Goal: Task Accomplishment & Management: Manage account settings

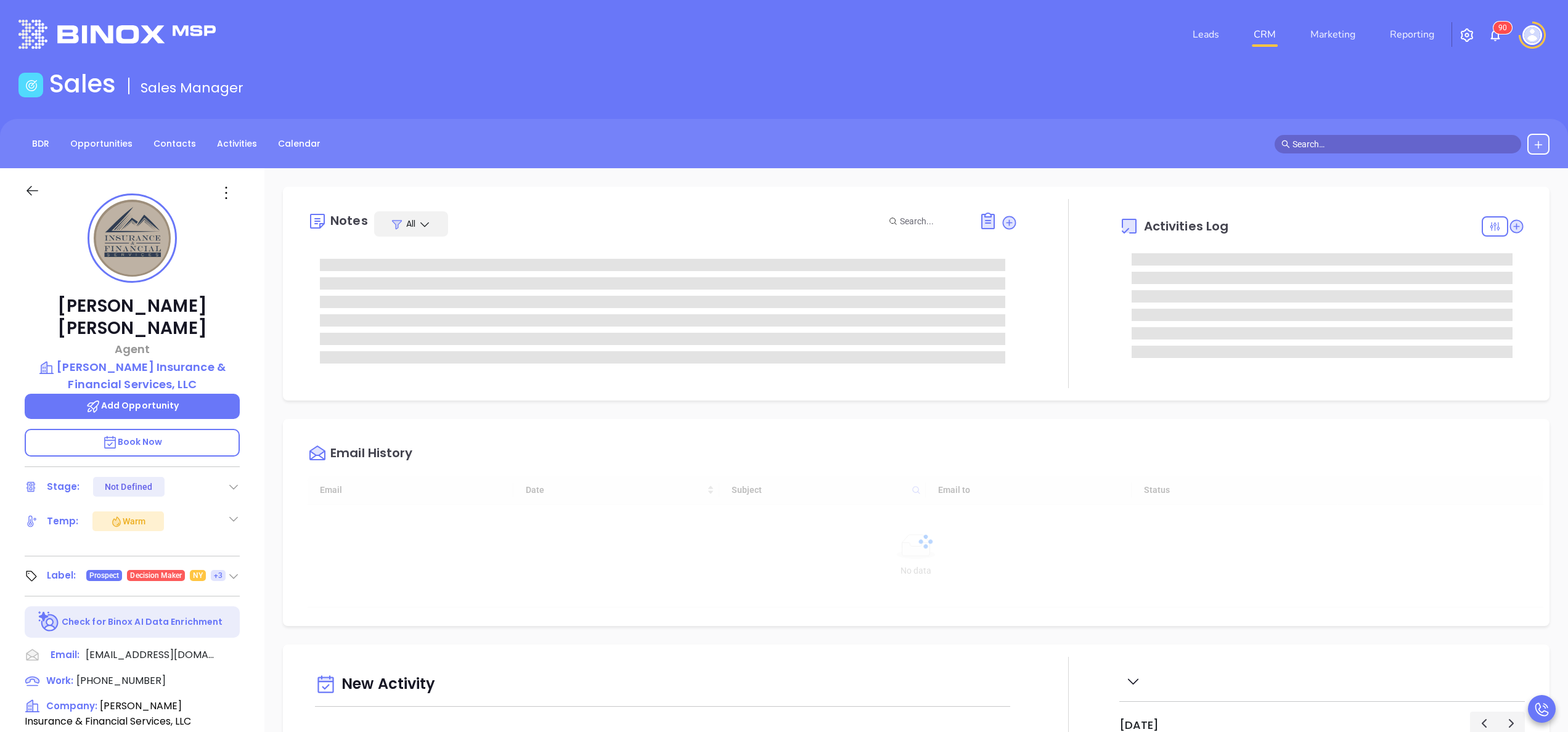
type input "10/10/2025"
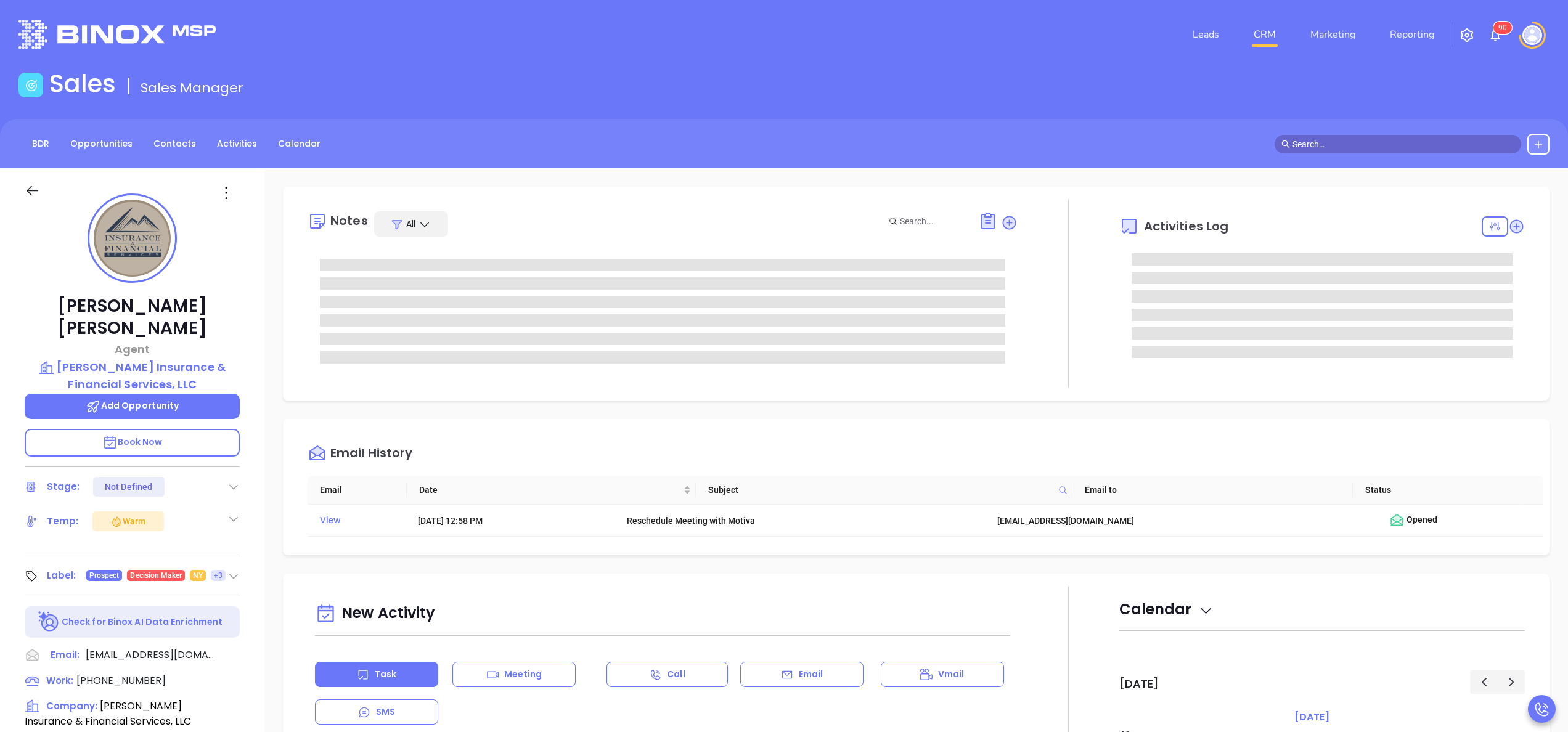
type input "Anabell Dominguez"
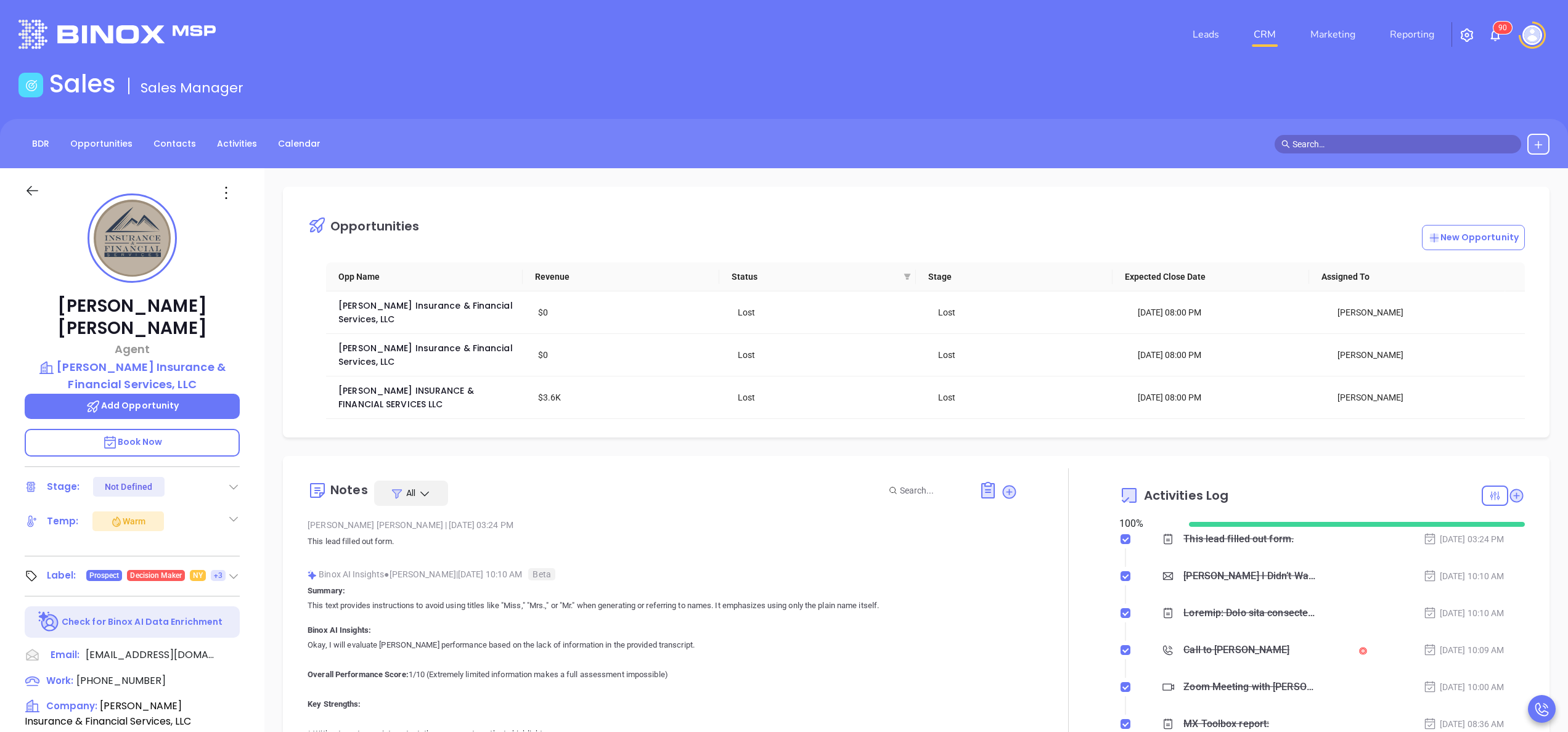
click at [481, 565] on div "Binox AI Insights ● Walter Contreras | Aug 20, 2025 10:10 AM Beta" at bounding box center [662, 574] width 710 height 19
click at [1078, 504] on div at bounding box center [1069, 614] width 102 height 291
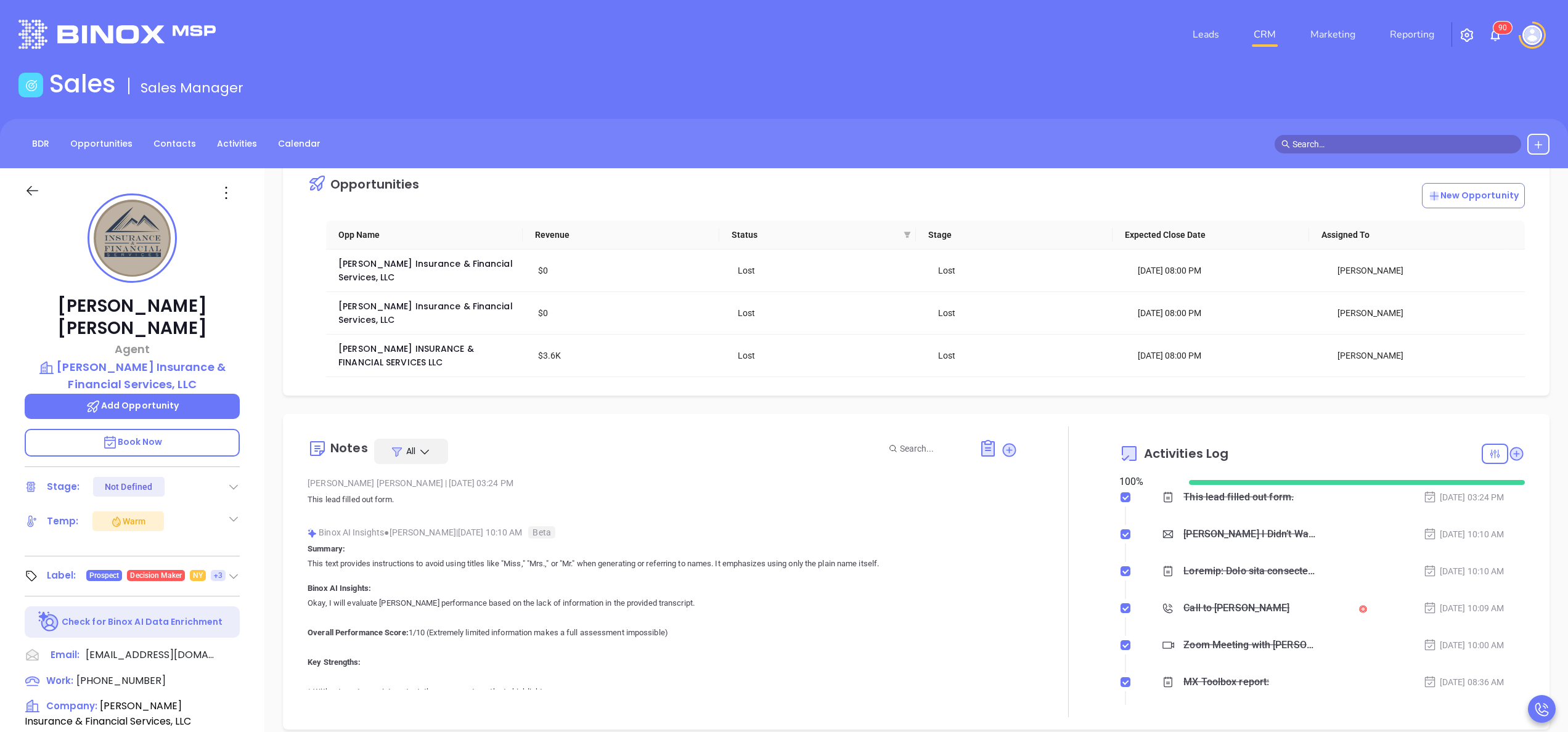
scroll to position [0, 0]
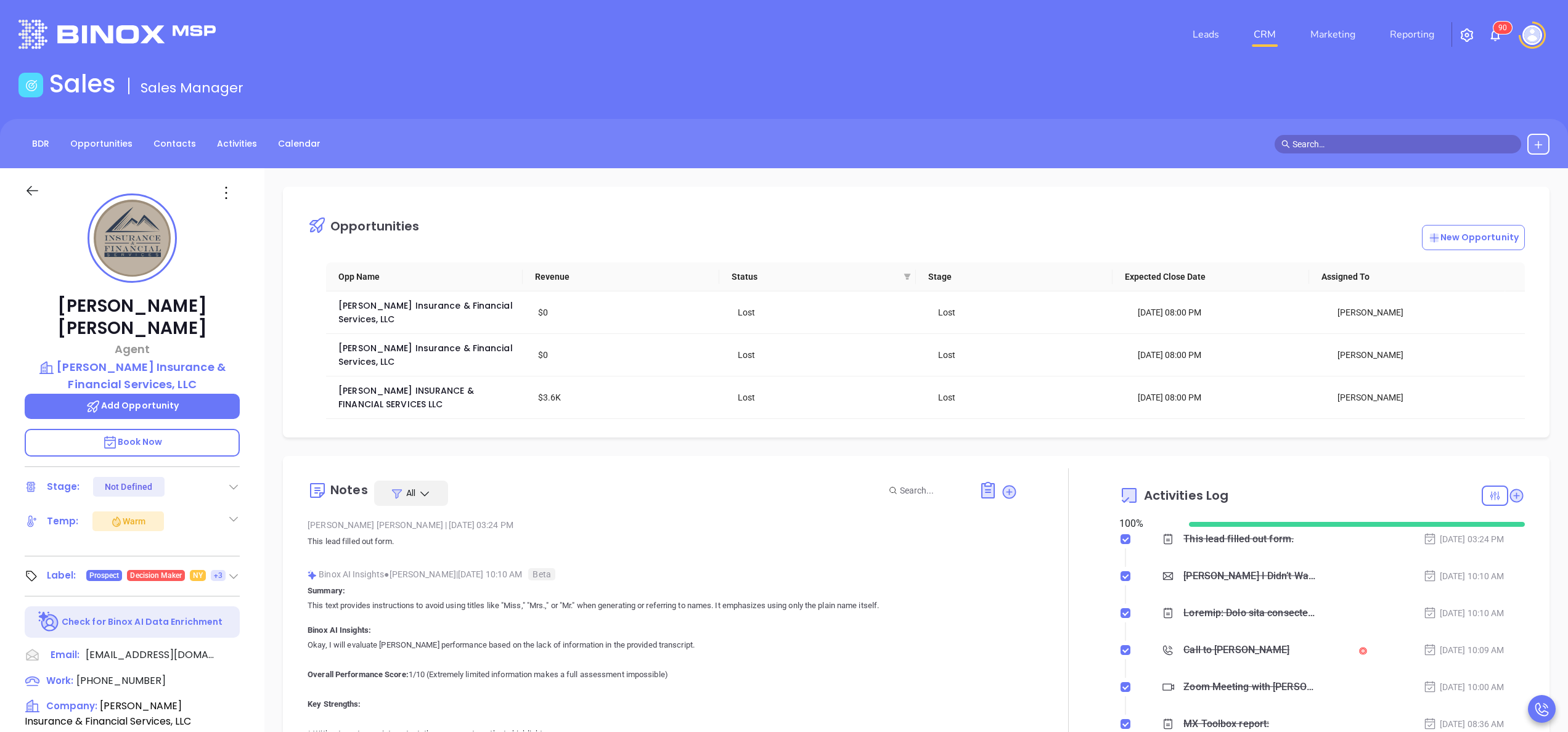
click at [267, 519] on div "Opportunities New Opportunity Opp Name Revenue Status Stage Expected Close Date…" at bounding box center [916, 599] width 1304 height 863
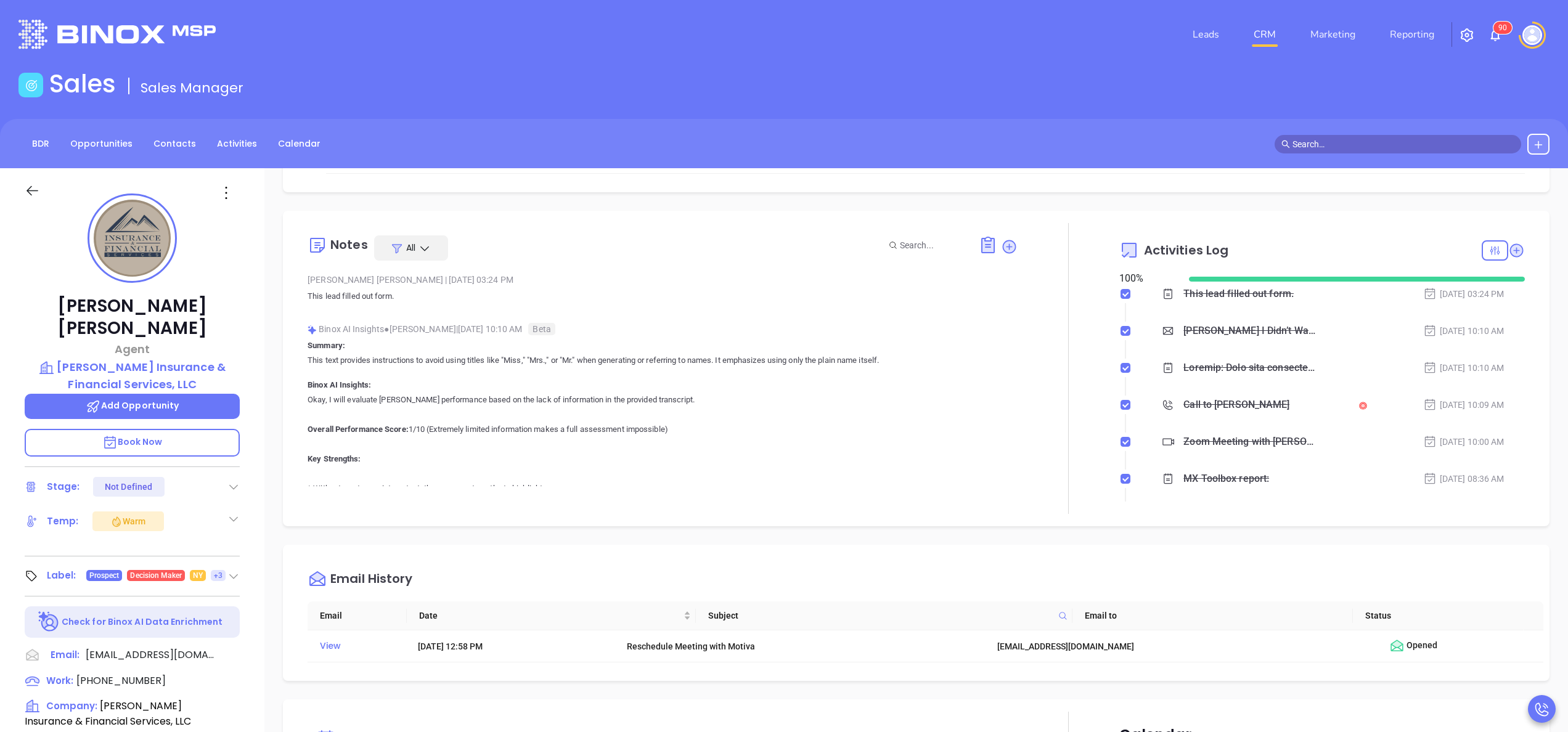
scroll to position [246, 0]
click at [711, 355] on p "Summary: This text provides instructions to avoid using titles like "Miss," "Mr…" at bounding box center [662, 616] width 710 height 557
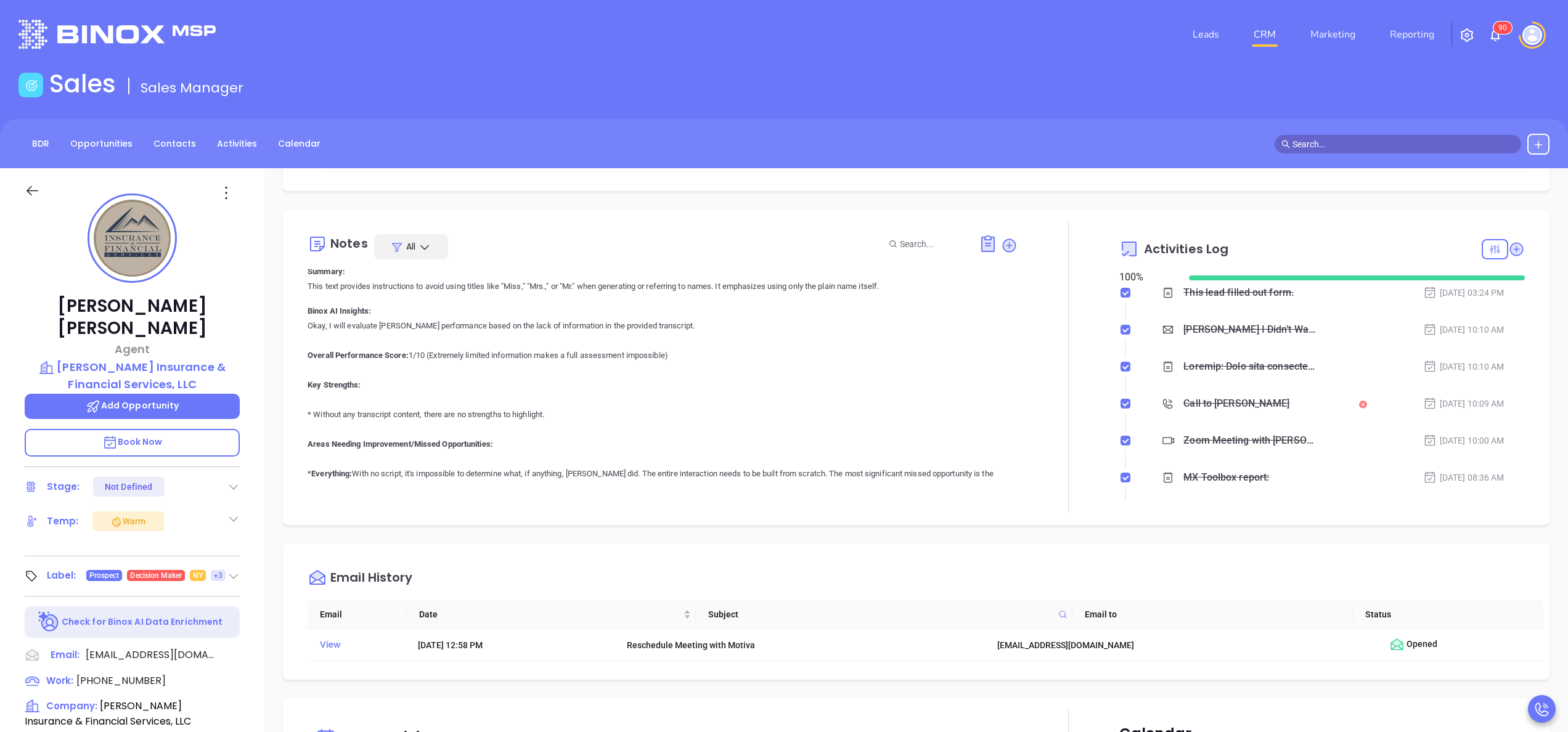
scroll to position [99, 0]
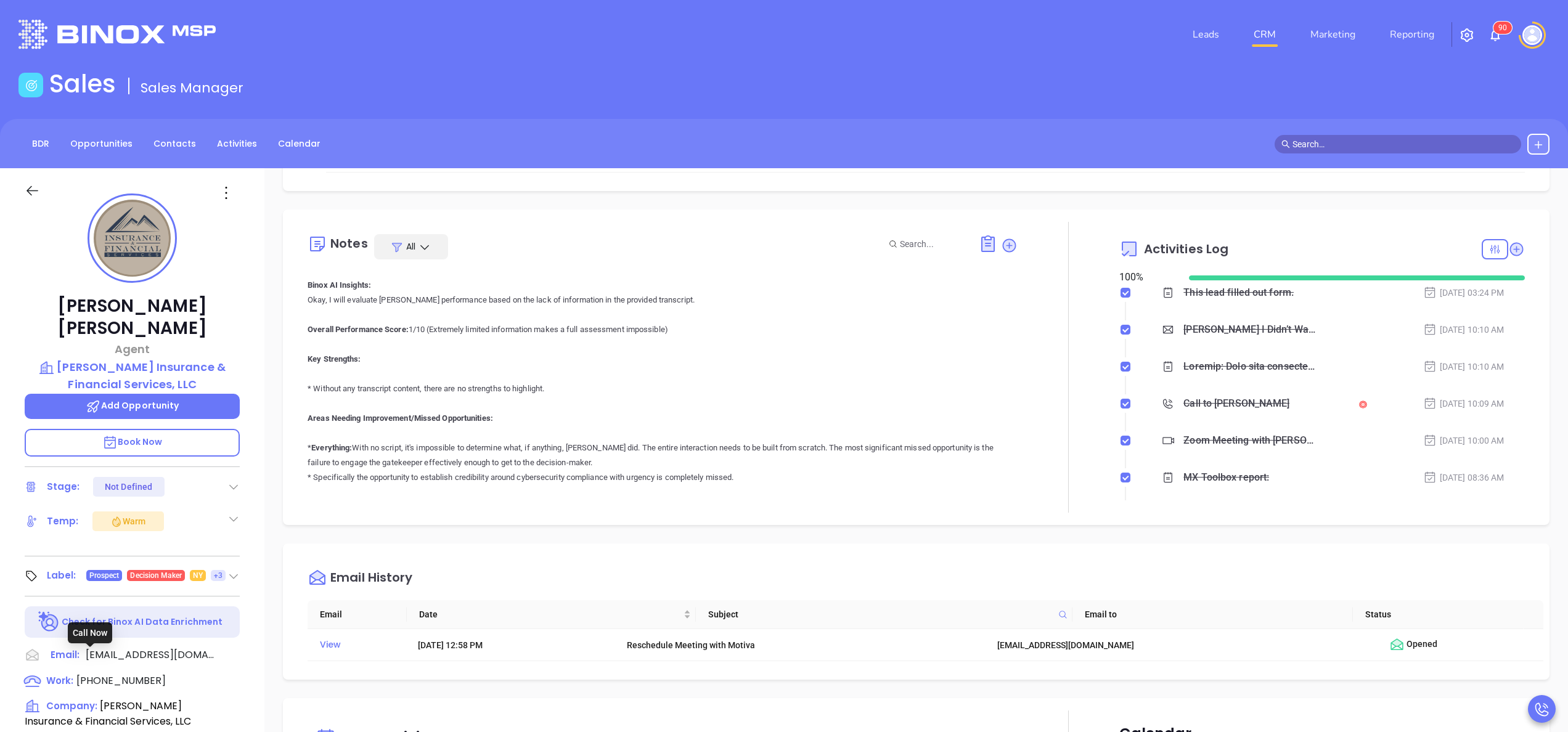
click at [127, 674] on span "(347) 263-9403" at bounding box center [121, 681] width 90 height 14
type input "(347) 263-9403"
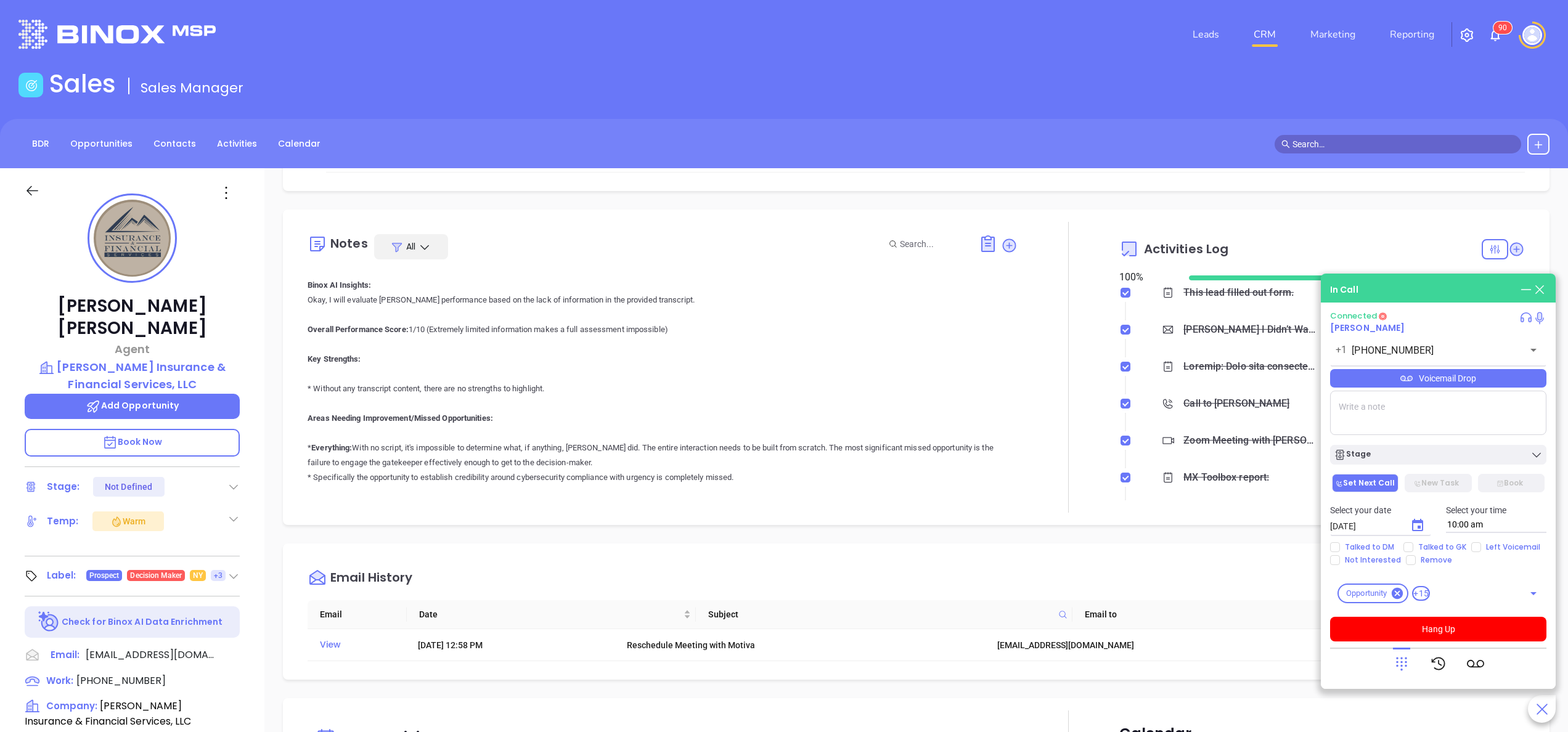
click at [141, 429] on p "Book Now" at bounding box center [132, 443] width 215 height 28
click at [976, 430] on p "Okay, I will evaluate Walter's performance based on the lack of information in …" at bounding box center [662, 544] width 710 height 503
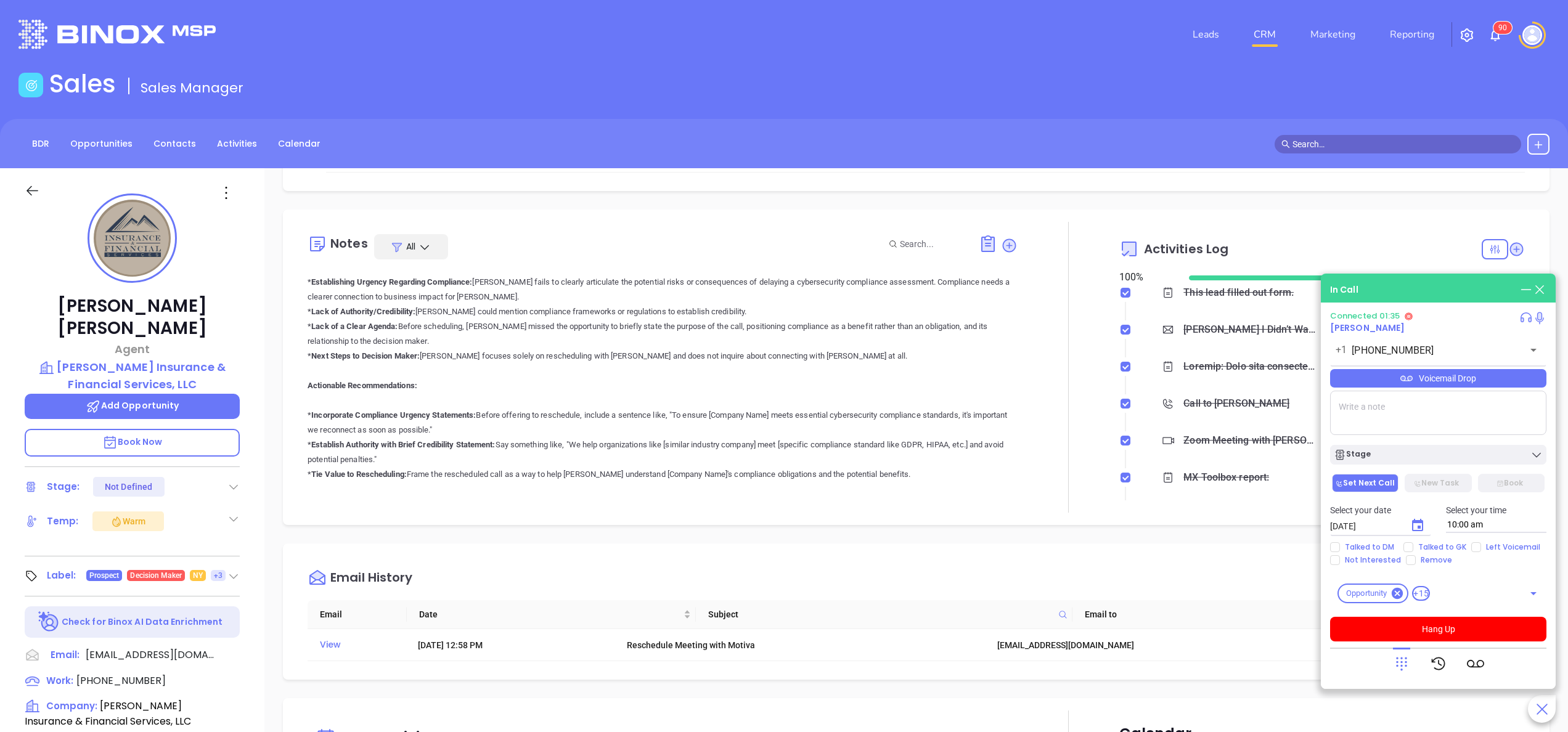
scroll to position [1874, 0]
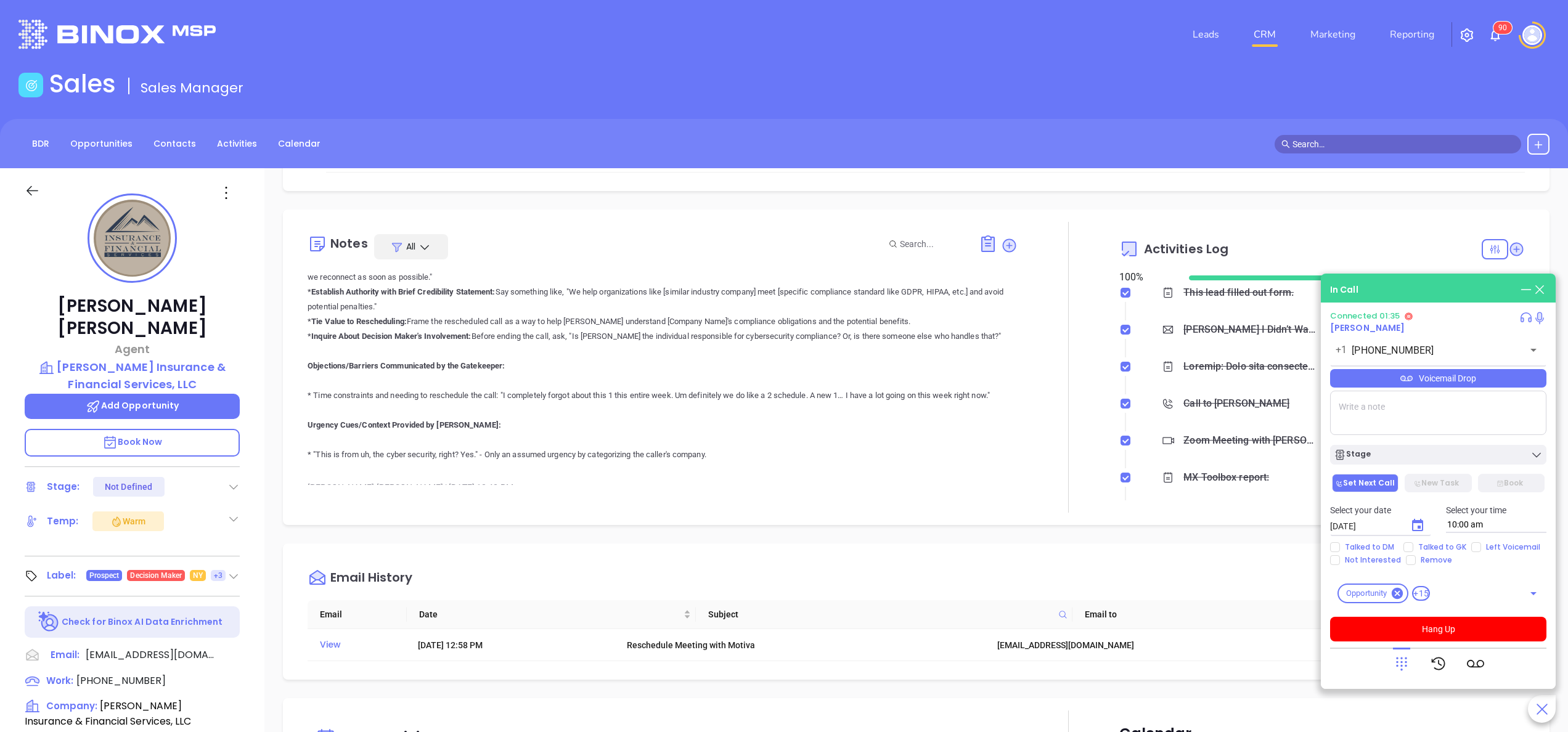
click at [974, 556] on div "Email History" at bounding box center [925, 578] width 1236 height 44
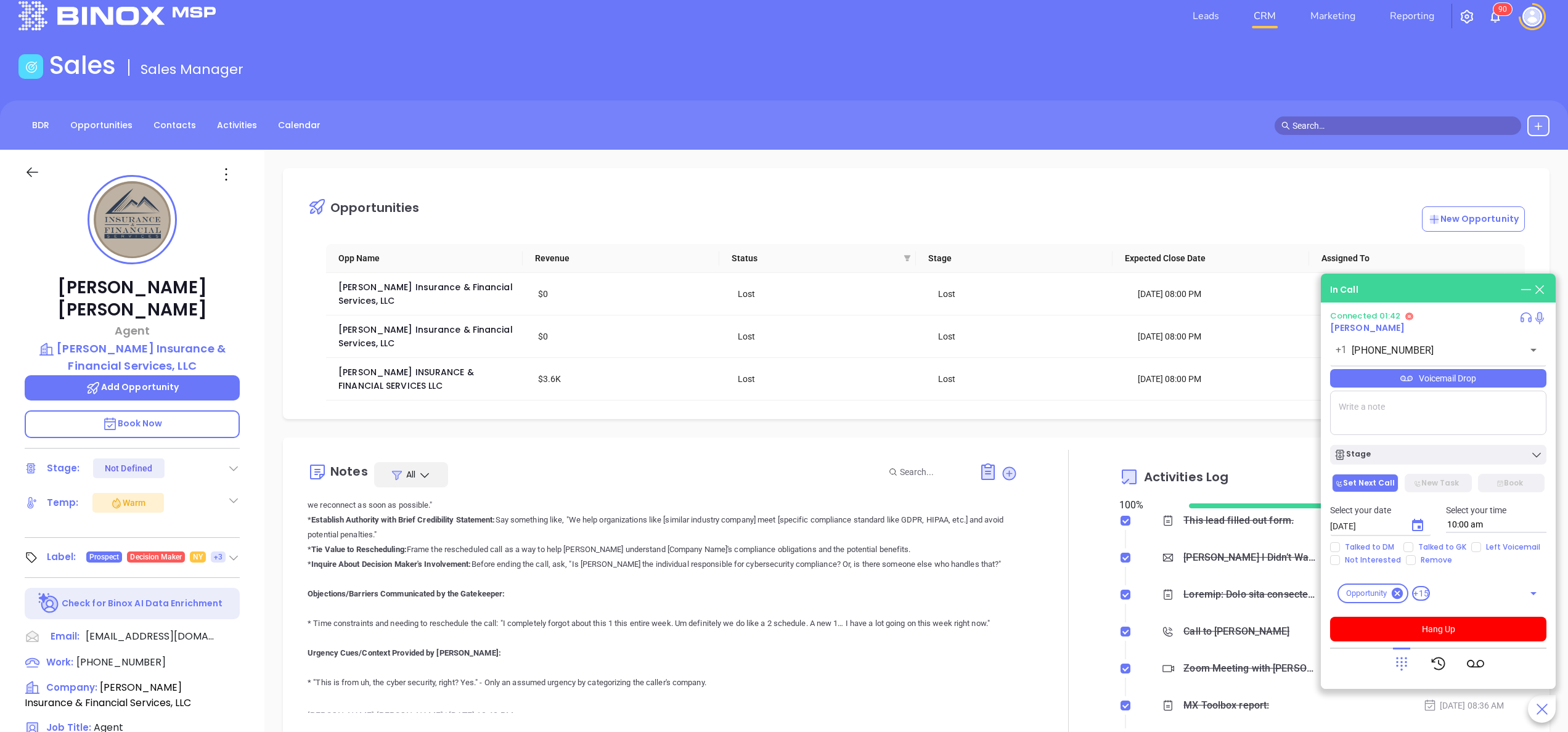
scroll to position [0, 0]
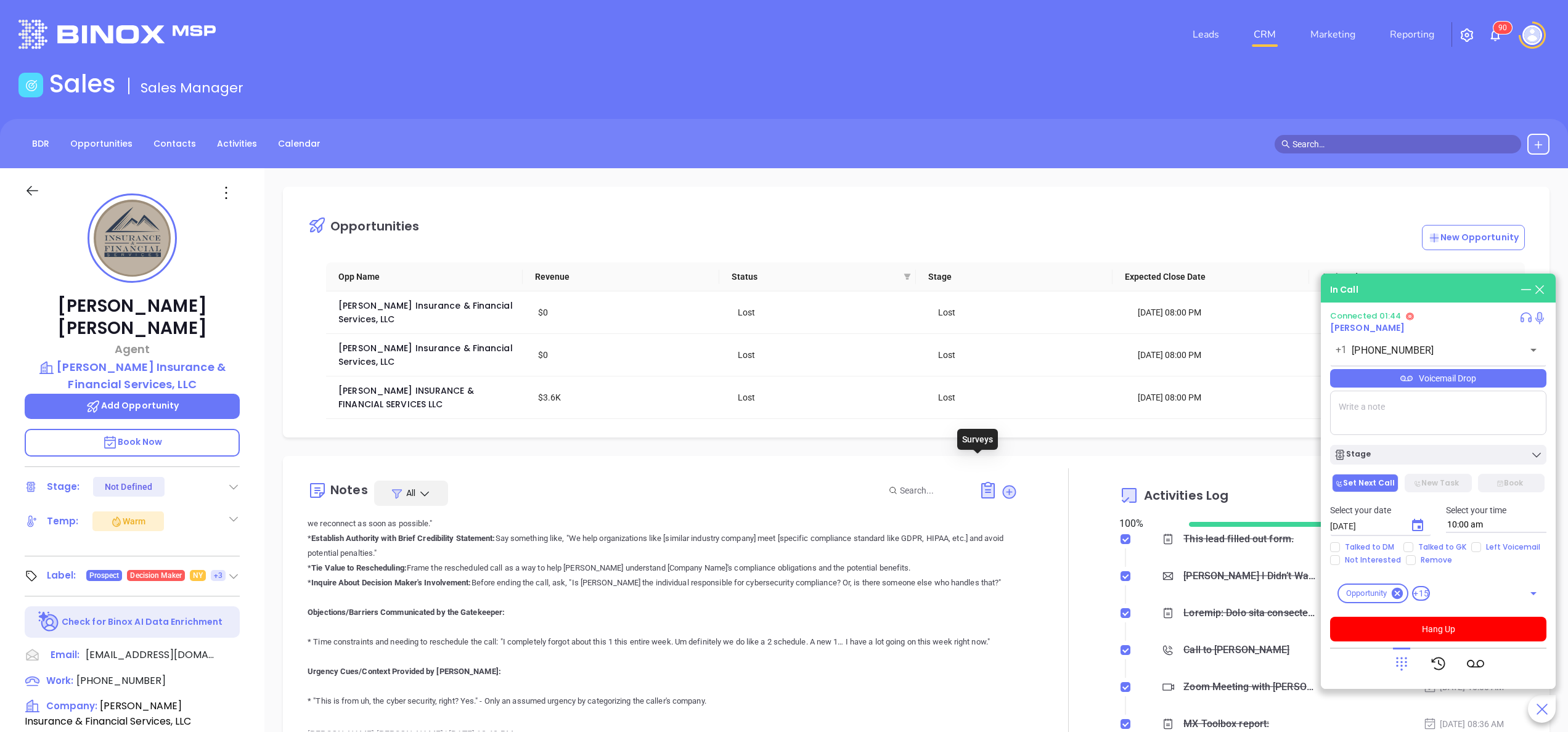
click at [978, 481] on icon at bounding box center [989, 491] width 20 height 20
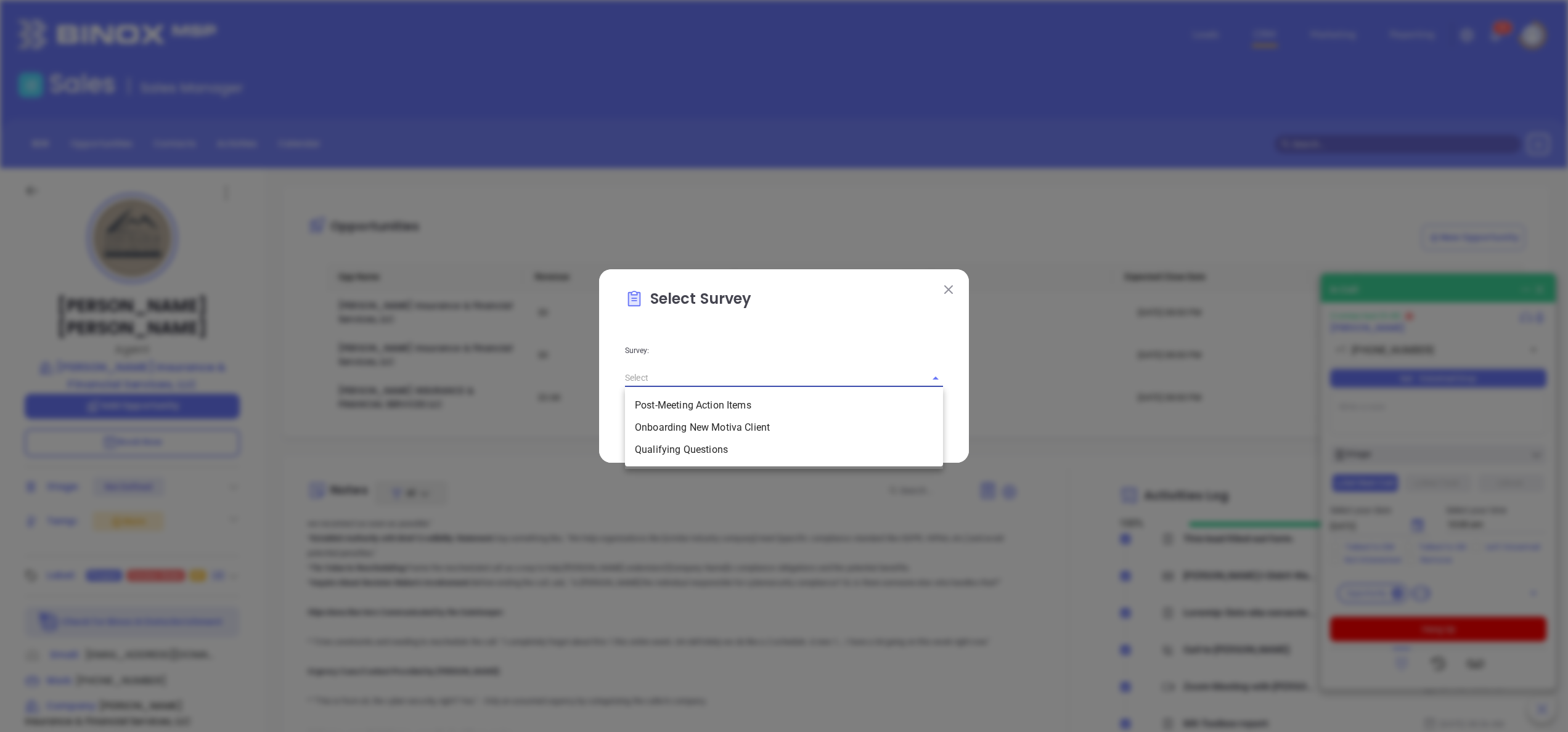
click at [871, 376] on input "text" at bounding box center [767, 377] width 284 height 18
click at [736, 446] on li "Qualifying Questions" at bounding box center [784, 450] width 318 height 22
type input "Qualifying Questions"
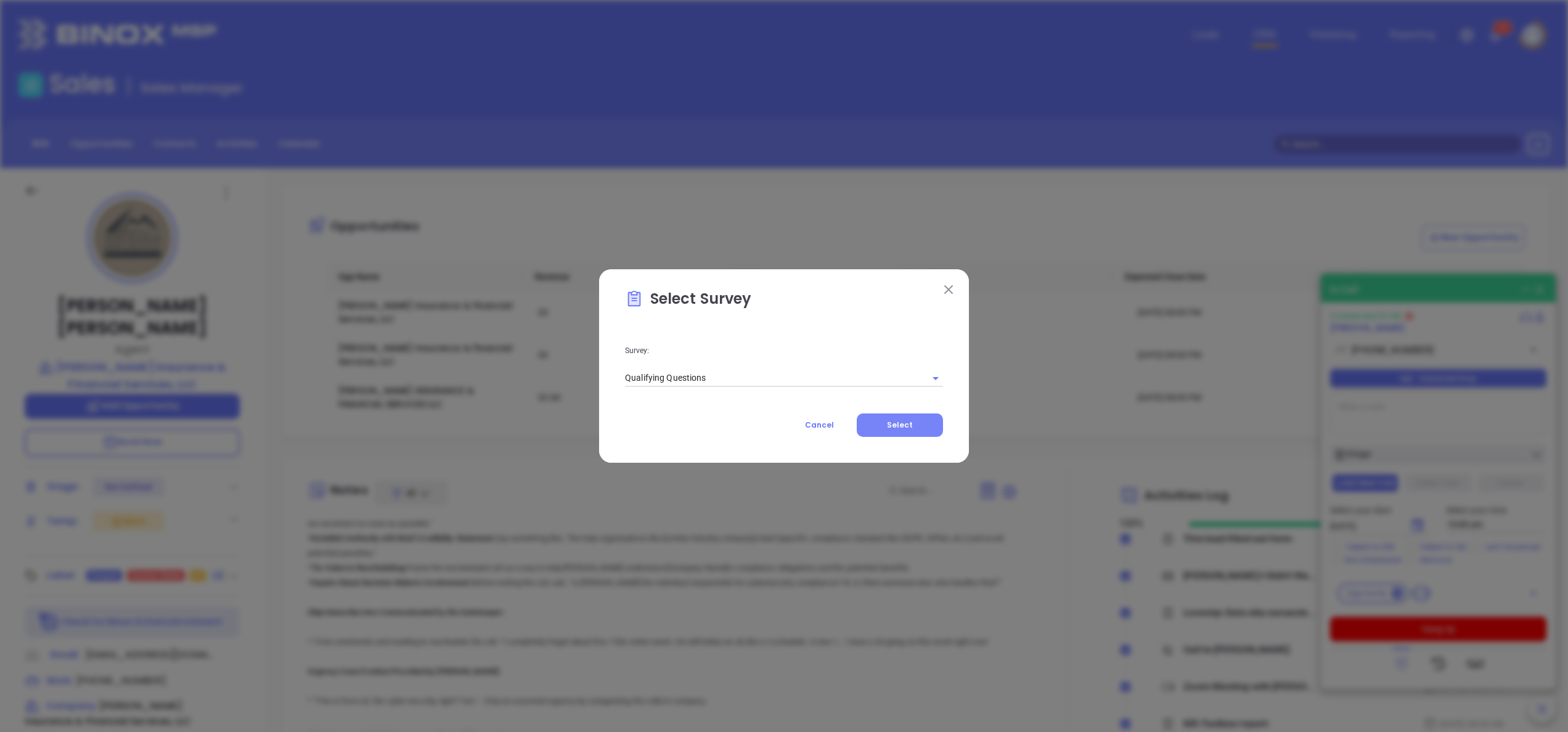
click at [895, 422] on span "Select" at bounding box center [900, 425] width 26 height 11
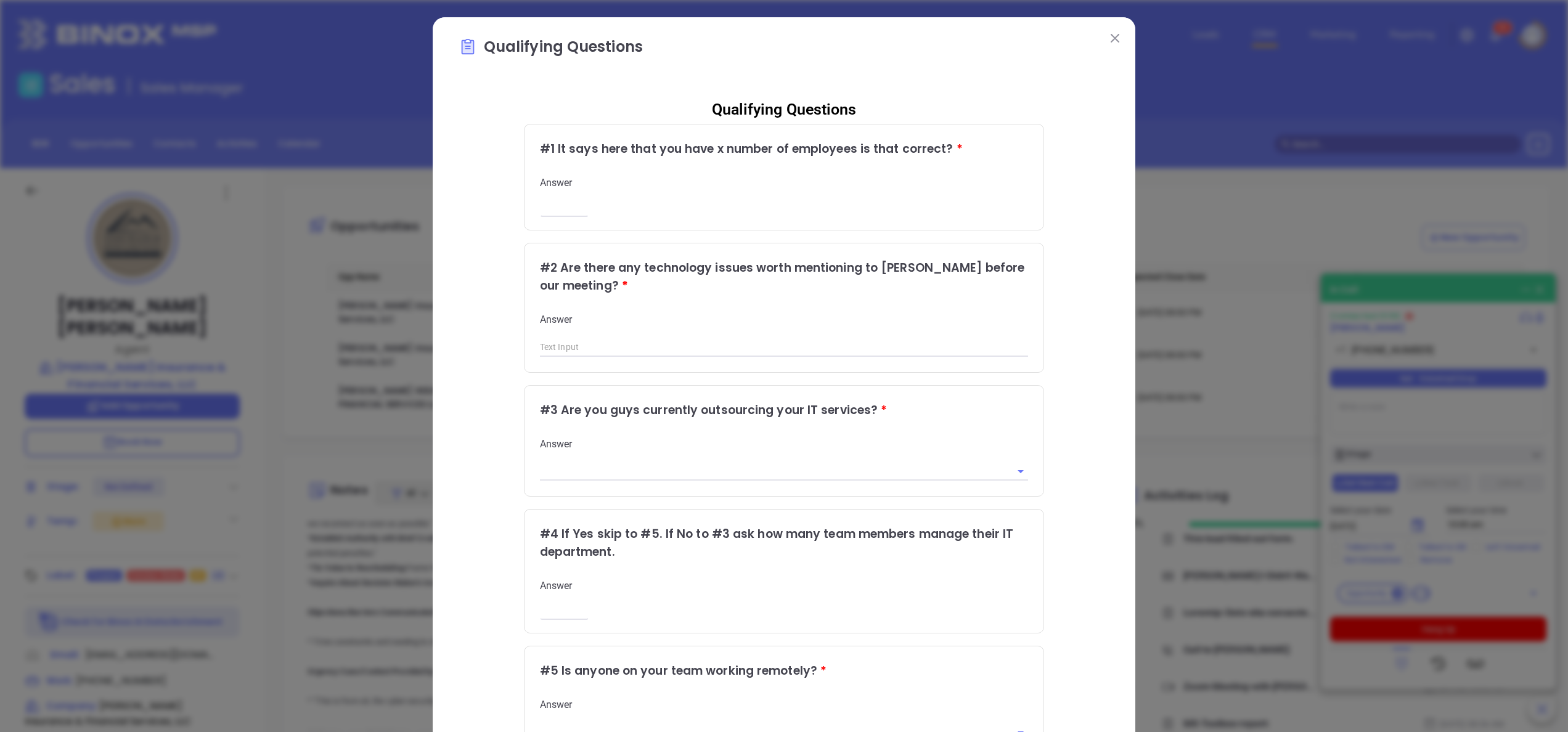
click at [544, 203] on input "number" at bounding box center [564, 208] width 49 height 11
type input "1"
click at [1072, 417] on div "Qualifying Questions # 1 It says here that you have x number of employees is th…" at bounding box center [784, 505] width 651 height 833
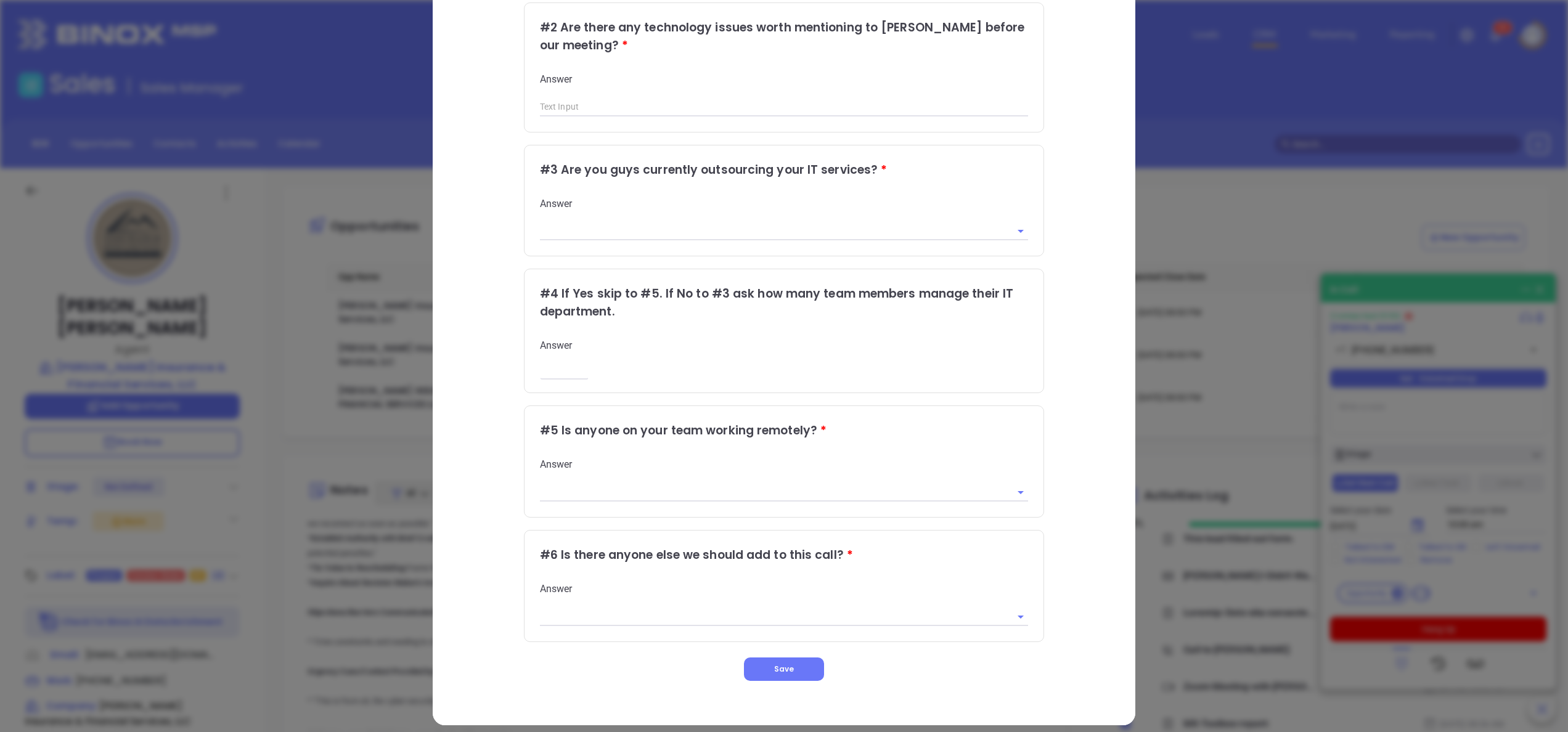
scroll to position [246, 0]
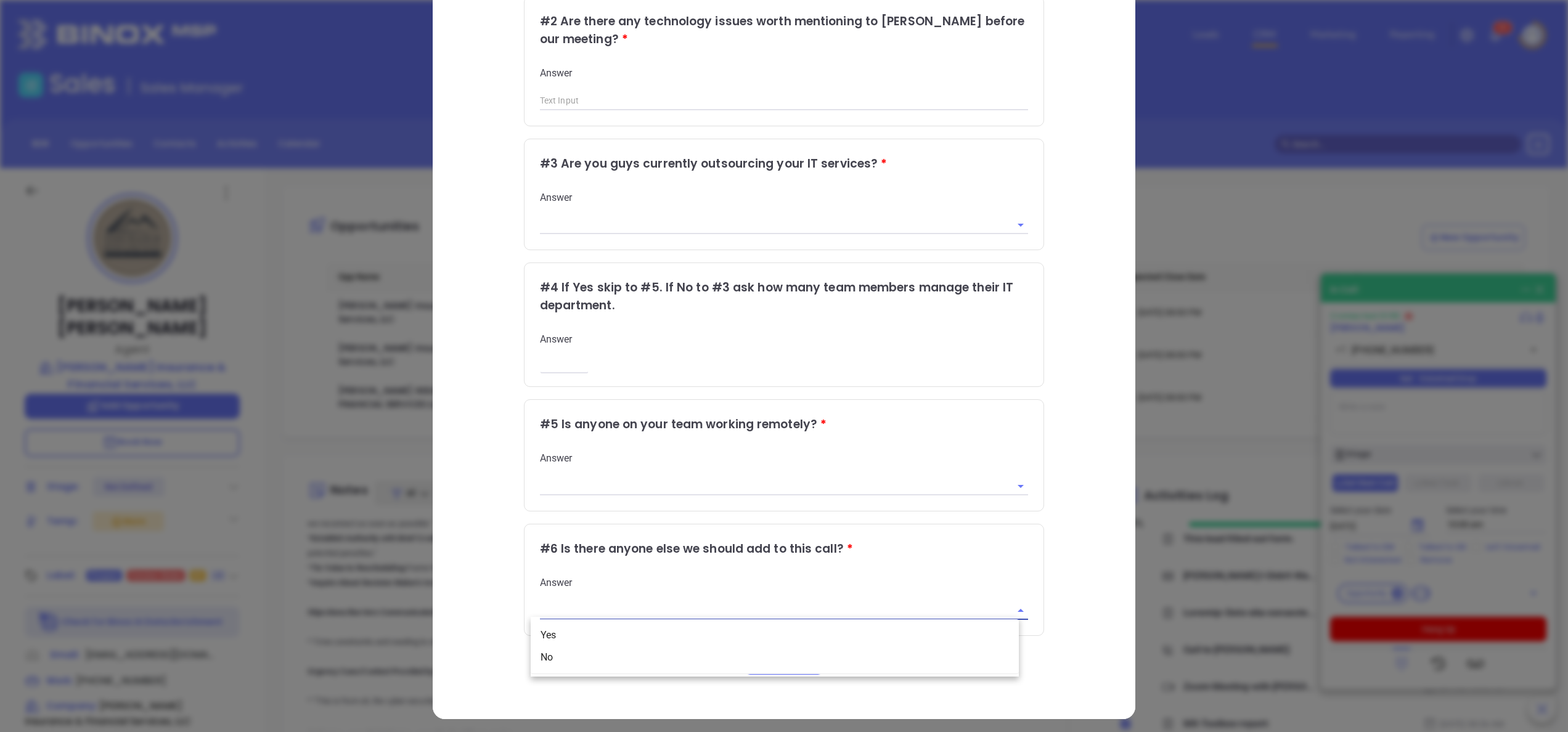
click at [705, 612] on input "text" at bounding box center [767, 610] width 454 height 18
click at [580, 665] on li "No" at bounding box center [775, 658] width 489 height 22
type input "No"
click at [615, 493] on div "# 5 Is anyone on your team working remotely? * Answer" at bounding box center [784, 456] width 519 height 111
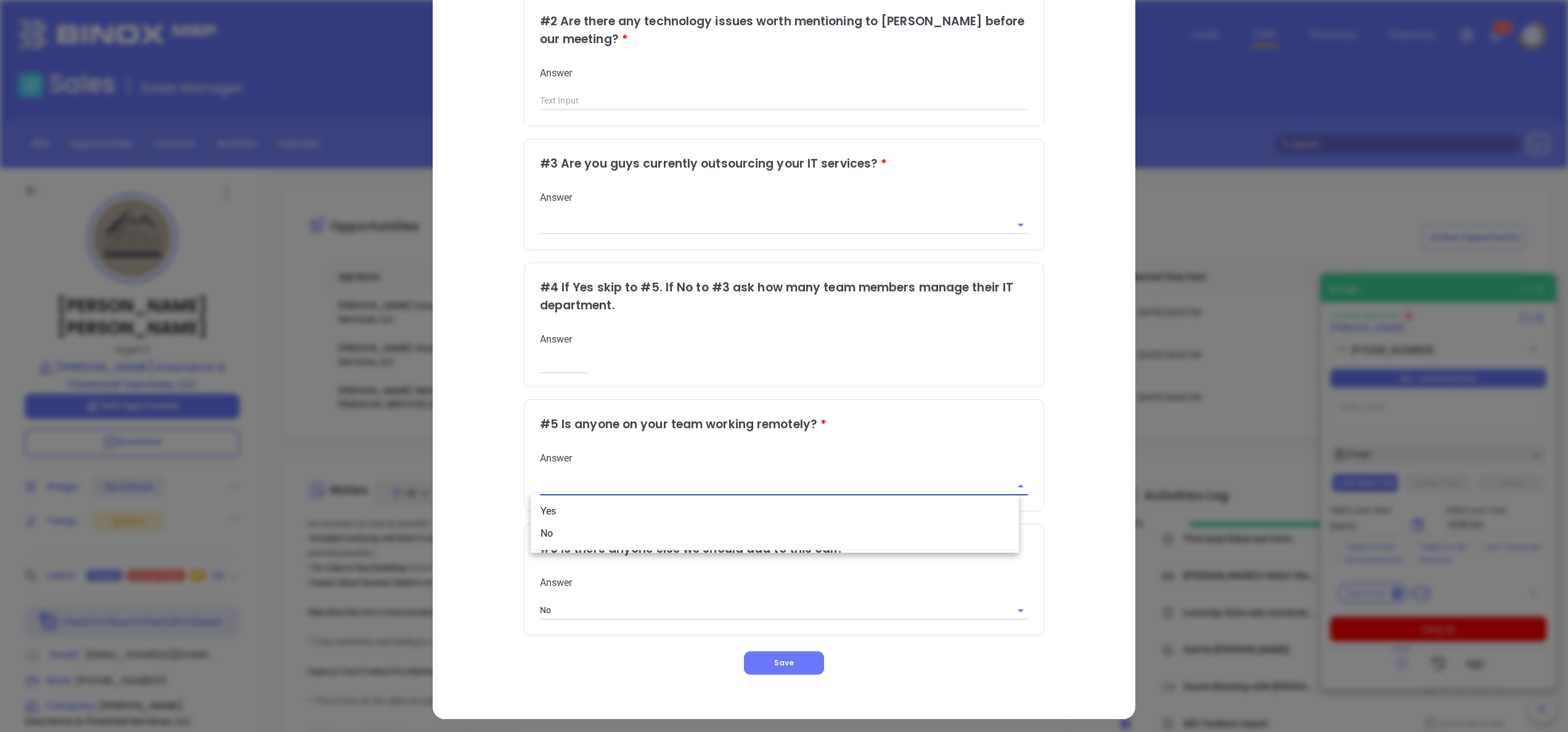
click at [610, 482] on input "text" at bounding box center [767, 486] width 454 height 18
click at [587, 509] on li "Yes" at bounding box center [775, 511] width 489 height 22
type input "Yes"
click at [1052, 453] on div "Qualifying Questions # 1 It says here that you have x number of employees is th…" at bounding box center [784, 259] width 651 height 833
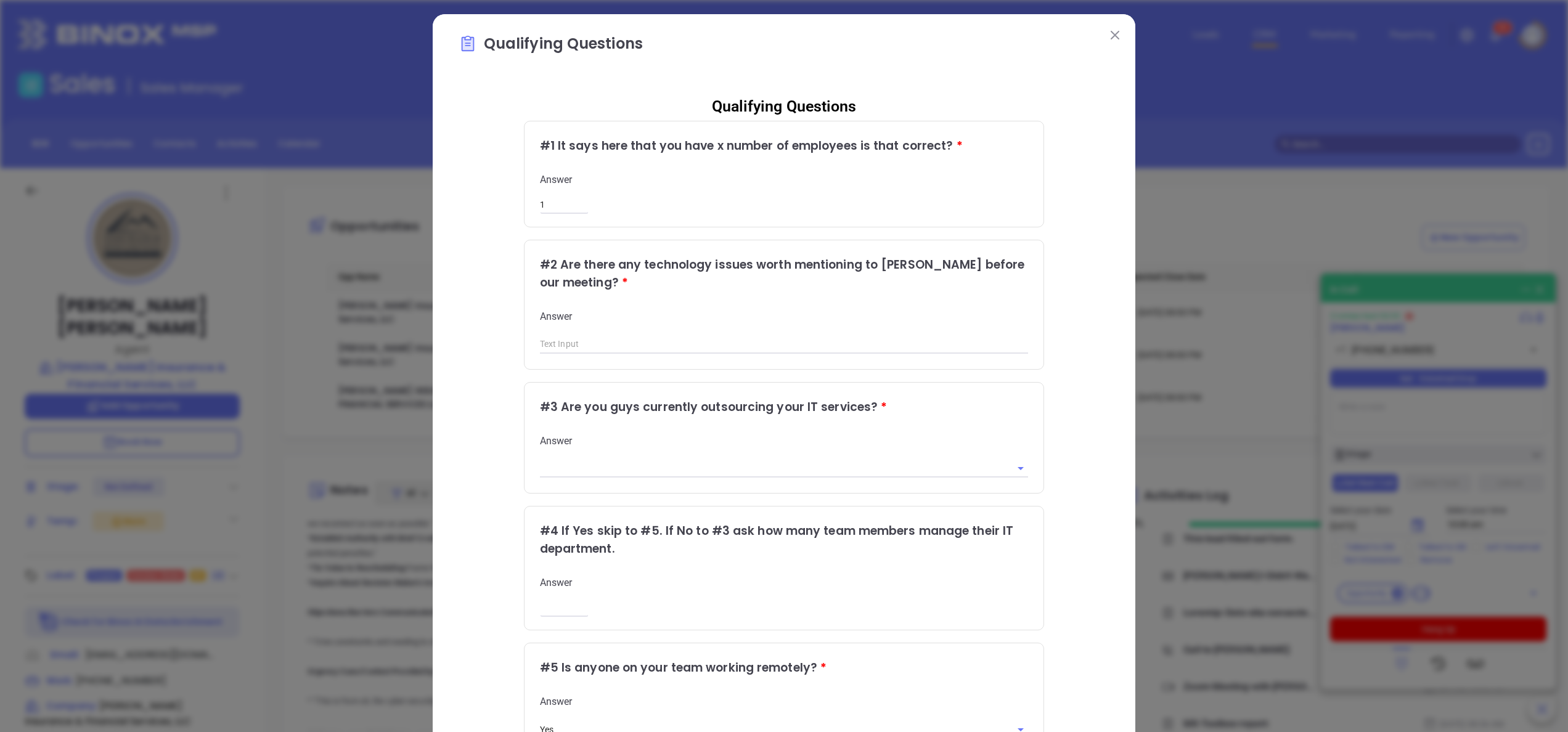
scroll to position [0, 0]
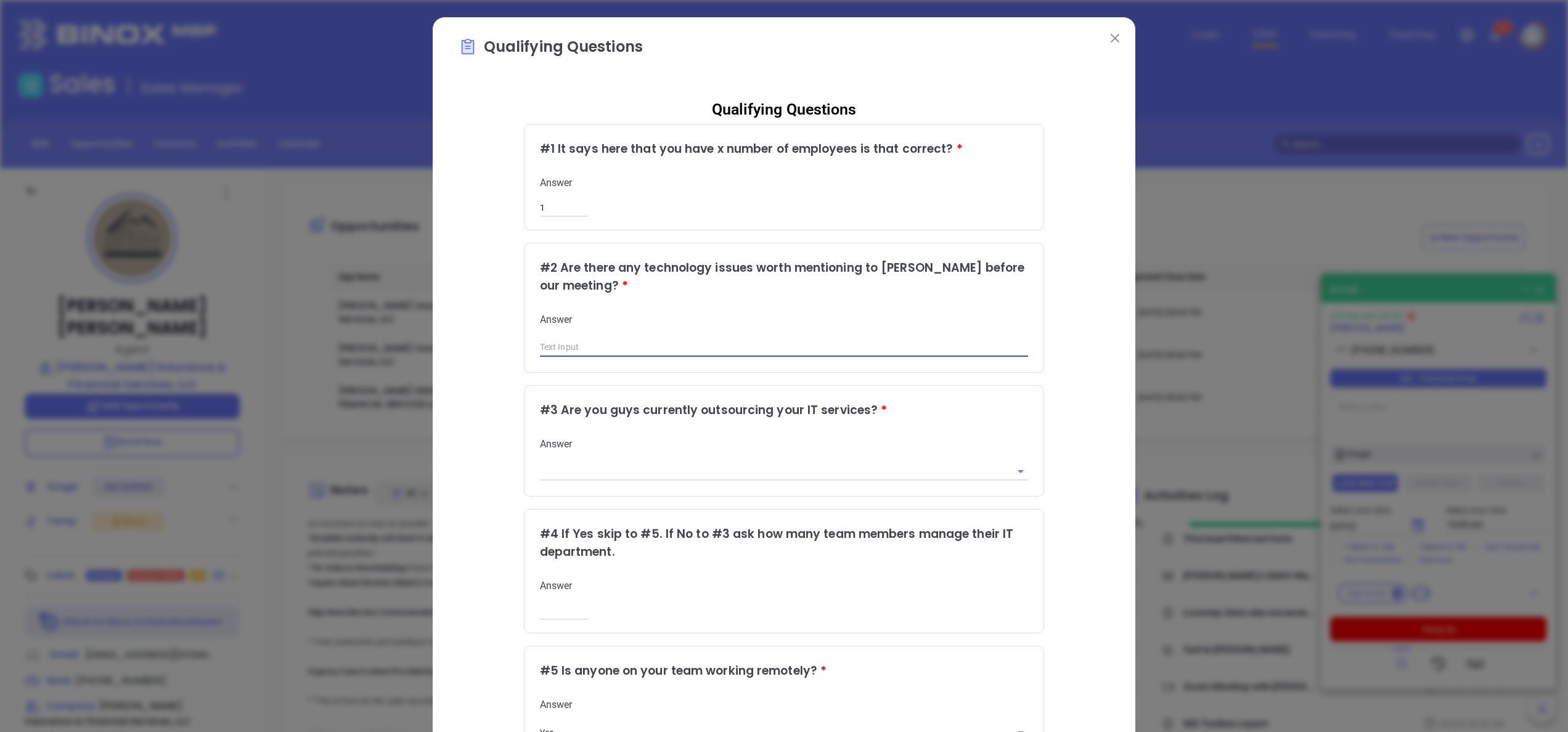
click at [622, 351] on input "text" at bounding box center [784, 347] width 489 height 19
type input "no"
click at [819, 467] on input "text" at bounding box center [767, 471] width 454 height 18
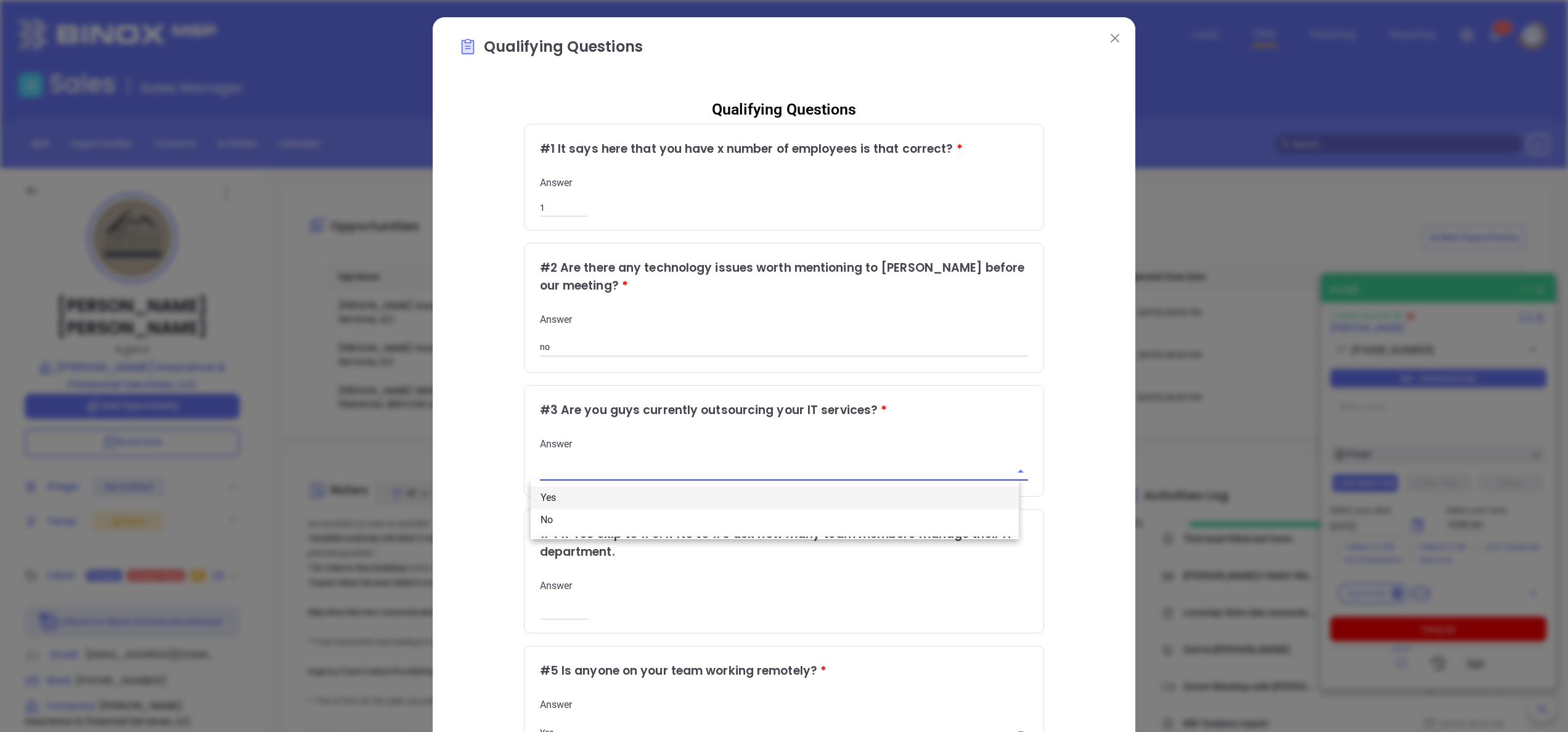
click at [657, 496] on li "Yes" at bounding box center [775, 498] width 489 height 22
type input "Yes"
click at [1071, 506] on div "Qualifying Questions # 1 It says here that you have x number of employees is th…" at bounding box center [784, 505] width 651 height 833
click at [542, 203] on input "1" at bounding box center [564, 208] width 49 height 11
type input "2"
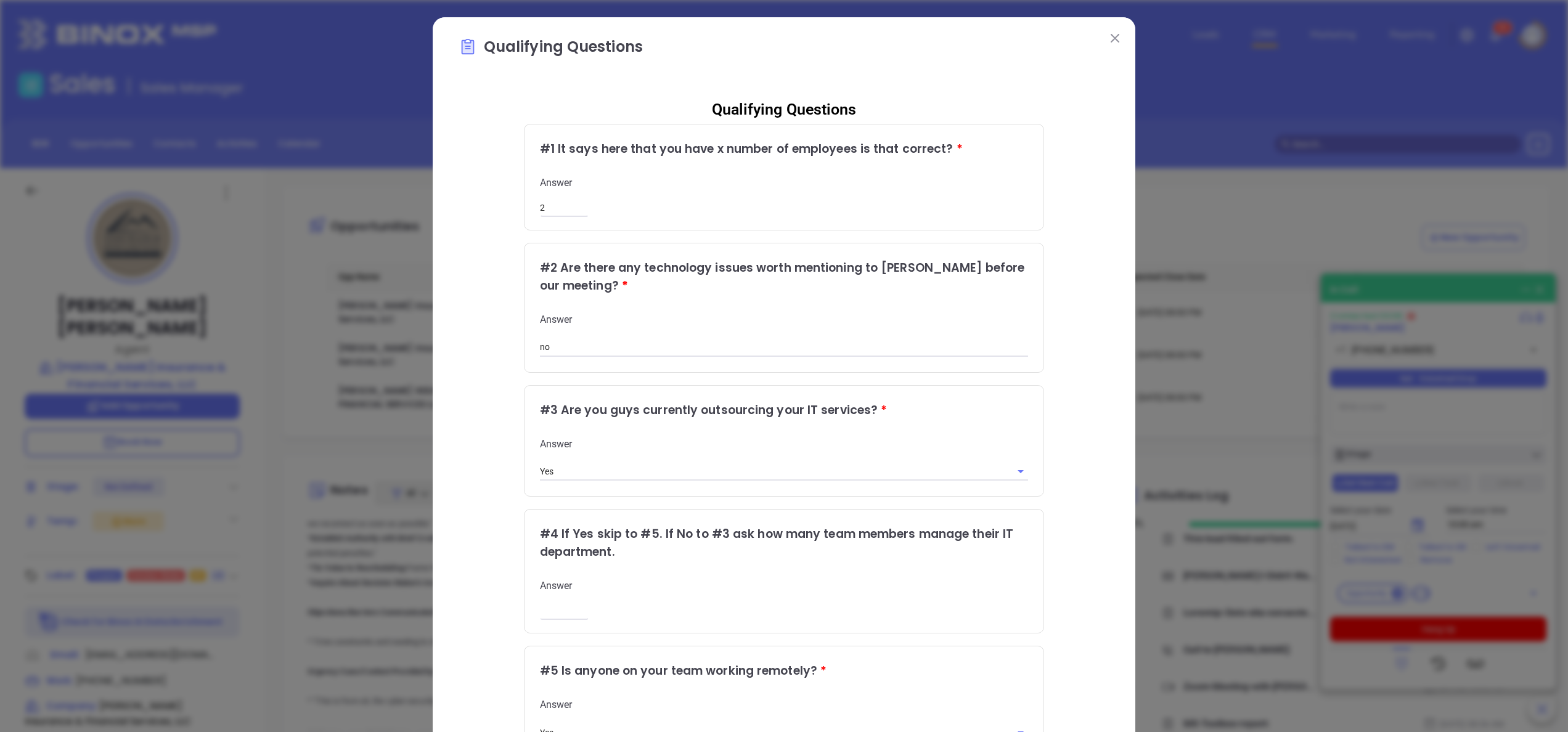
click at [1097, 356] on div "Qualifying Questions # 1 It says here that you have x number of employees is th…" at bounding box center [784, 505] width 651 height 833
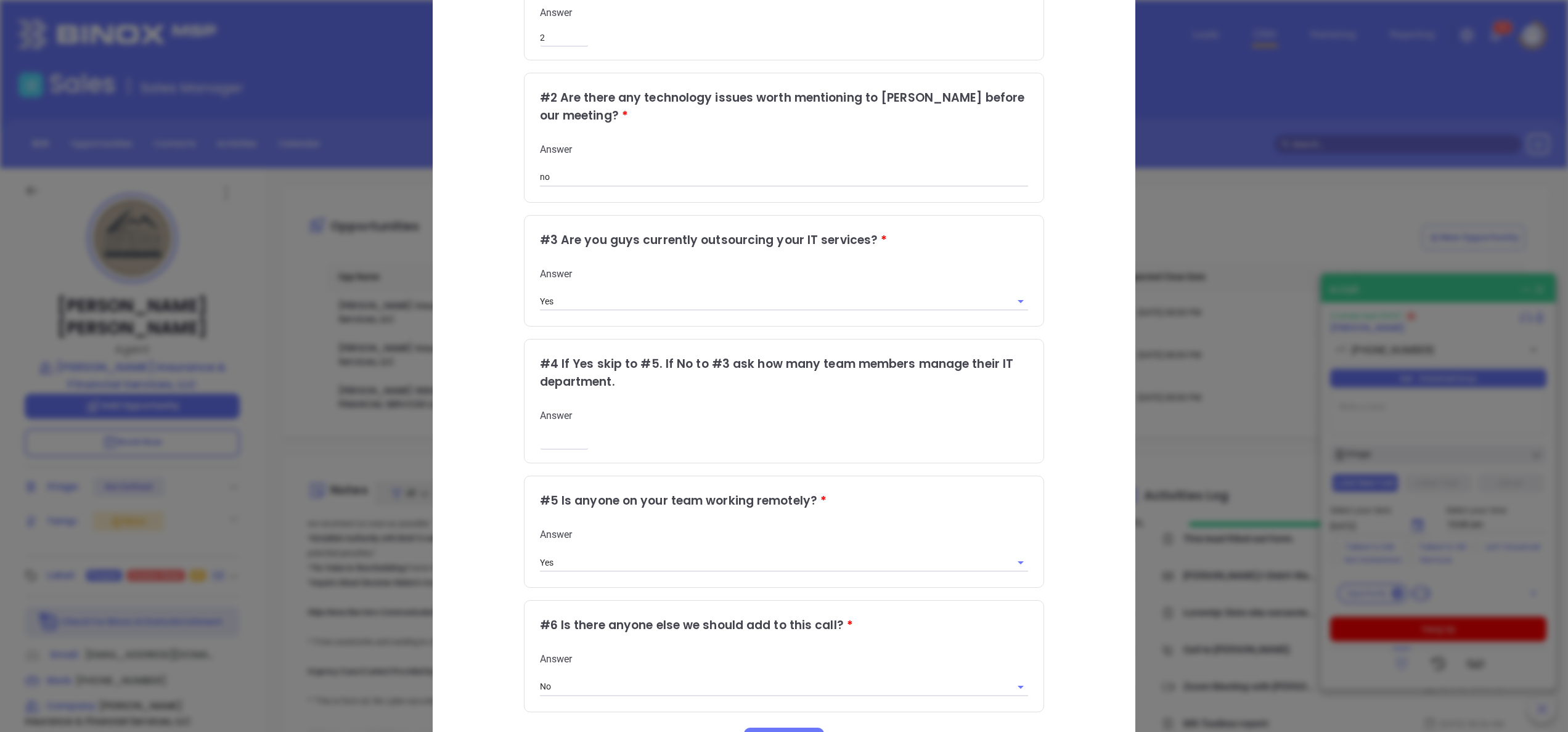
scroll to position [248, 0]
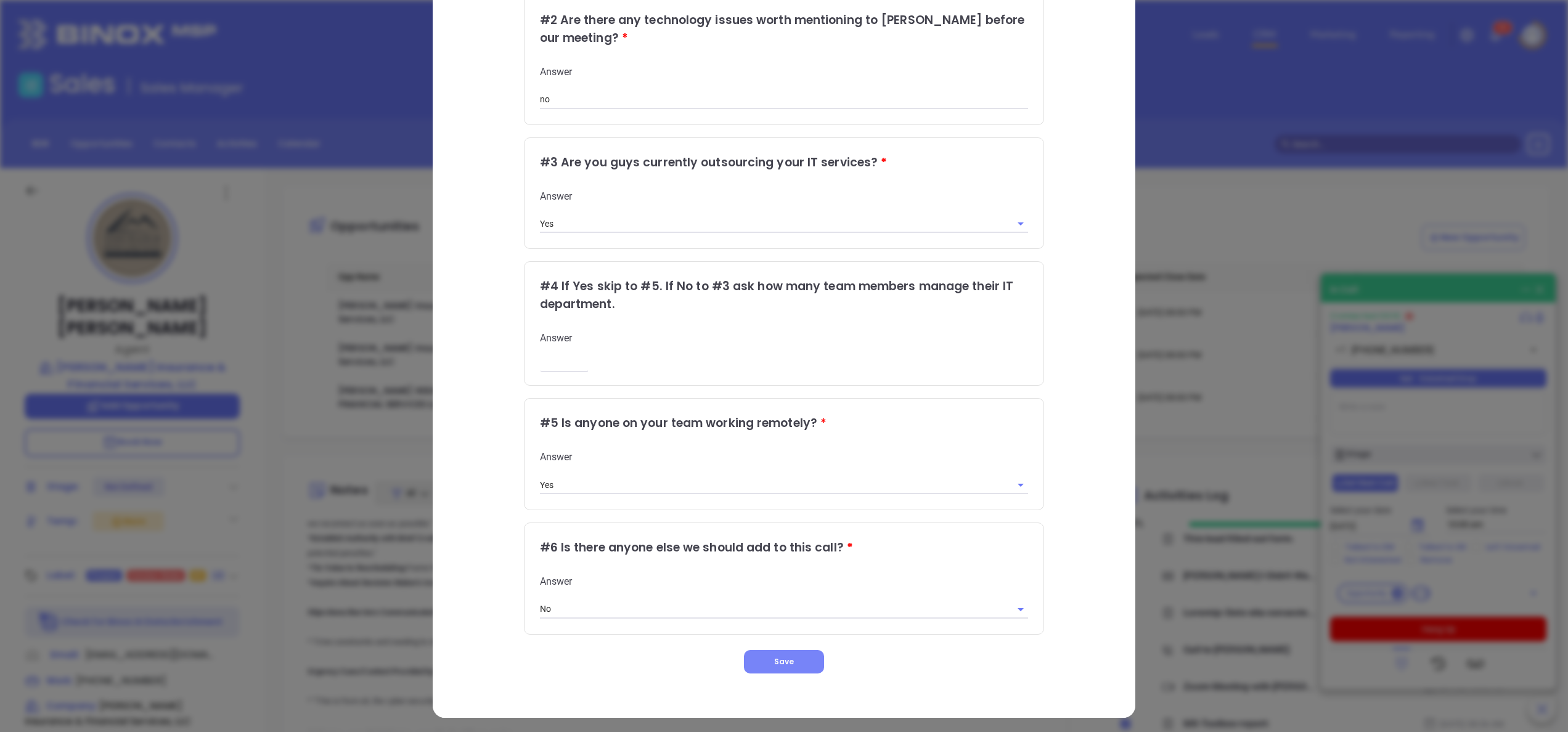
click at [776, 650] on button "Save" at bounding box center [784, 662] width 80 height 24
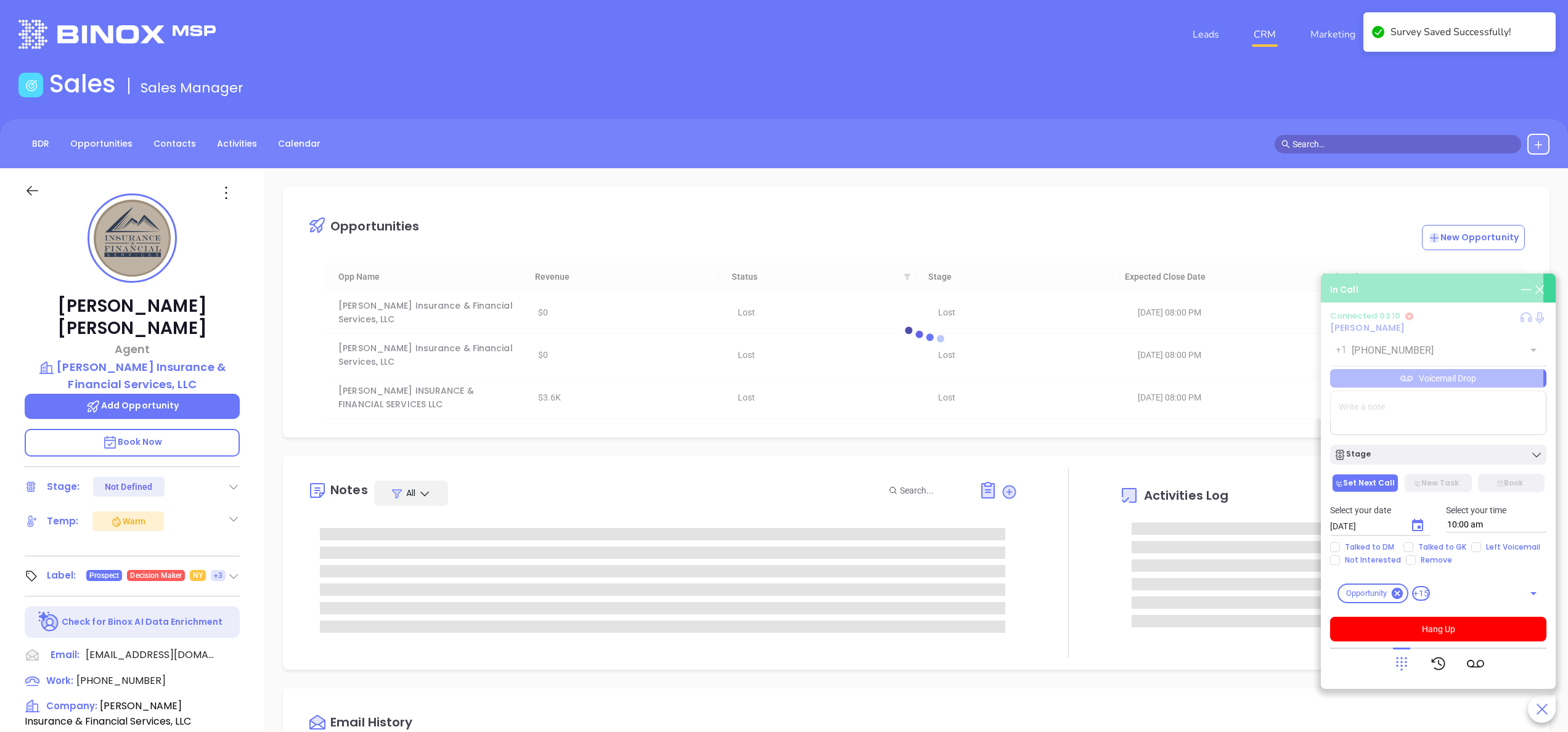
scroll to position [0, 0]
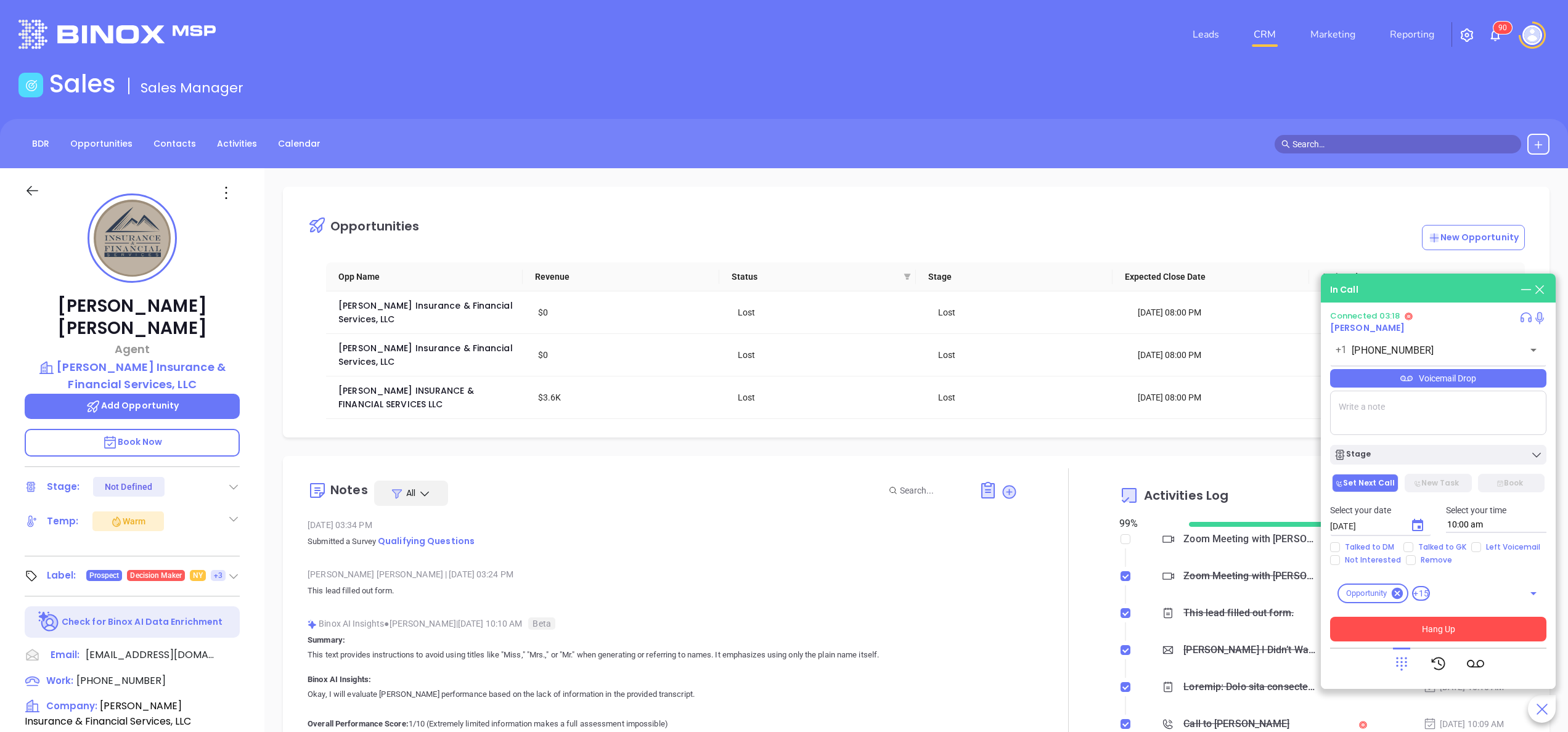
click at [1468, 637] on button "Hang Up" at bounding box center [1438, 629] width 216 height 24
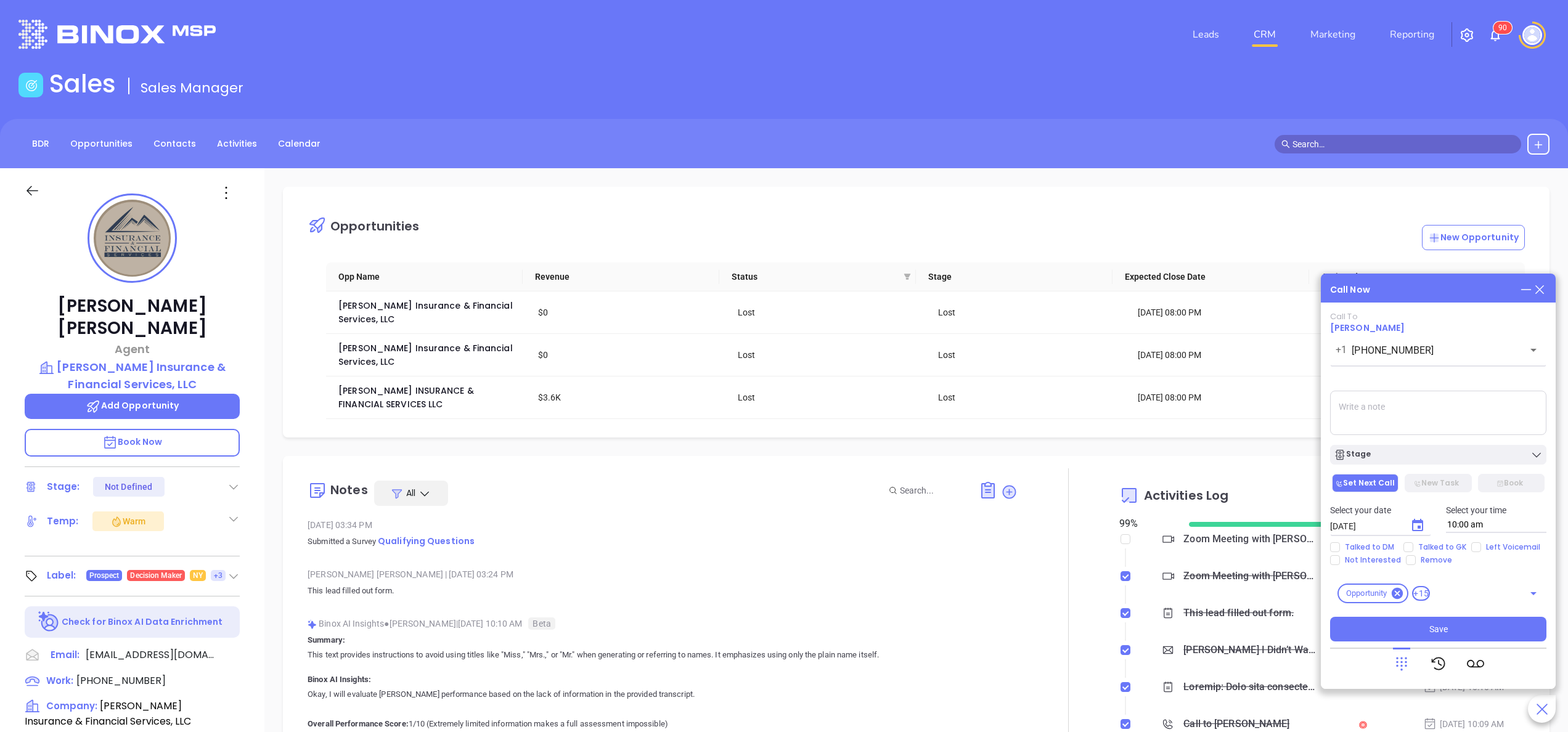
click at [1371, 418] on textarea at bounding box center [1438, 413] width 216 height 44
click at [704, 430] on div "Opportunities New Opportunity Opp Name Revenue Status Stage Expected Close Date…" at bounding box center [916, 599] width 1304 height 863
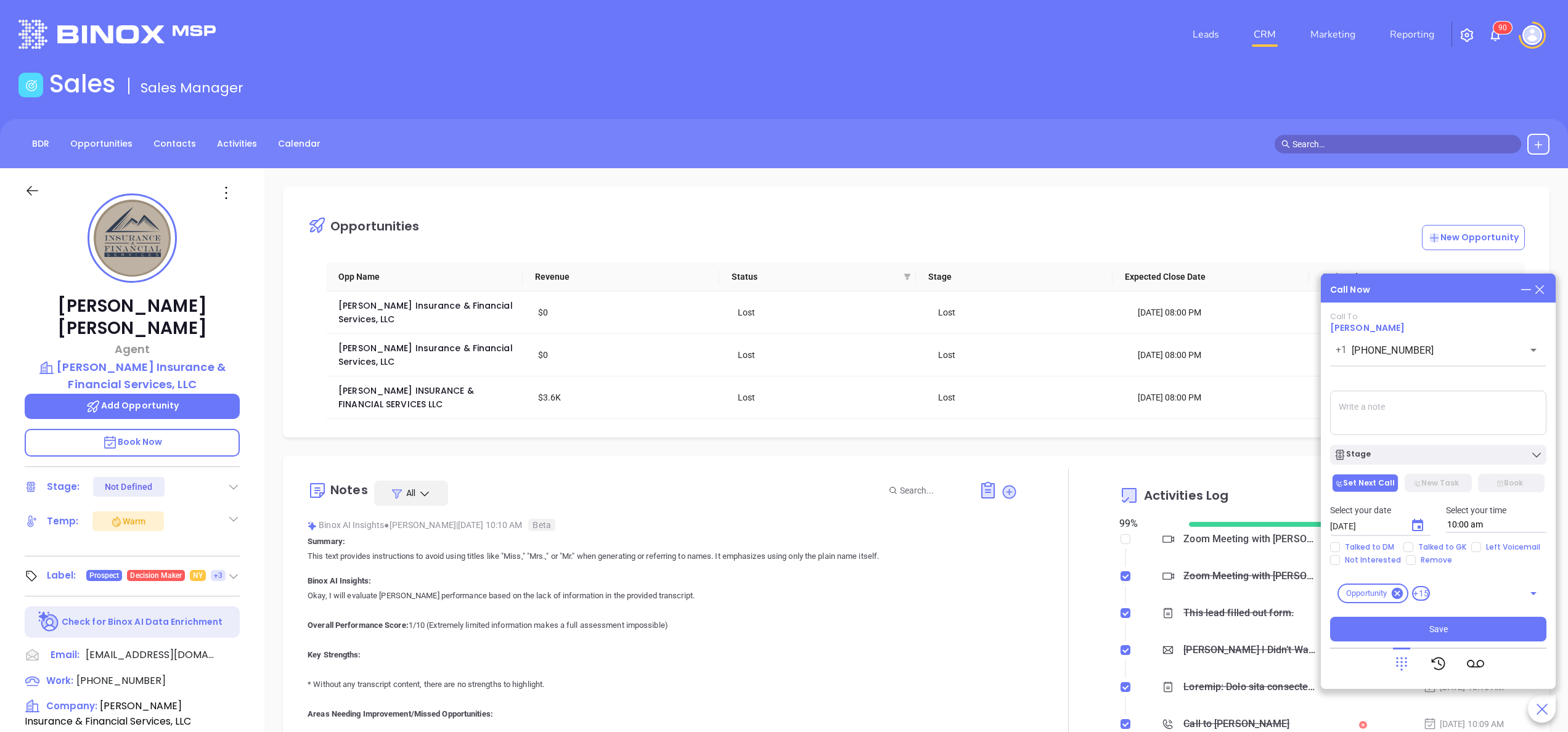
scroll to position [148, 0]
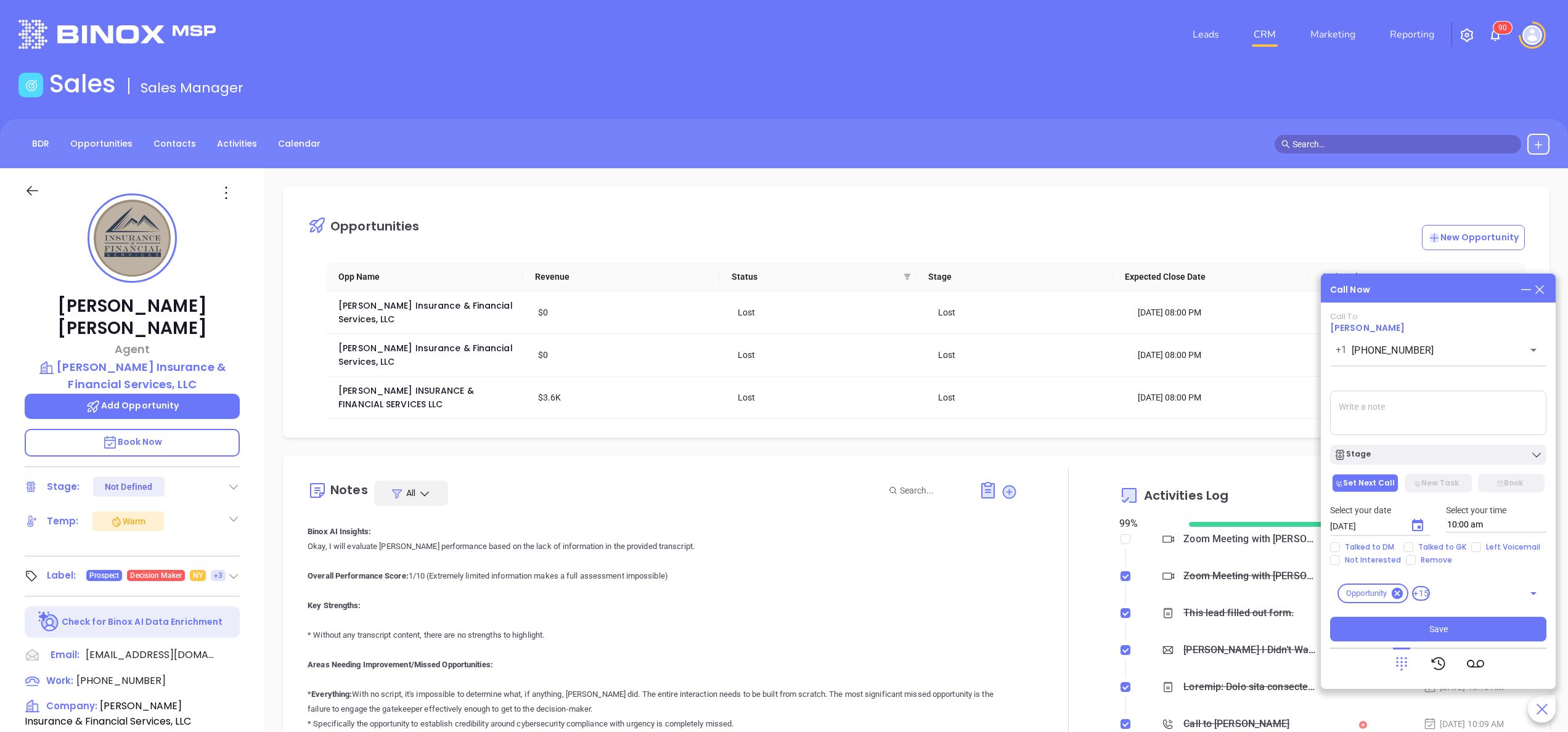
click at [1366, 541] on div "Select your date 10/10/2025 ​ Select your time 10:00 am" at bounding box center [1438, 518] width 231 height 48
click at [1357, 543] on span "Talked to DM" at bounding box center [1370, 547] width 59 height 10
click at [1340, 543] on input "Talked to DM" at bounding box center [1335, 547] width 10 height 10
checkbox input "true"
click at [1372, 412] on textarea at bounding box center [1438, 413] width 216 height 44
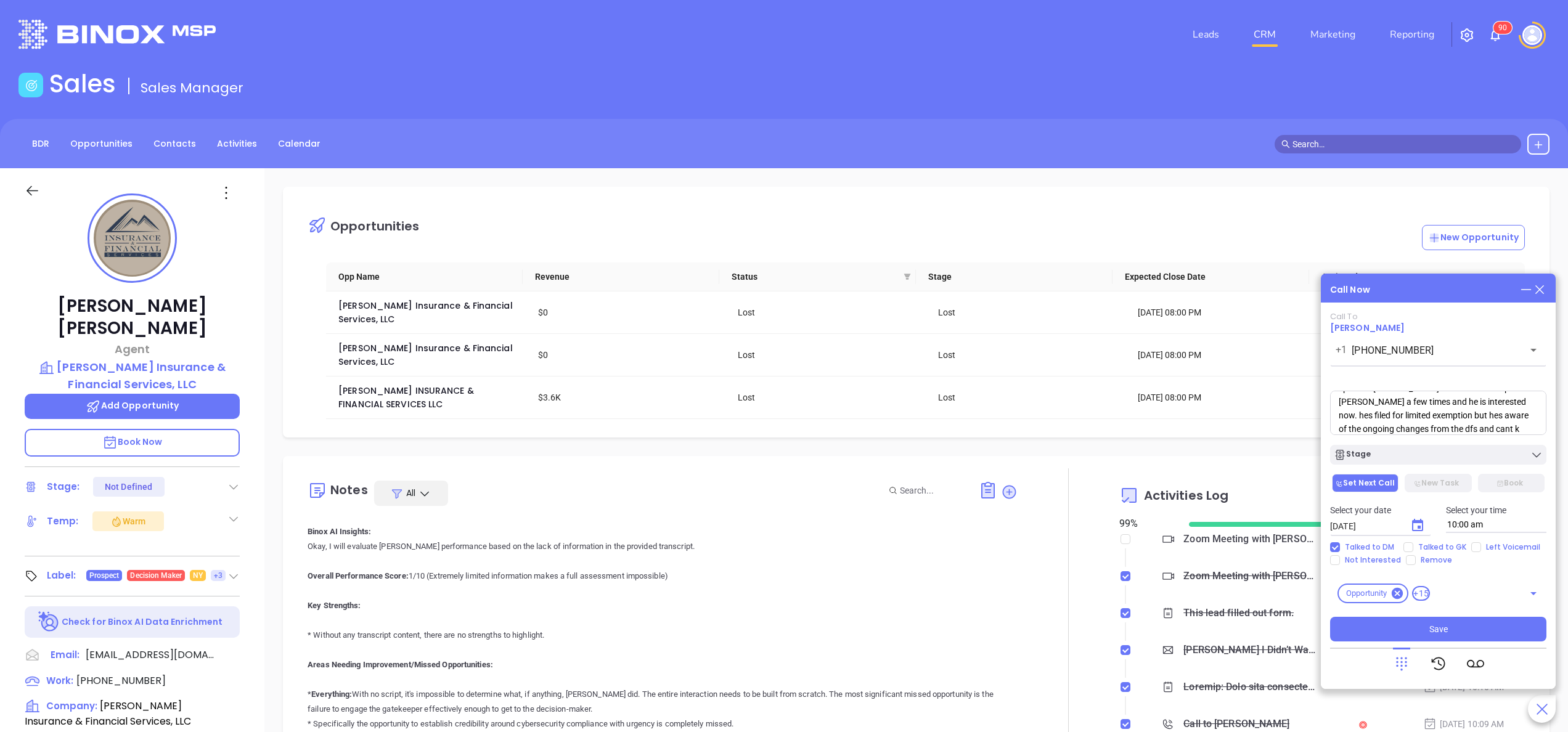
scroll to position [31, 0]
type textarea "spoke to Daniel. he said he had spoken to Walter a few times and he is interest…"
click at [1524, 291] on icon at bounding box center [1526, 289] width 14 height 14
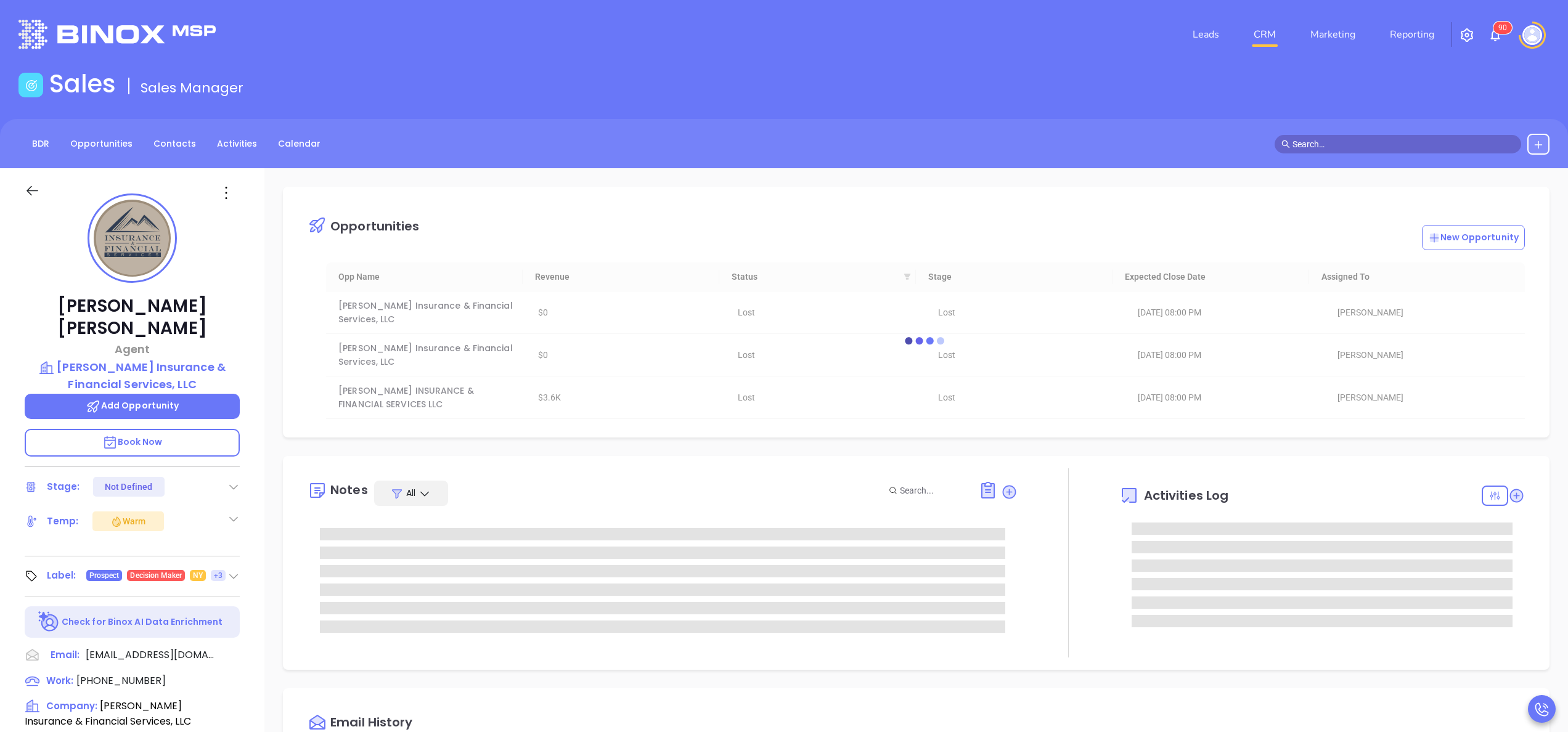
scroll to position [0, 0]
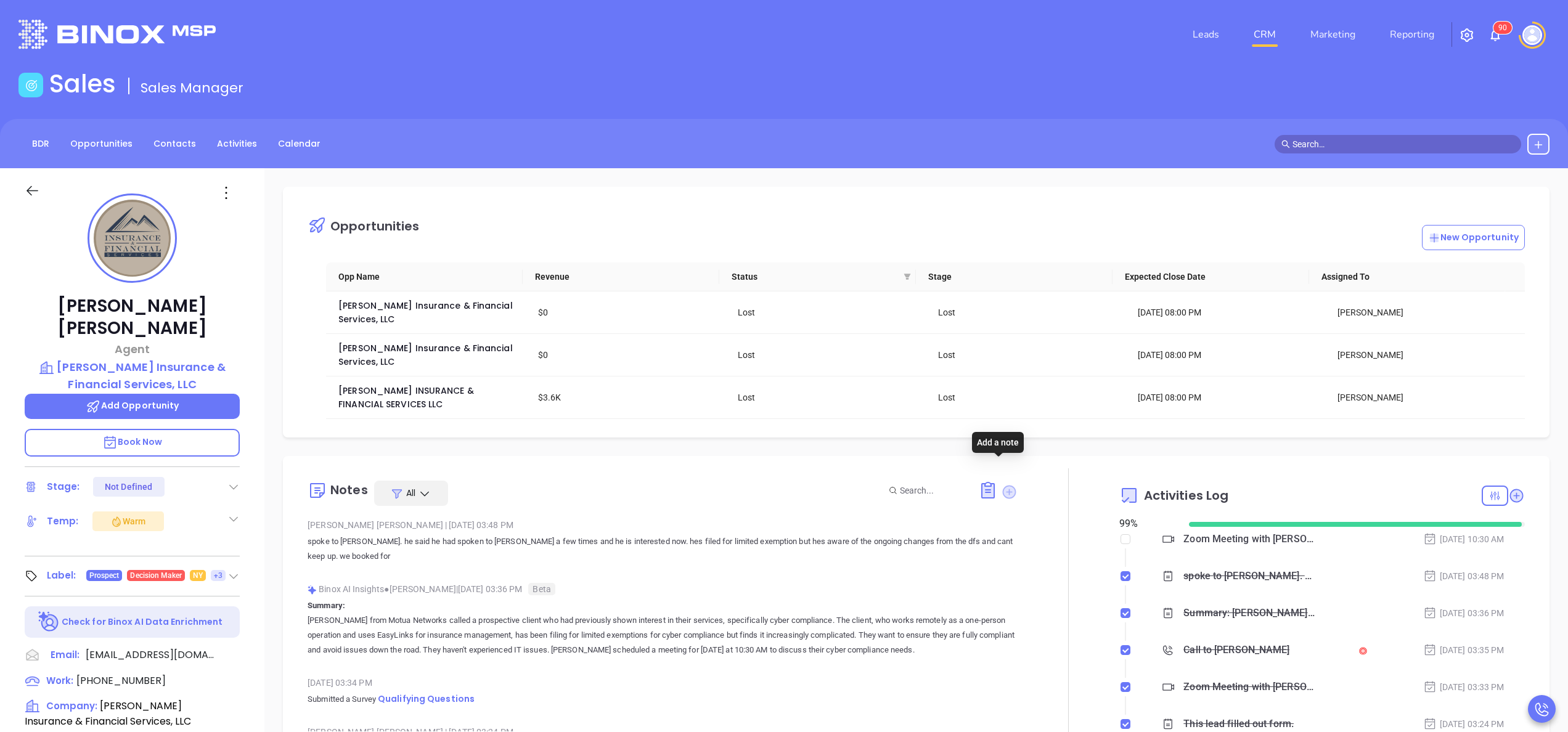
click at [1004, 485] on icon at bounding box center [1009, 491] width 14 height 14
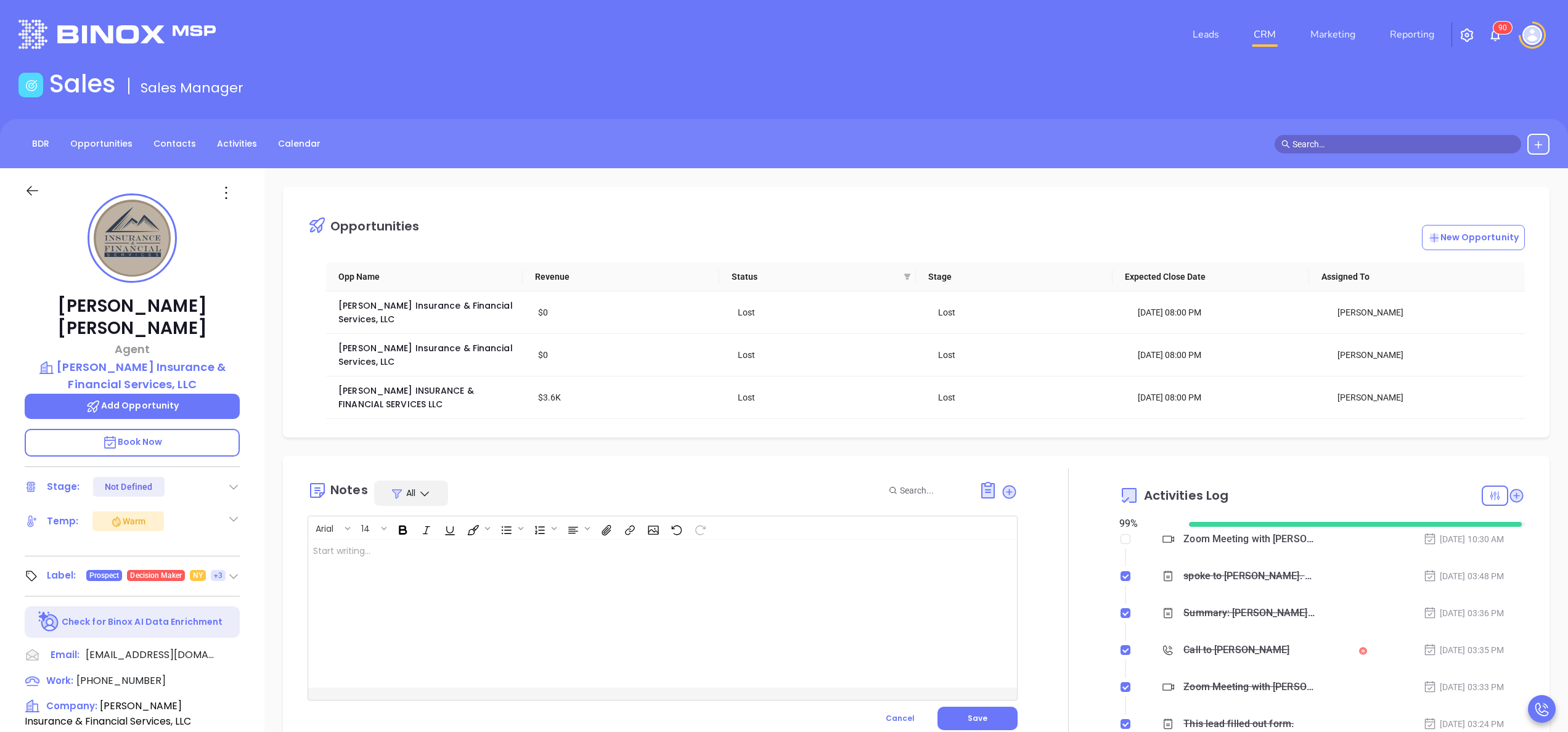
click at [604, 550] on div at bounding box center [638, 614] width 659 height 148
click at [144, 435] on span "Book Now" at bounding box center [133, 441] width 60 height 12
click at [1036, 518] on div at bounding box center [1069, 614] width 102 height 291
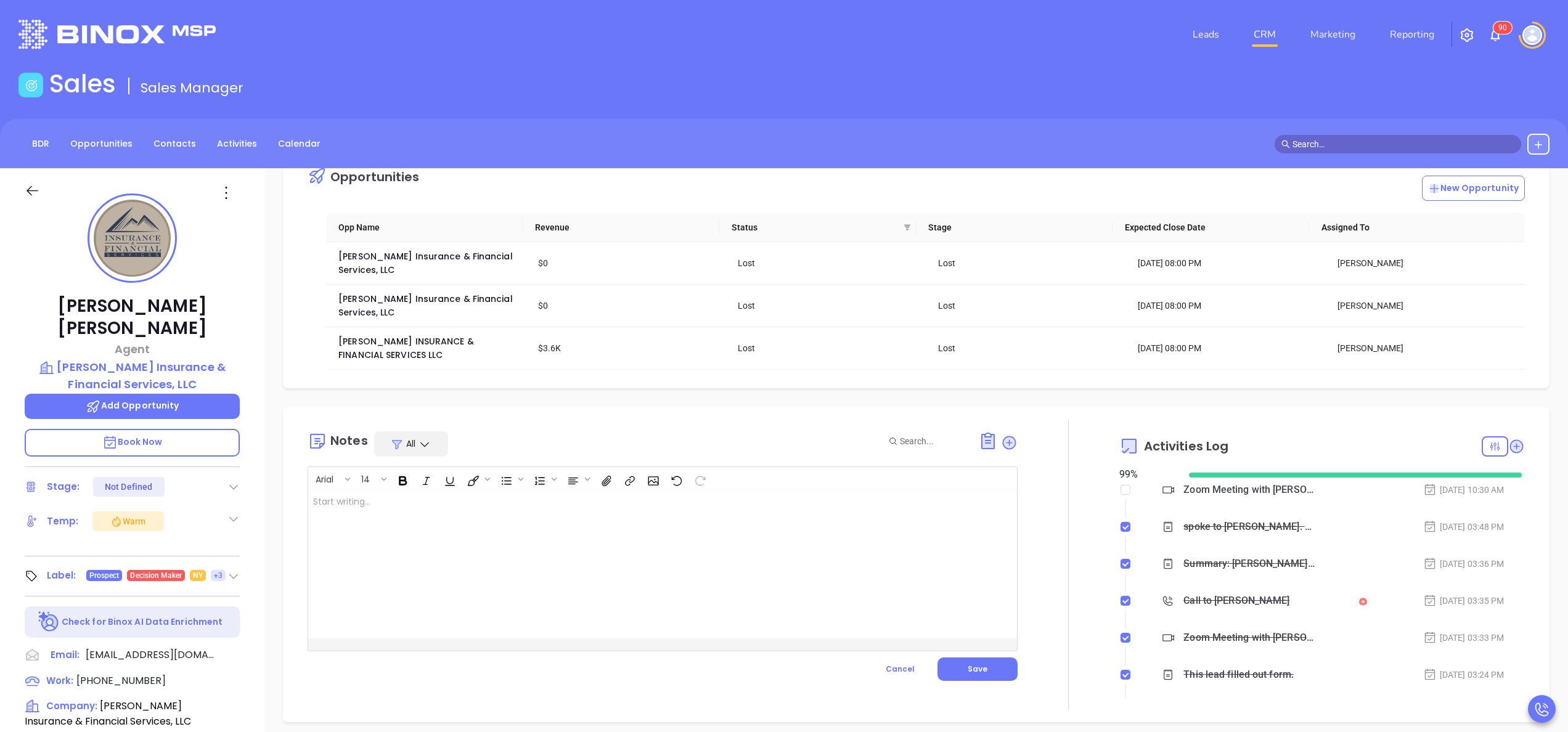
scroll to position [99, 0]
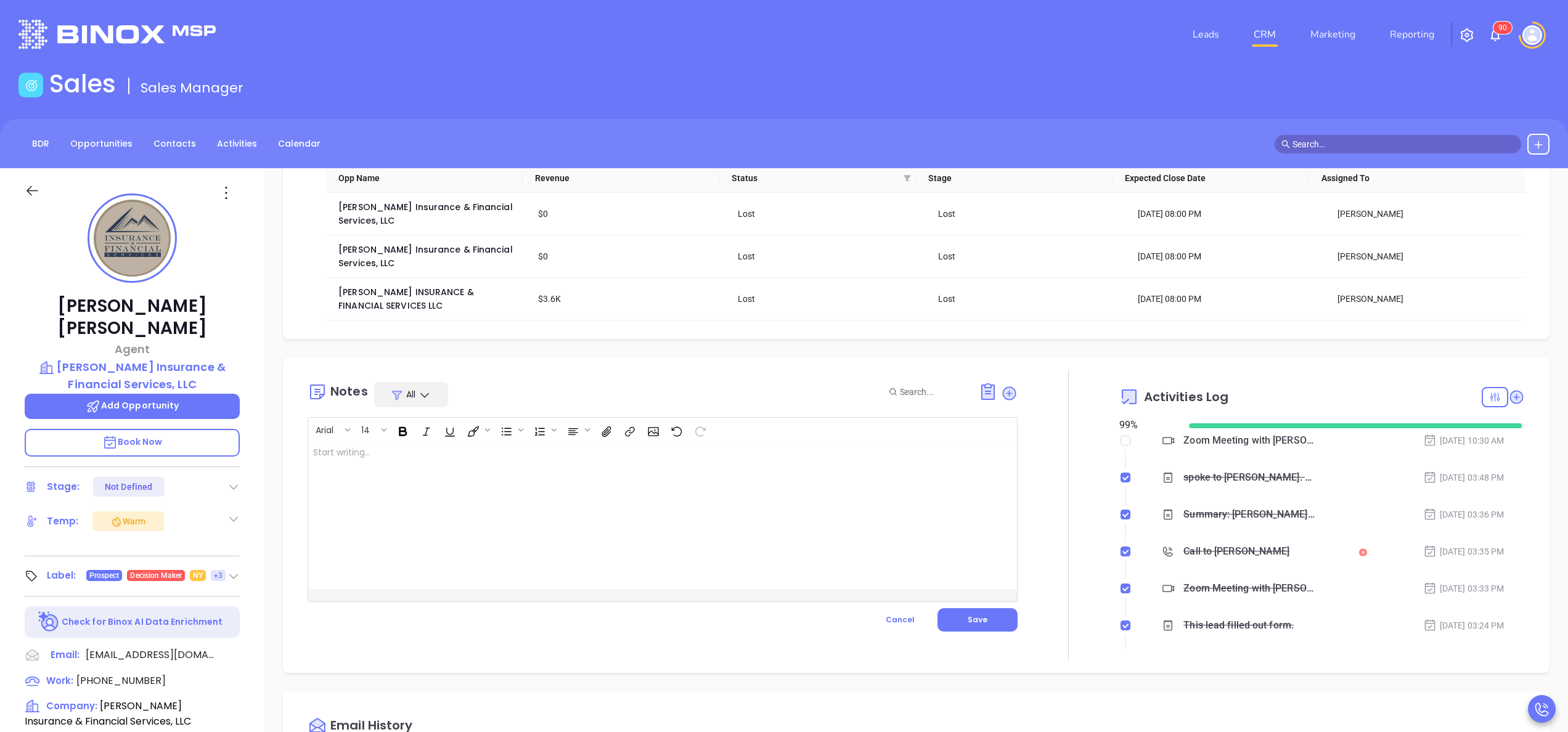
click at [1081, 488] on div at bounding box center [1069, 515] width 102 height 291
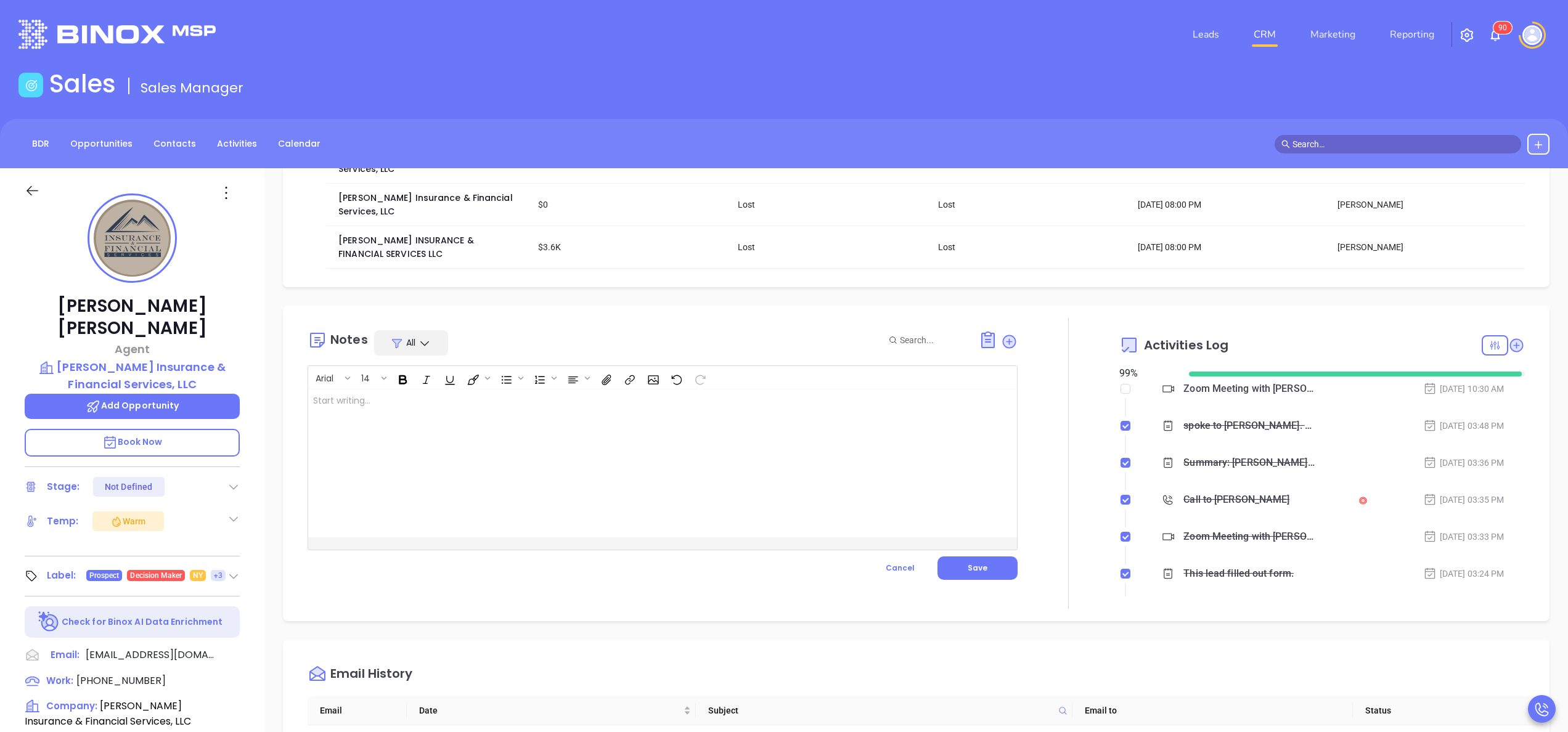
scroll to position [148, 0]
click at [1078, 476] on div at bounding box center [1069, 466] width 102 height 291
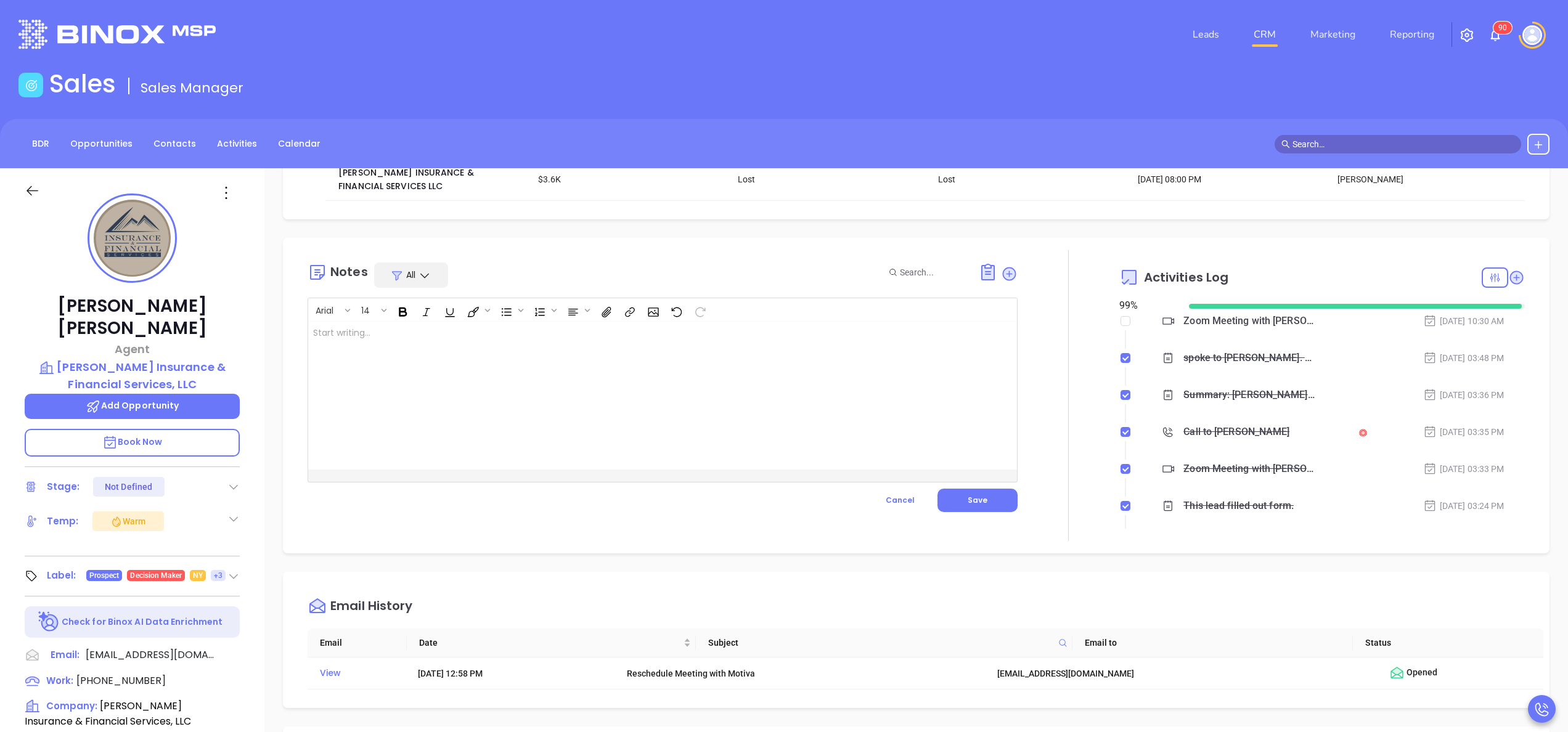
scroll to position [296, 0]
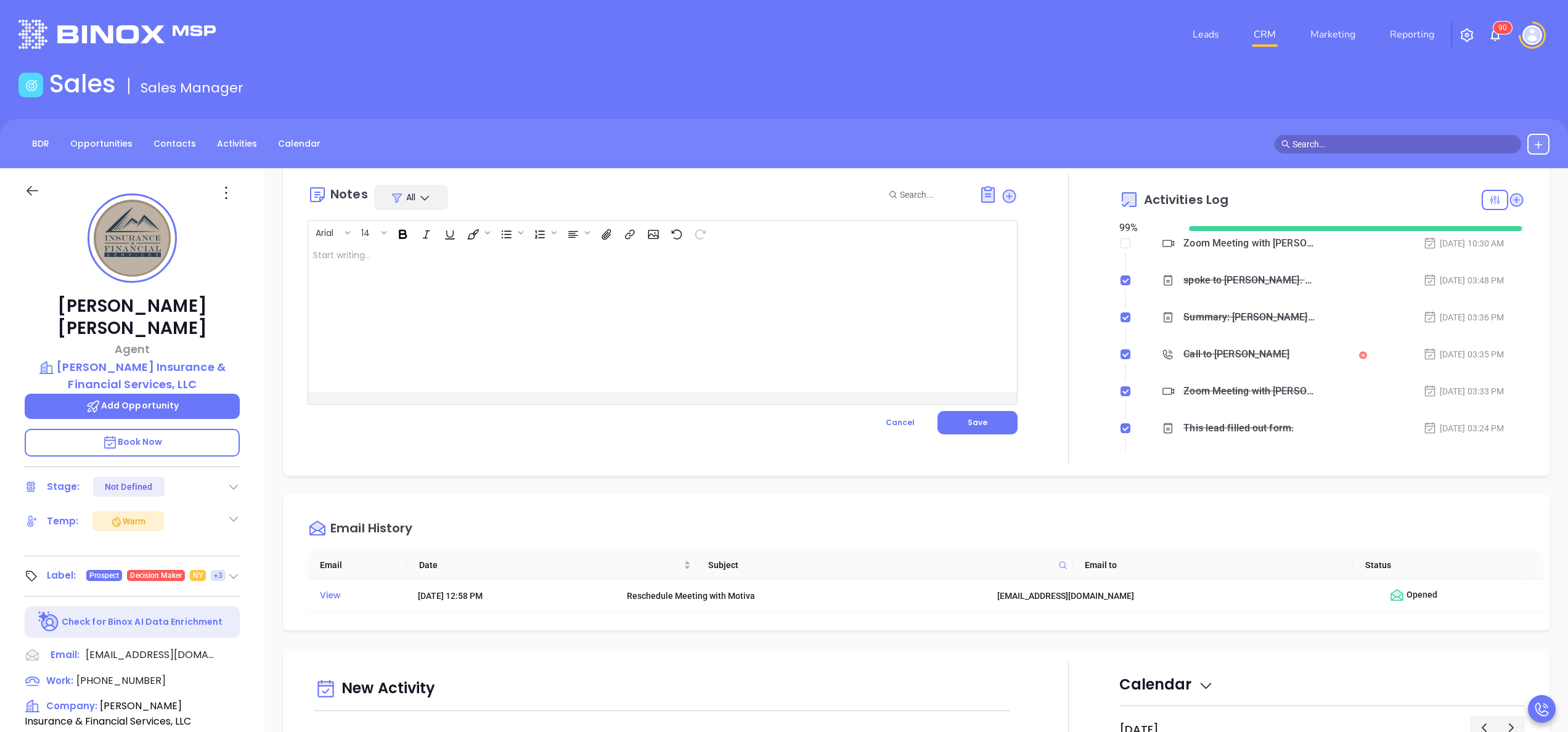
click at [1067, 356] on div at bounding box center [1069, 318] width 102 height 291
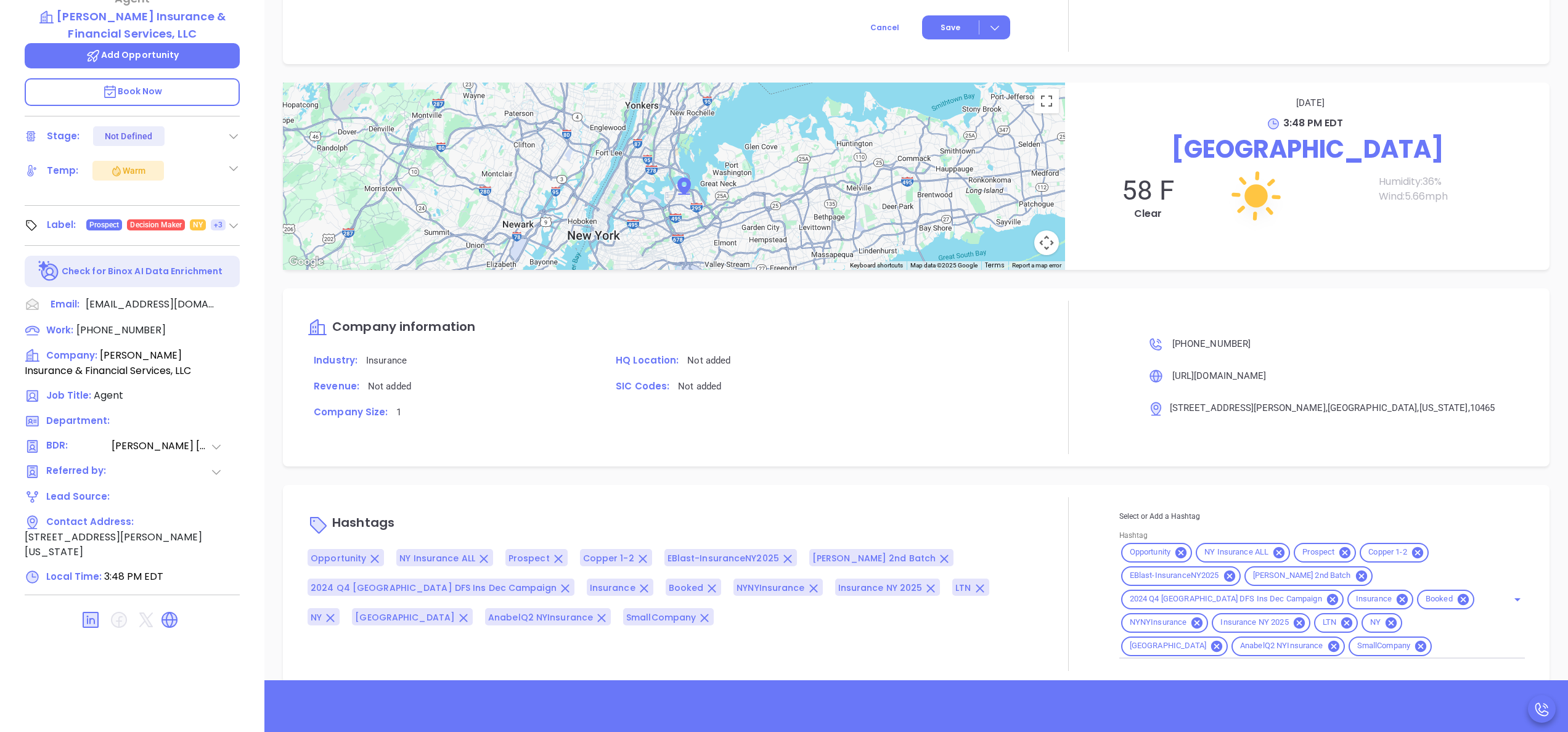
scroll to position [352, 0]
click at [883, 405] on div "Company Size: 1" at bounding box center [663, 417] width 725 height 26
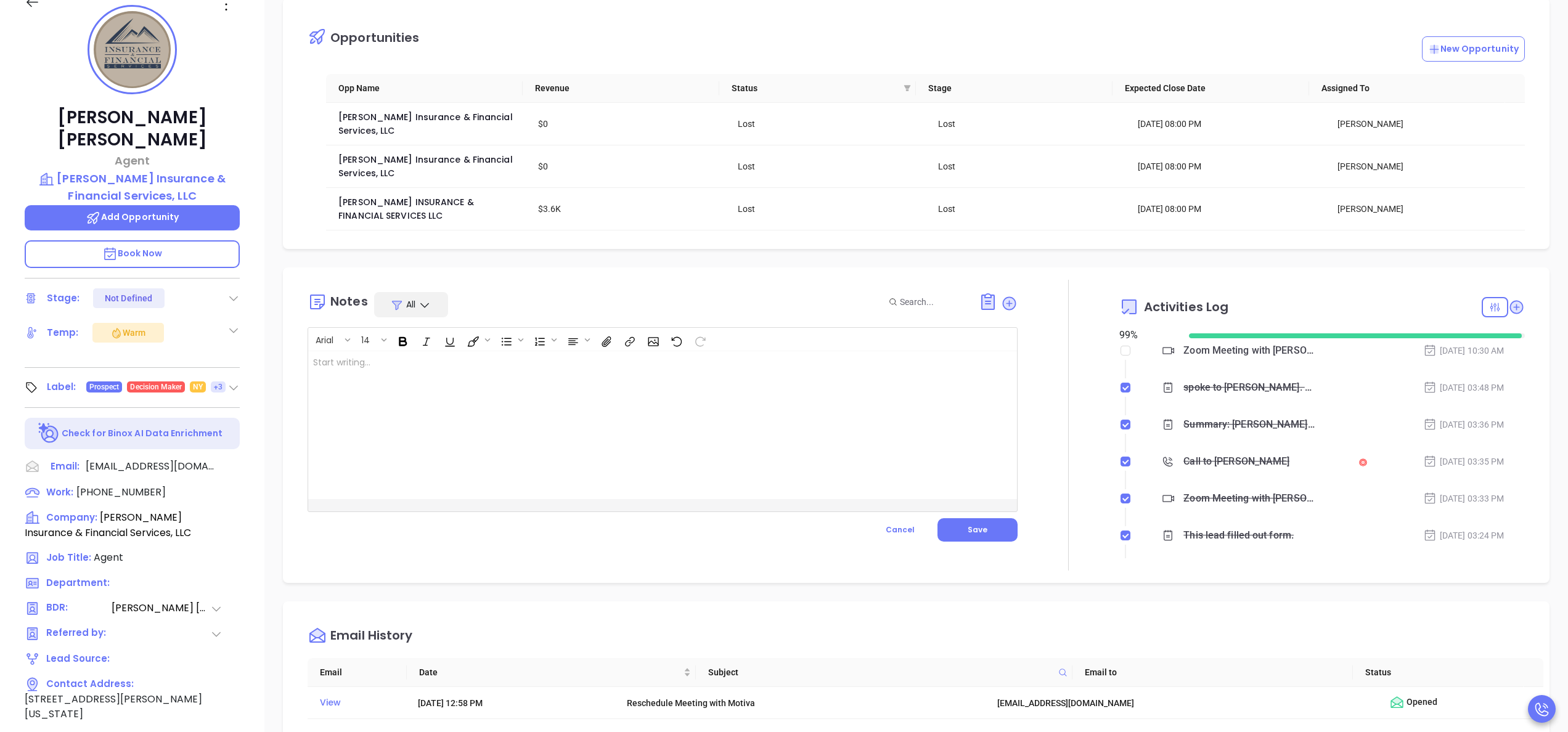
scroll to position [0, 0]
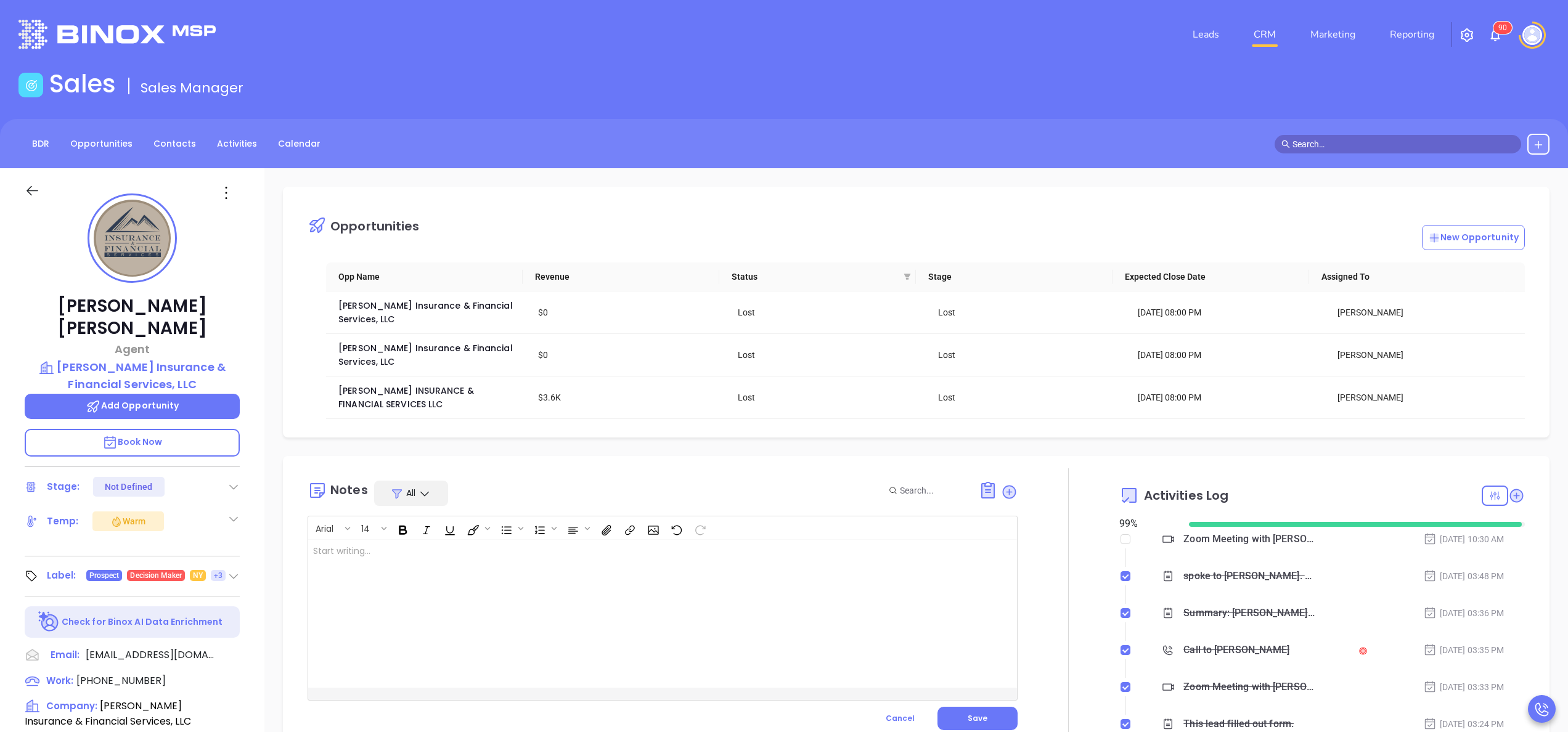
click at [247, 433] on div "Daniel Lopez Agent L M Insurance & Financial Services, LLC Add Opportunity Book…" at bounding box center [132, 626] width 264 height 915
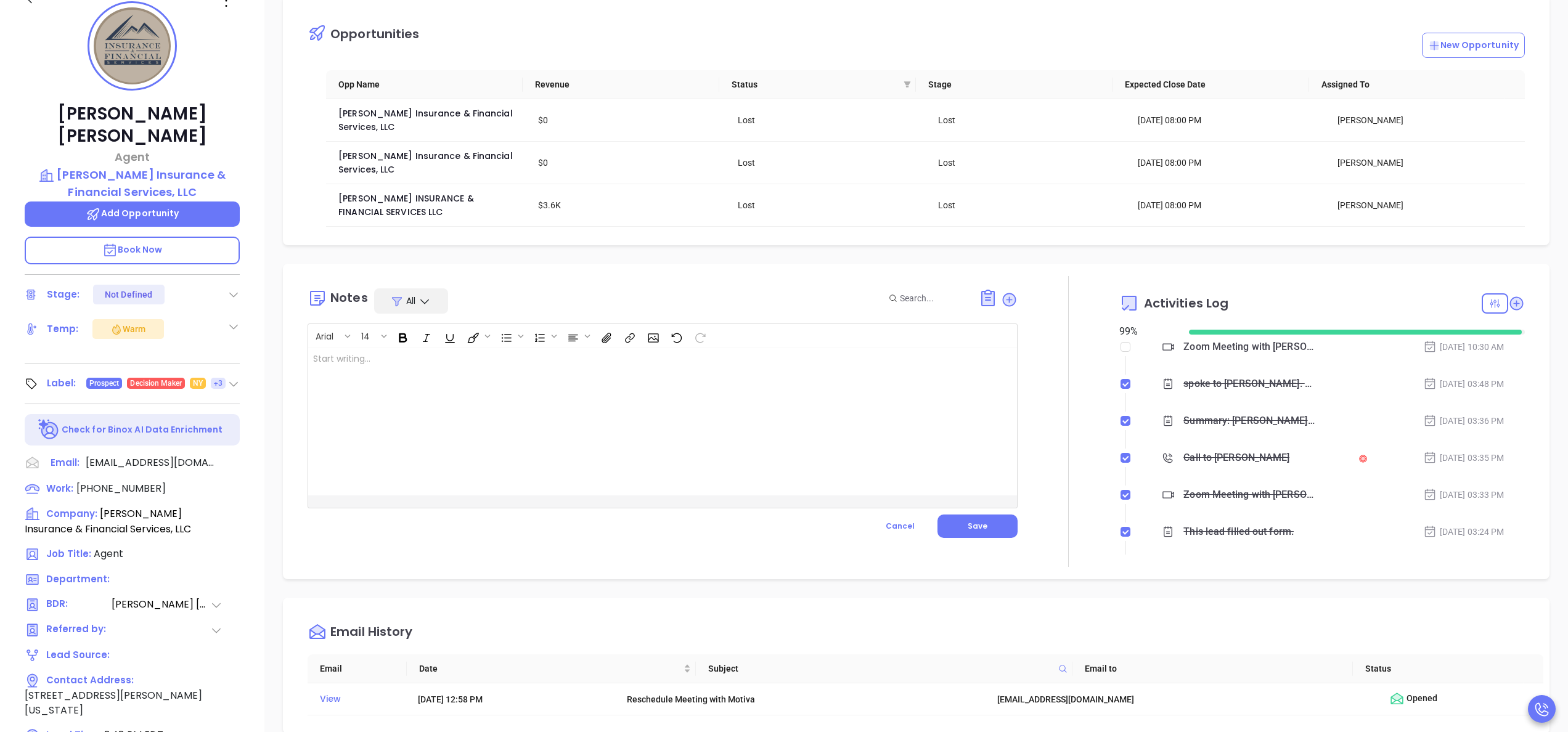
scroll to position [197, 0]
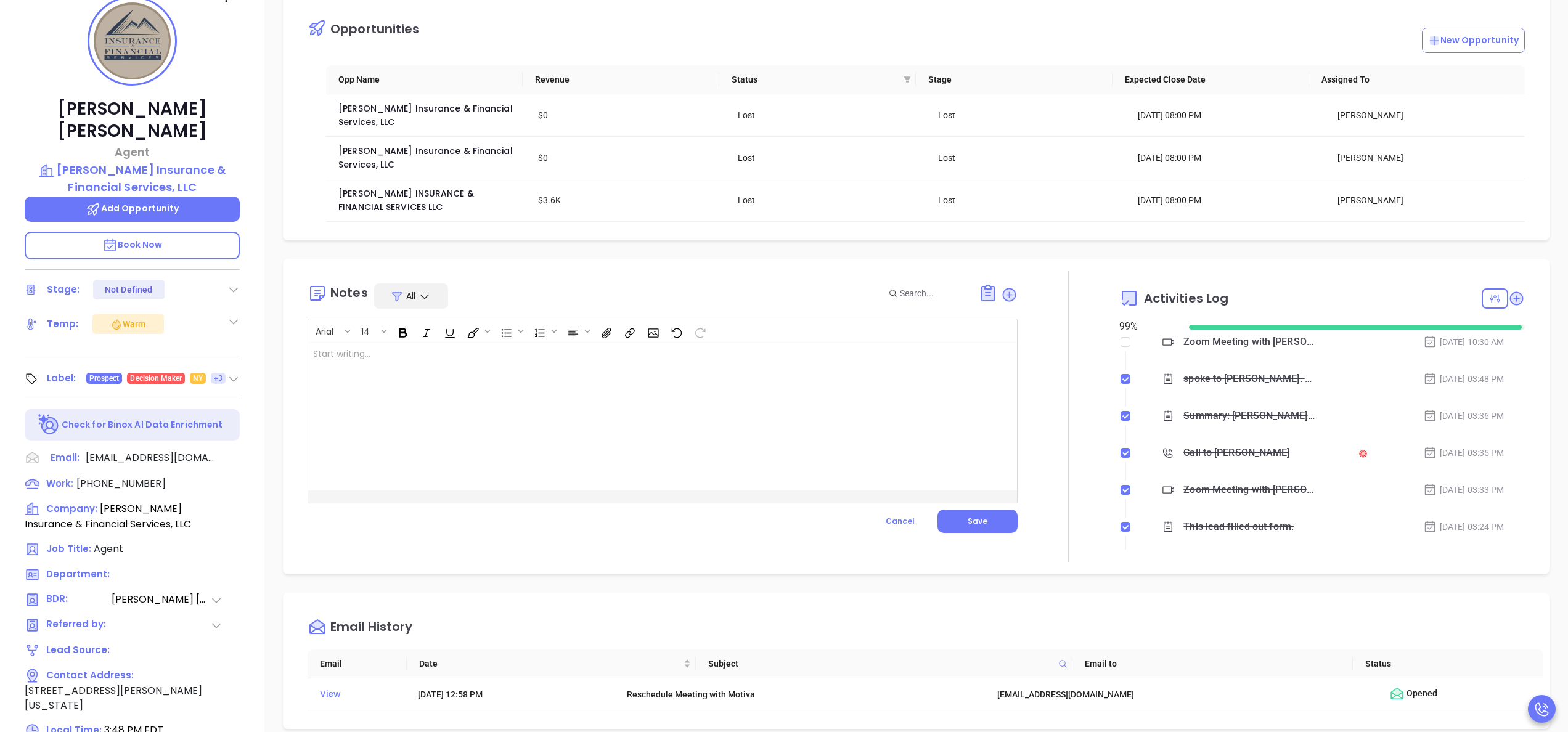
click at [218, 594] on icon at bounding box center [216, 600] width 12 height 12
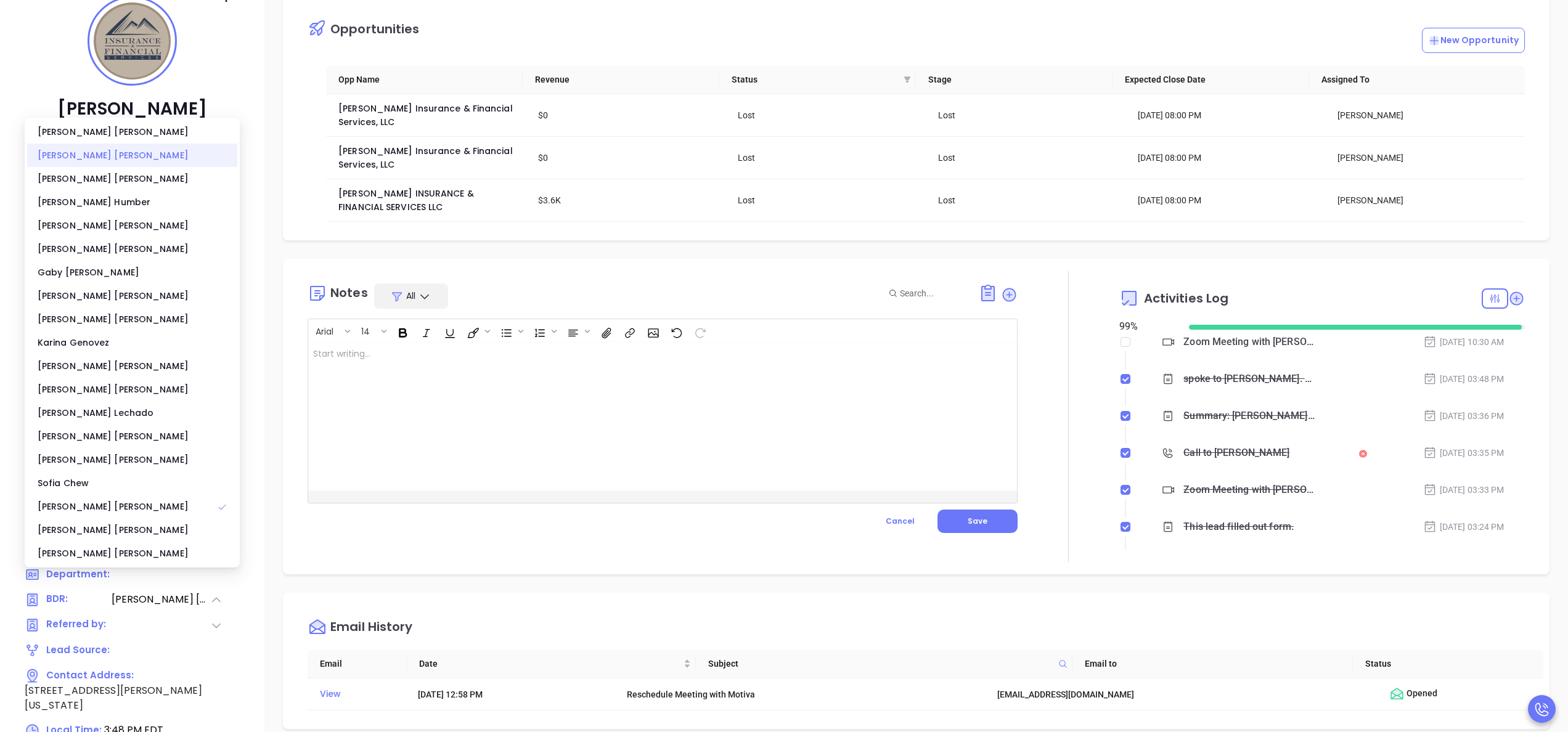
click at [95, 153] on div "Anabell Dominguez" at bounding box center [132, 155] width 210 height 24
click at [256, 304] on div "Daniel Lopez Agent L M Insurance & Financial Services, LLC Add Opportunity Book…" at bounding box center [132, 429] width 264 height 915
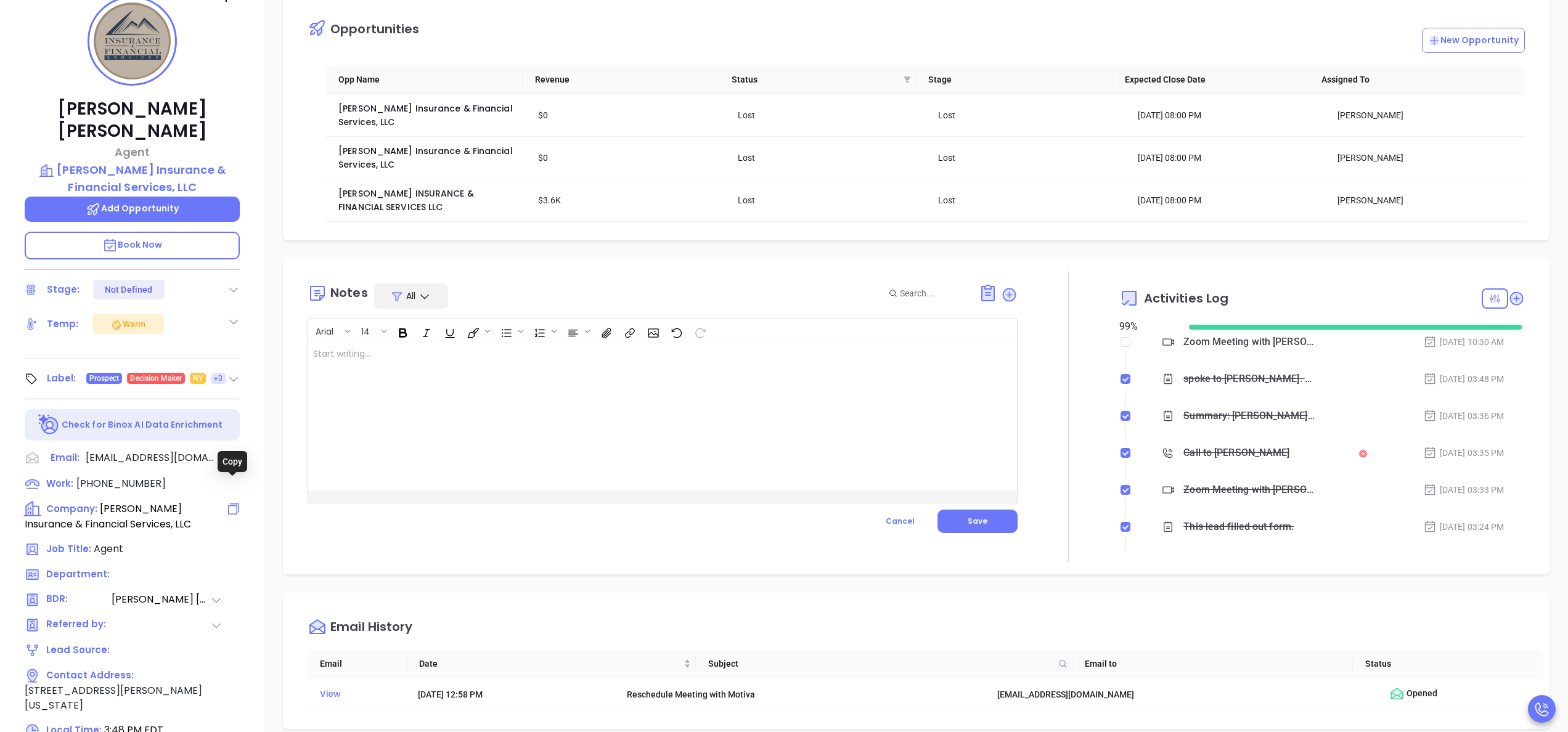
click at [234, 502] on icon at bounding box center [234, 509] width 15 height 15
click at [142, 197] on p "Add Opportunity" at bounding box center [132, 209] width 215 height 25
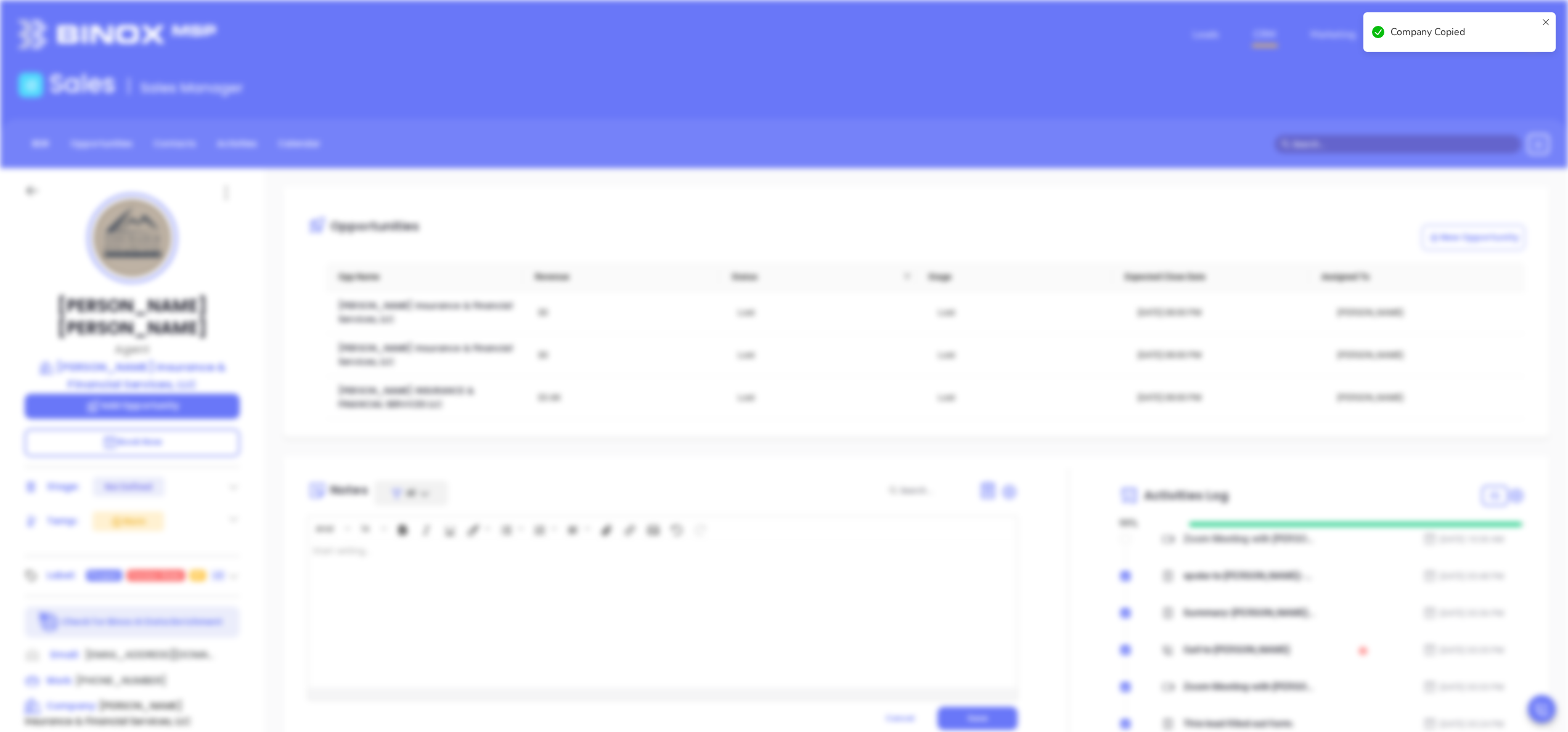
type input "MM/DD/YYYY"
type input "Daniel Lopez"
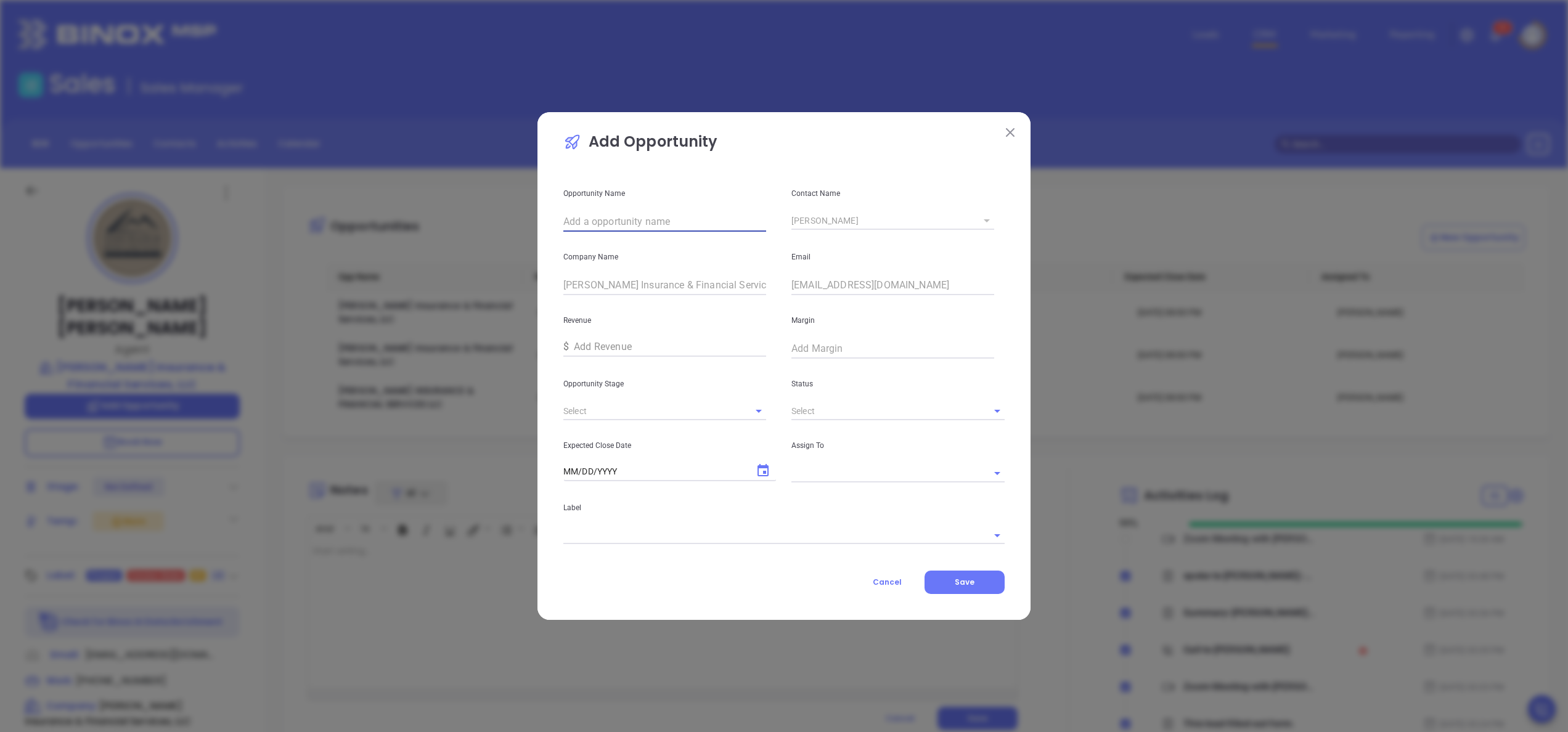
click at [612, 218] on input "text" at bounding box center [665, 222] width 203 height 20
paste input "L M Insurance & Financial Services, LLC"
type input "L M Insurance & Financial Services, LLC"
type input "Interview"
type input "Active"
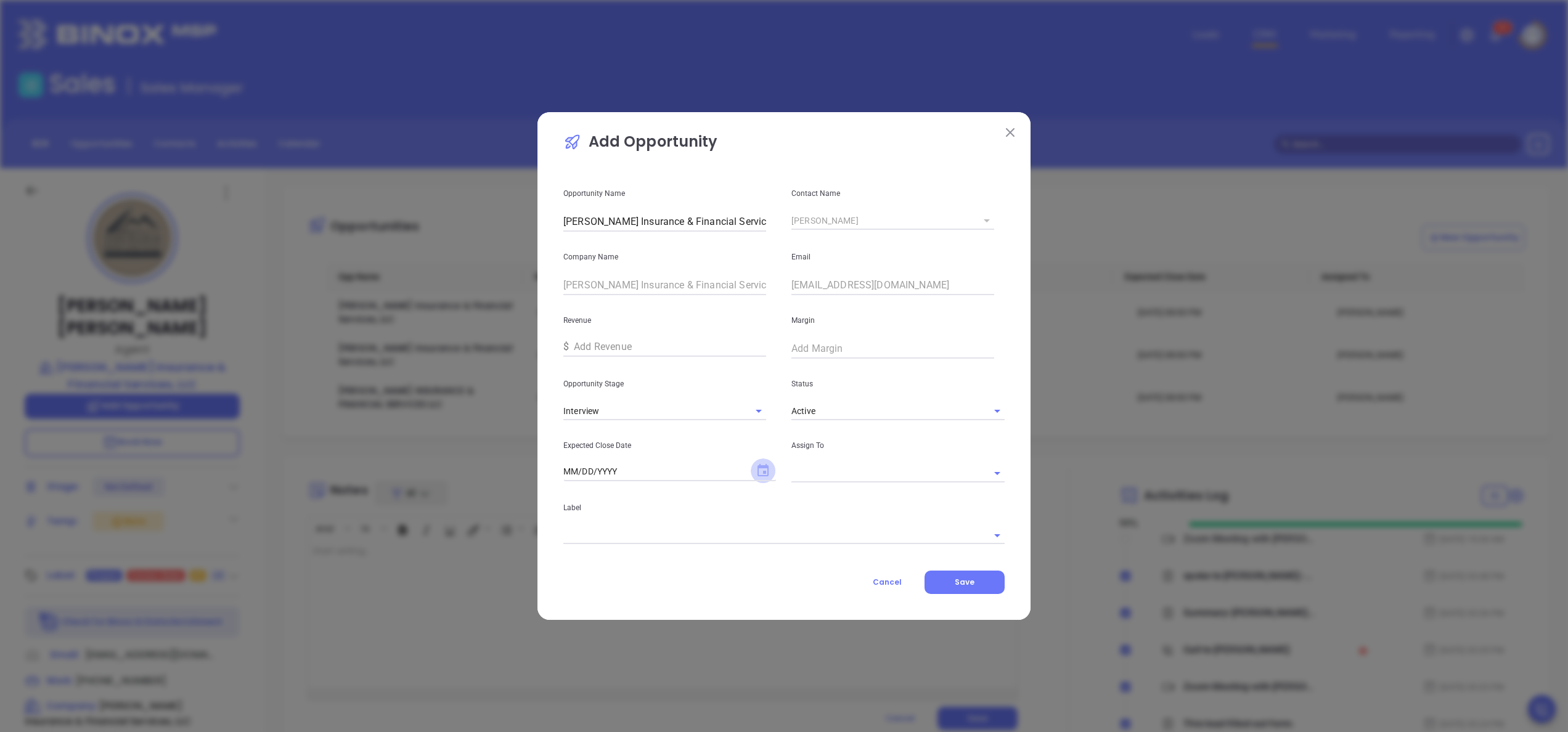
click at [767, 476] on icon "Choose date" at bounding box center [763, 470] width 11 height 12
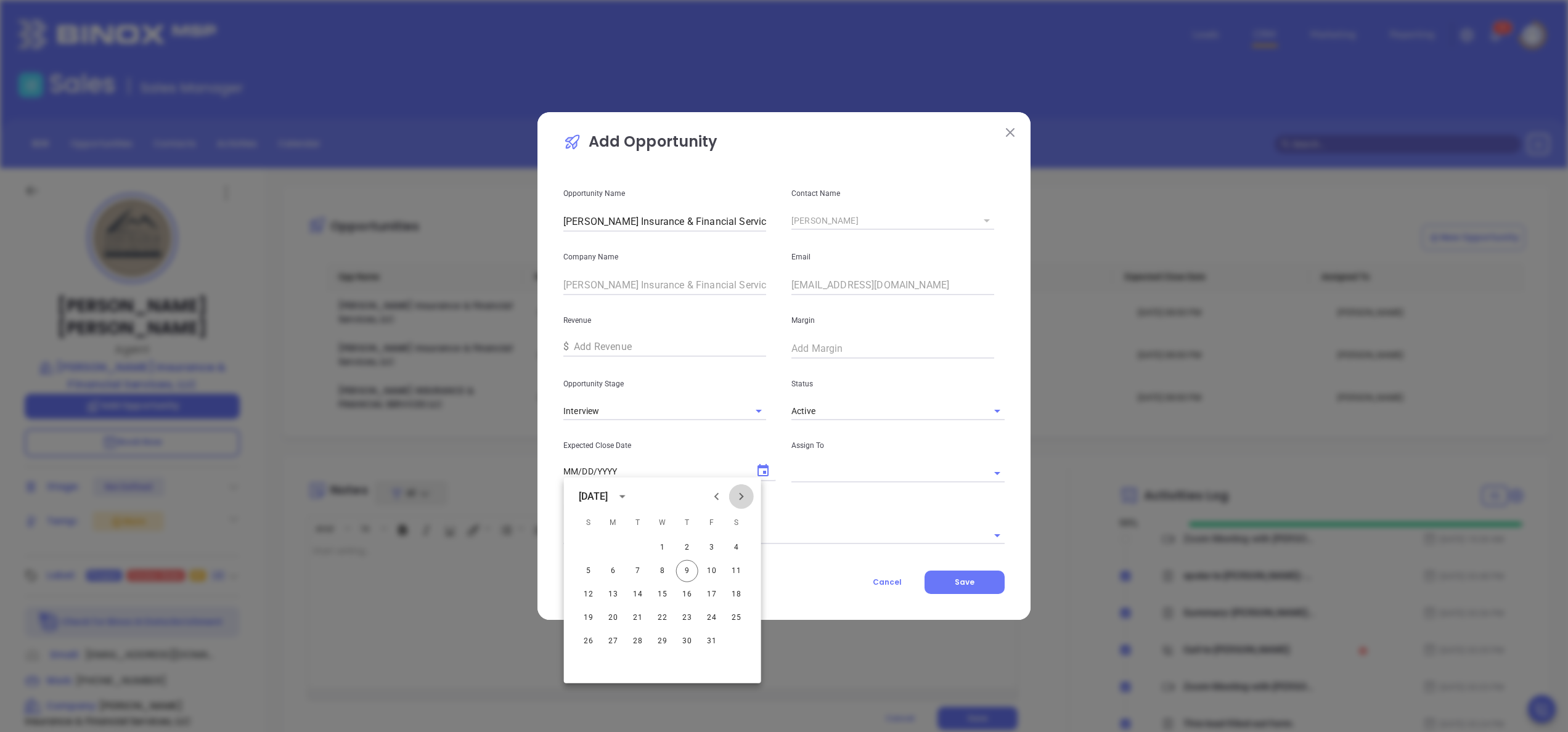
click at [749, 497] on button "Next month" at bounding box center [741, 496] width 24 height 24
click at [610, 594] on button "10" at bounding box center [613, 594] width 22 height 22
type input "11/10/2025"
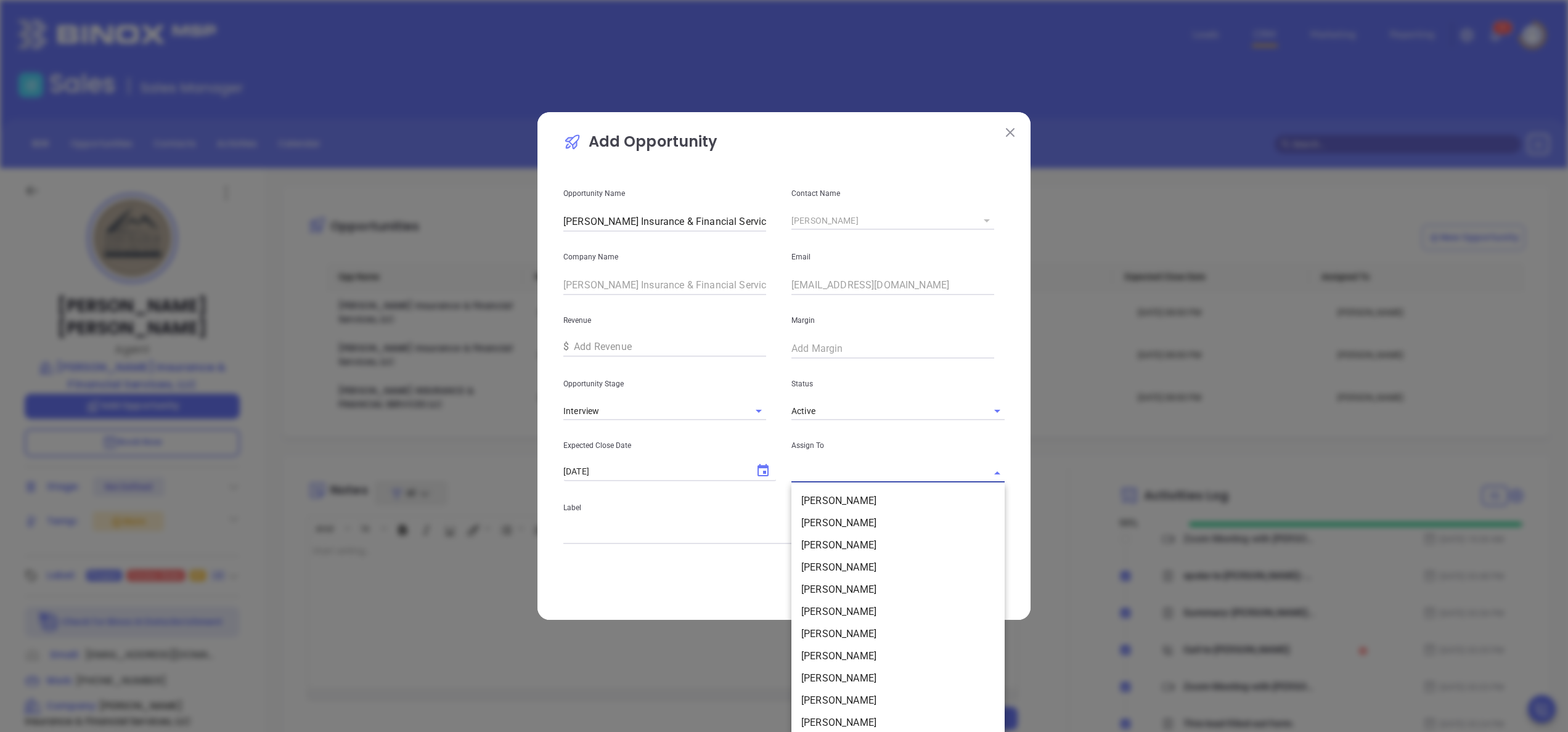
click at [816, 465] on input "text" at bounding box center [881, 473] width 179 height 18
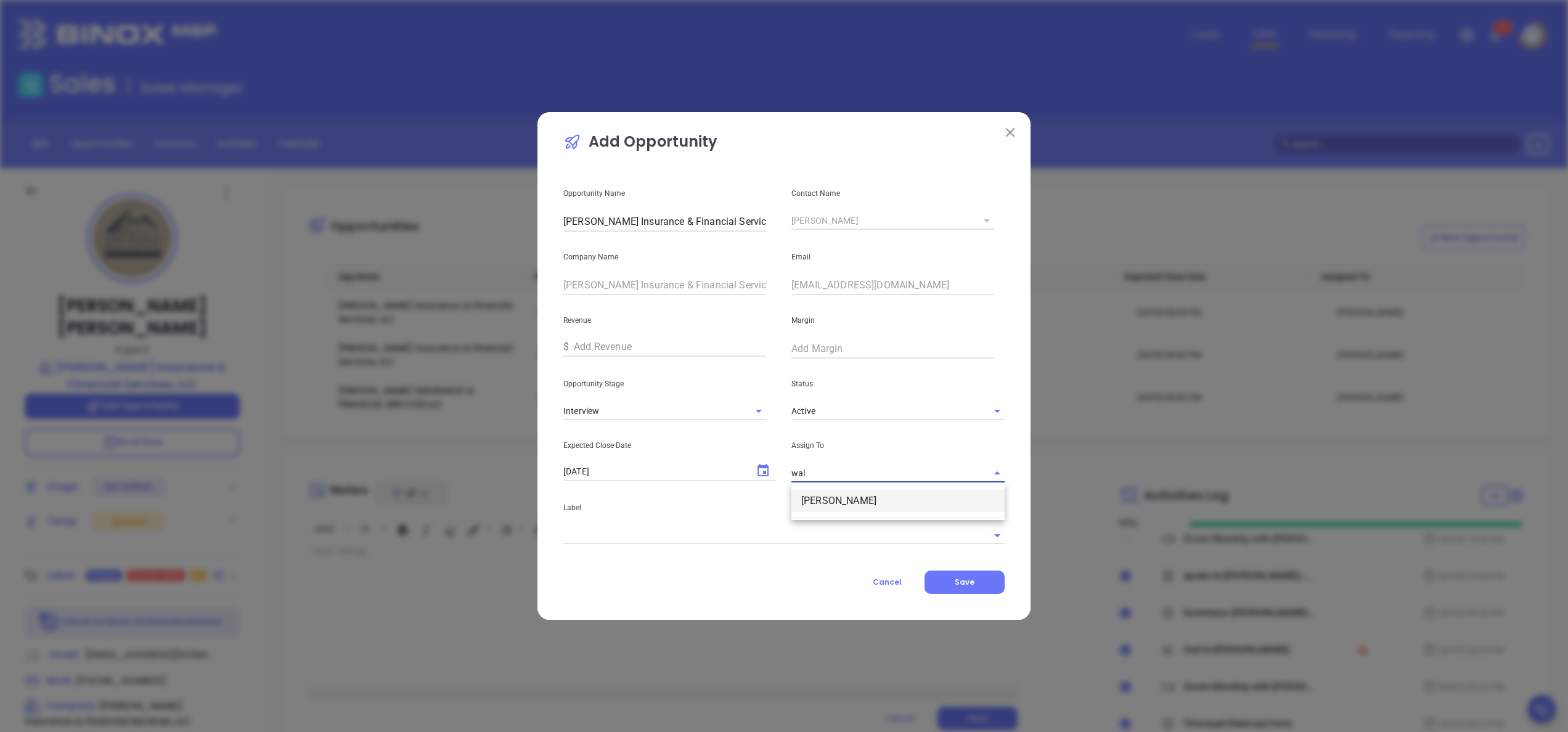
click at [838, 515] on ul "[PERSON_NAME]" at bounding box center [898, 501] width 213 height 32
click at [829, 501] on li "[PERSON_NAME]" at bounding box center [898, 501] width 213 height 22
type input "[PERSON_NAME]"
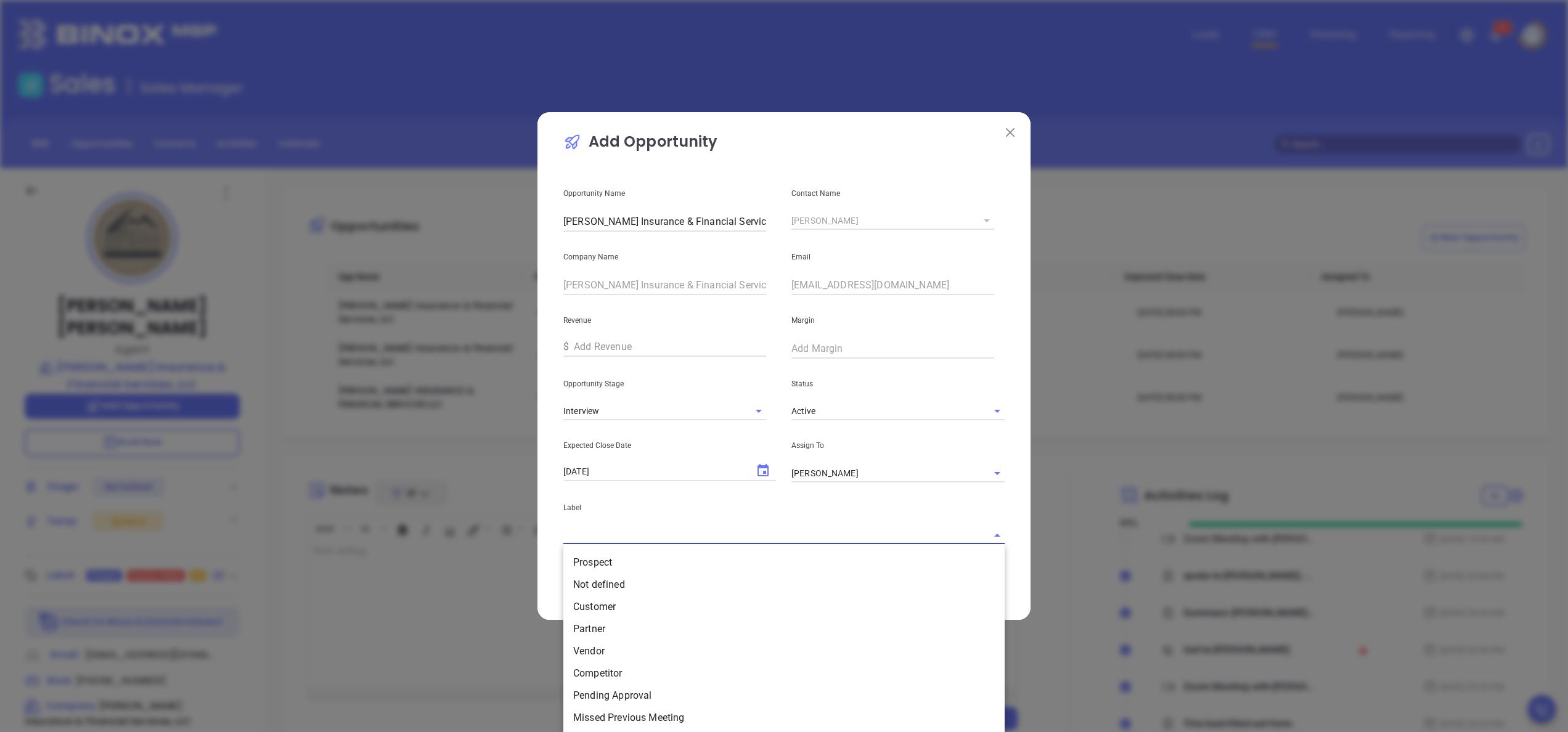
click at [755, 533] on input "text" at bounding box center [767, 535] width 407 height 18
click at [671, 558] on li "Prospect" at bounding box center [784, 562] width 441 height 22
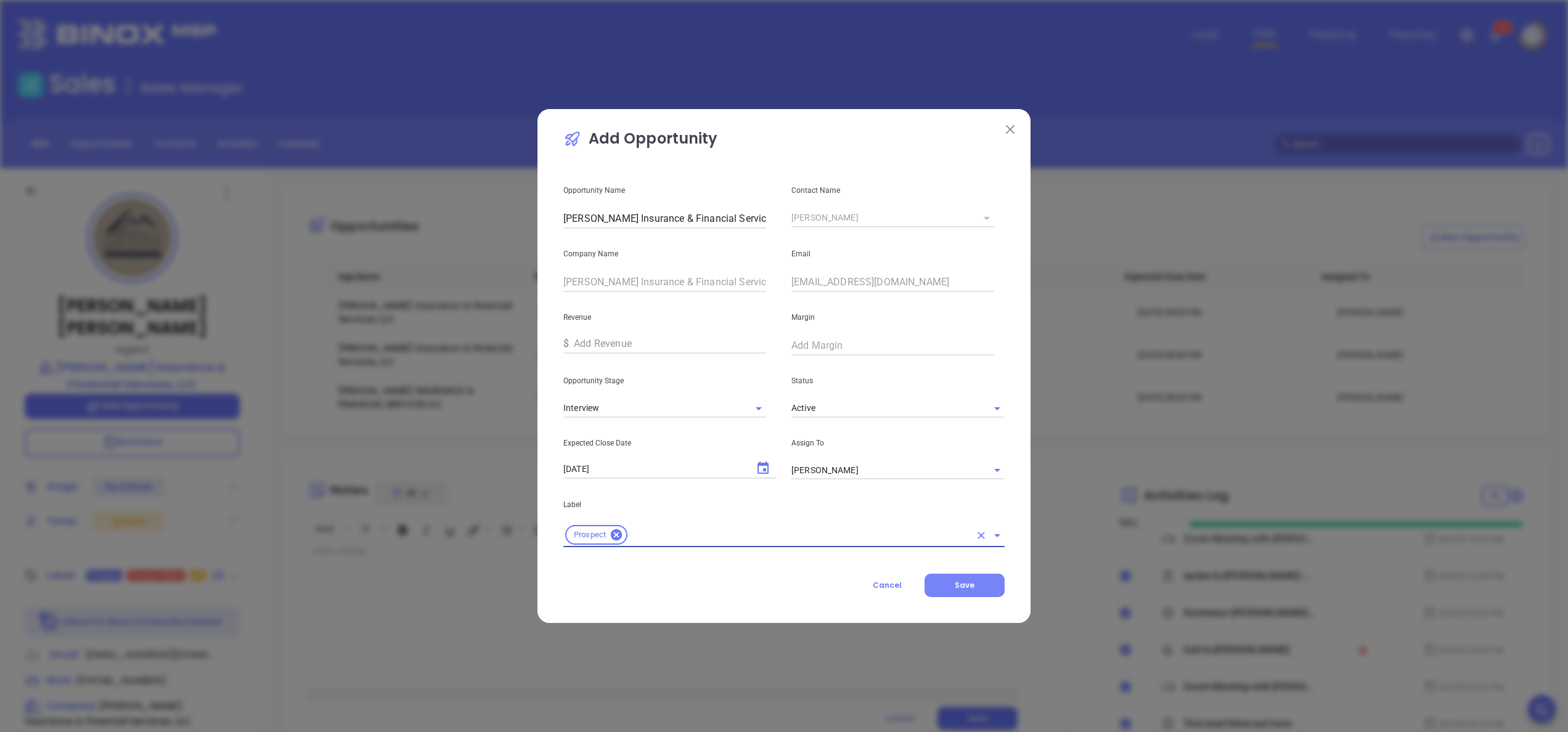
click at [950, 582] on button "Save" at bounding box center [965, 585] width 80 height 24
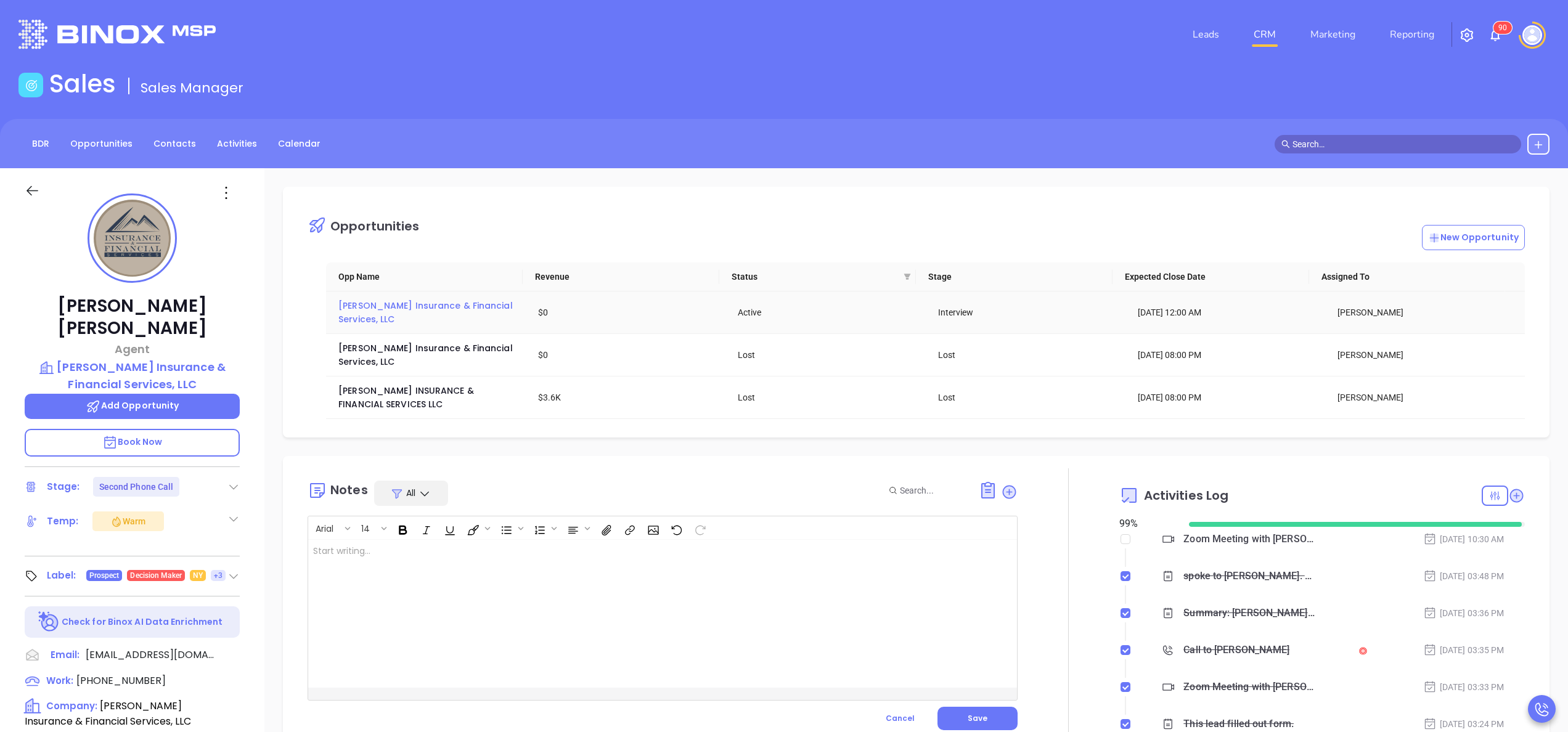
click at [458, 307] on span "L M Insurance & Financial Services, LLC" at bounding box center [426, 312] width 177 height 26
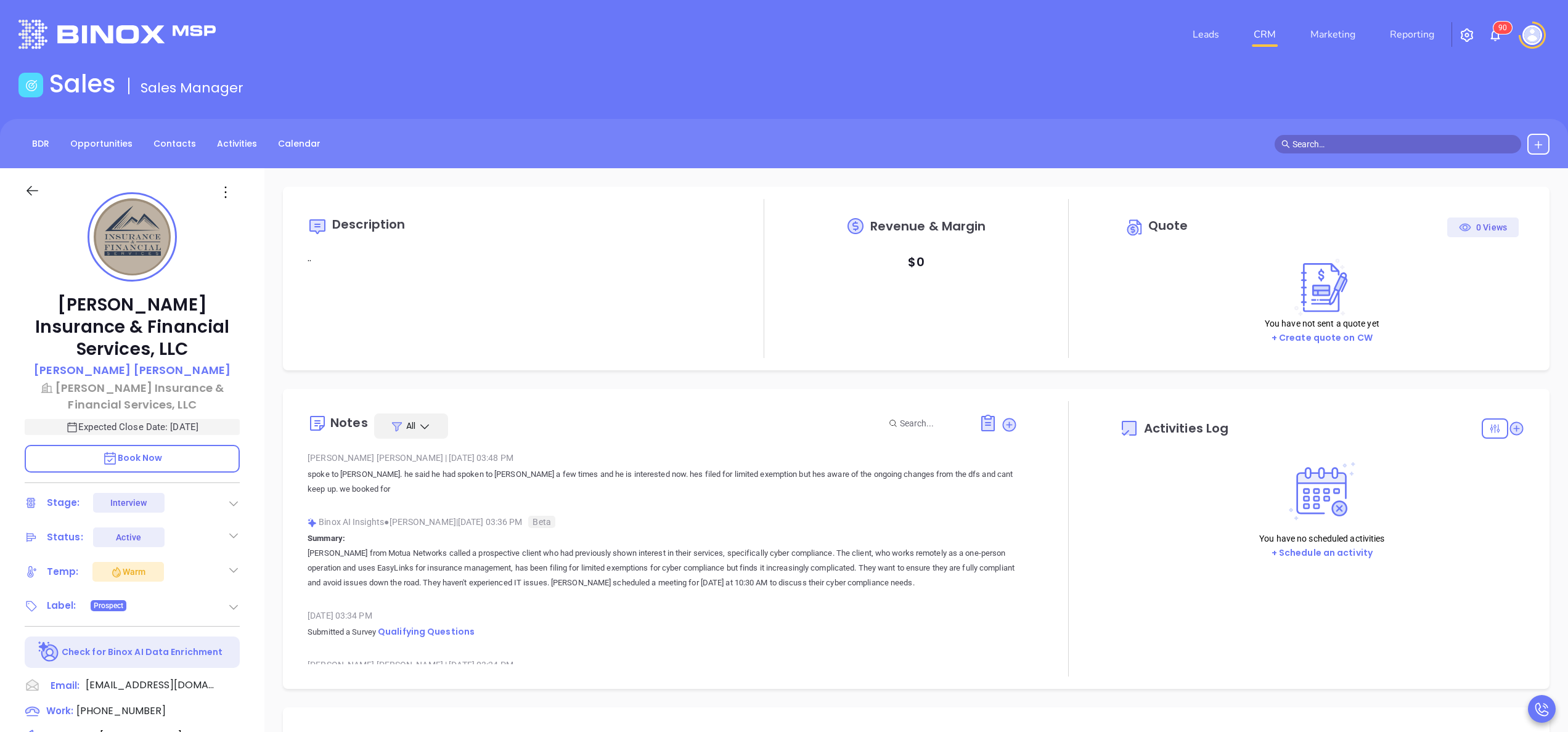
type input "[DATE]"
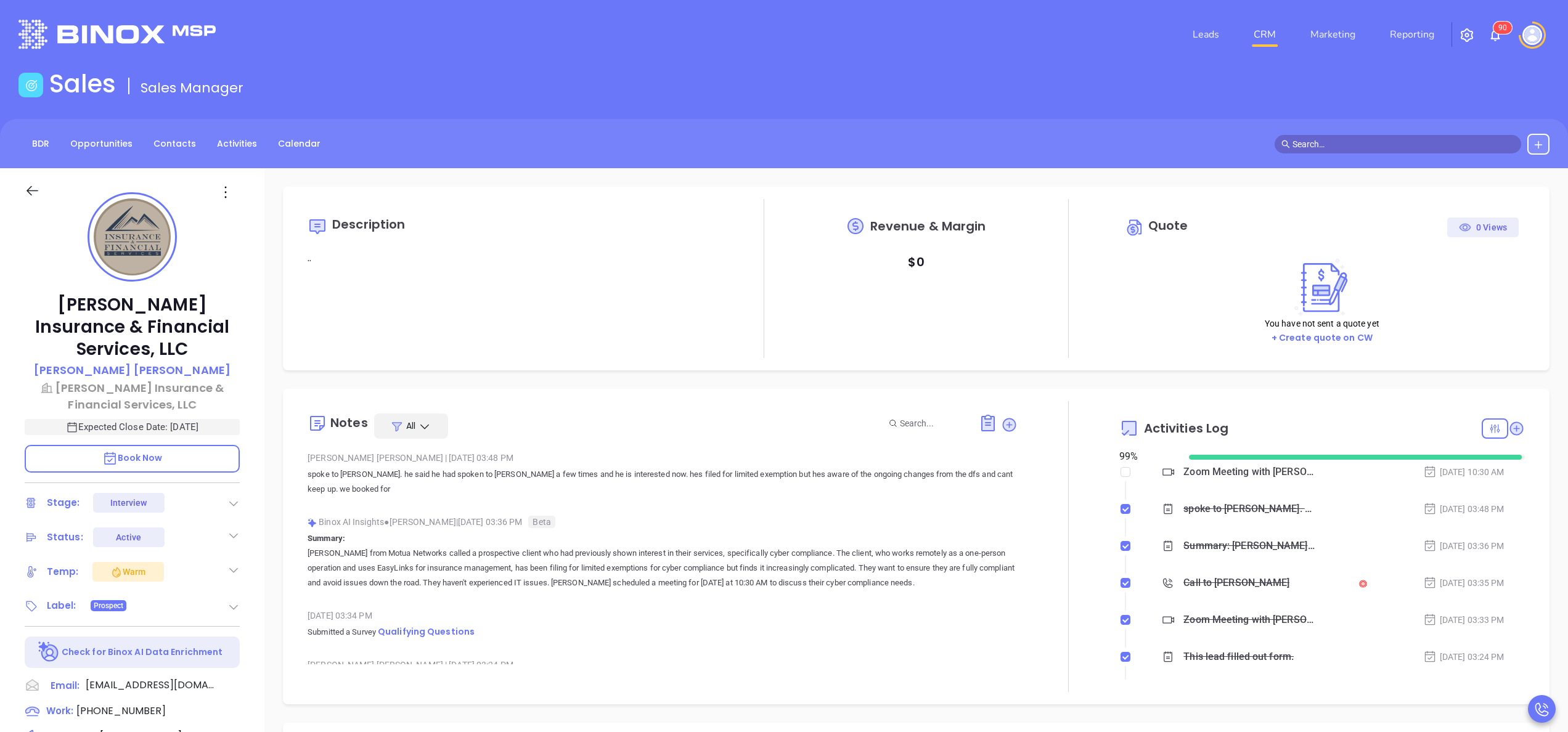
scroll to position [358, 0]
click at [1055, 506] on div at bounding box center [1069, 546] width 102 height 291
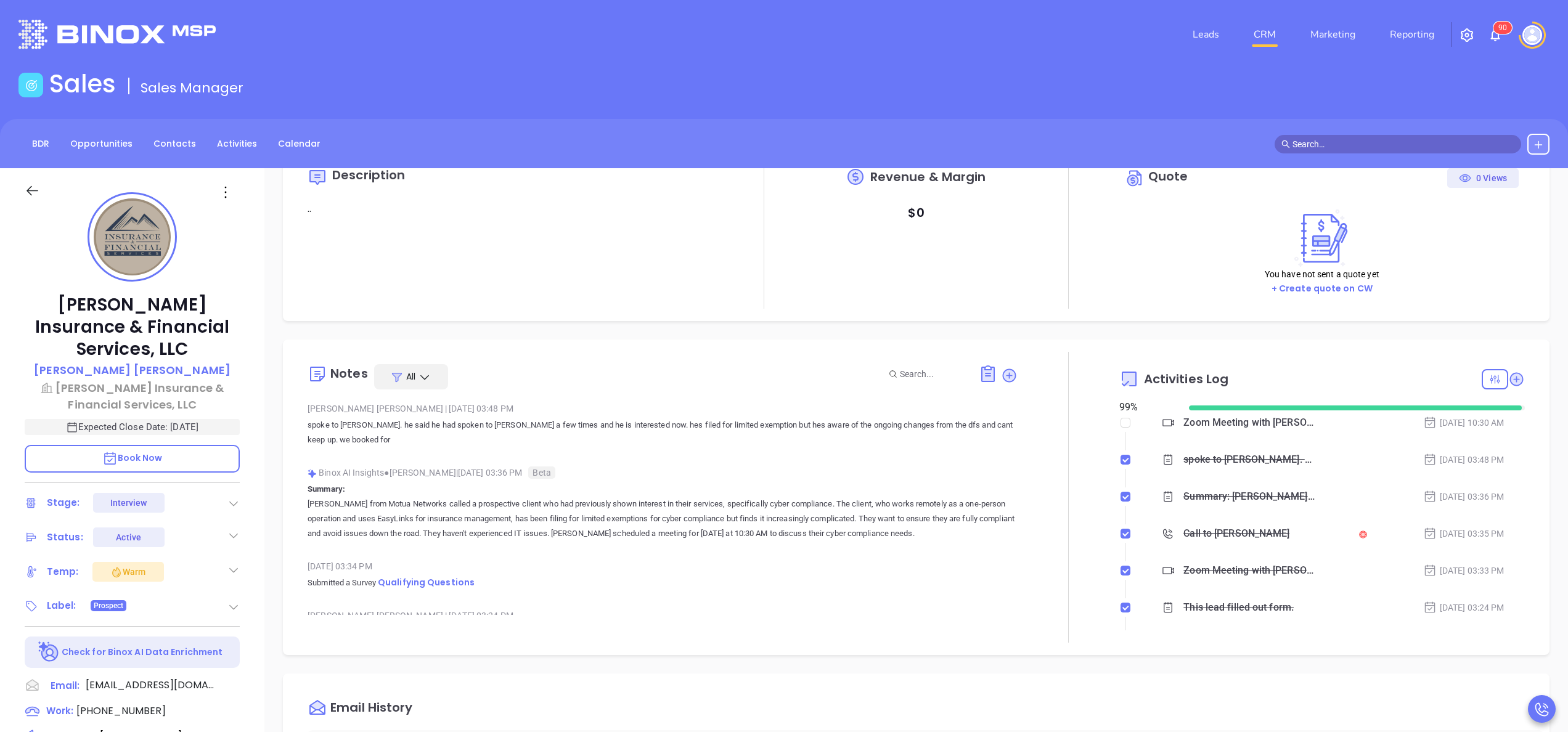
type input "[PERSON_NAME]"
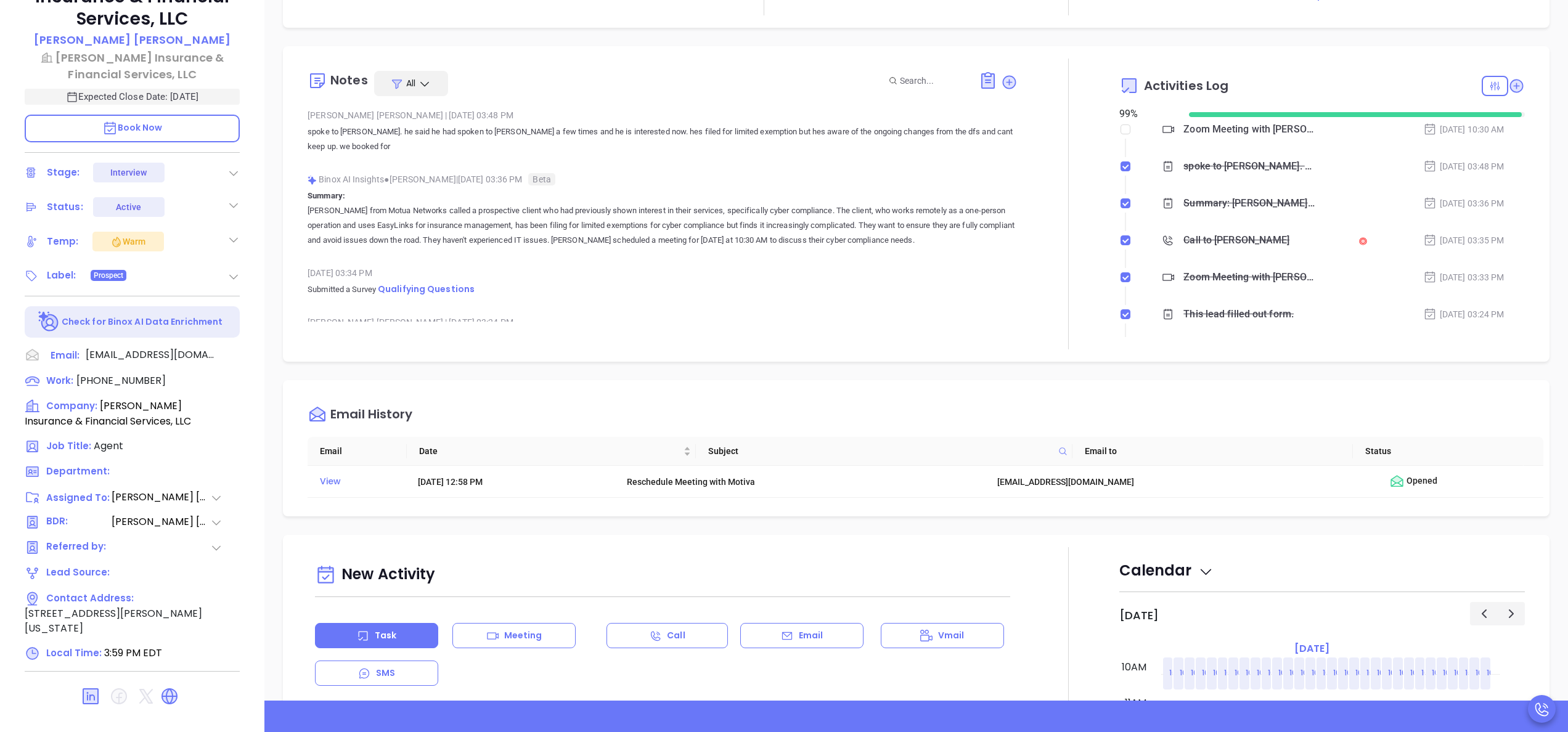
scroll to position [0, 0]
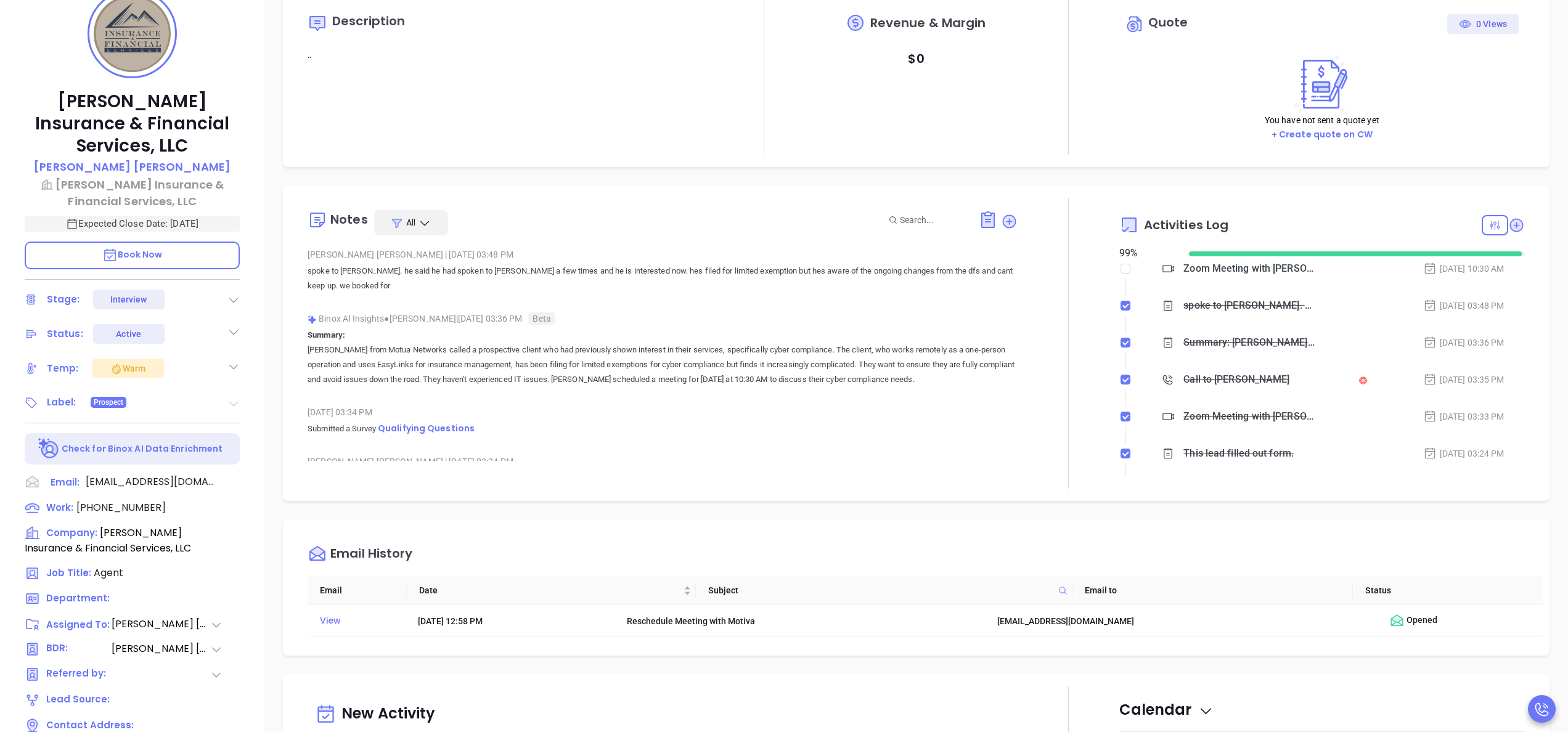
click at [236, 398] on icon at bounding box center [234, 403] width 12 height 12
click at [232, 428] on div "Prospect" at bounding box center [183, 438] width 115 height 20
click at [165, 483] on div "Decision Maker" at bounding box center [160, 493] width 61 height 20
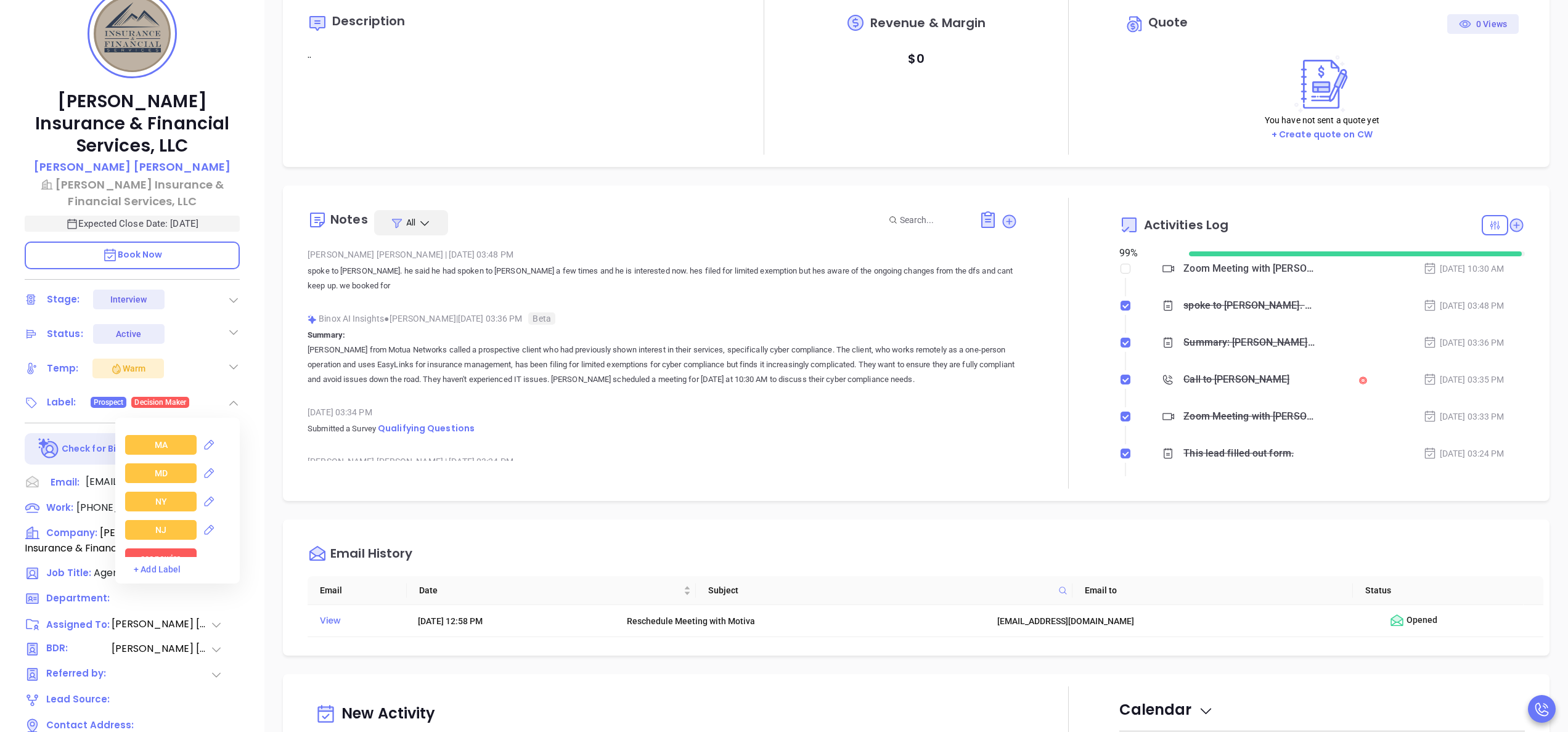
scroll to position [1479, 0]
click at [156, 443] on div "NY" at bounding box center [161, 453] width 11 height 20
click at [176, 506] on div "Insurance" at bounding box center [160, 516] width 39 height 20
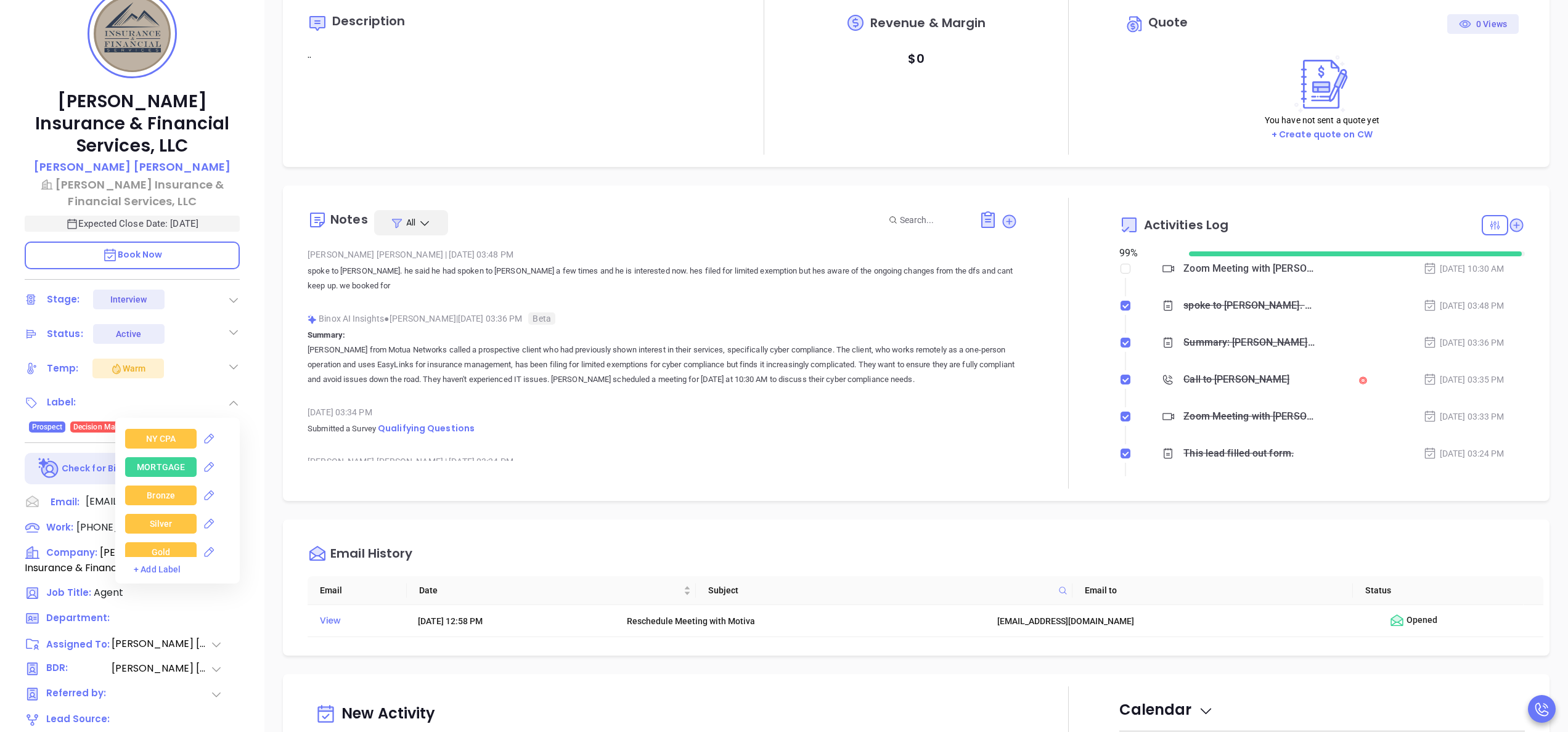
scroll to position [2811, 0]
click at [256, 433] on div "L M Insurance & Financial Services, LLC Daniel Lopez L M Insurance & Financial …" at bounding box center [132, 423] width 264 height 915
click at [158, 420] on span "+1" at bounding box center [161, 427] width 9 height 14
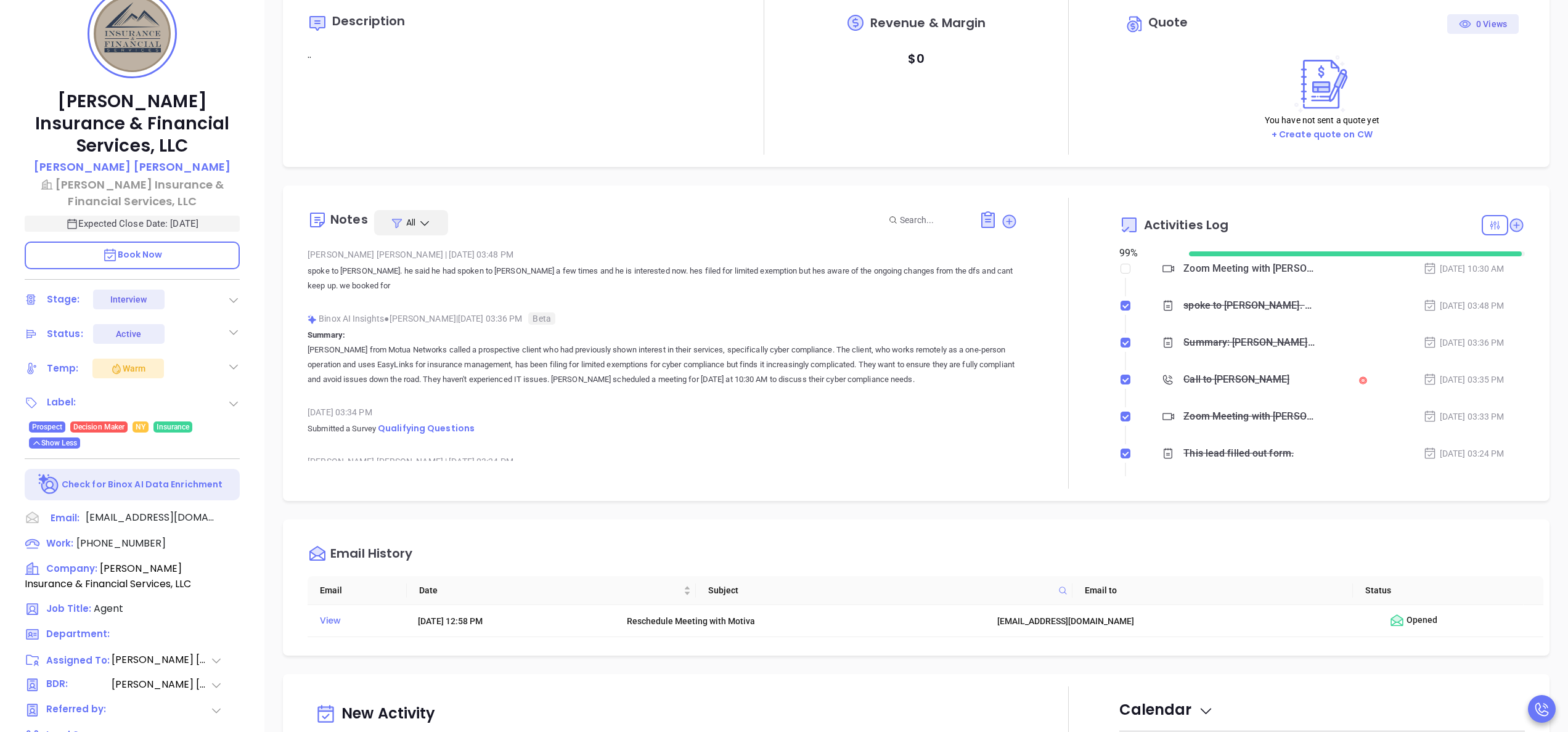
click at [233, 398] on icon at bounding box center [234, 403] width 12 height 12
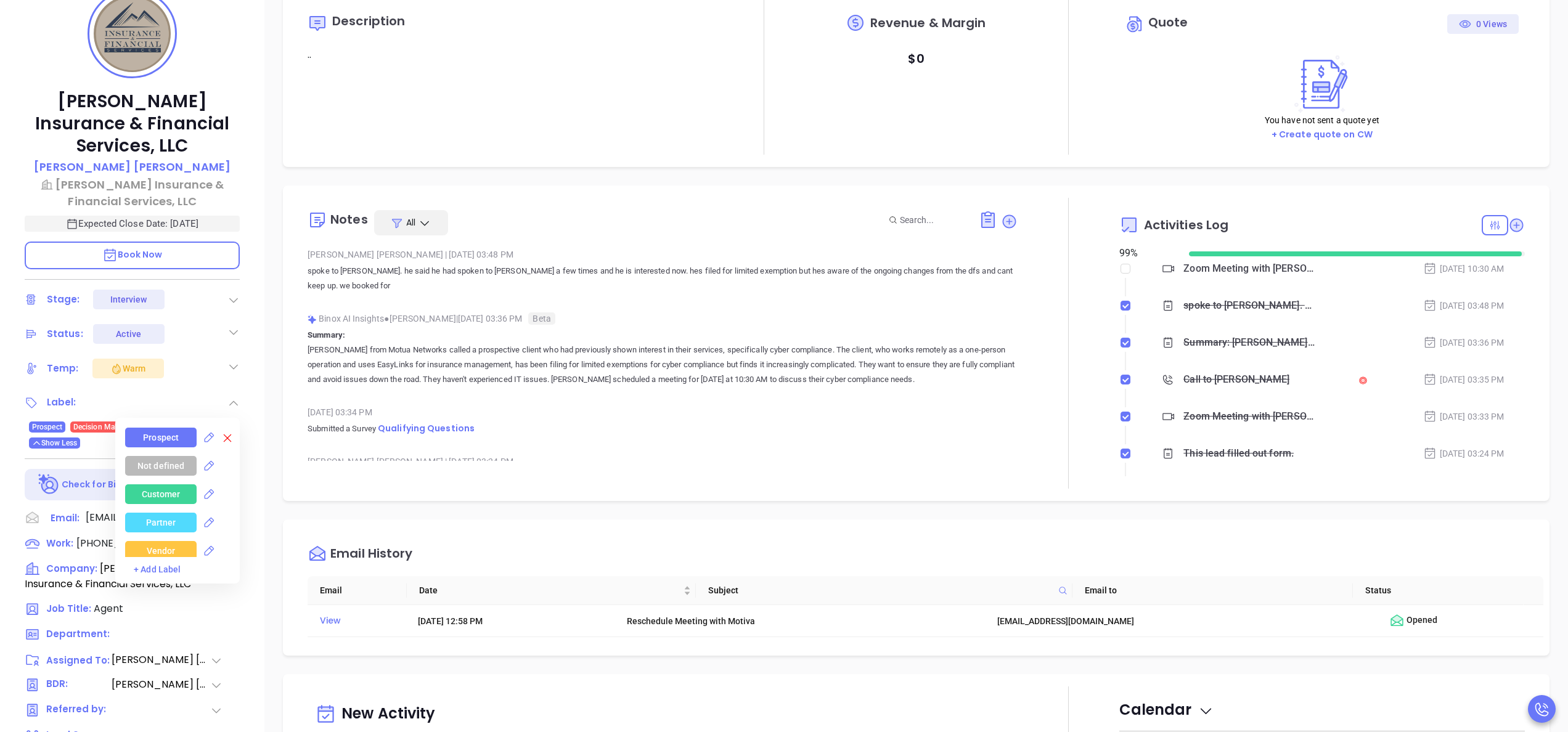
click at [231, 456] on div "Not defined" at bounding box center [183, 466] width 115 height 20
click at [231, 444] on div "Prospect Not defined Customer Partner Vendor Competitor Pending Approval Missed…" at bounding box center [183, 492] width 115 height 130
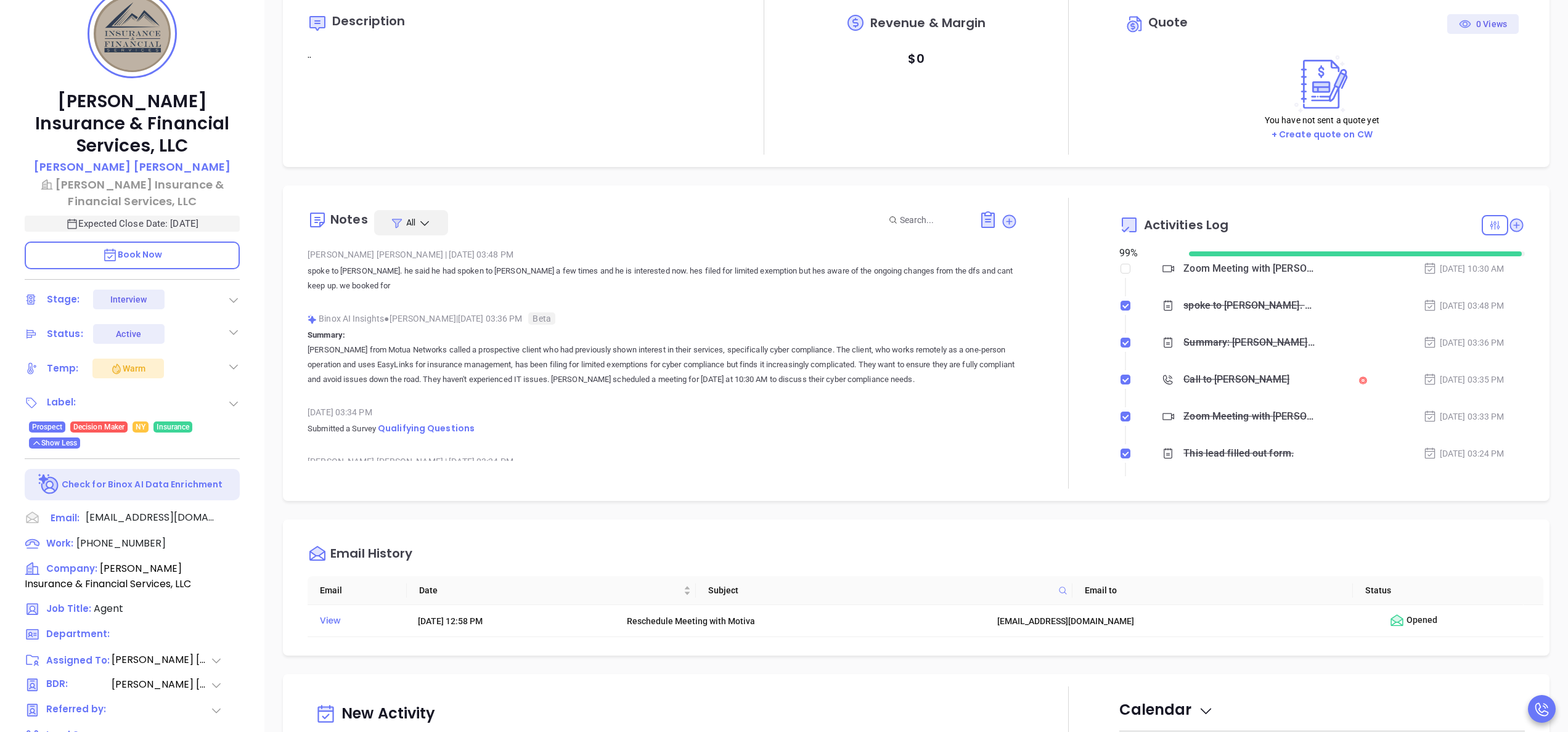
click at [249, 435] on div "L M Insurance & Financial Services, LLC Daniel Lopez L M Insurance & Financial …" at bounding box center [132, 423] width 264 height 915
click at [235, 398] on icon at bounding box center [234, 403] width 12 height 12
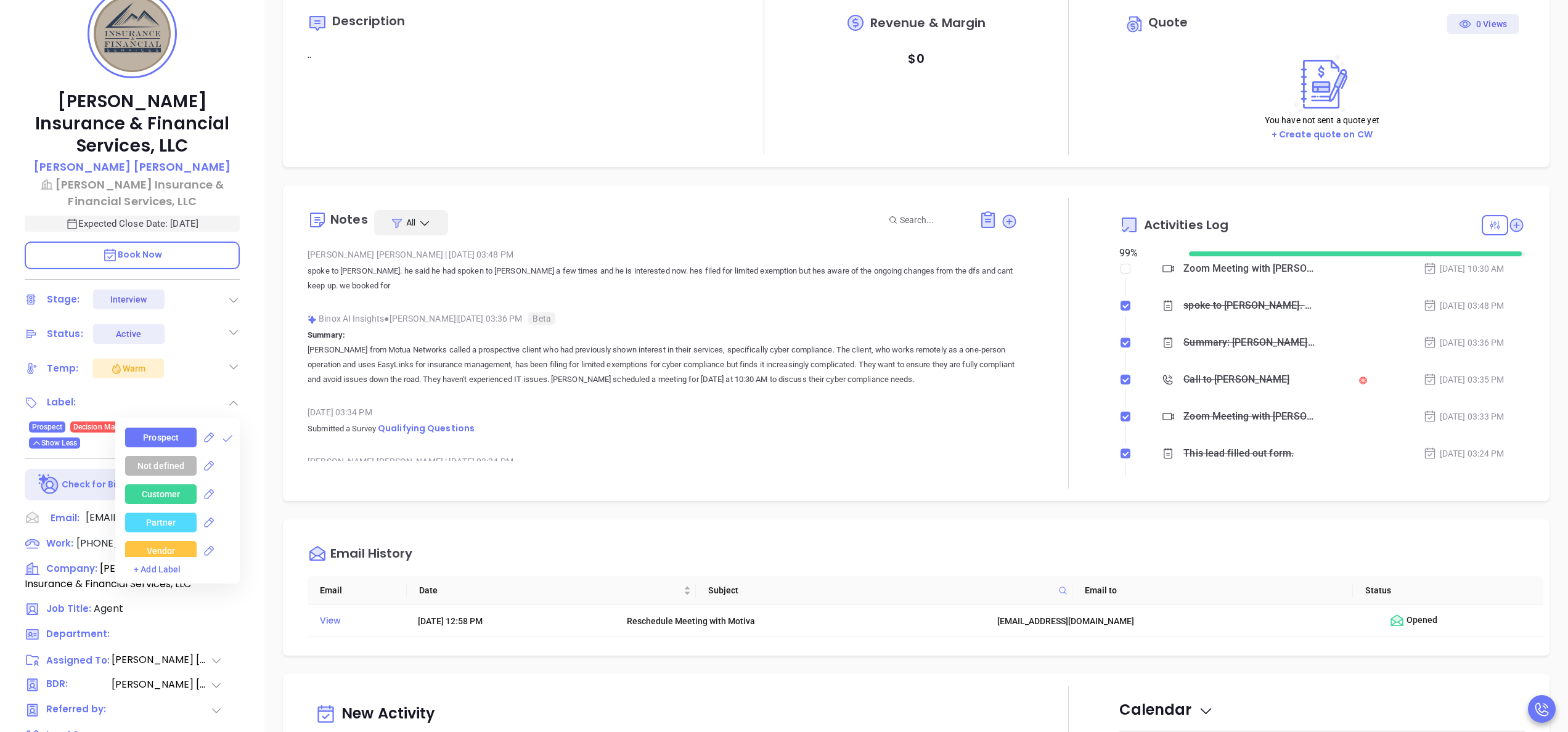
click at [234, 430] on div "Prospect Not defined Customer Partner Vendor Competitor Pending Approval Missed…" at bounding box center [183, 492] width 115 height 130
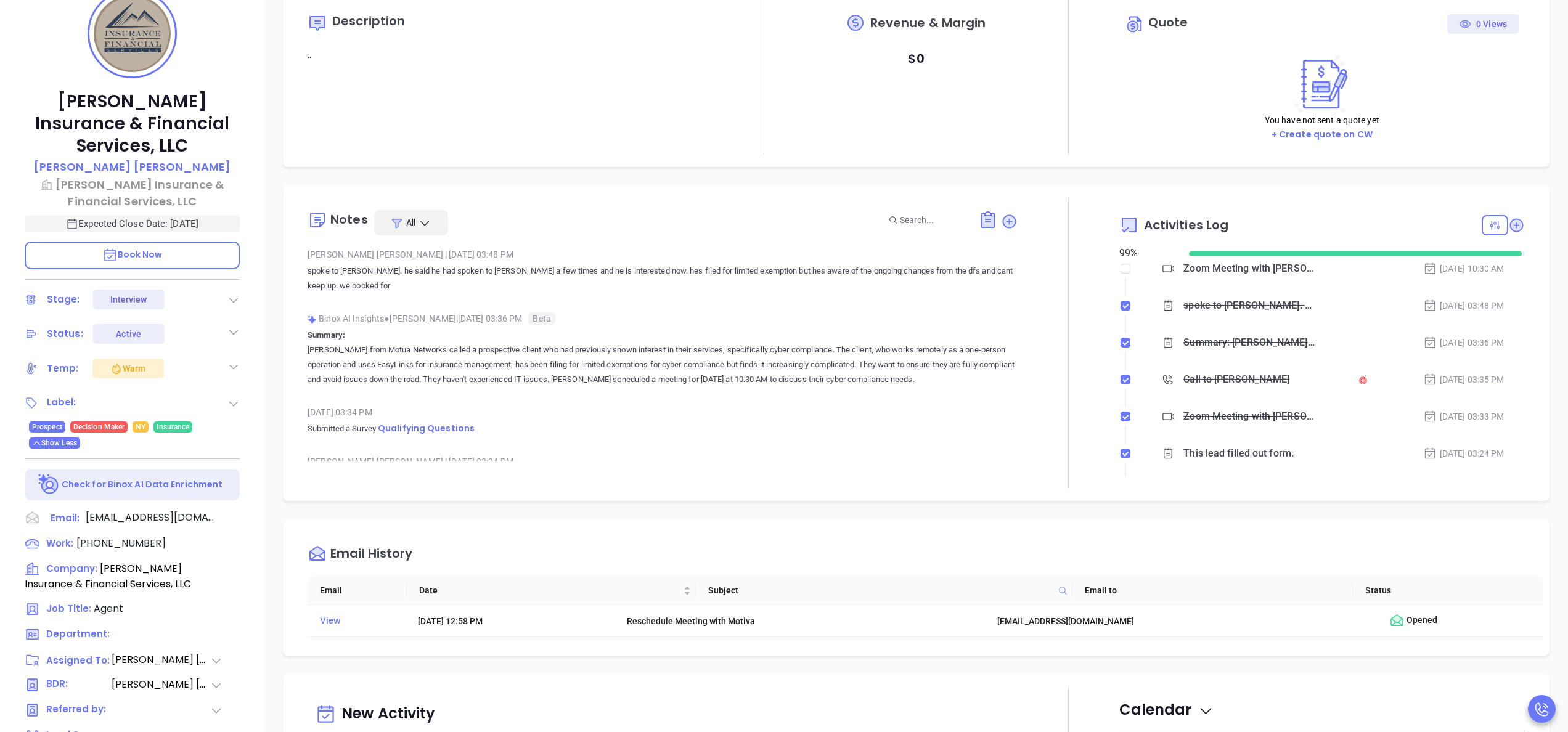
click at [241, 427] on div "L M Insurance & Financial Services, LLC Daniel Lopez L M Insurance & Financial …" at bounding box center [132, 423] width 264 height 915
click at [234, 398] on icon at bounding box center [234, 403] width 12 height 12
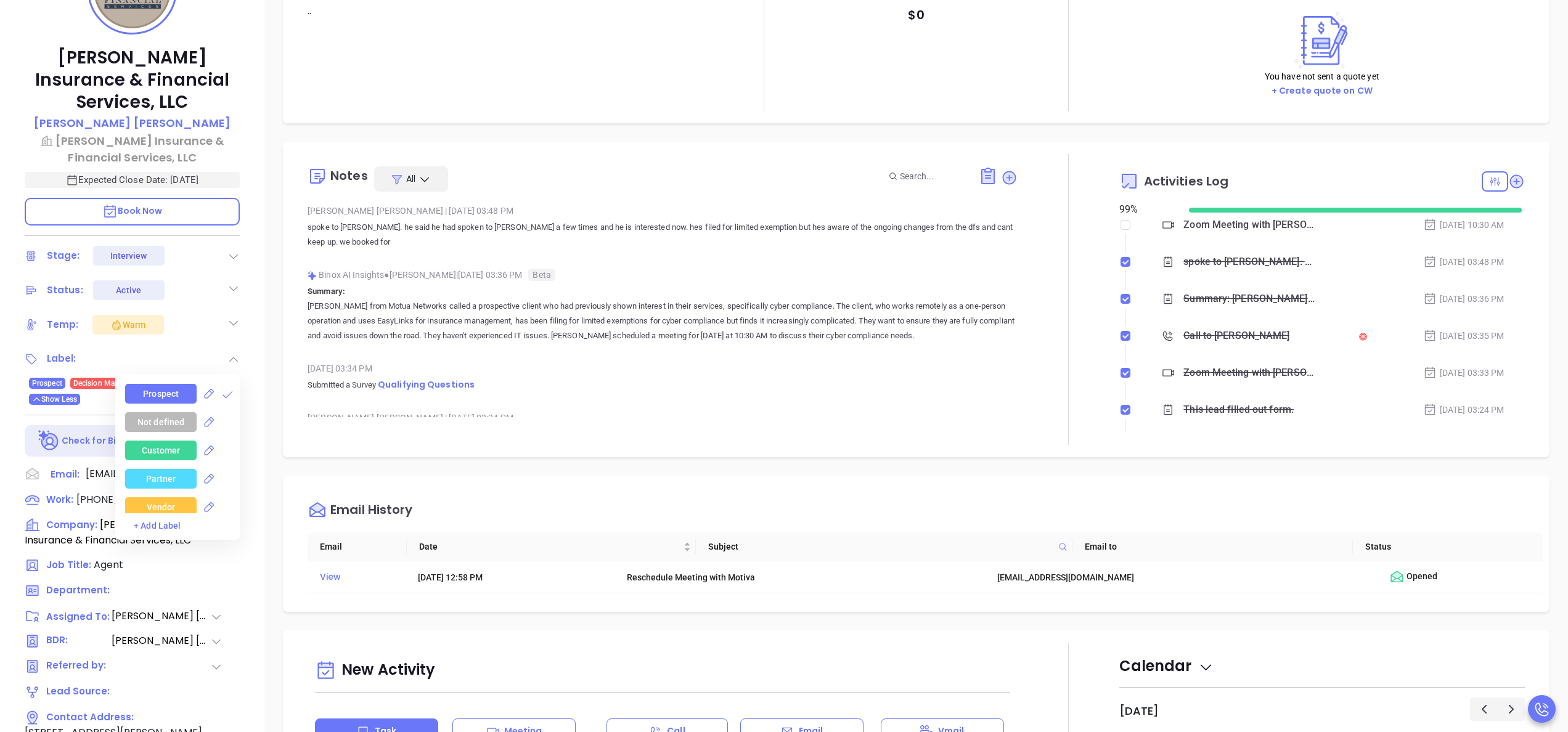
scroll to position [253, 0]
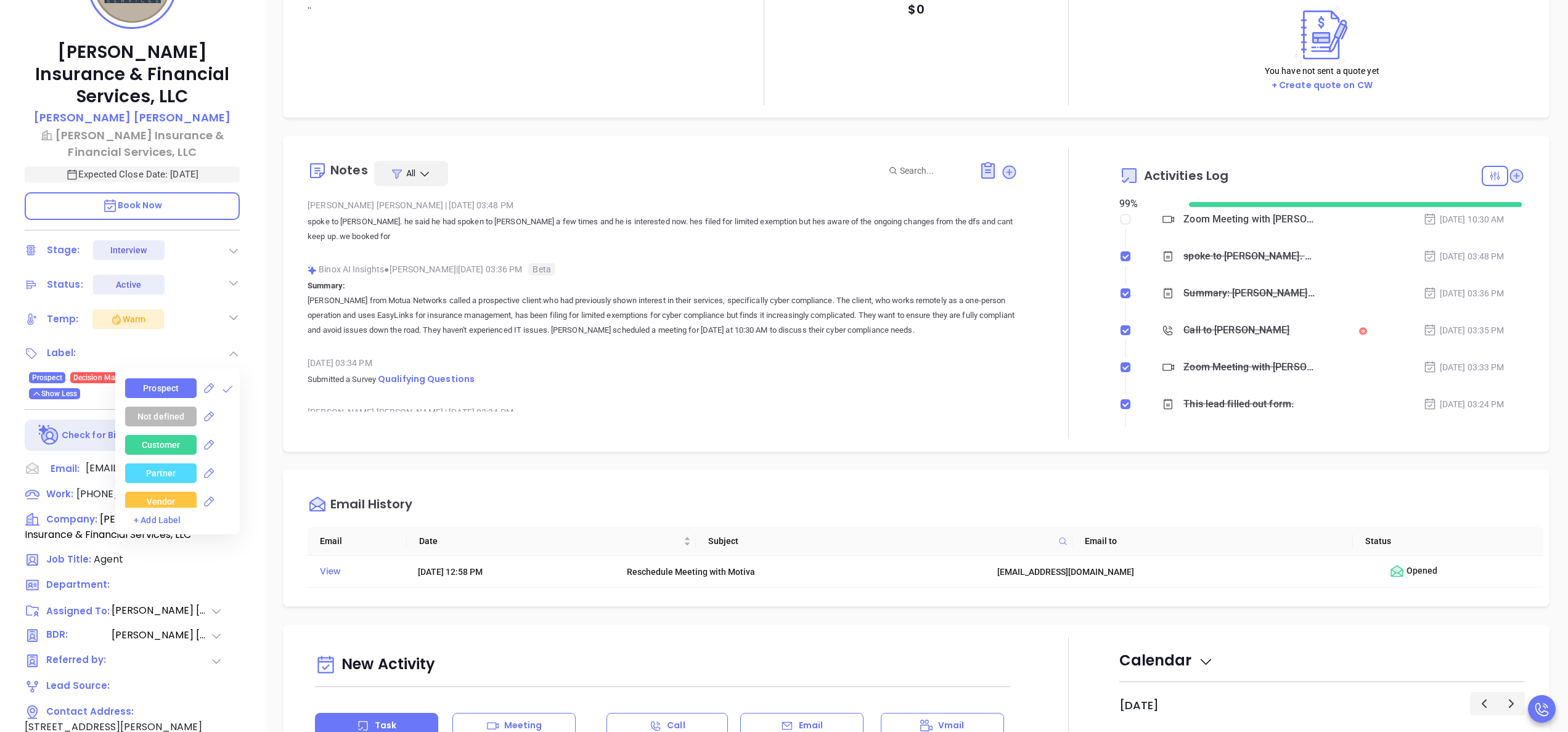
click at [236, 407] on div "Not defined" at bounding box center [183, 417] width 115 height 20
click at [168, 417] on div "EZ lynx" at bounding box center [161, 427] width 29 height 20
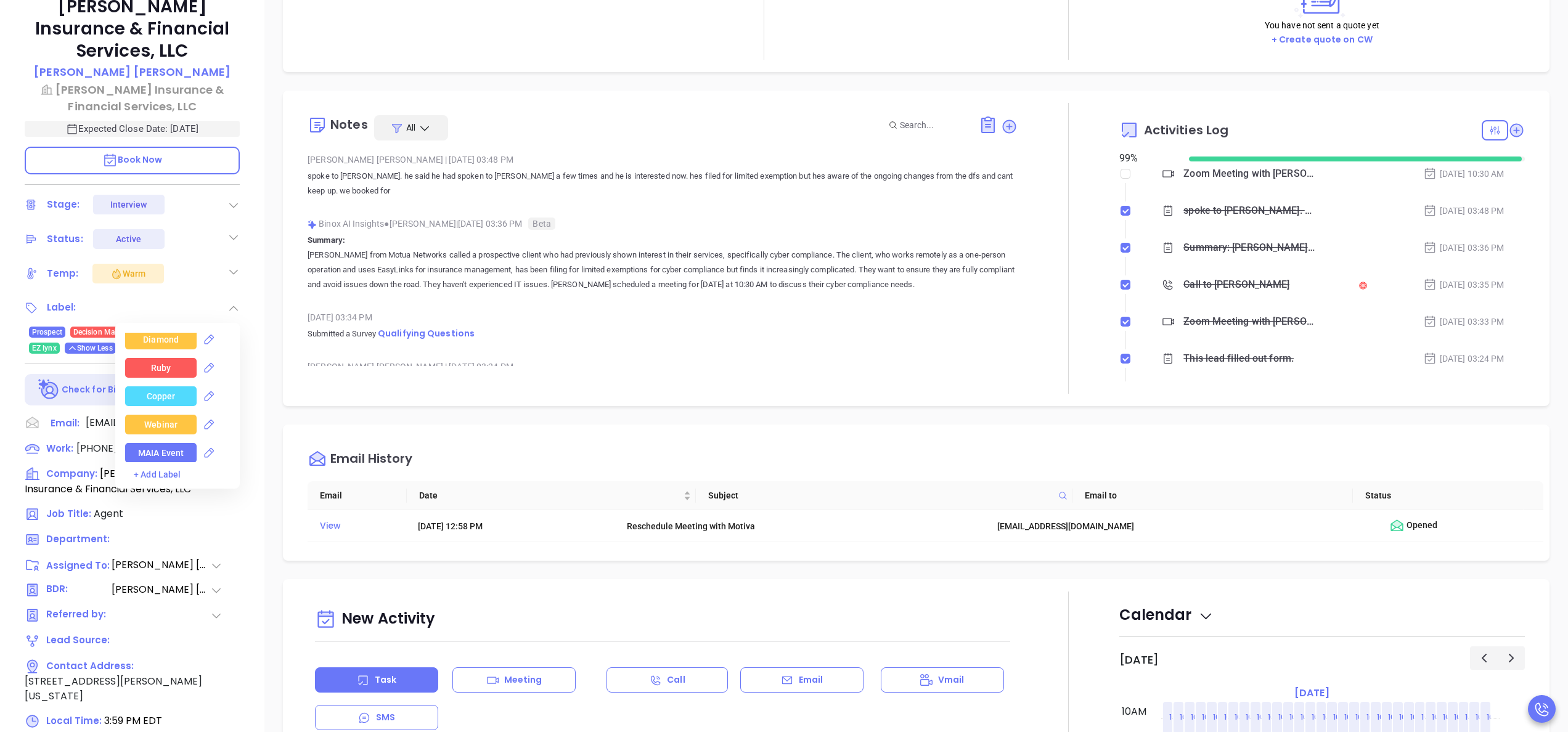
scroll to position [302, 0]
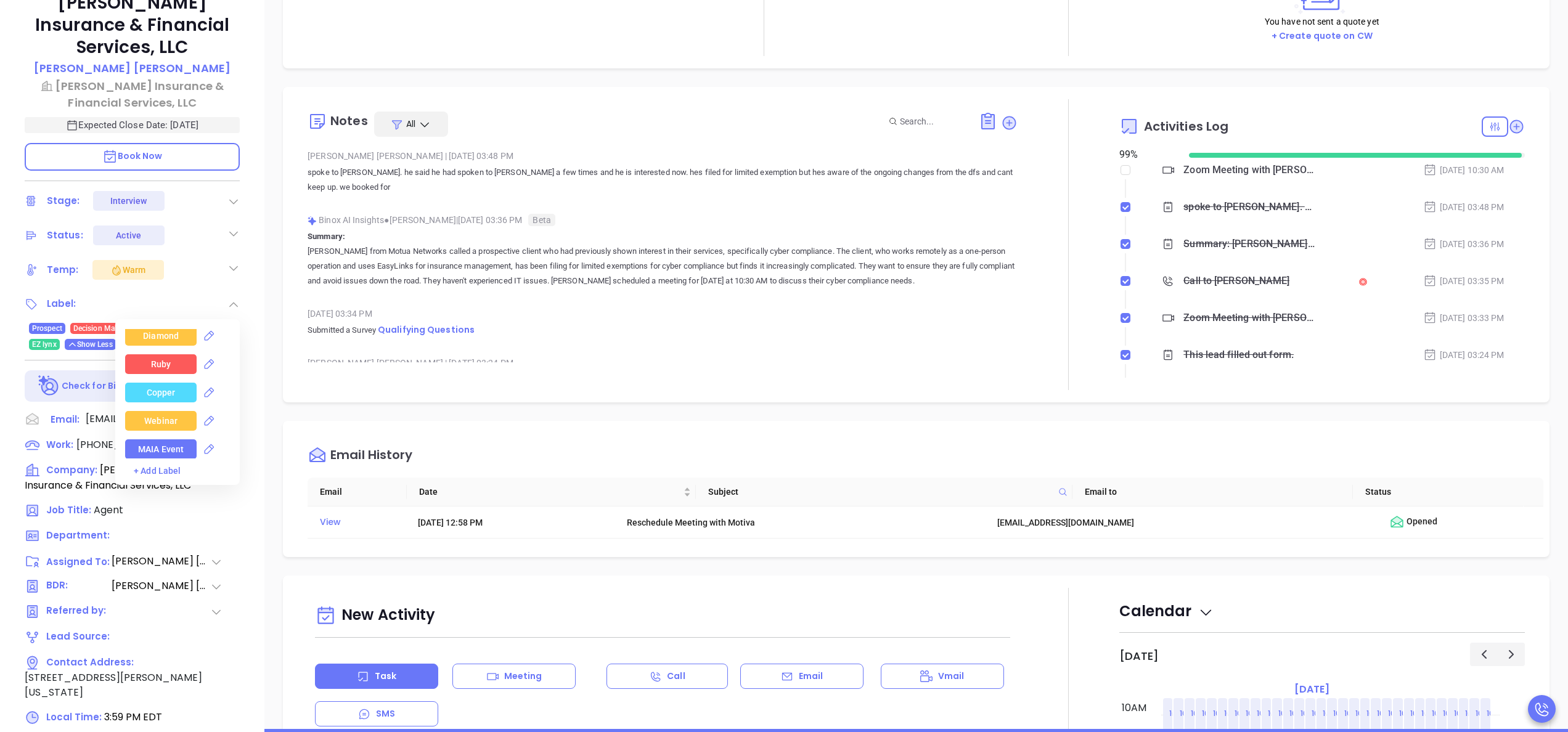
click at [155, 382] on div "Copper" at bounding box center [161, 393] width 29 height 20
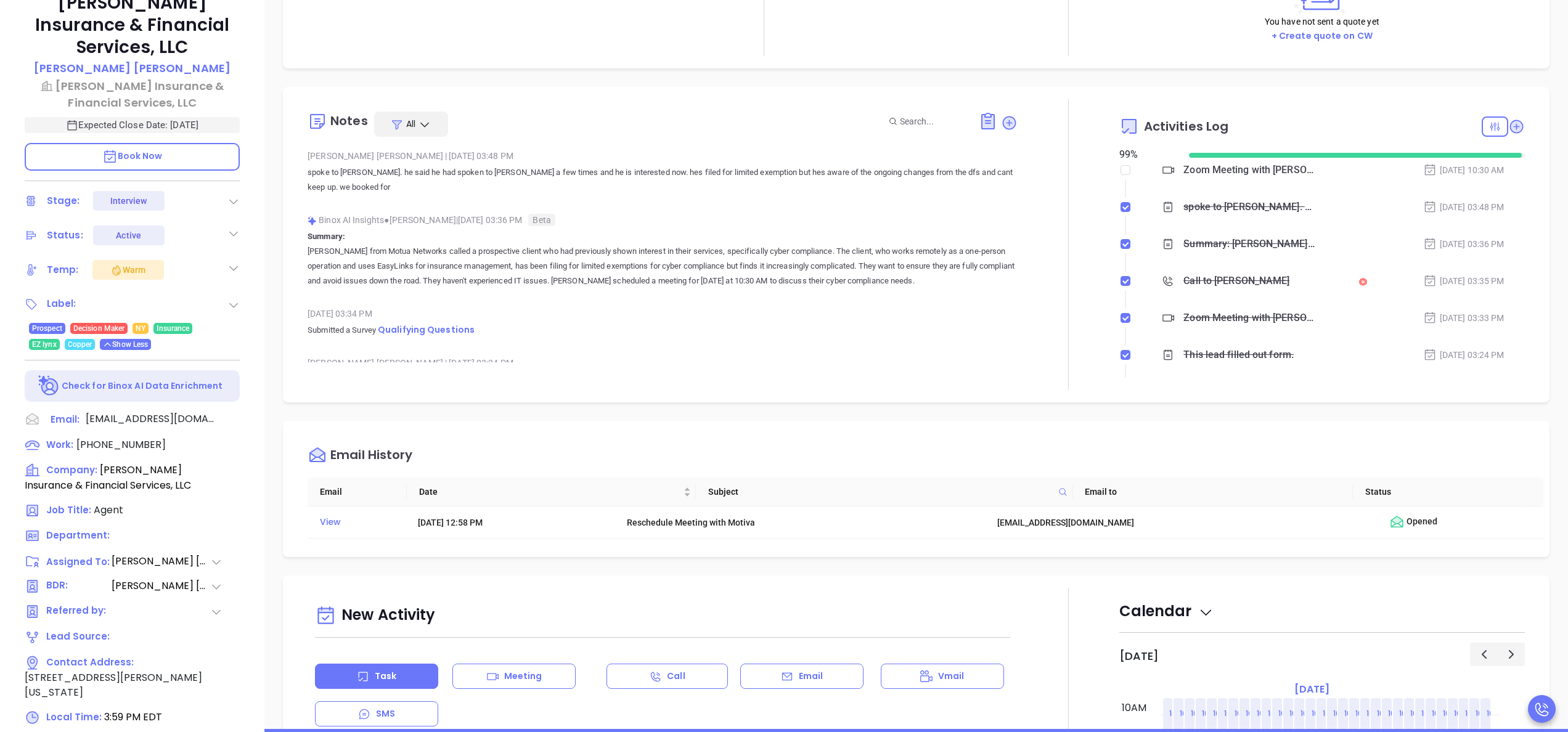
click at [728, 341] on div "Oct 9, 2025 03:34 PM Submitted a Survey Qualifying Questions" at bounding box center [662, 326] width 710 height 43
click at [1004, 119] on icon at bounding box center [1009, 122] width 12 height 12
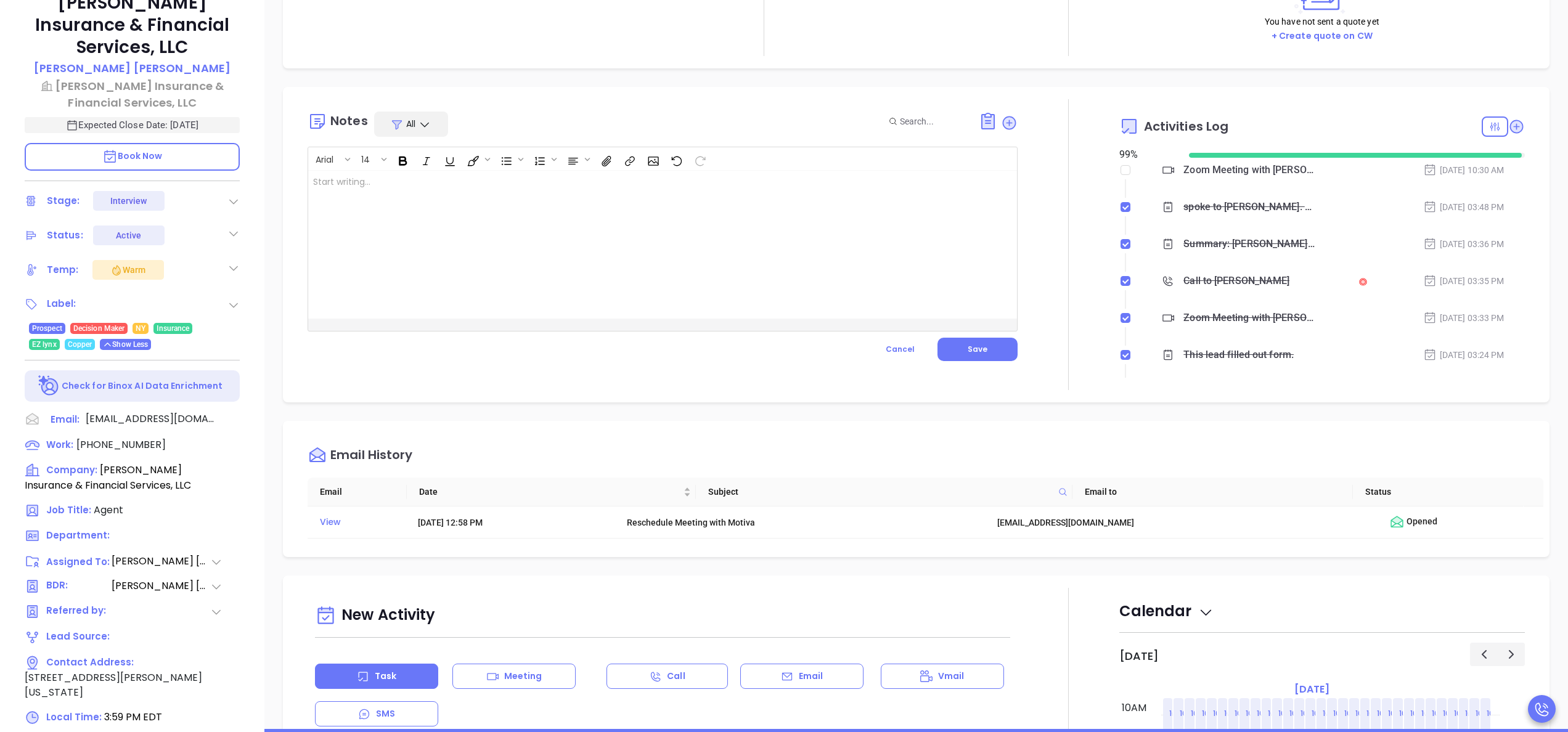
click at [551, 236] on div at bounding box center [638, 244] width 659 height 148
click at [975, 358] on button "Save" at bounding box center [978, 350] width 80 height 24
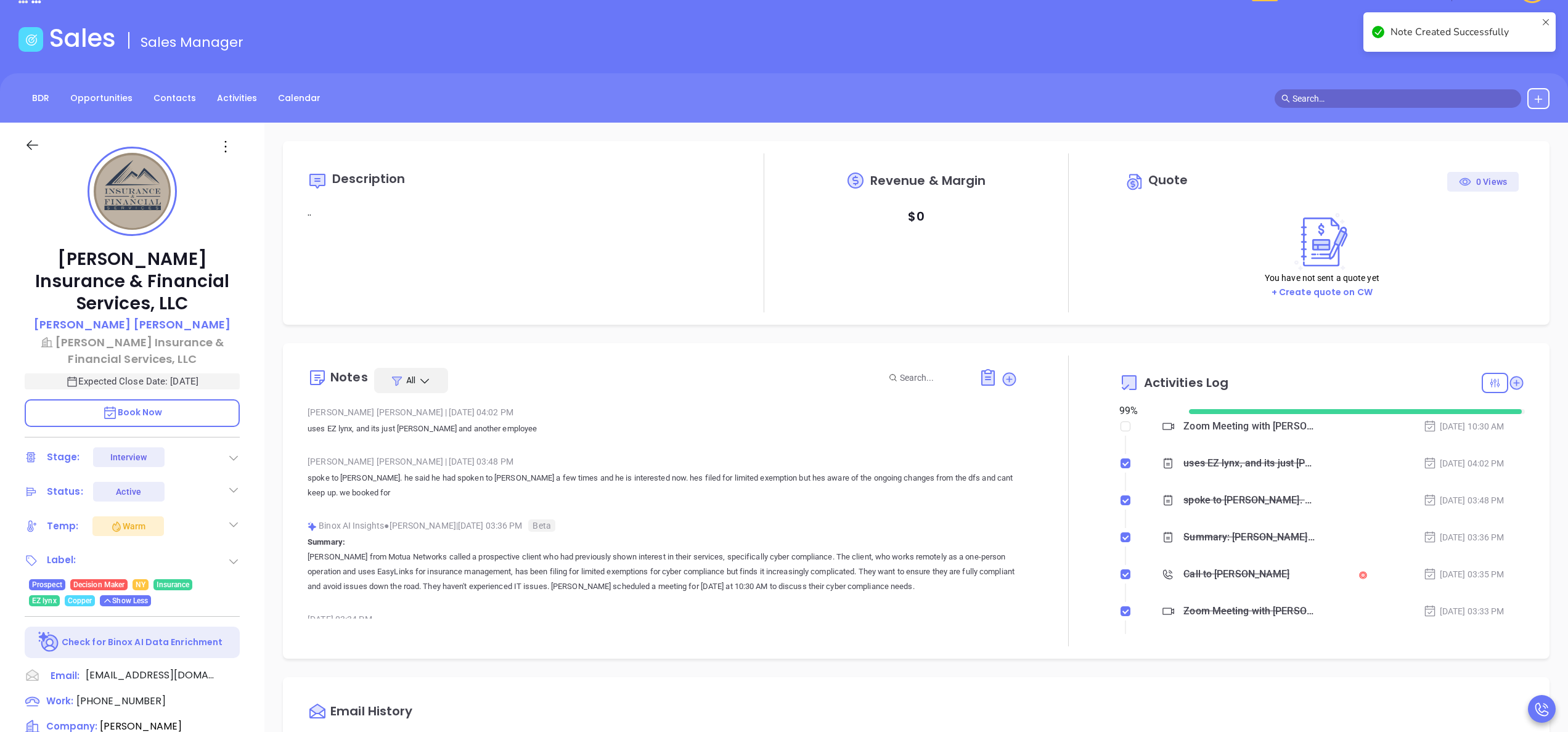
scroll to position [0, 0]
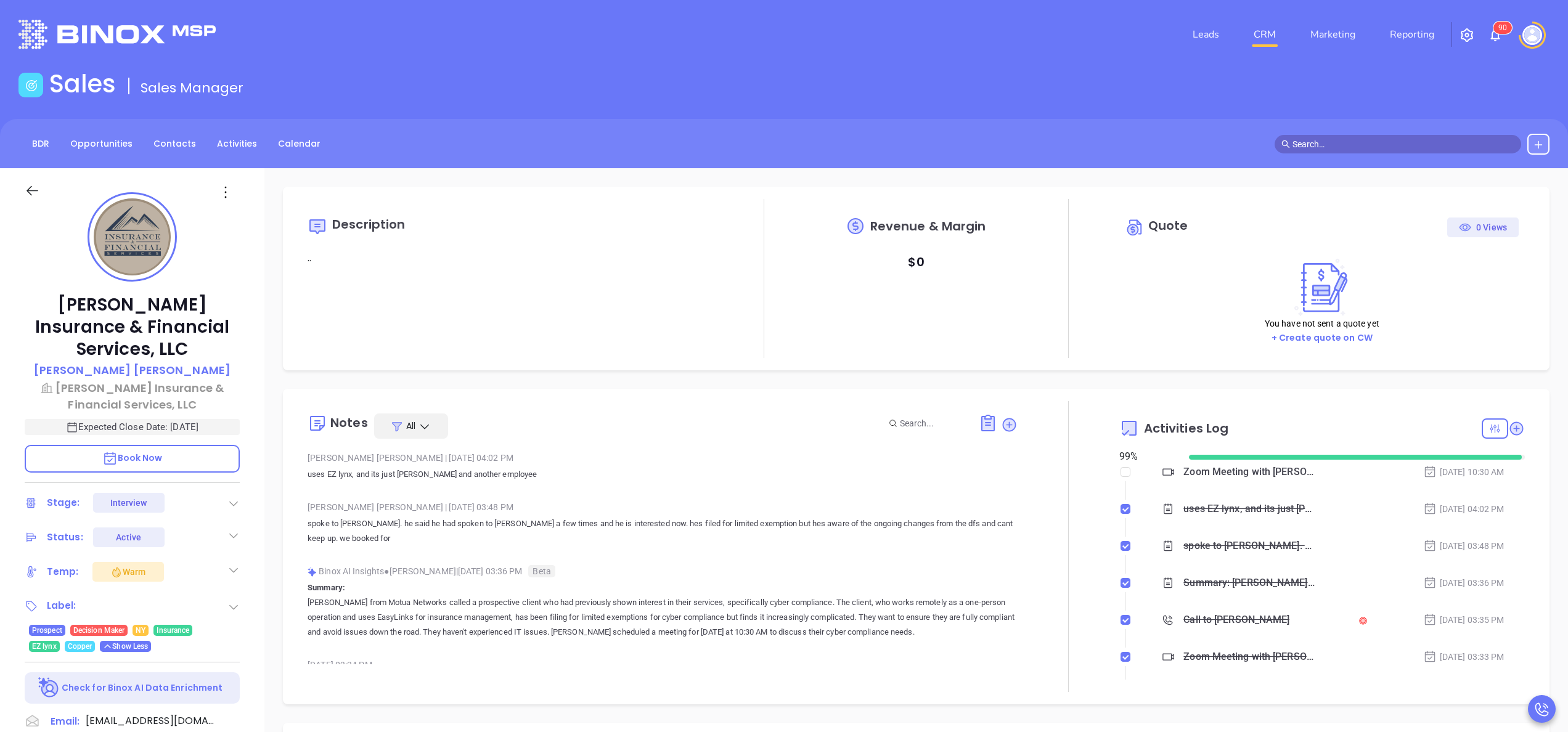
click at [1044, 582] on div at bounding box center [1069, 546] width 102 height 291
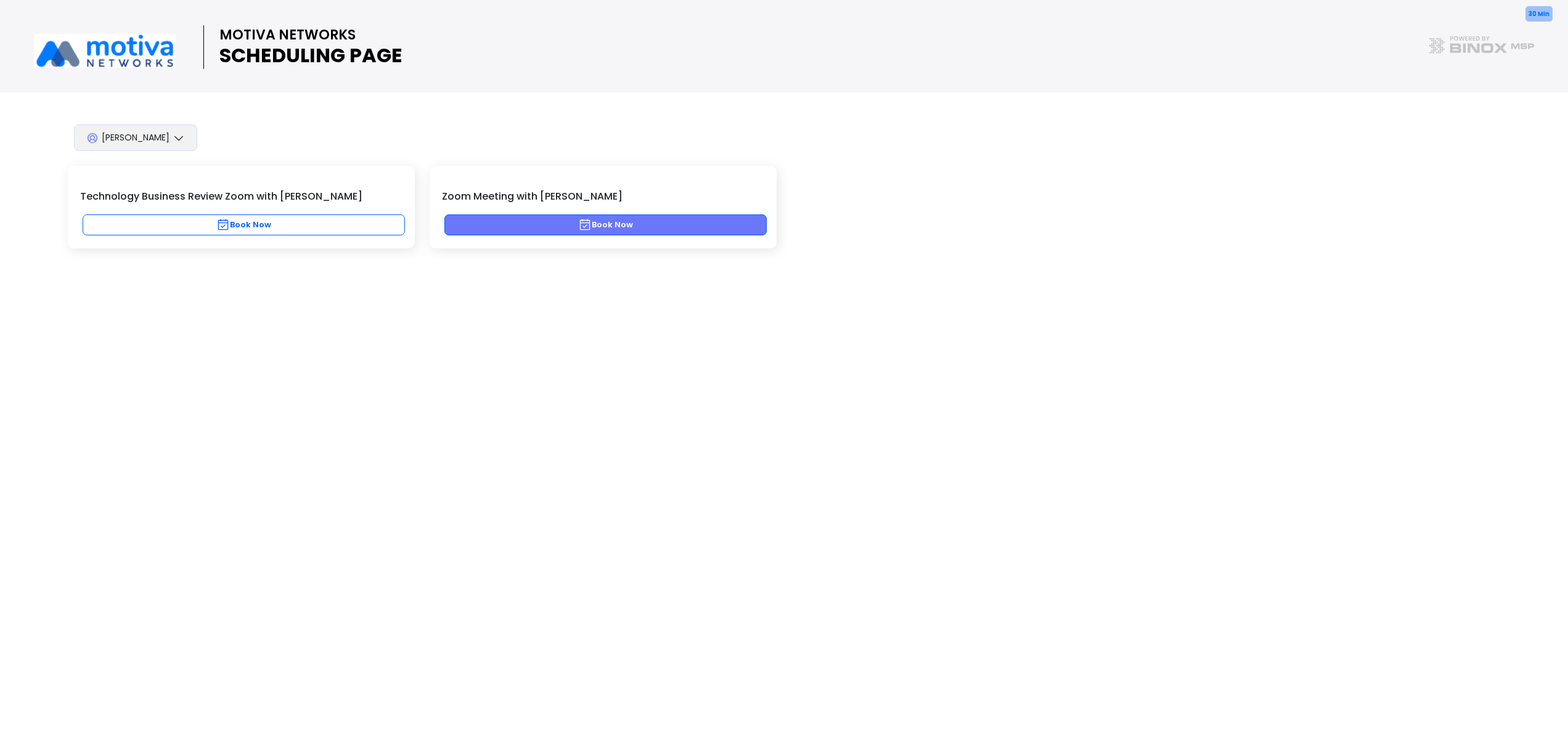
click at [644, 221] on button "Book Now" at bounding box center [605, 224] width 322 height 21
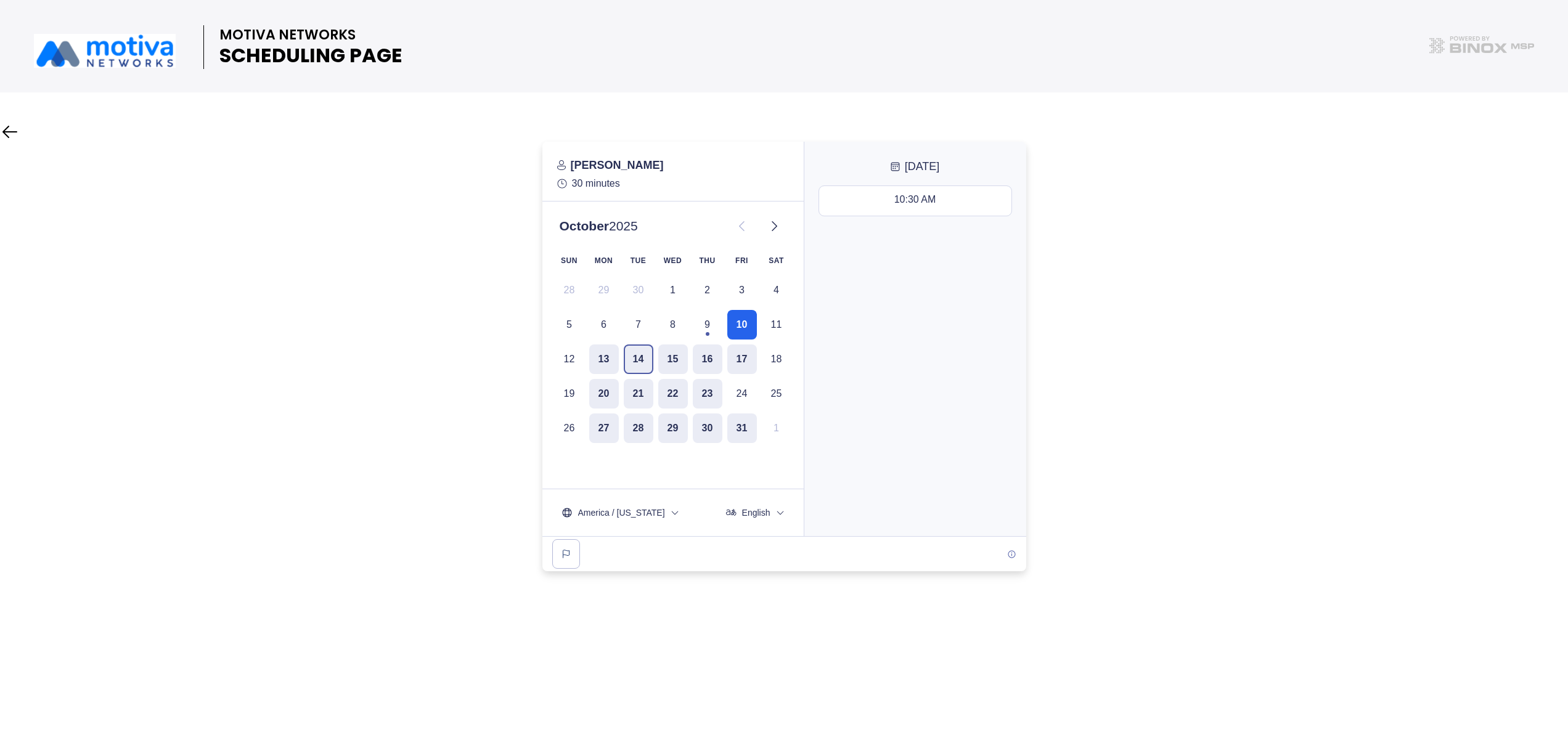
click at [643, 359] on button "14" at bounding box center [638, 359] width 29 height 29
click at [918, 198] on div "10:30 AM - 11:00 AM" at bounding box center [915, 201] width 92 height 14
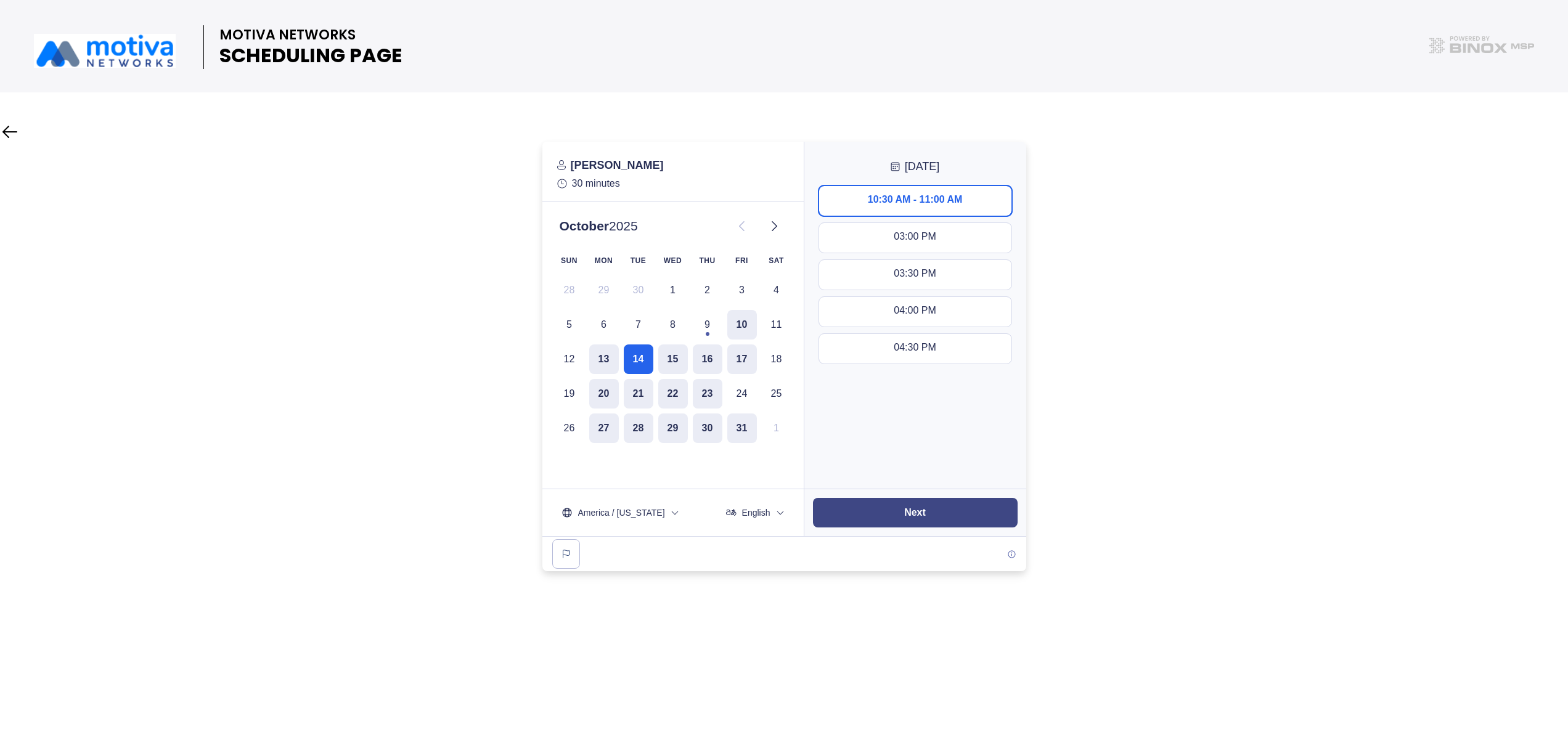
click at [943, 509] on button "Next" at bounding box center [915, 512] width 205 height 29
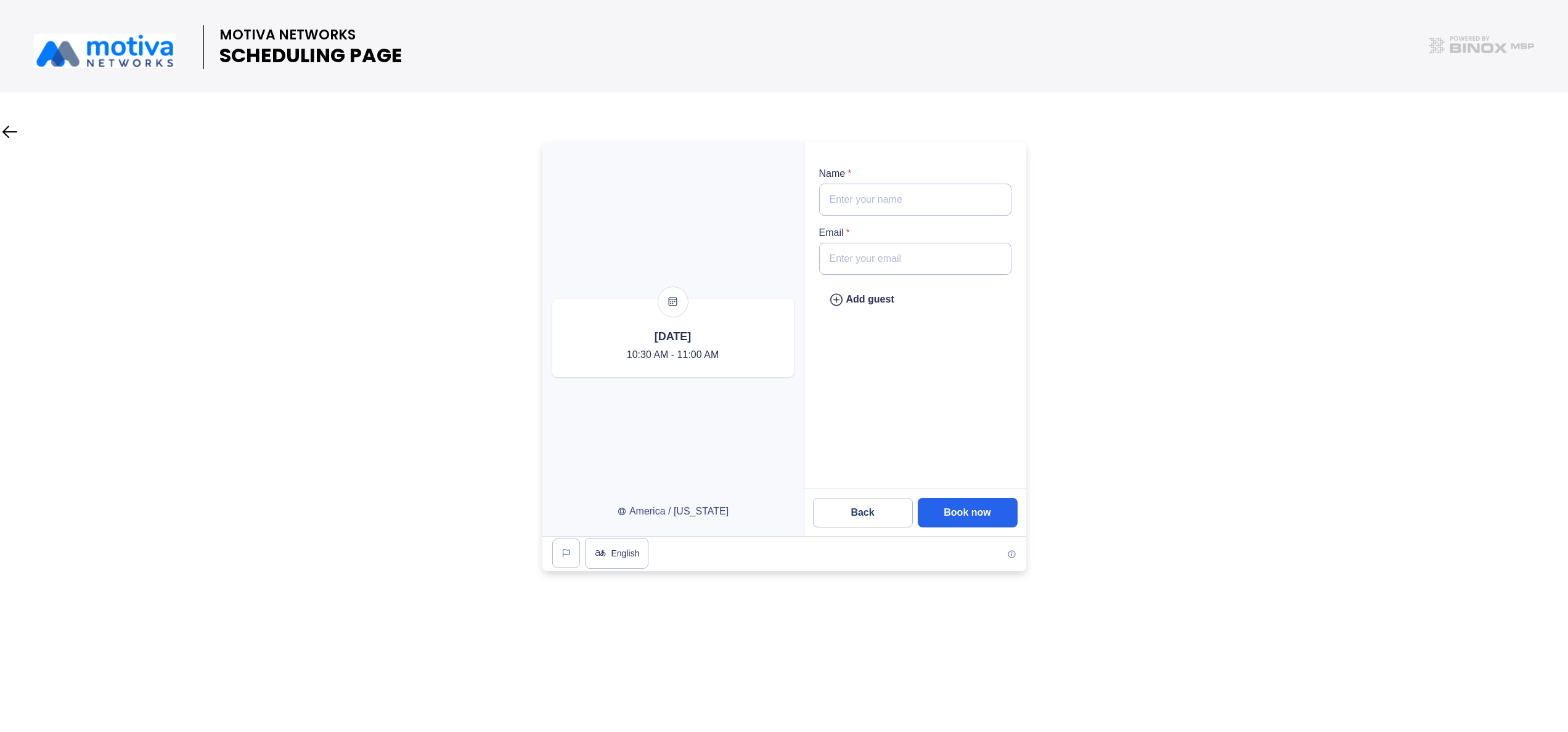
type input "[PERSON_NAME]"
type input "[EMAIL_ADDRESS][DOMAIN_NAME]"
click at [0, 0] on slot "Book now" at bounding box center [0, 0] width 0 height 0
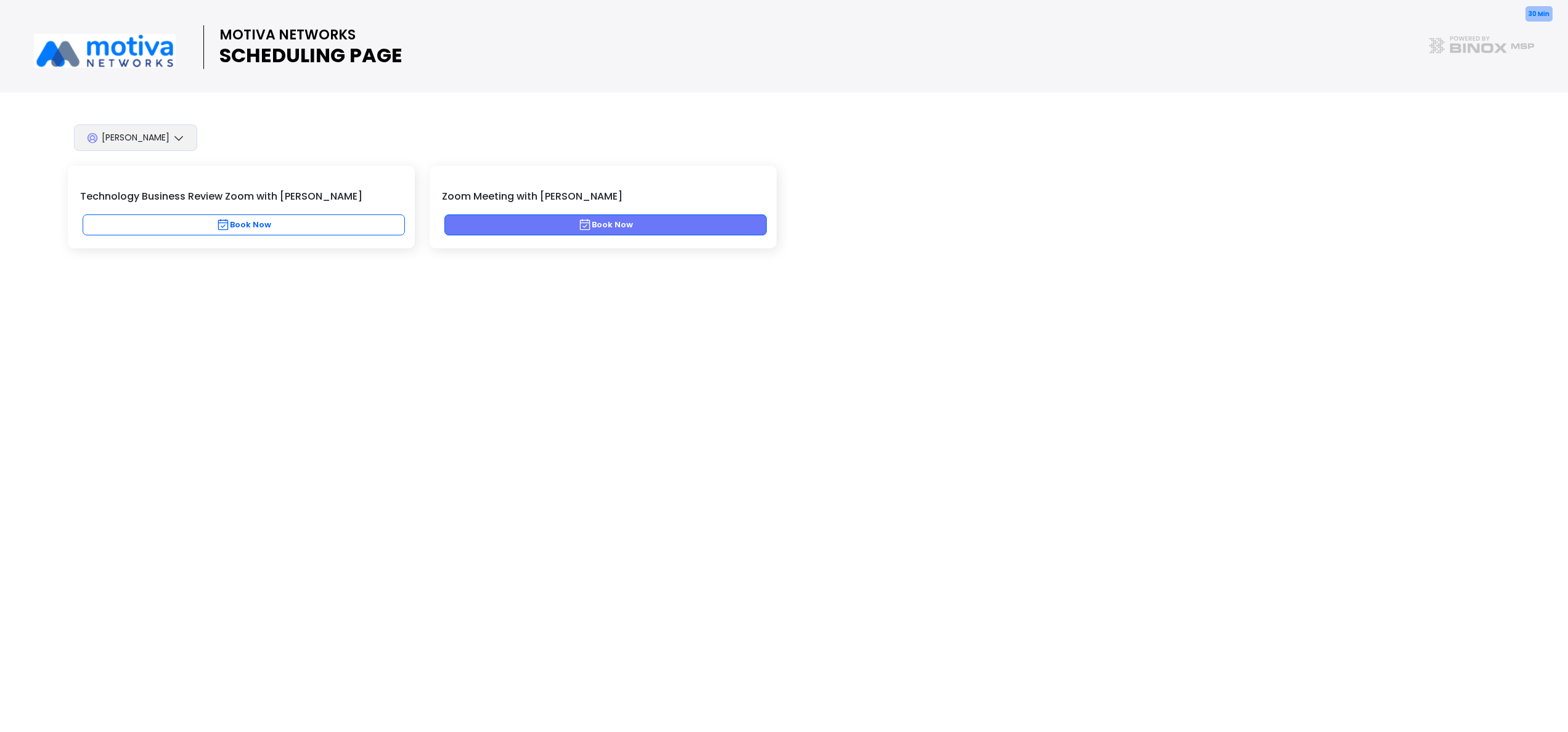
click at [568, 224] on button "Book Now" at bounding box center [605, 224] width 322 height 21
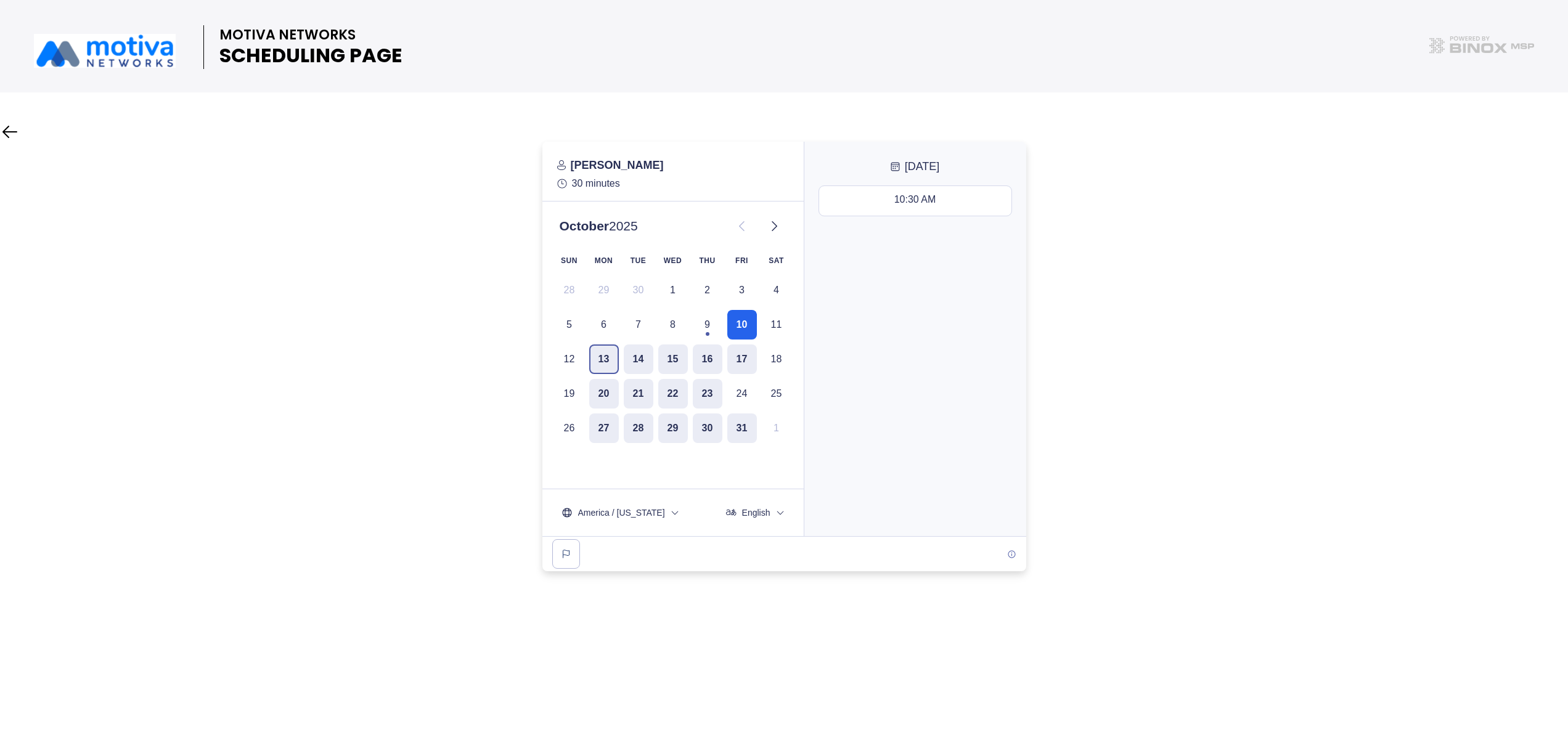
click at [607, 363] on button "13" at bounding box center [604, 359] width 29 height 29
click at [632, 352] on button "14" at bounding box center [638, 359] width 29 height 29
click at [679, 352] on button "15" at bounding box center [673, 359] width 29 height 29
click at [1264, 218] on div at bounding box center [784, 357] width 1568 height 430
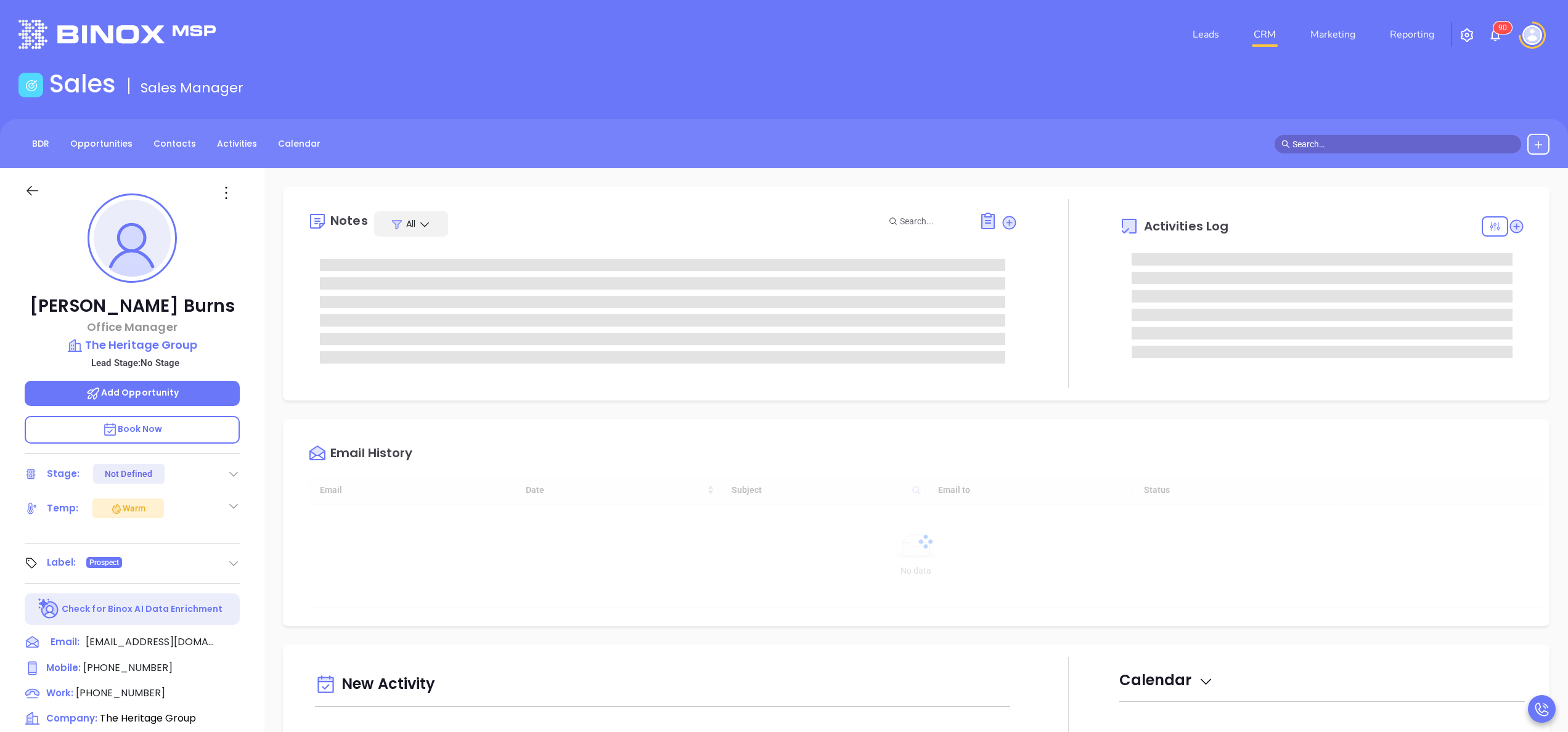
type input "[DATE]"
type input "Anabell Dominguez"
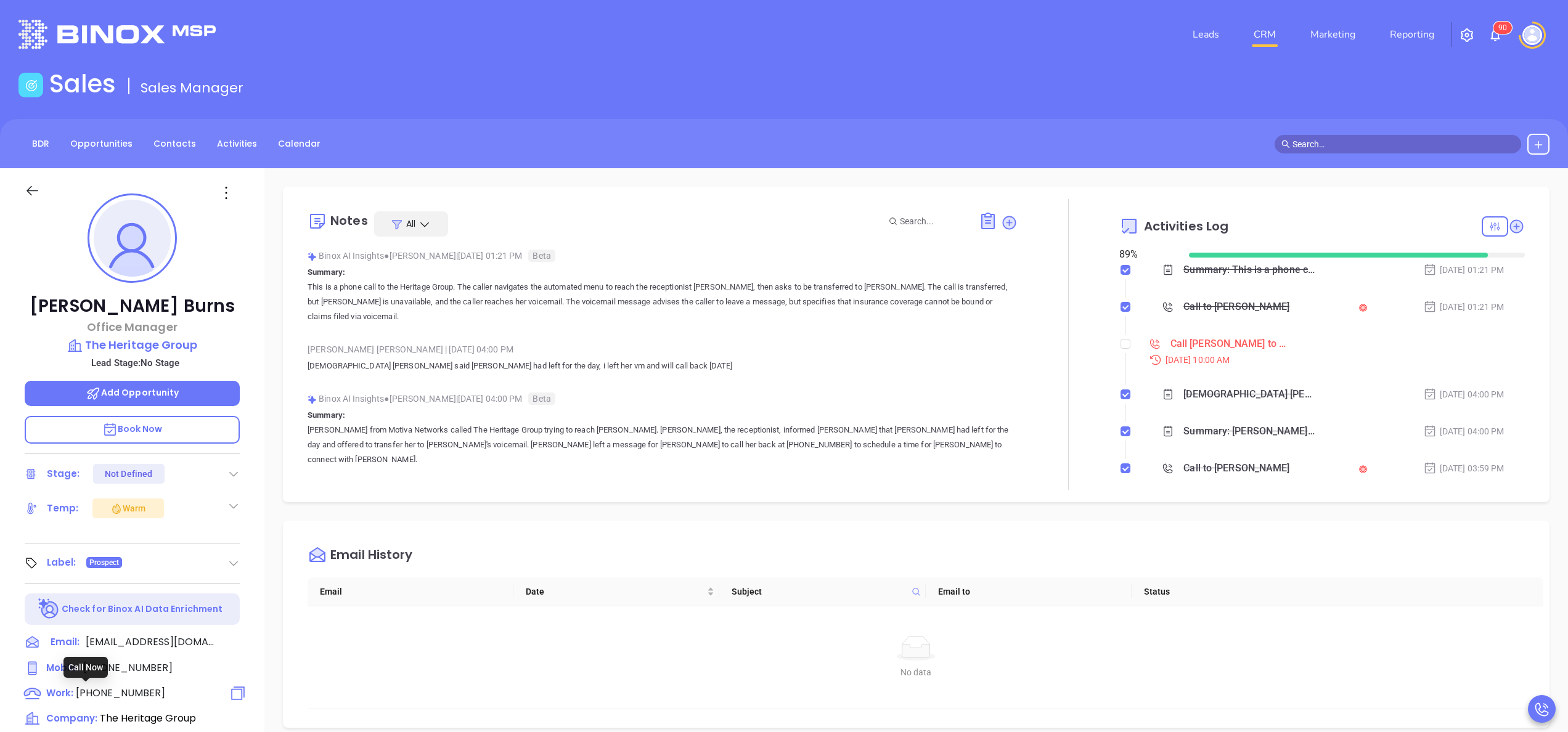
click at [117, 690] on span "(518) 782-0001" at bounding box center [120, 693] width 90 height 14
type input "(518) 782-0001"
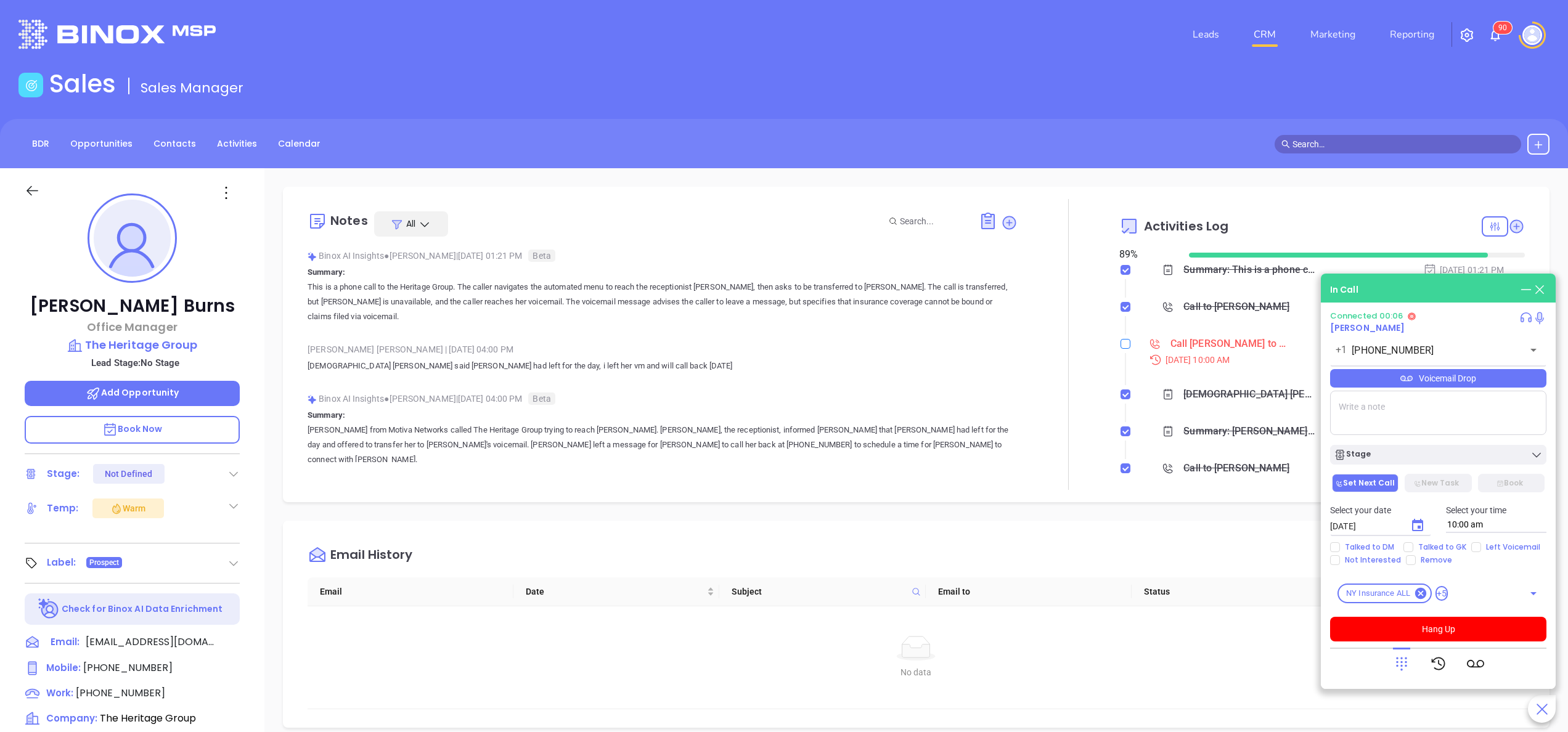
click at [1122, 346] on li "Call Tina Burns to follow up Oct 9, 2025 | 10:00 AM" at bounding box center [1324, 362] width 403 height 47
click at [718, 397] on div "Binox AI Insights ● Anabell Dominguez | Oct 8, 2025 04:00 PM Beta" at bounding box center [662, 399] width 710 height 19
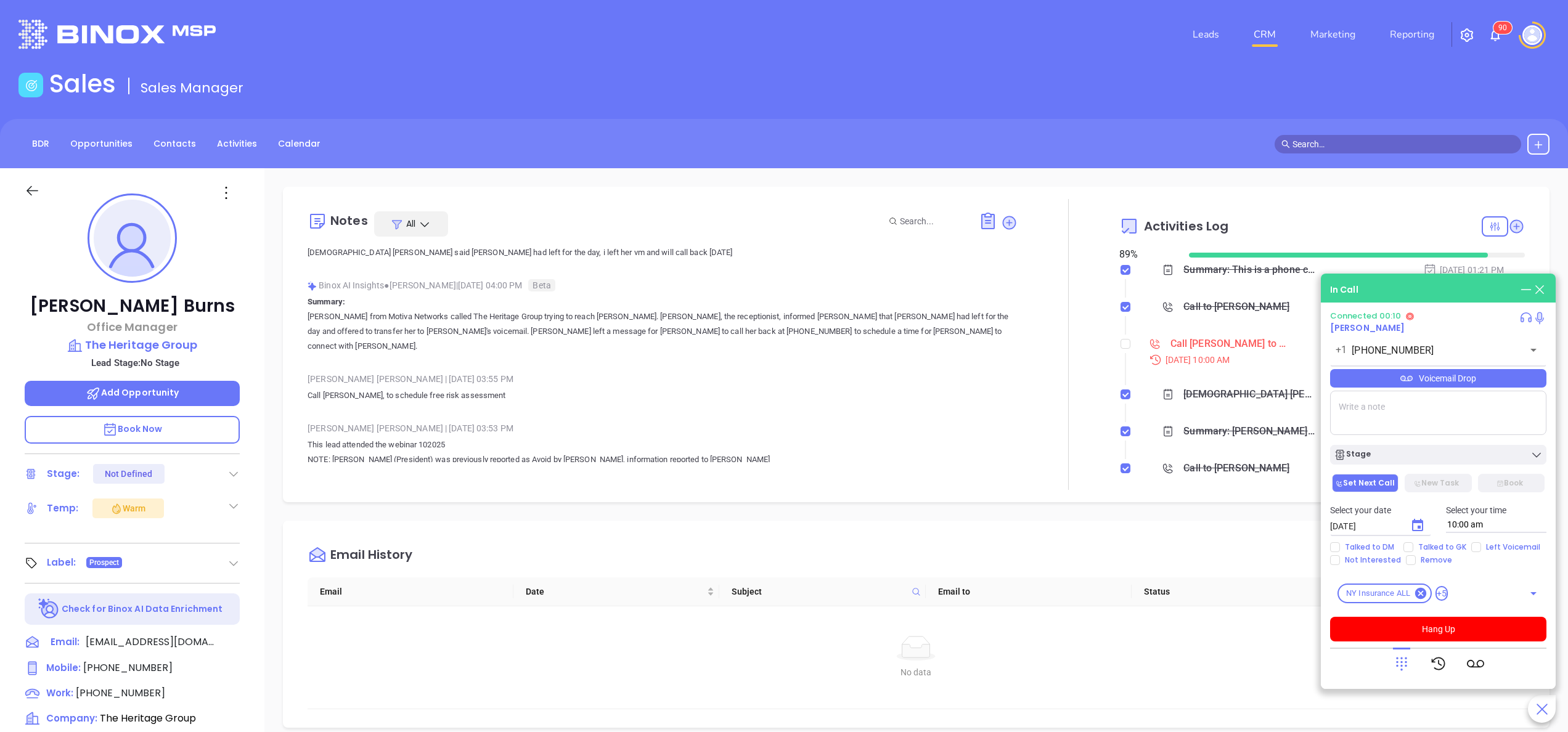
scroll to position [49, 0]
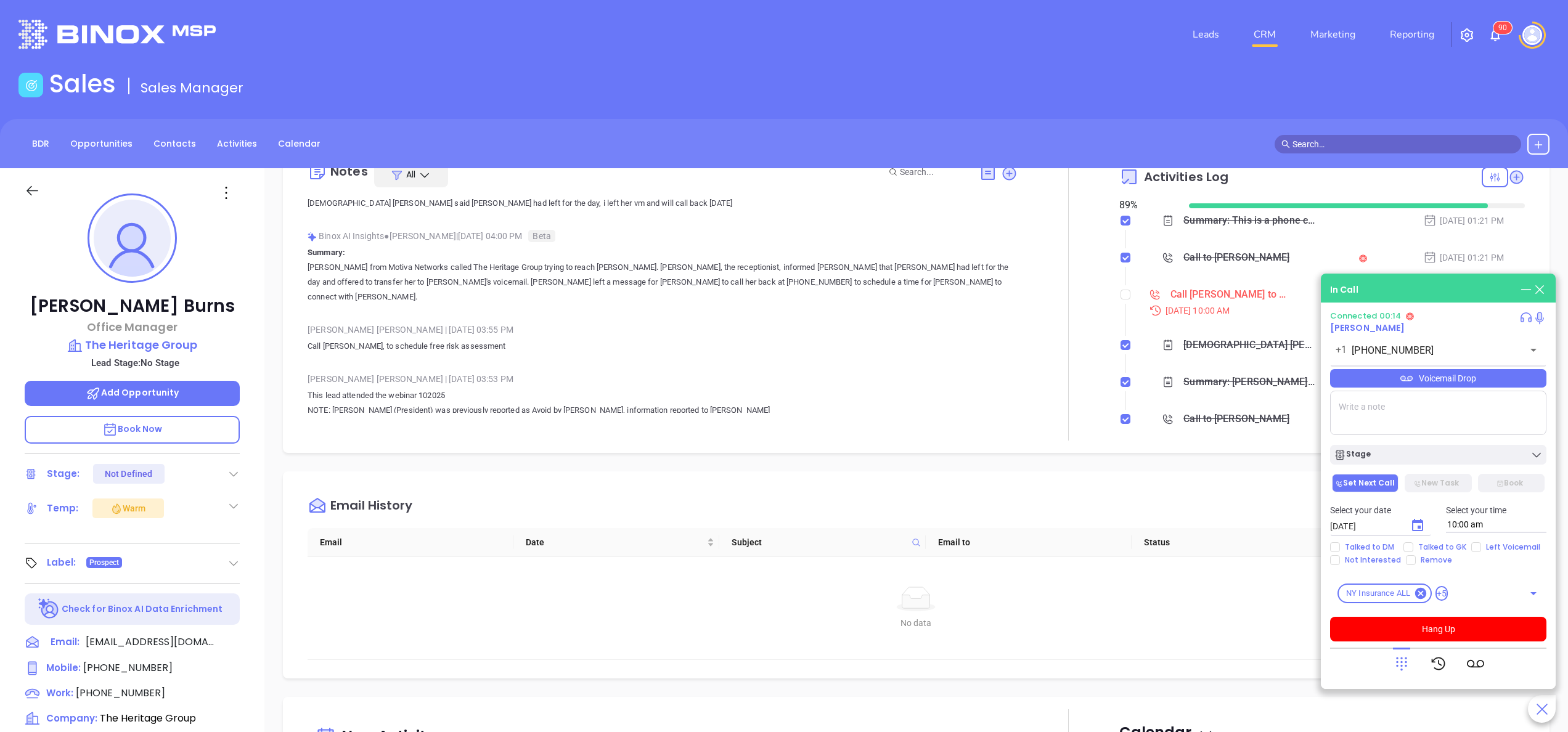
click at [253, 476] on div "Tina Burns Office Manager The Heritage Group Lead Stage: No Stage Add Opportuni…" at bounding box center [132, 626] width 264 height 915
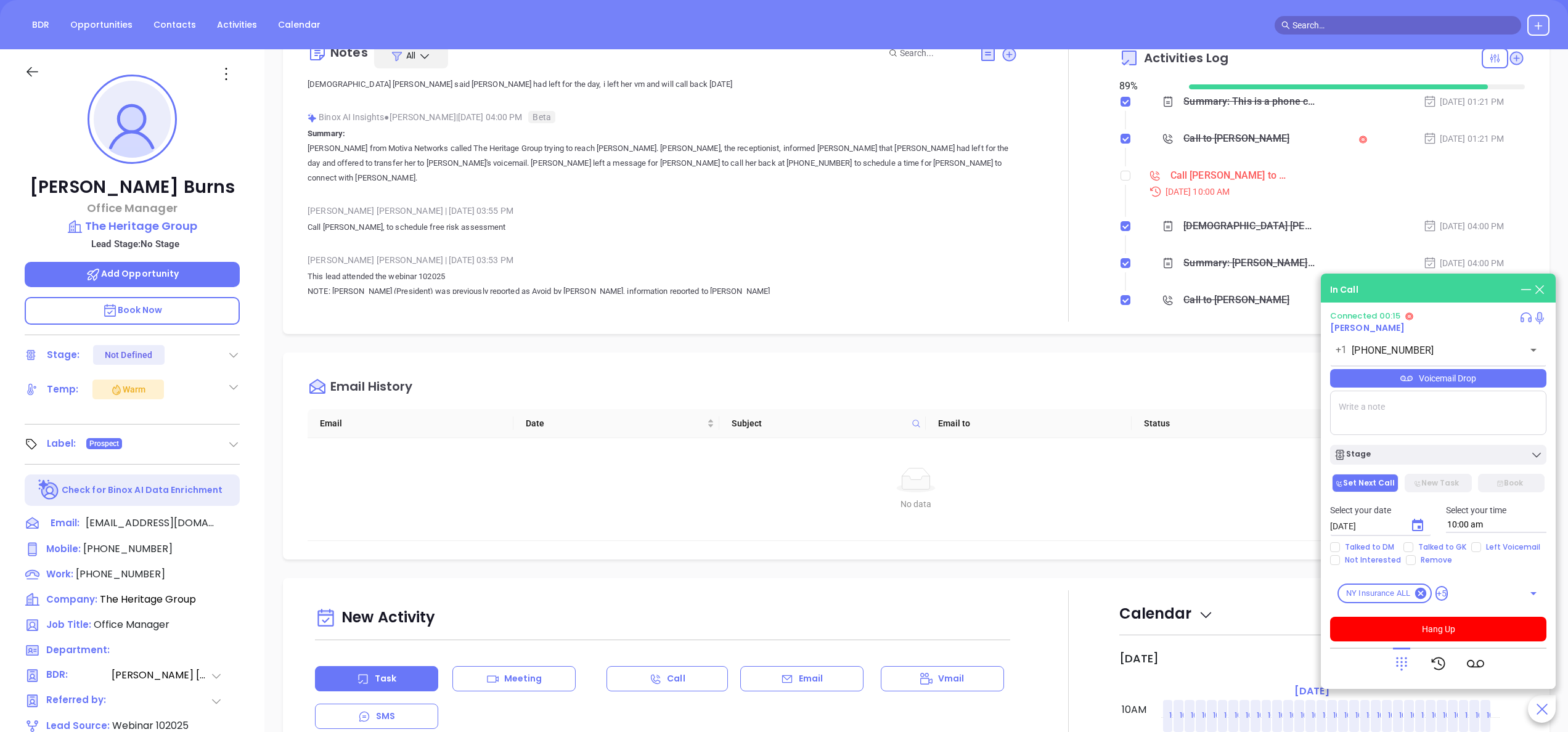
scroll to position [352, 0]
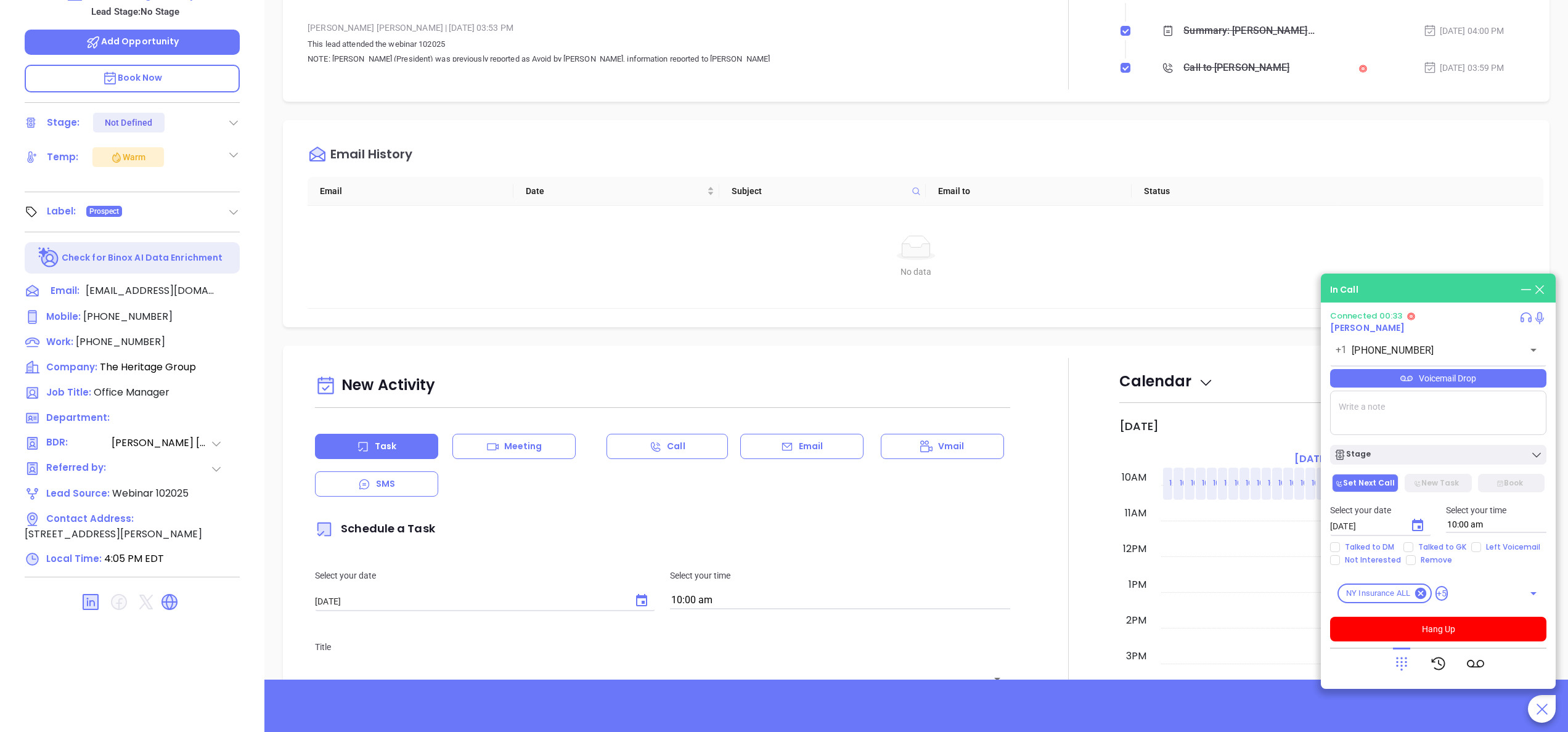
click at [1408, 667] on icon at bounding box center [1402, 664] width 17 height 17
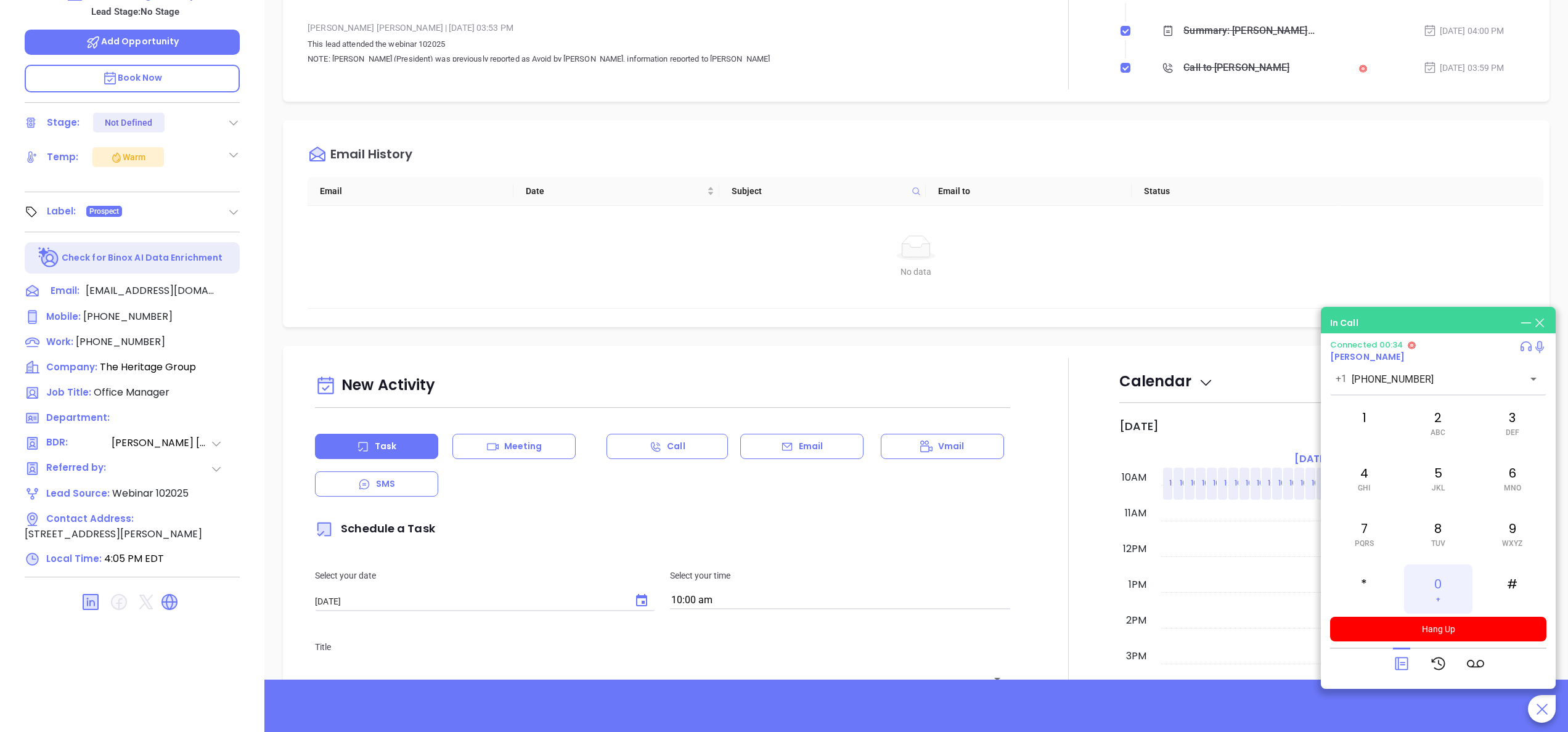
click at [1443, 582] on div "0 +" at bounding box center [1438, 589] width 68 height 49
click at [1460, 624] on button "Hang Up" at bounding box center [1438, 629] width 216 height 24
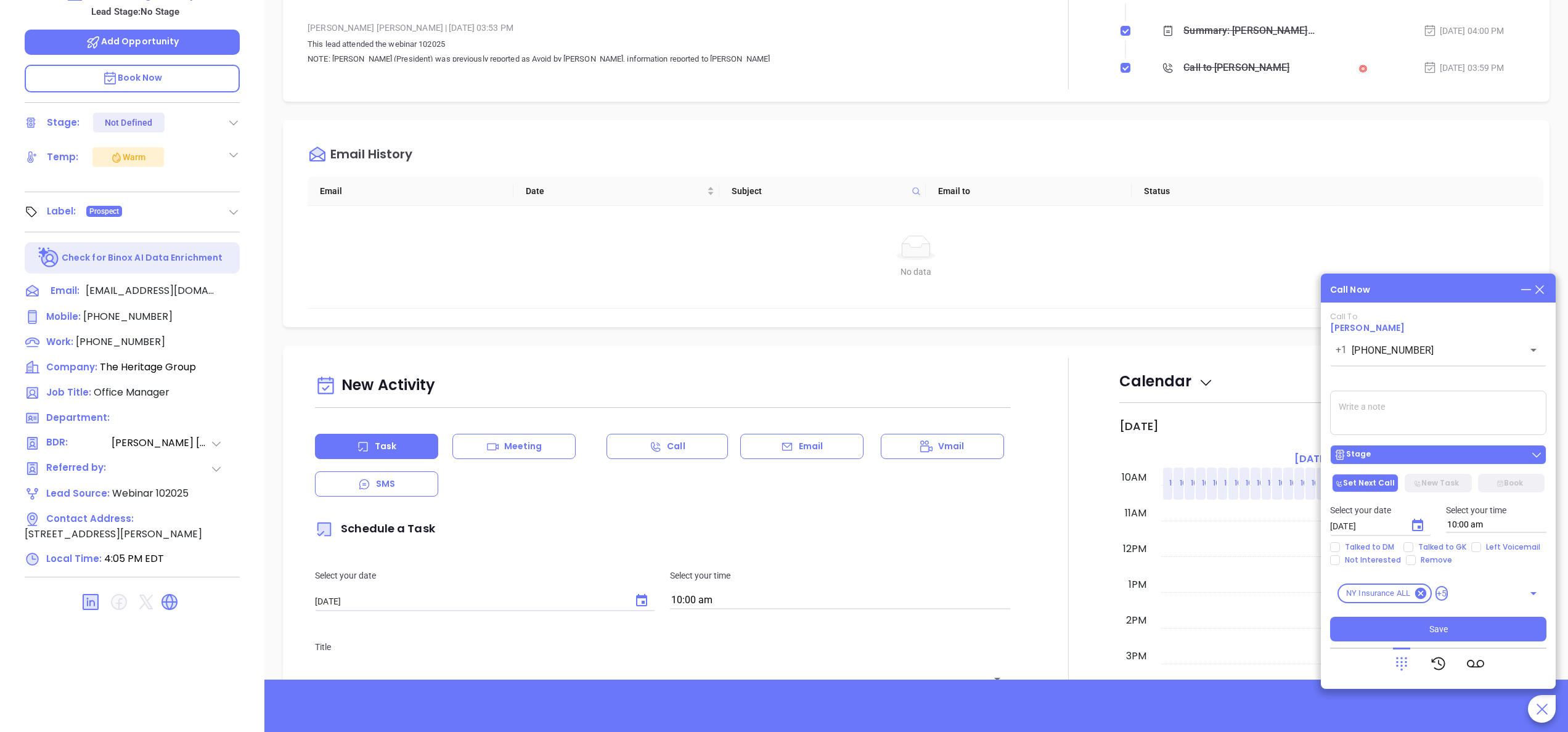
click at [1417, 453] on div "Stage" at bounding box center [1438, 454] width 209 height 12
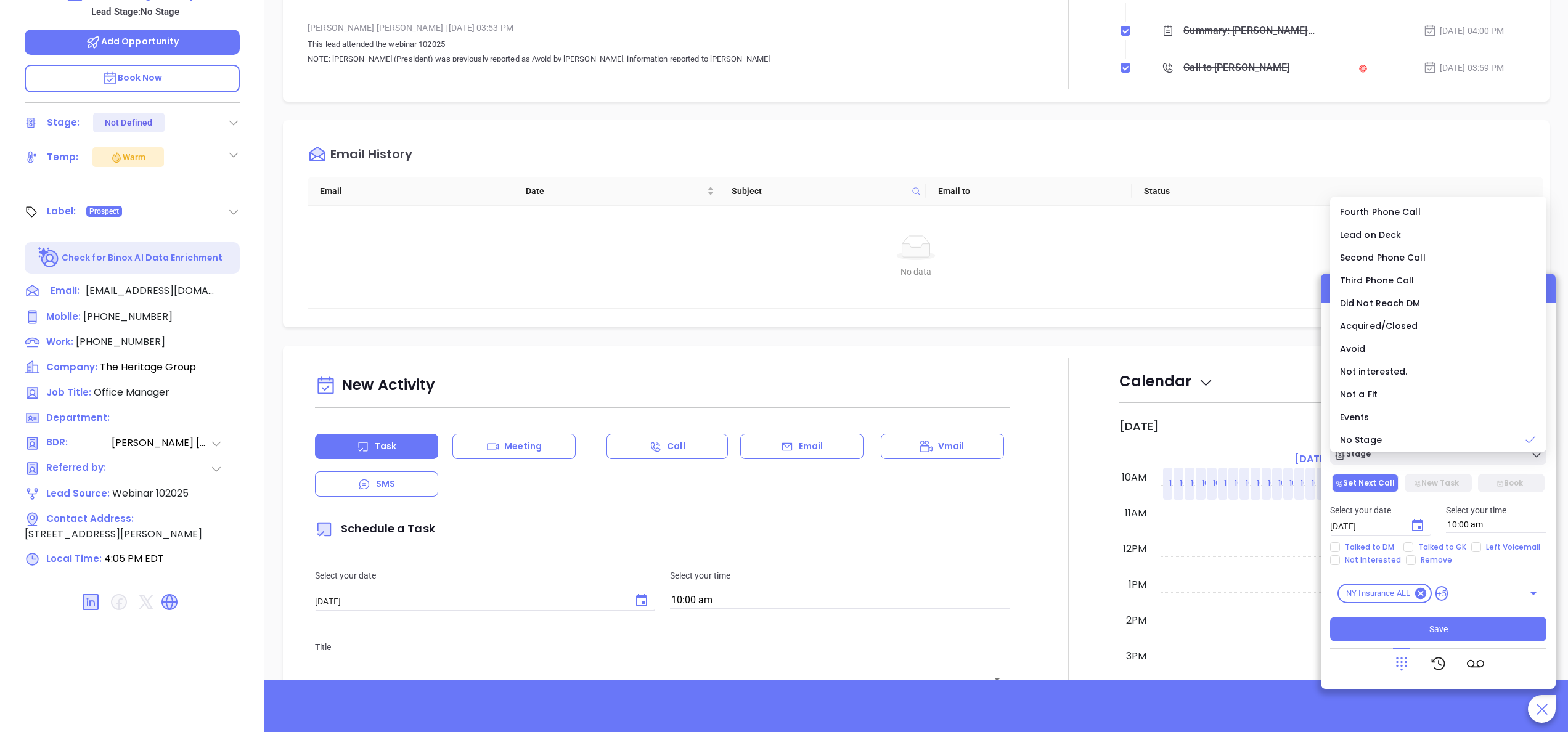
click at [1371, 480] on button "Set Next Call" at bounding box center [1365, 483] width 67 height 19
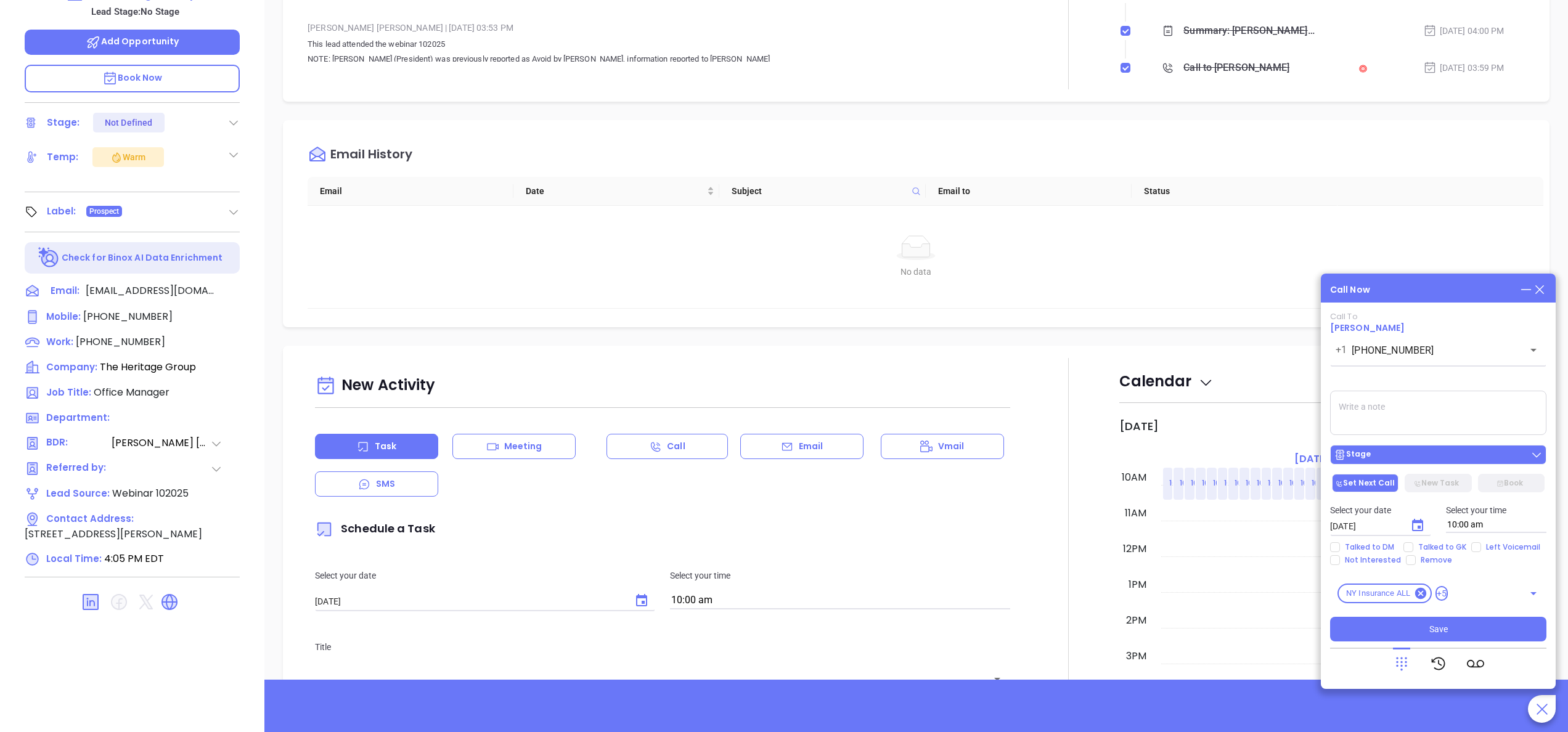
click at [1393, 459] on div "Stage" at bounding box center [1438, 454] width 209 height 12
click at [1549, 347] on div "Call Now Call To Tina Burns +1 (518) 782-0001 ​ Voicemail Drop Stage Set Next C…" at bounding box center [1438, 481] width 235 height 415
click at [1406, 455] on div "Stage" at bounding box center [1438, 454] width 209 height 12
click at [1500, 539] on div "Select your date 10/10/2025 ​ Select your time 10:00 am" at bounding box center [1438, 518] width 231 height 48
click at [1501, 548] on span "Left Voicemail" at bounding box center [1513, 547] width 64 height 10
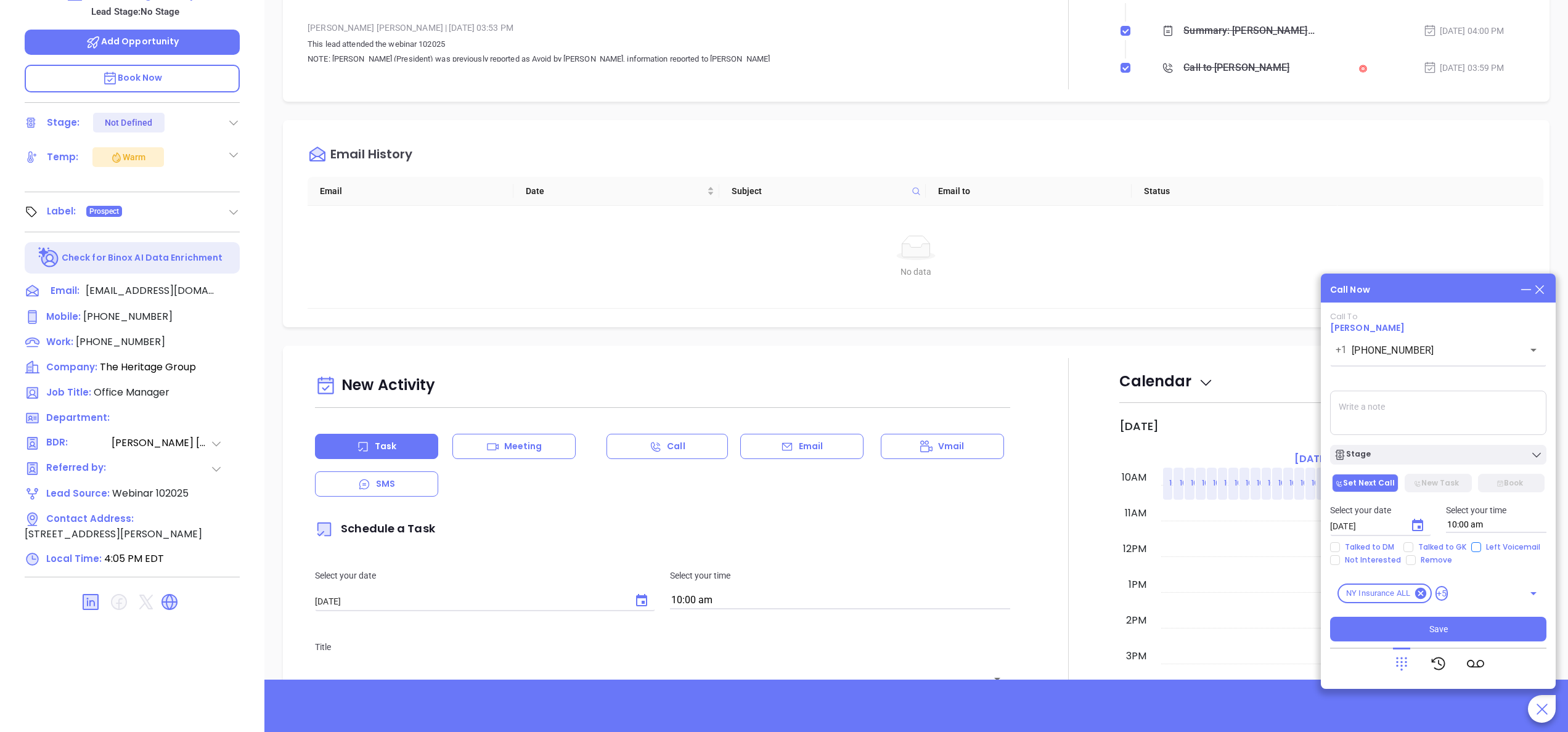
click at [1481, 548] on input "Left Voicemail" at bounding box center [1476, 547] width 10 height 10
checkbox input "true"
click at [1438, 632] on span "Save" at bounding box center [1439, 629] width 19 height 14
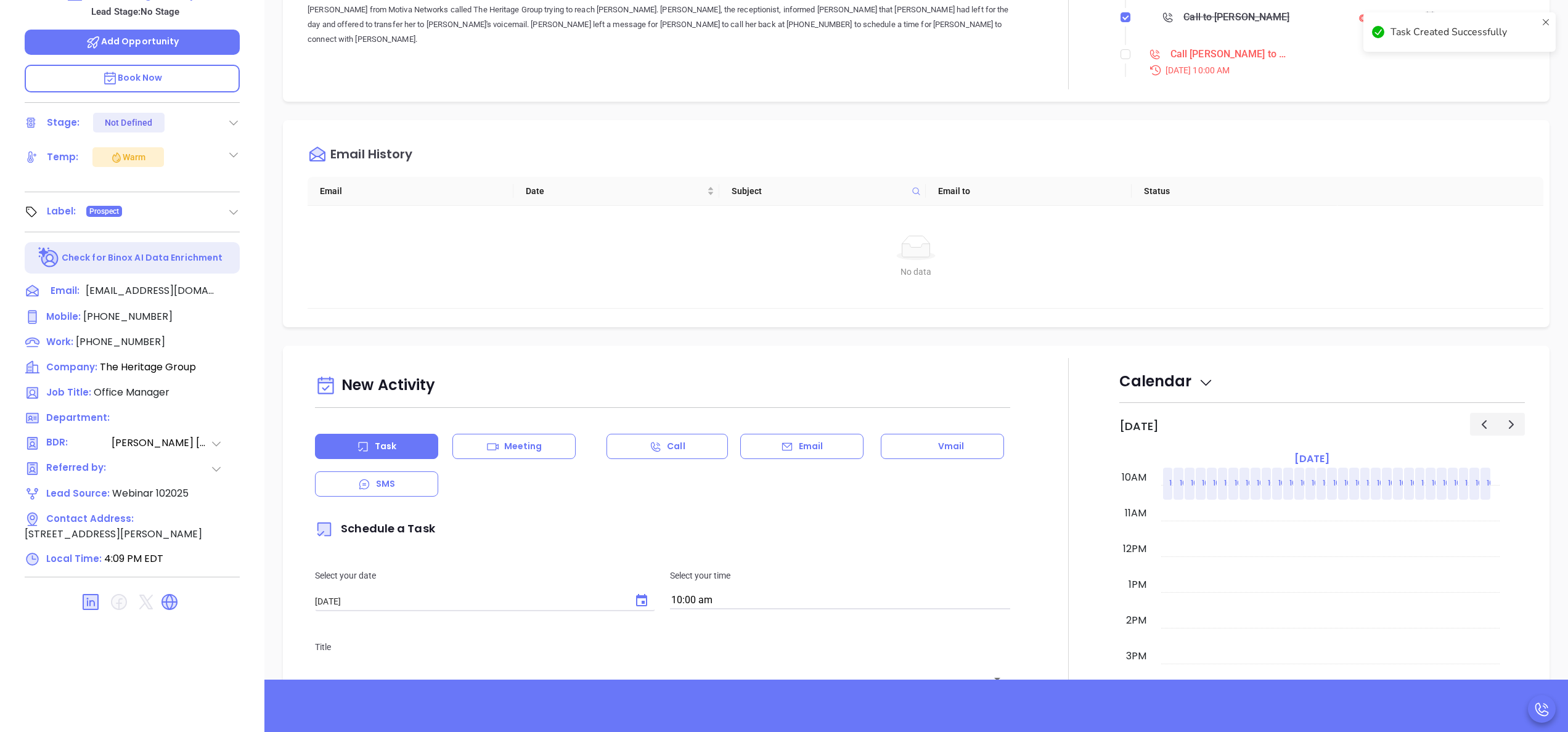
scroll to position [0, 0]
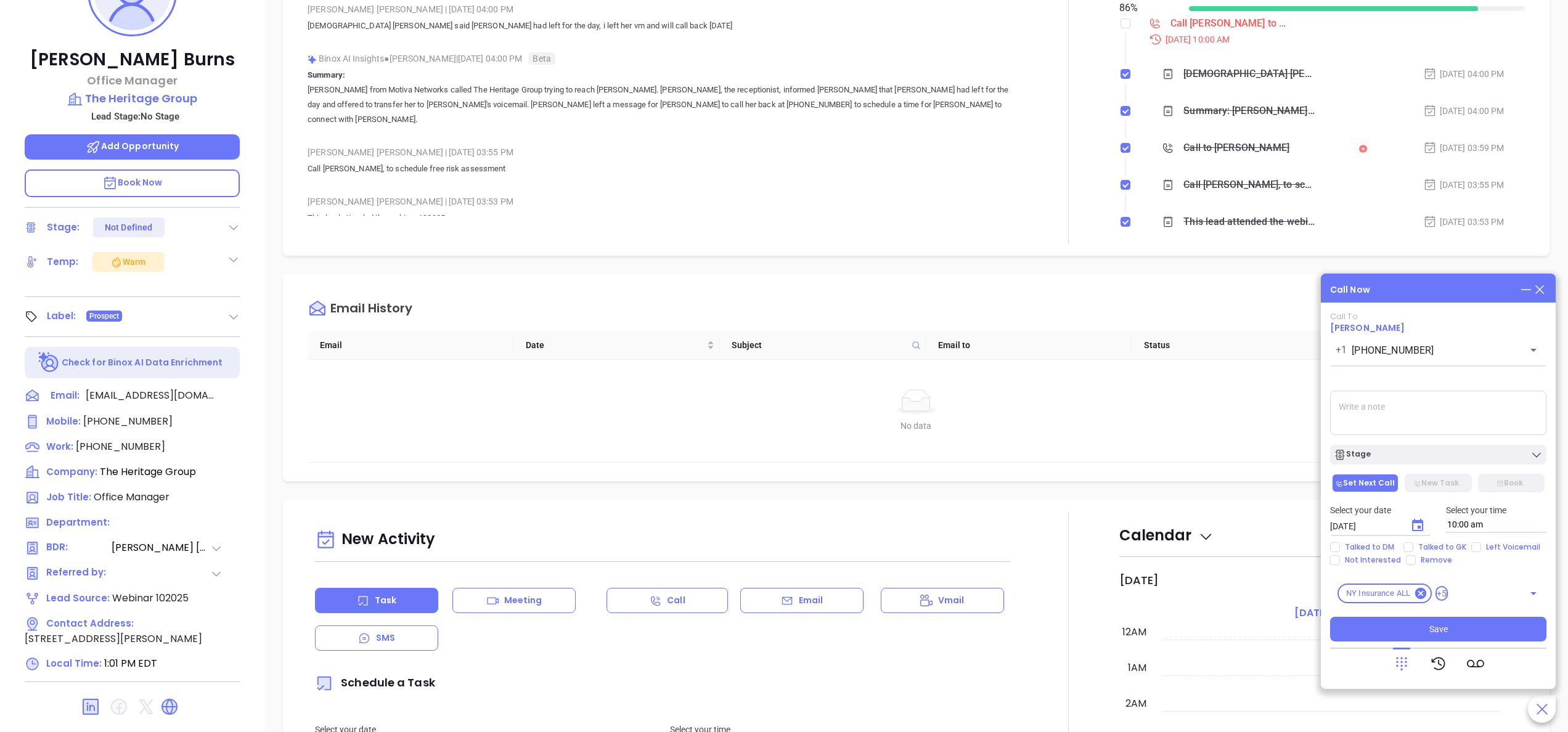
scroll to position [358, 0]
click at [185, 185] on p "Book Now" at bounding box center [132, 183] width 215 height 28
click at [233, 390] on icon at bounding box center [236, 395] width 15 height 15
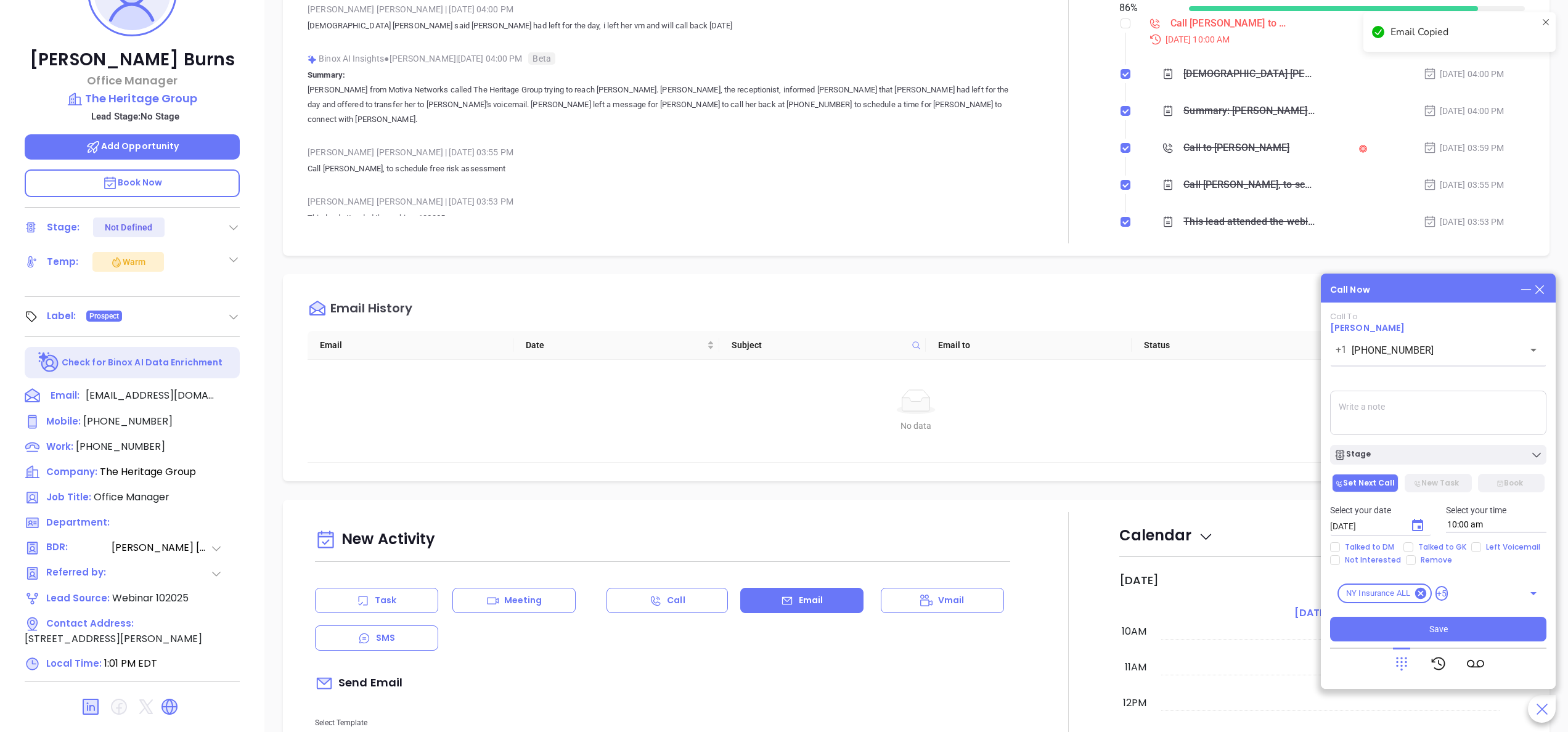
scroll to position [578, 0]
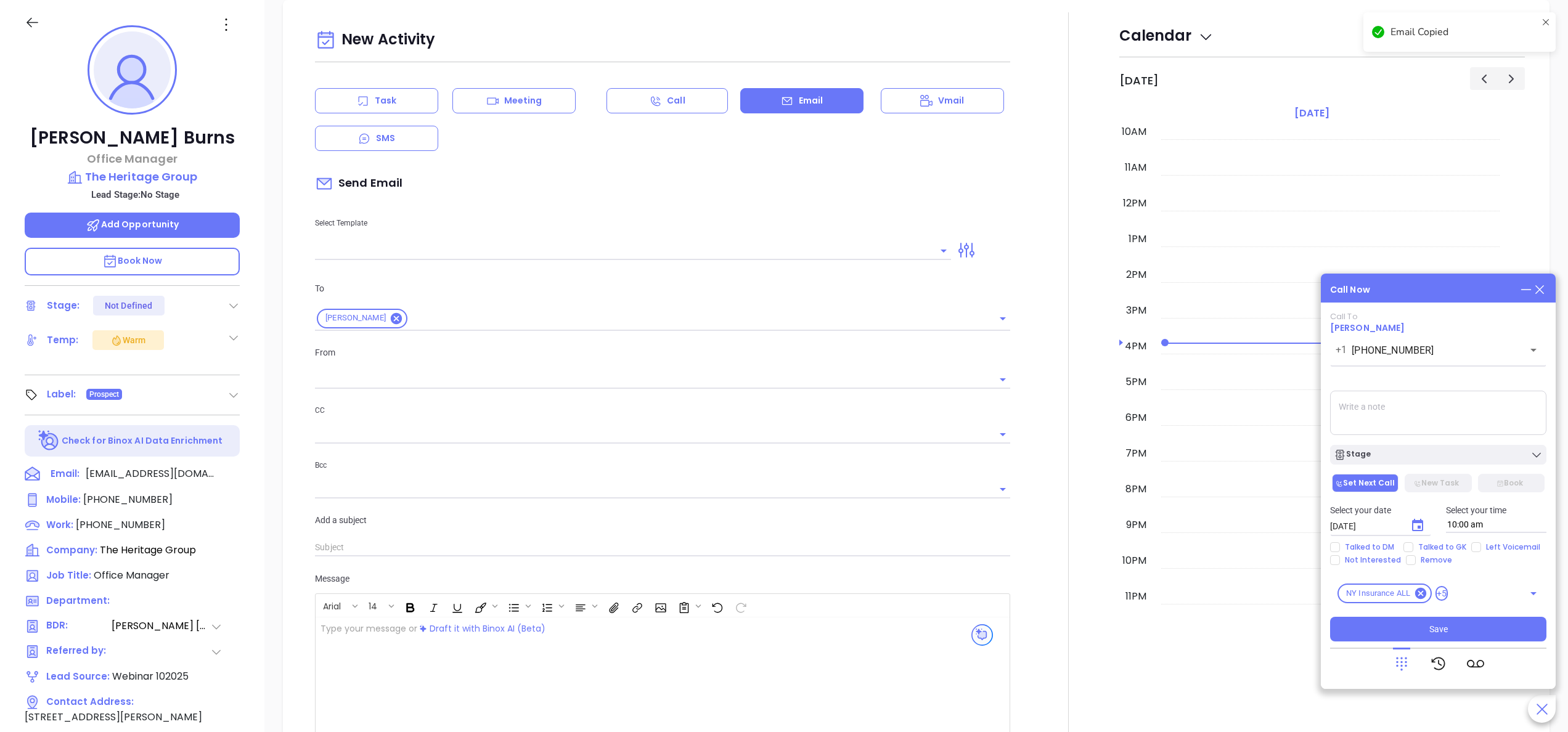
type input "[PERSON_NAME]"
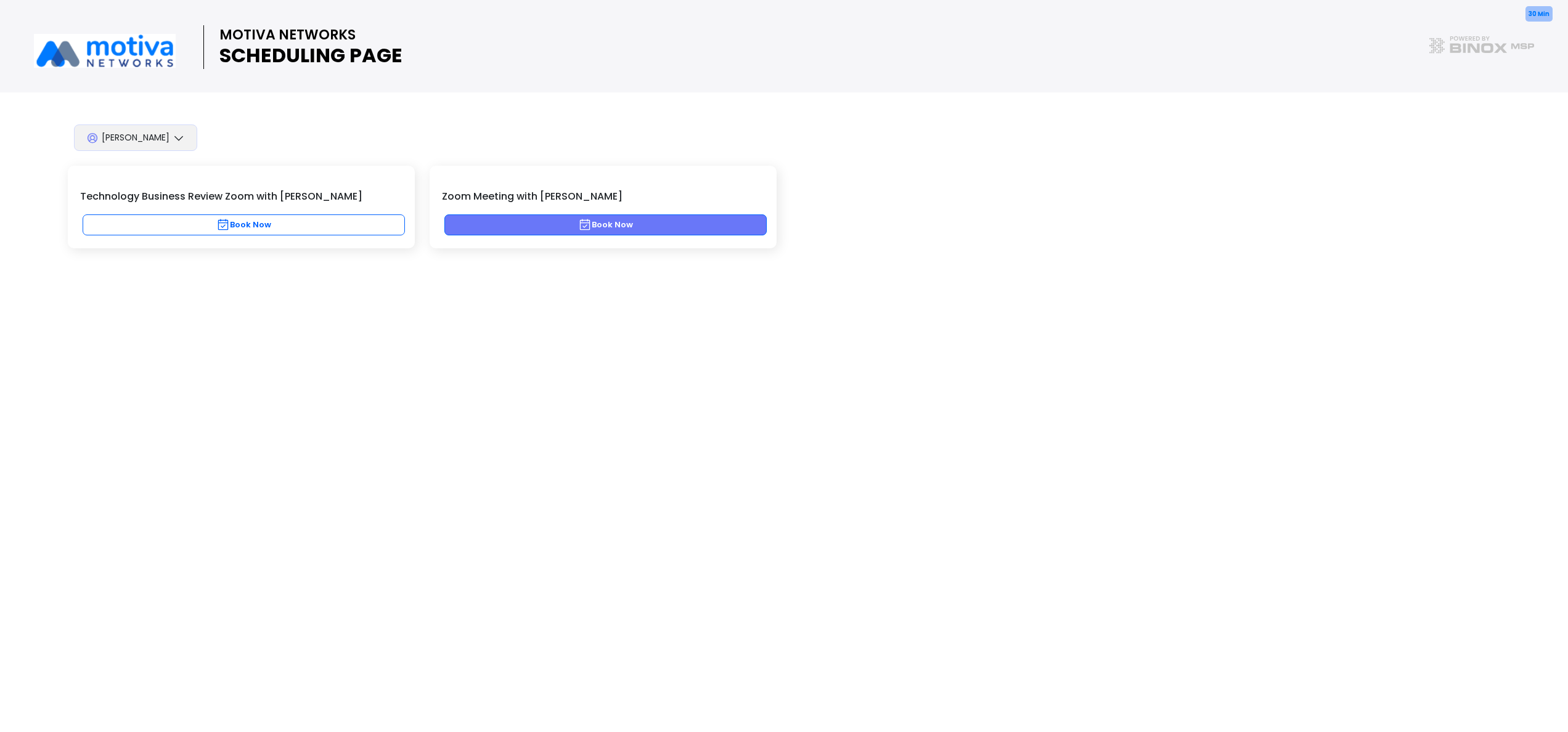
click at [600, 227] on button "Book Now" at bounding box center [605, 224] width 322 height 21
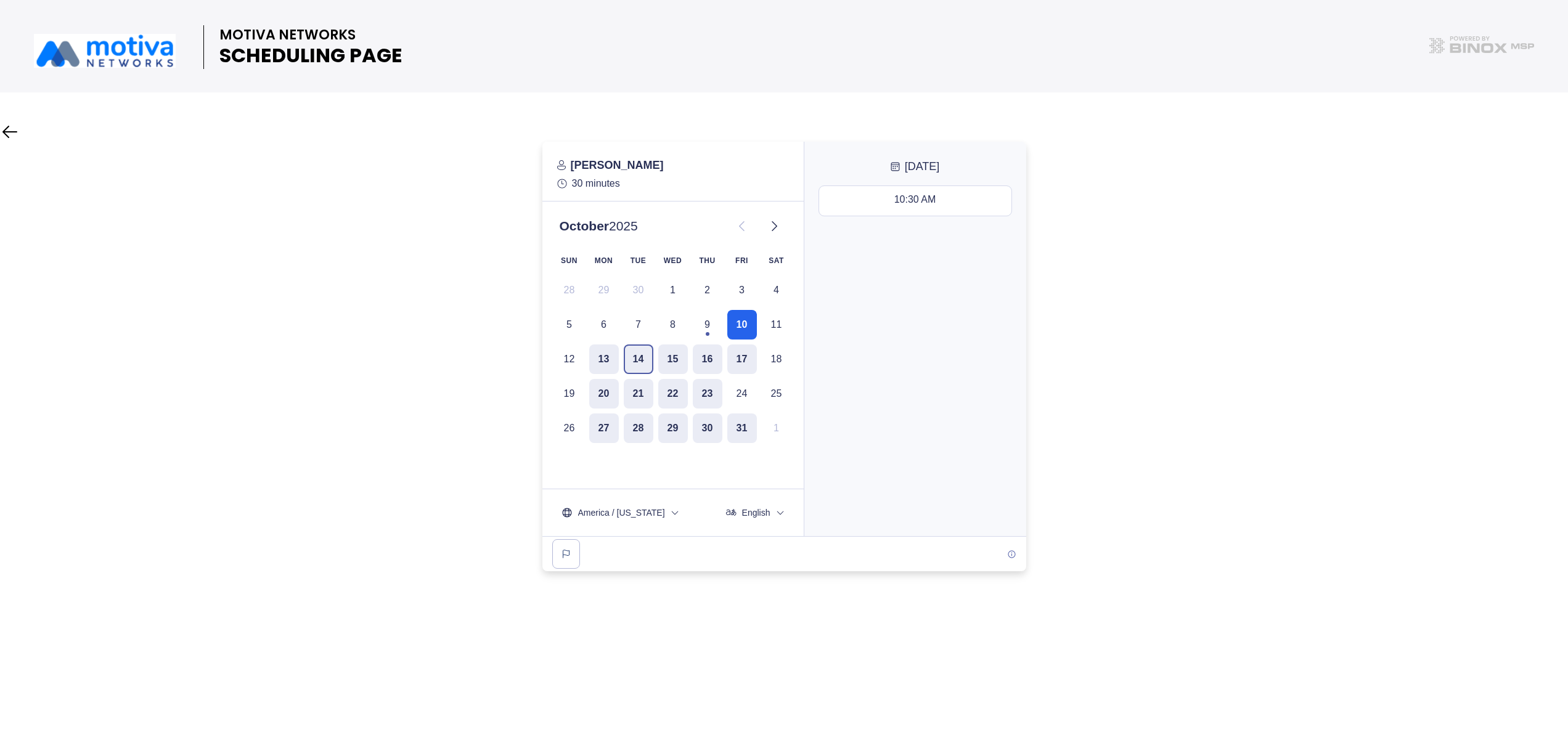
click at [637, 357] on button "14" at bounding box center [638, 359] width 29 height 29
click at [713, 359] on button "16" at bounding box center [707, 359] width 29 height 29
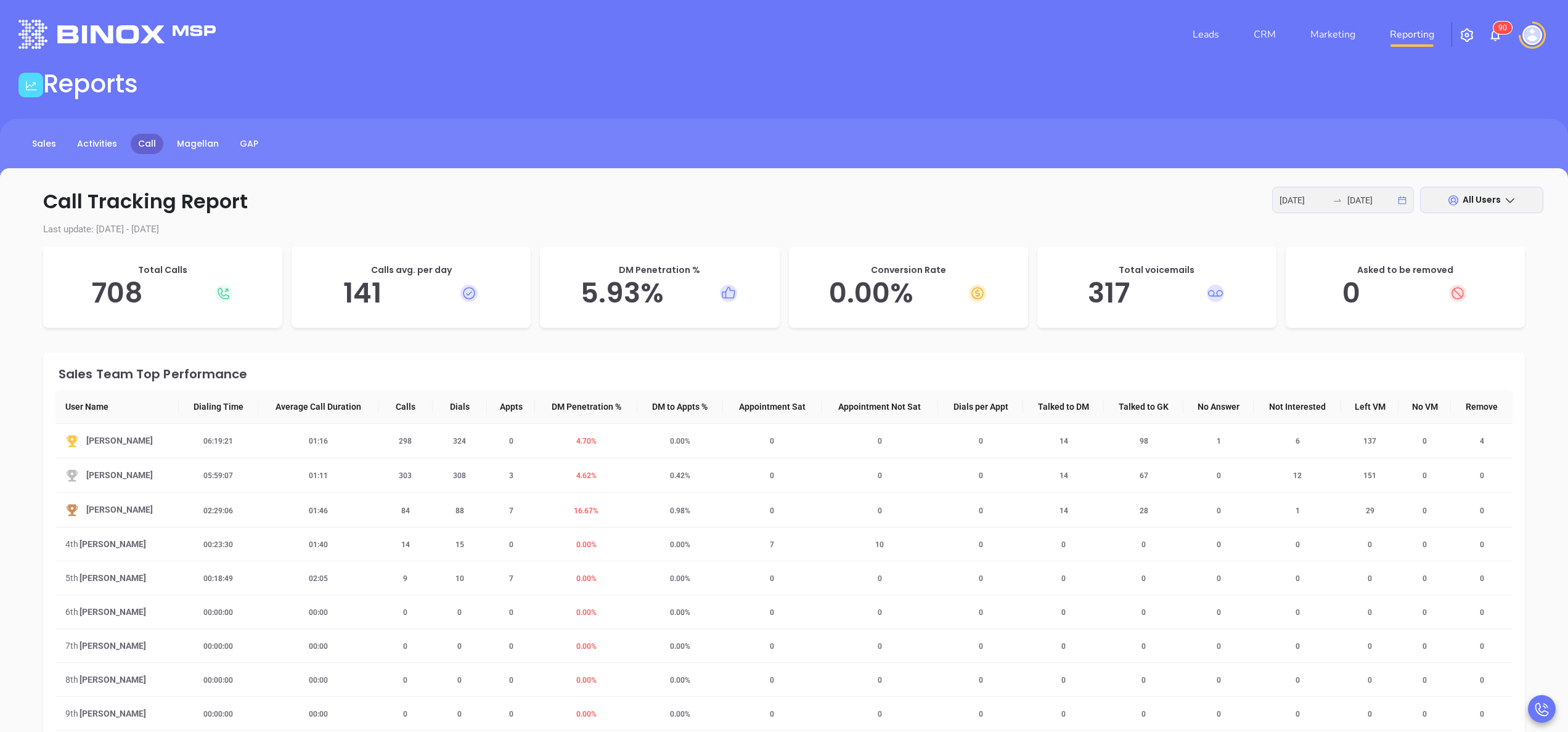
click at [1302, 191] on div "[DATE] [DATE]" at bounding box center [1343, 200] width 142 height 27
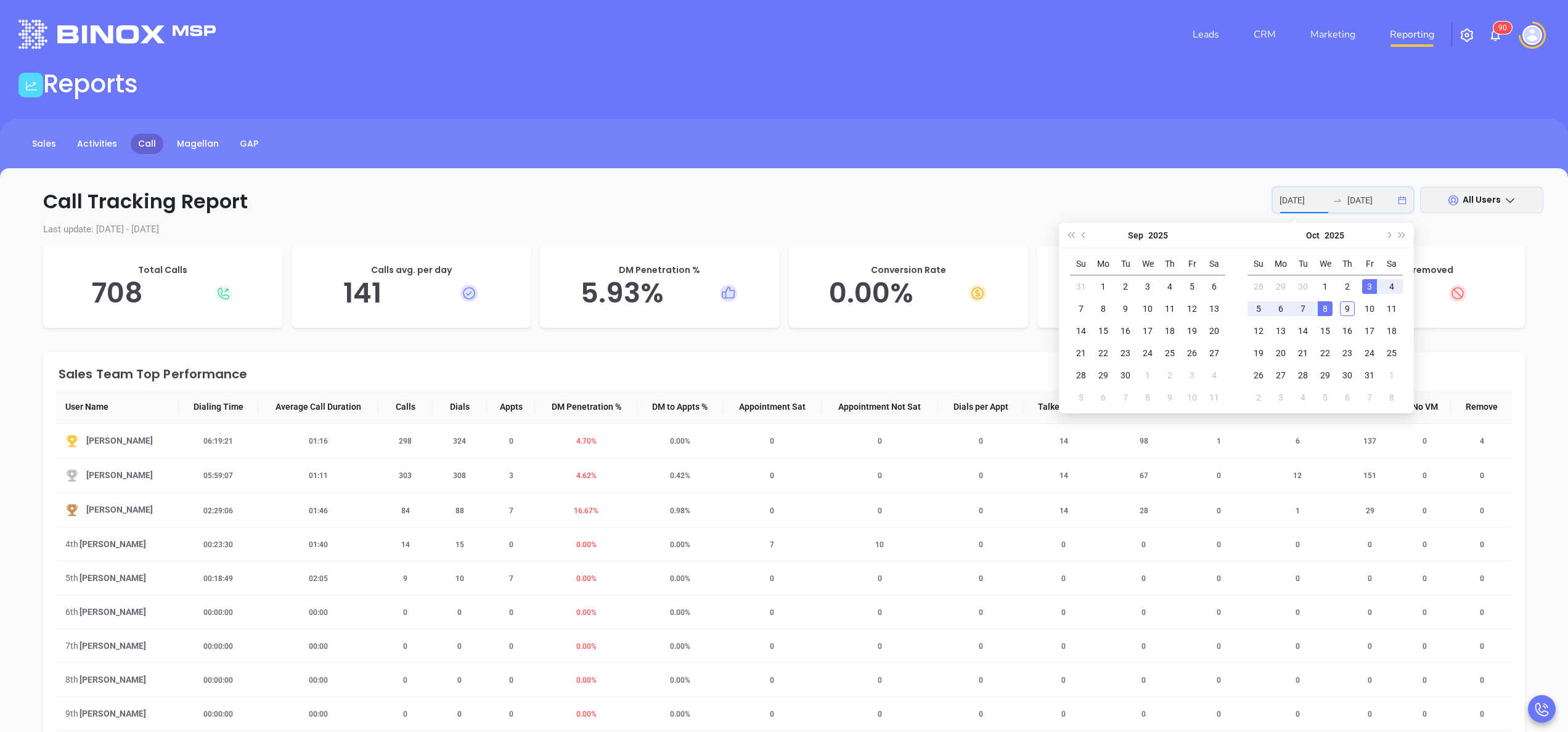
type input "[DATE]"
click at [1350, 304] on div "9" at bounding box center [1347, 309] width 15 height 15
type input "2025-10-09"
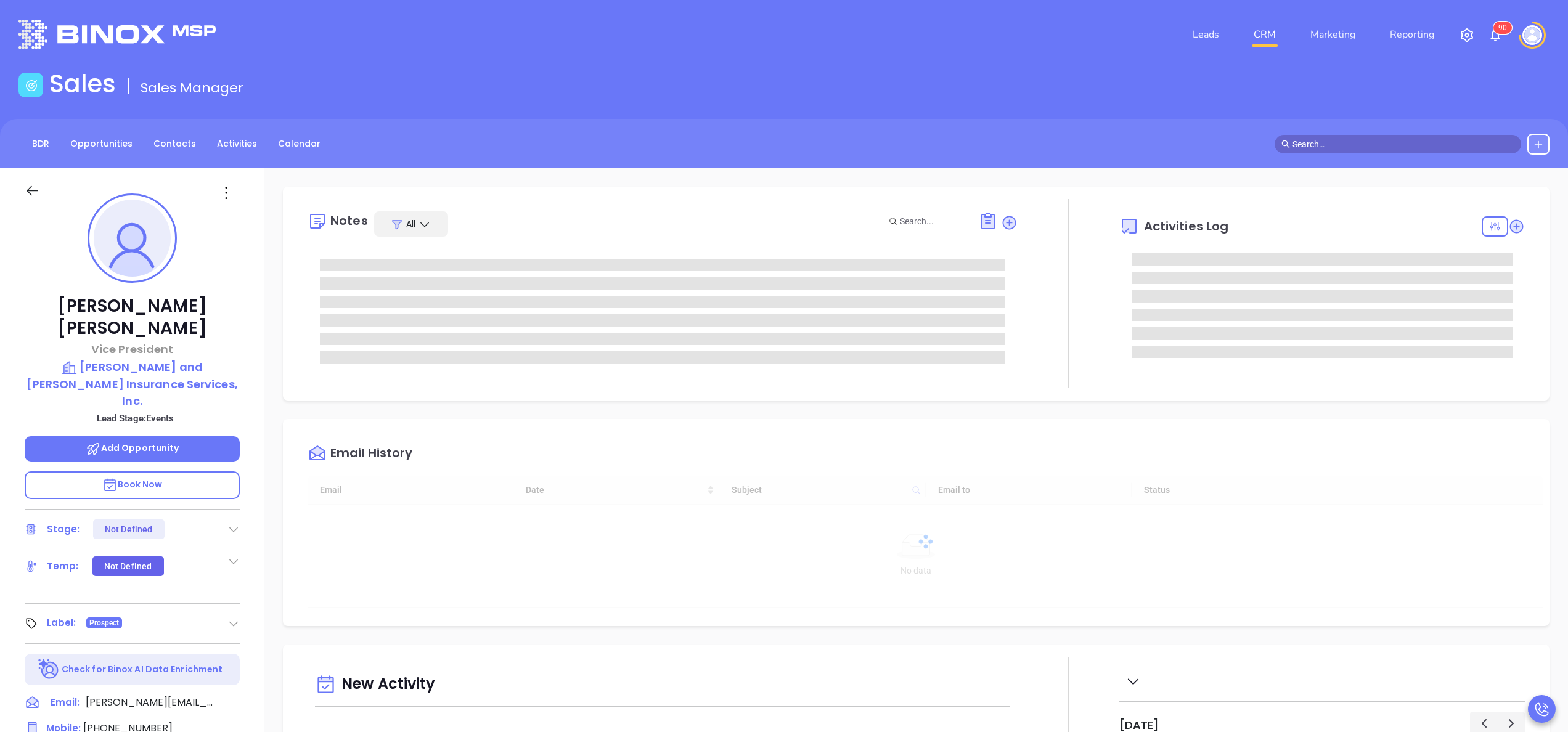
type input "[DATE]"
type input "[PERSON_NAME]"
click at [248, 462] on div "Courtney Finigan Vice President Murray and MacDonald Insurance Services, Inc. L…" at bounding box center [132, 626] width 264 height 915
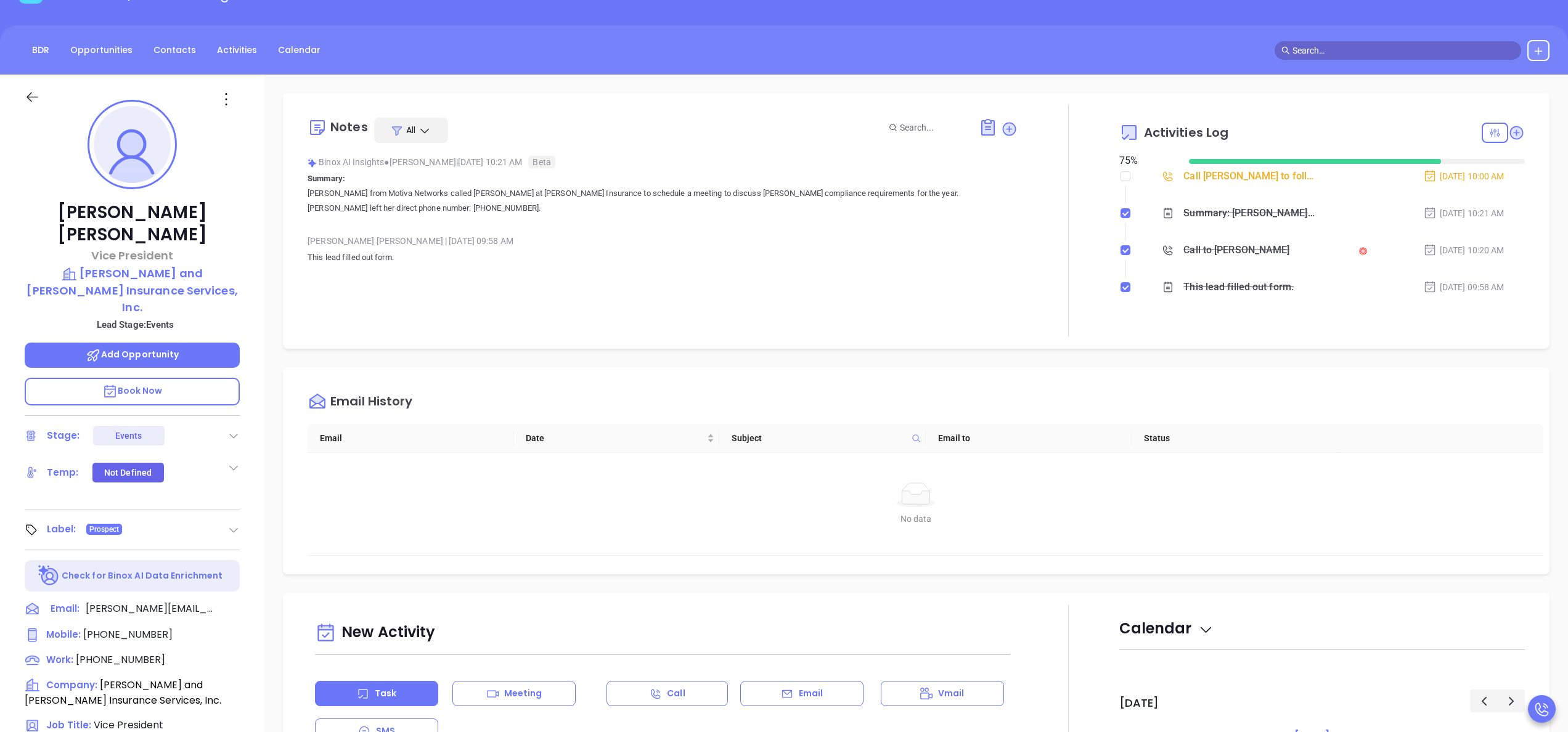
scroll to position [99, 0]
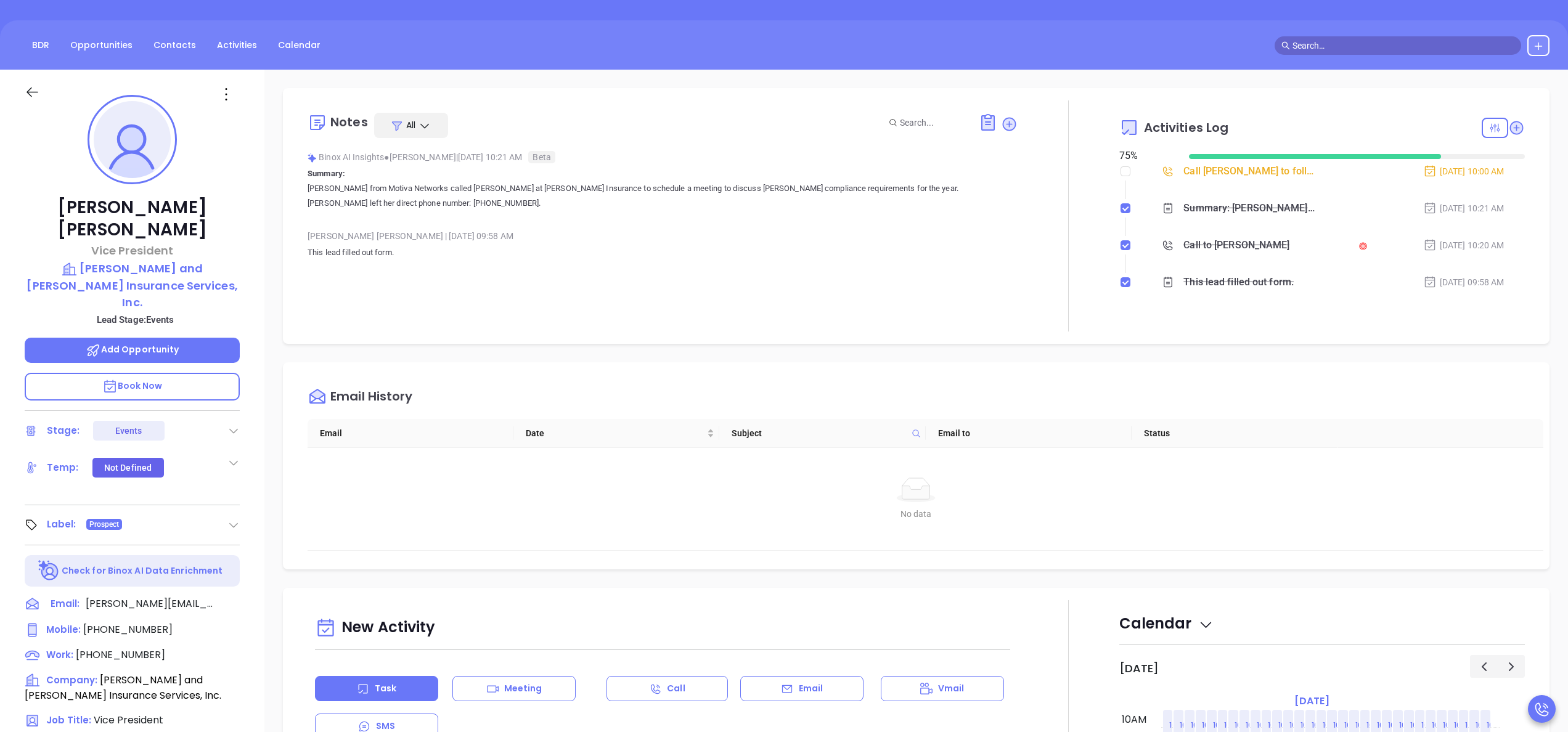
click at [1100, 245] on div at bounding box center [1069, 216] width 102 height 231
click at [1039, 247] on div at bounding box center [1069, 216] width 102 height 231
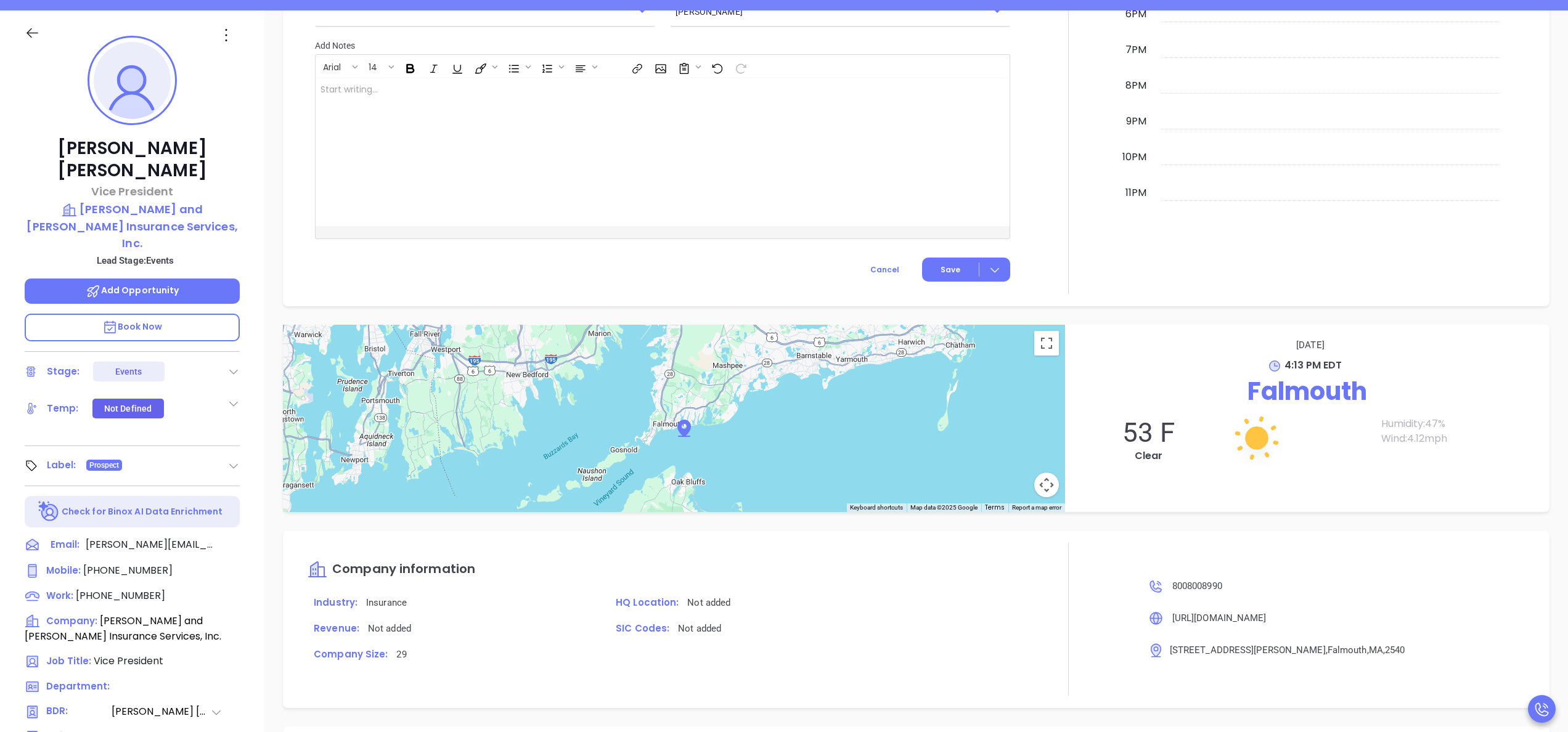
scroll to position [197, 0]
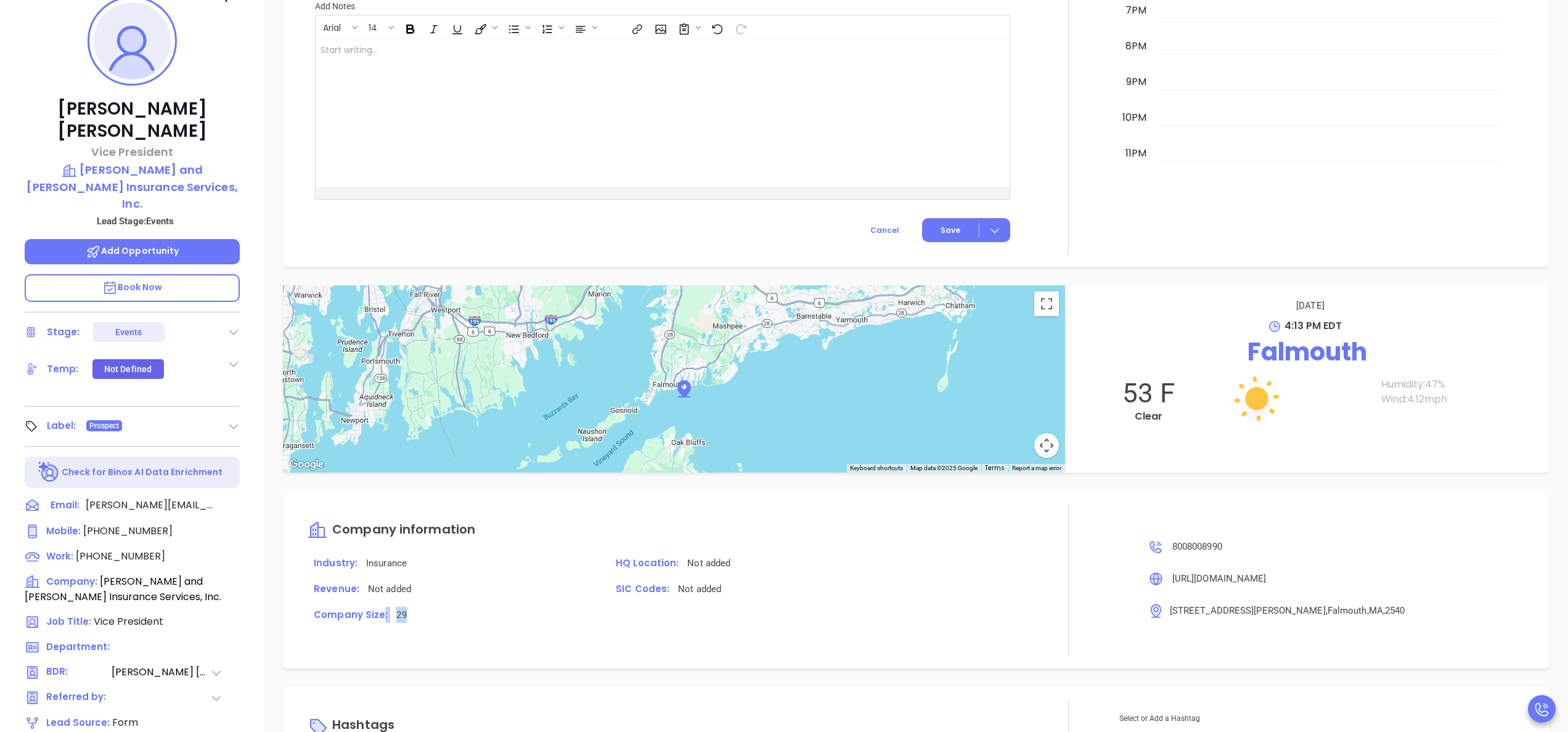
drag, startPoint x: 407, startPoint y: 617, endPoint x: 380, endPoint y: 612, distance: 27.5
click at [380, 612] on p "Company Size: 29" at bounding box center [451, 615] width 287 height 16
drag, startPoint x: 380, startPoint y: 612, endPoint x: 475, endPoint y: 627, distance: 96.2
click at [475, 627] on div "Company Size: 29" at bounding box center [451, 620] width 302 height 26
click at [242, 597] on div "Courtney Finigan Vice President Murray and MacDonald Insurance Services, Inc. L…" at bounding box center [132, 429] width 264 height 915
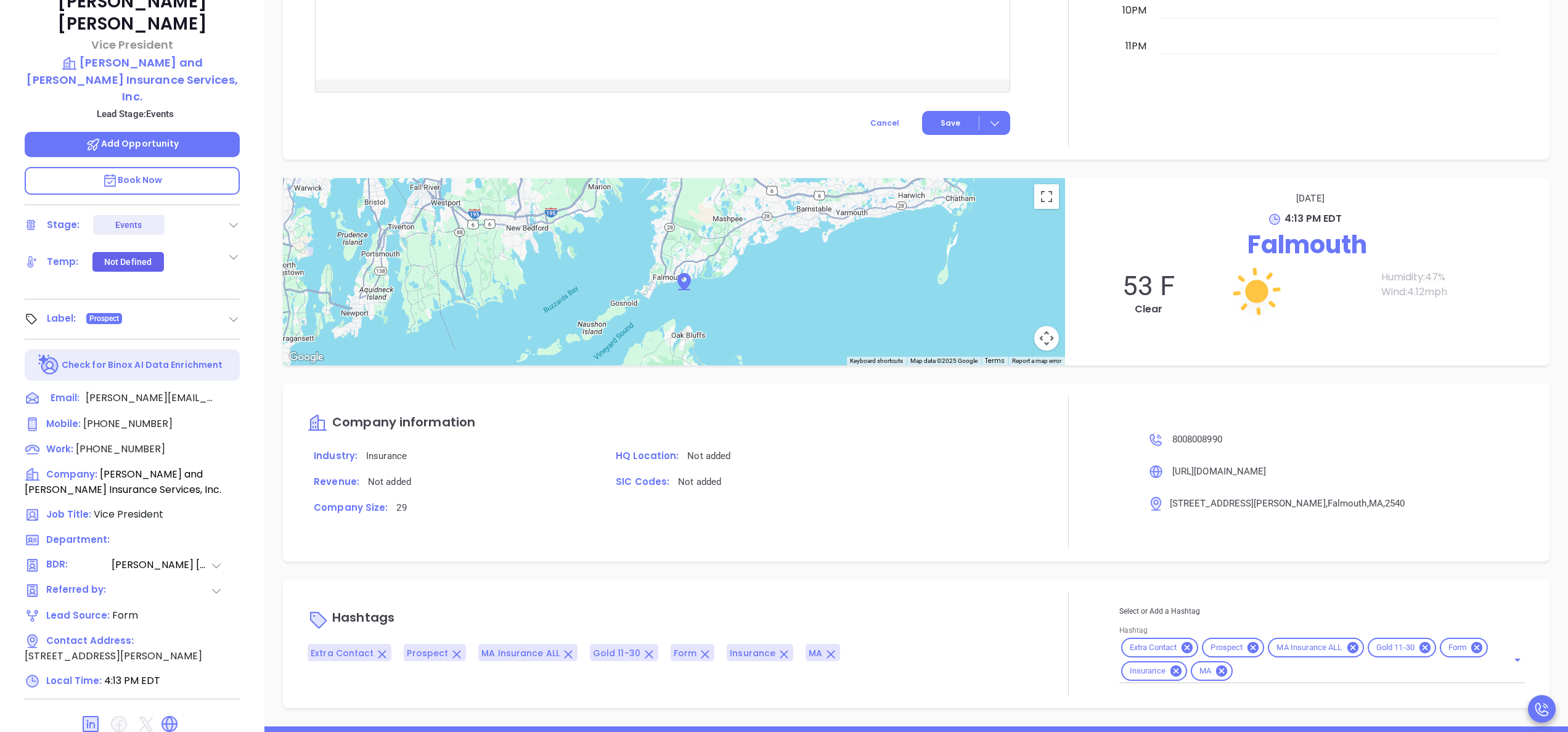
scroll to position [352, 0]
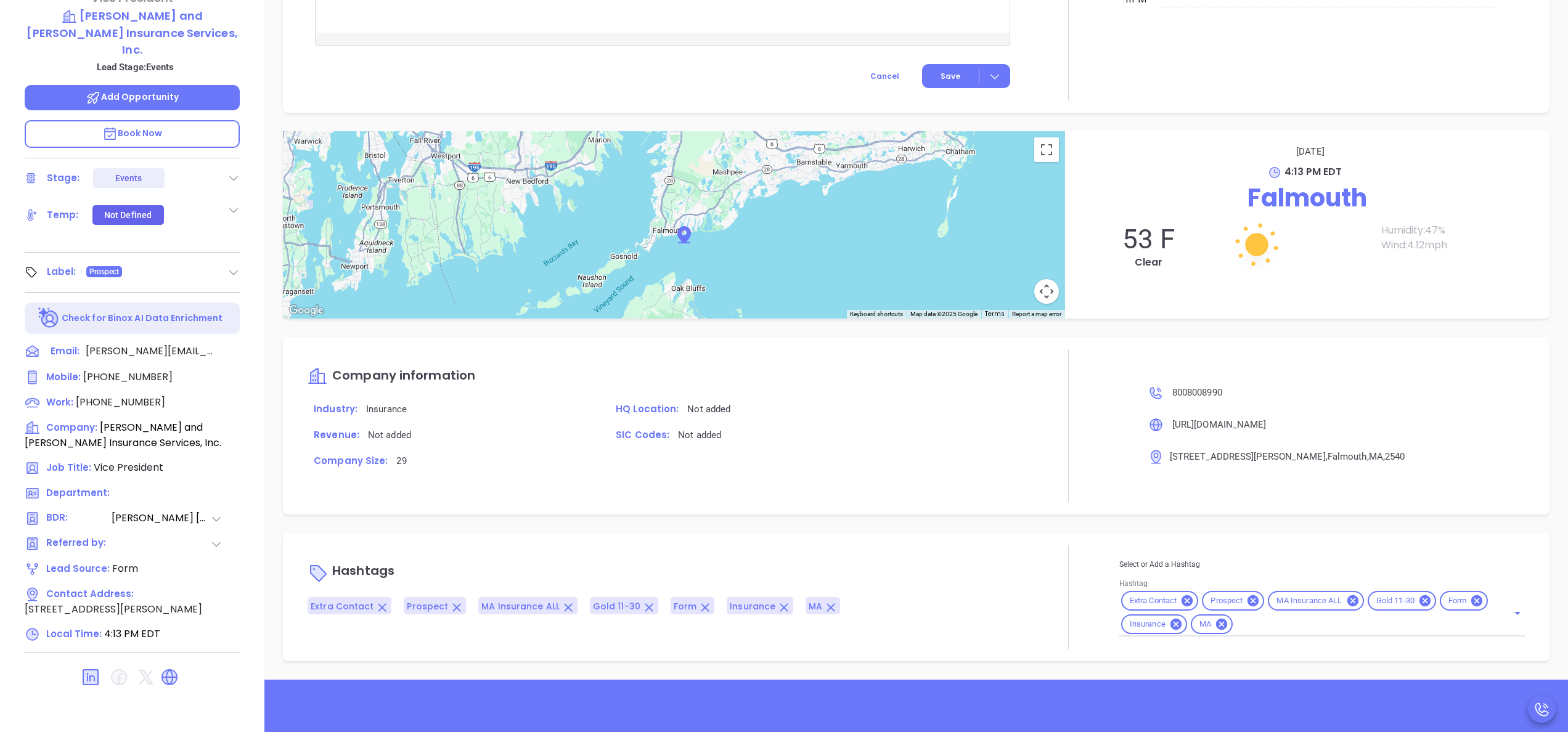
click at [1009, 503] on div "Company information Industry: Insurance HQ Location: Not added Revenue: Not add…" at bounding box center [916, 426] width 1266 height 178
click at [981, 509] on div "Company information Industry: Insurance HQ Location: Not added Revenue: Not add…" at bounding box center [916, 426] width 1266 height 178
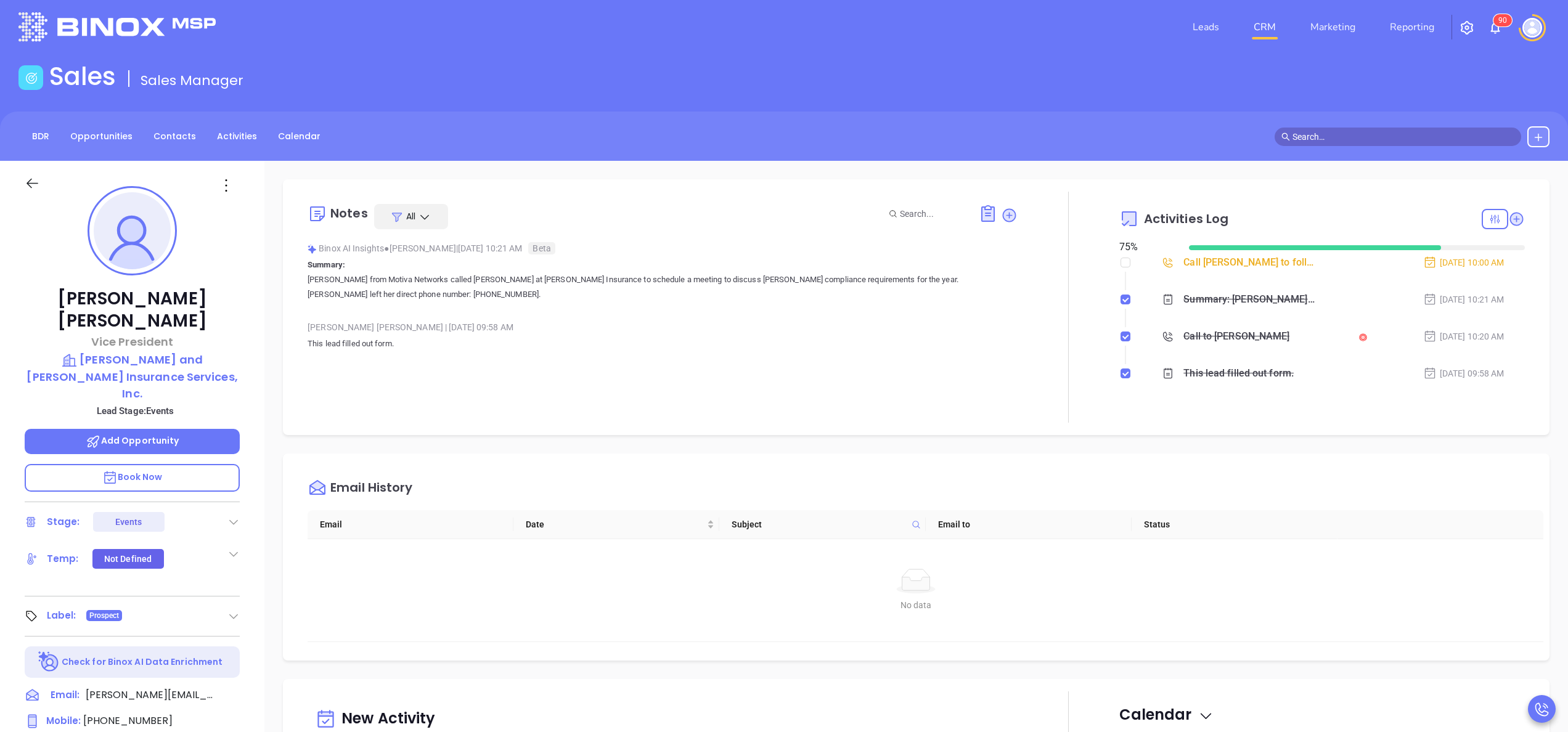
scroll to position [0, 0]
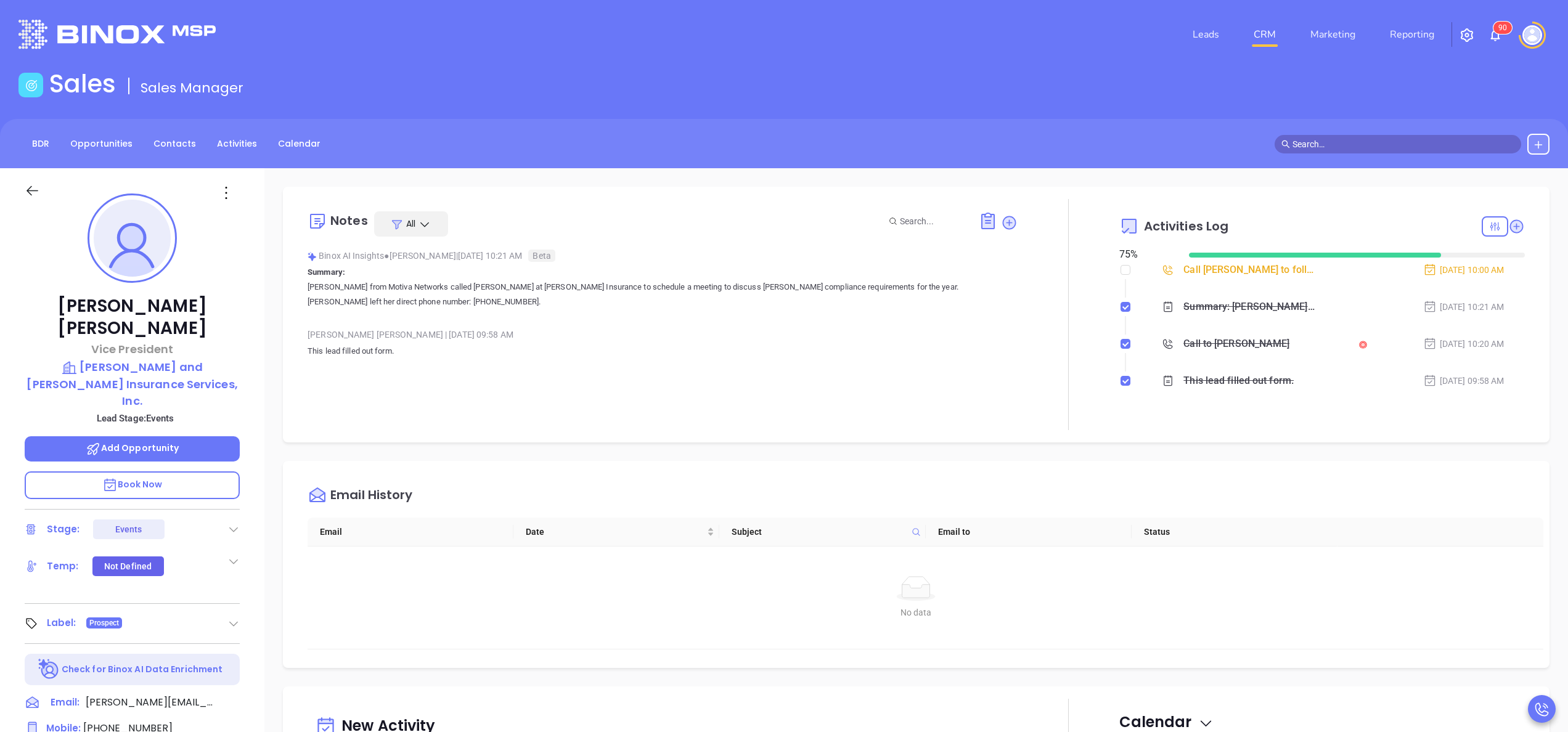
click at [257, 368] on div "Courtney Finigan Vice President Murray and MacDonald Insurance Services, Inc. L…" at bounding box center [132, 626] width 264 height 915
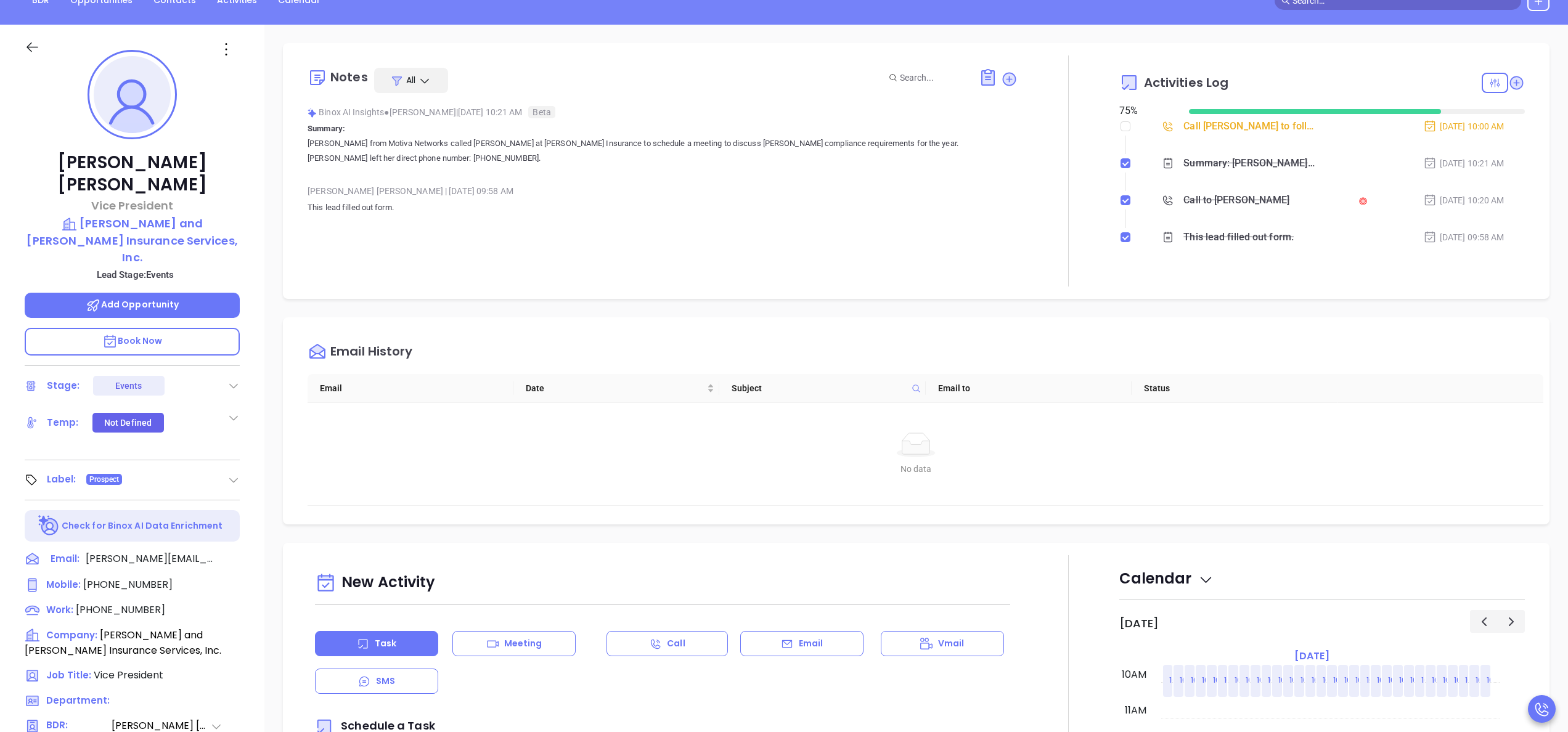
scroll to position [148, 0]
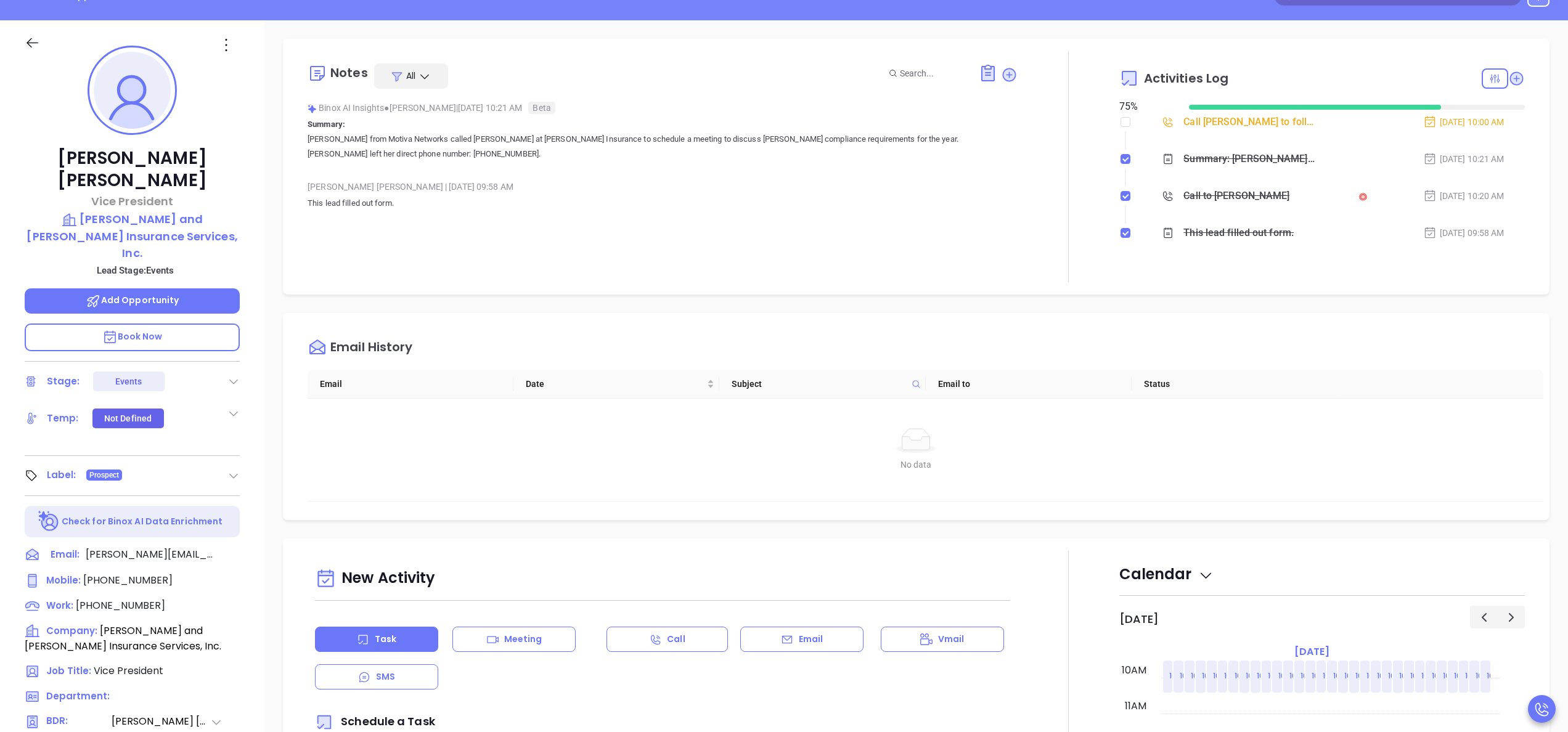
click at [256, 267] on div "Courtney Finigan Vice President Murray and MacDonald Insurance Services, Inc. L…" at bounding box center [132, 478] width 264 height 915
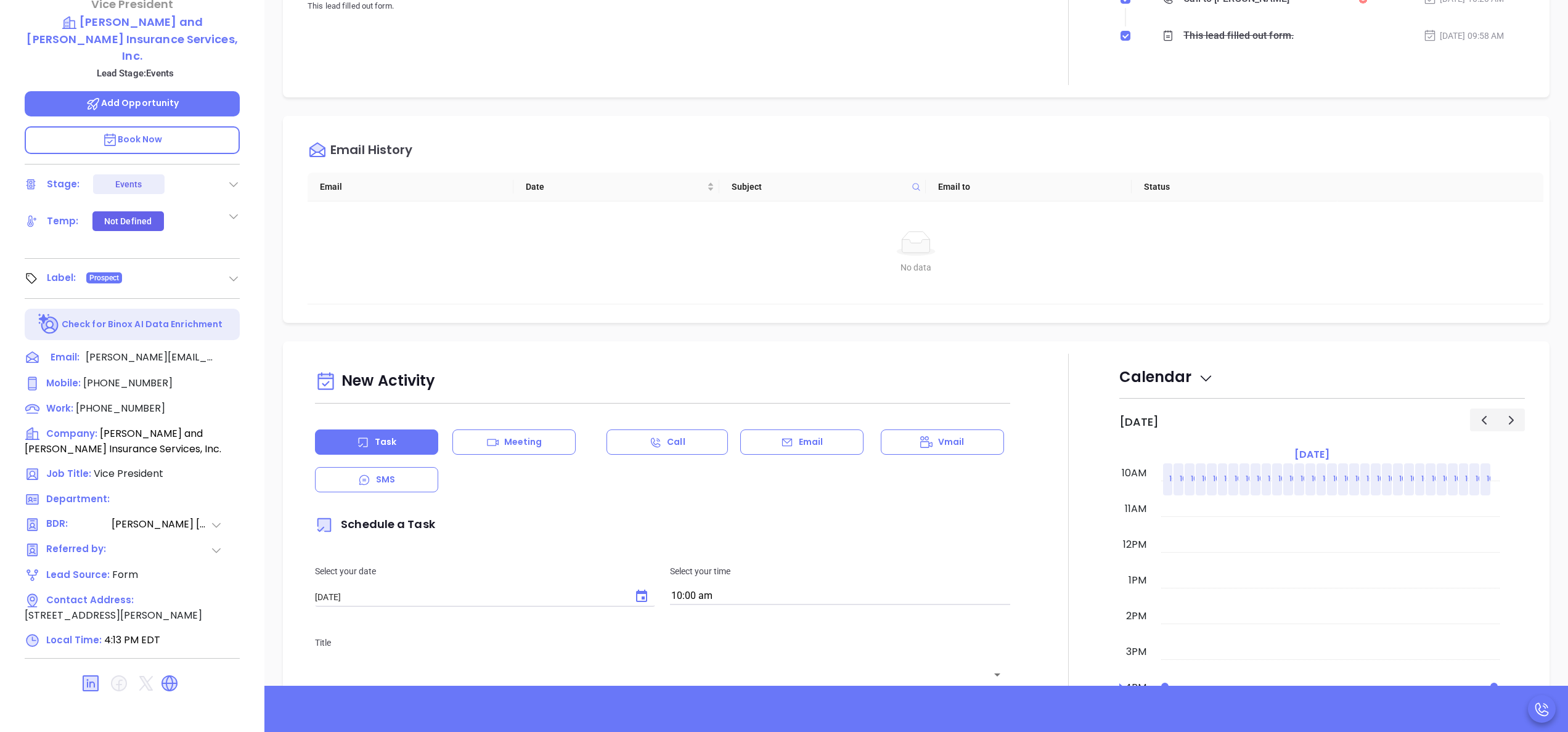
scroll to position [352, 0]
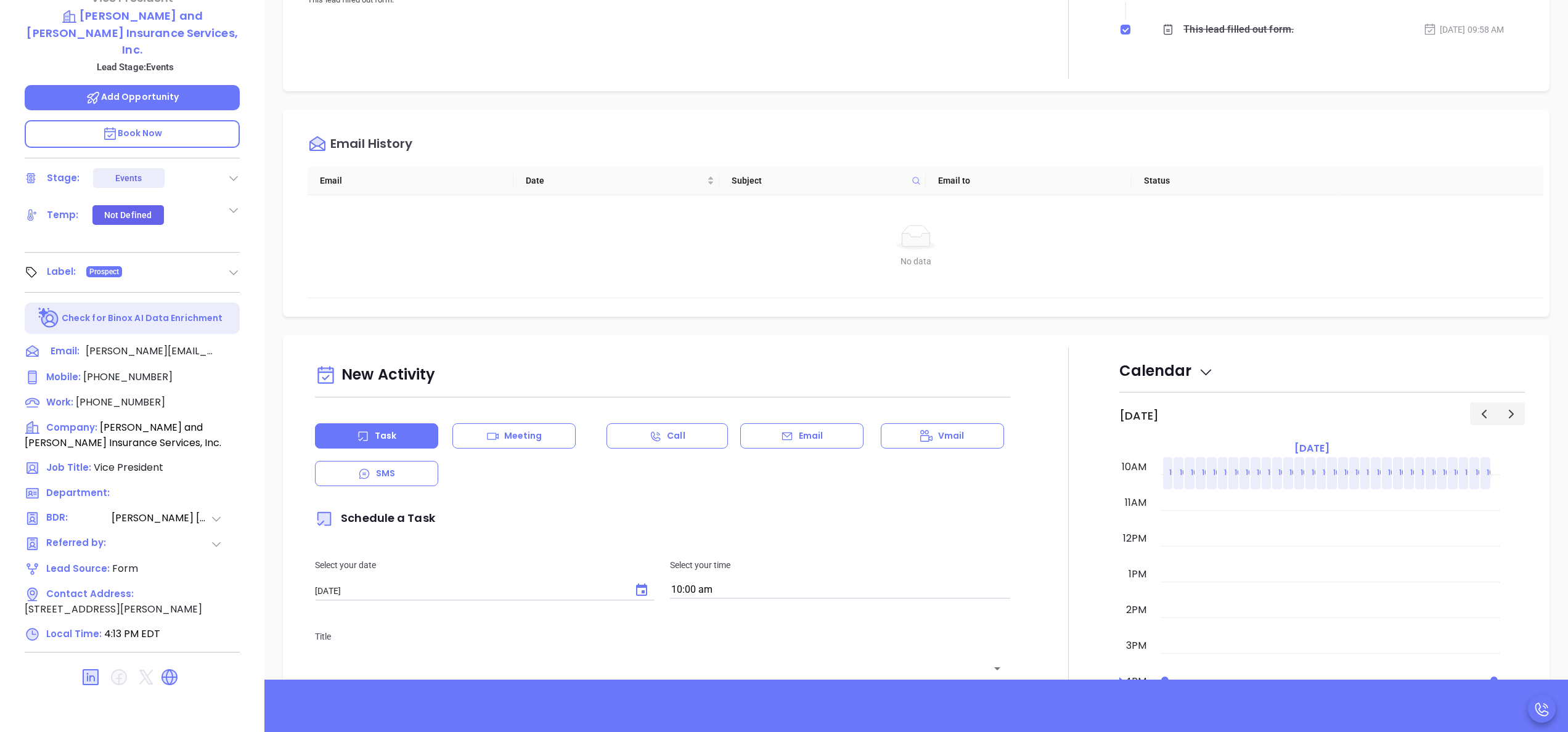
click at [1070, 557] on div at bounding box center [1069, 690] width 102 height 685
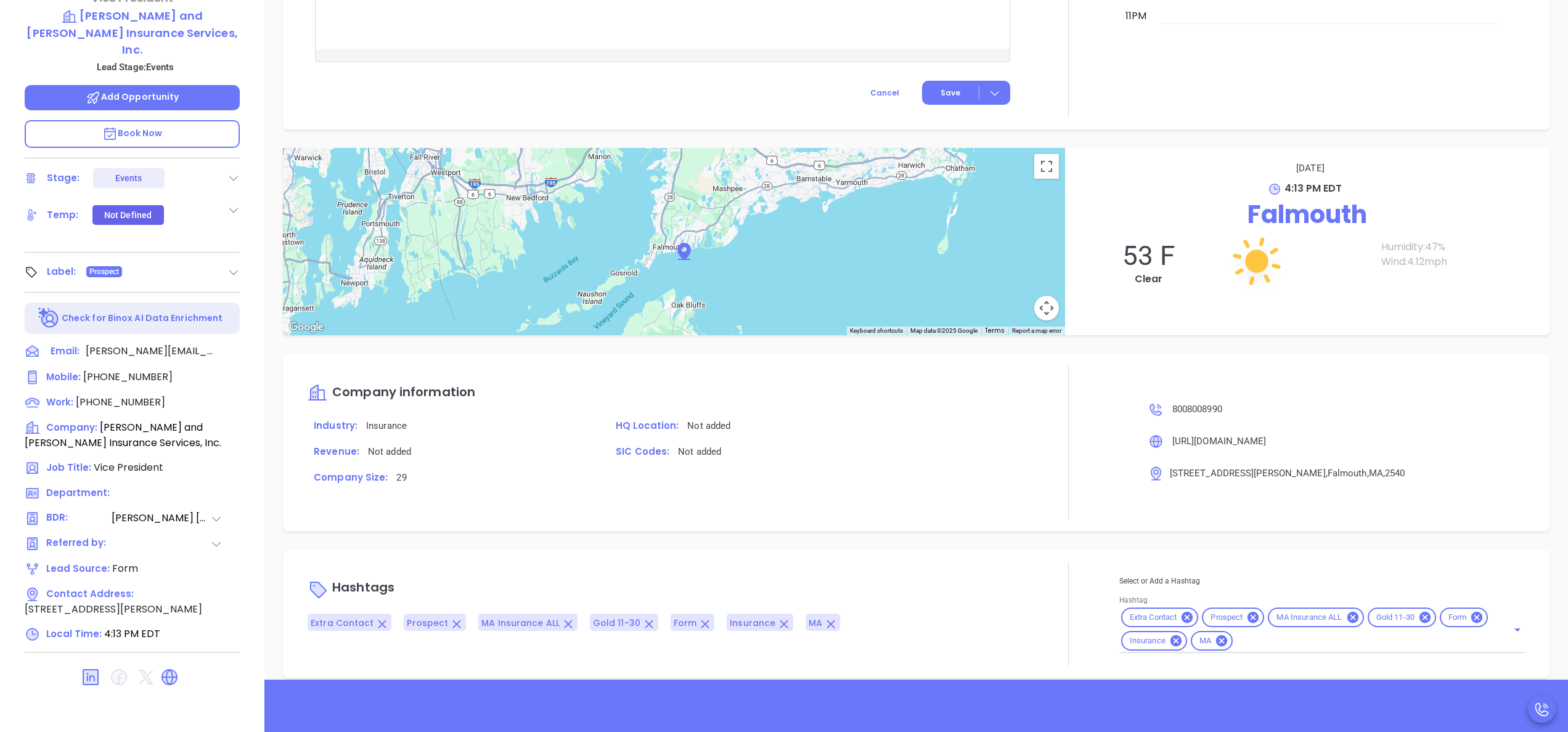
scroll to position [933, 0]
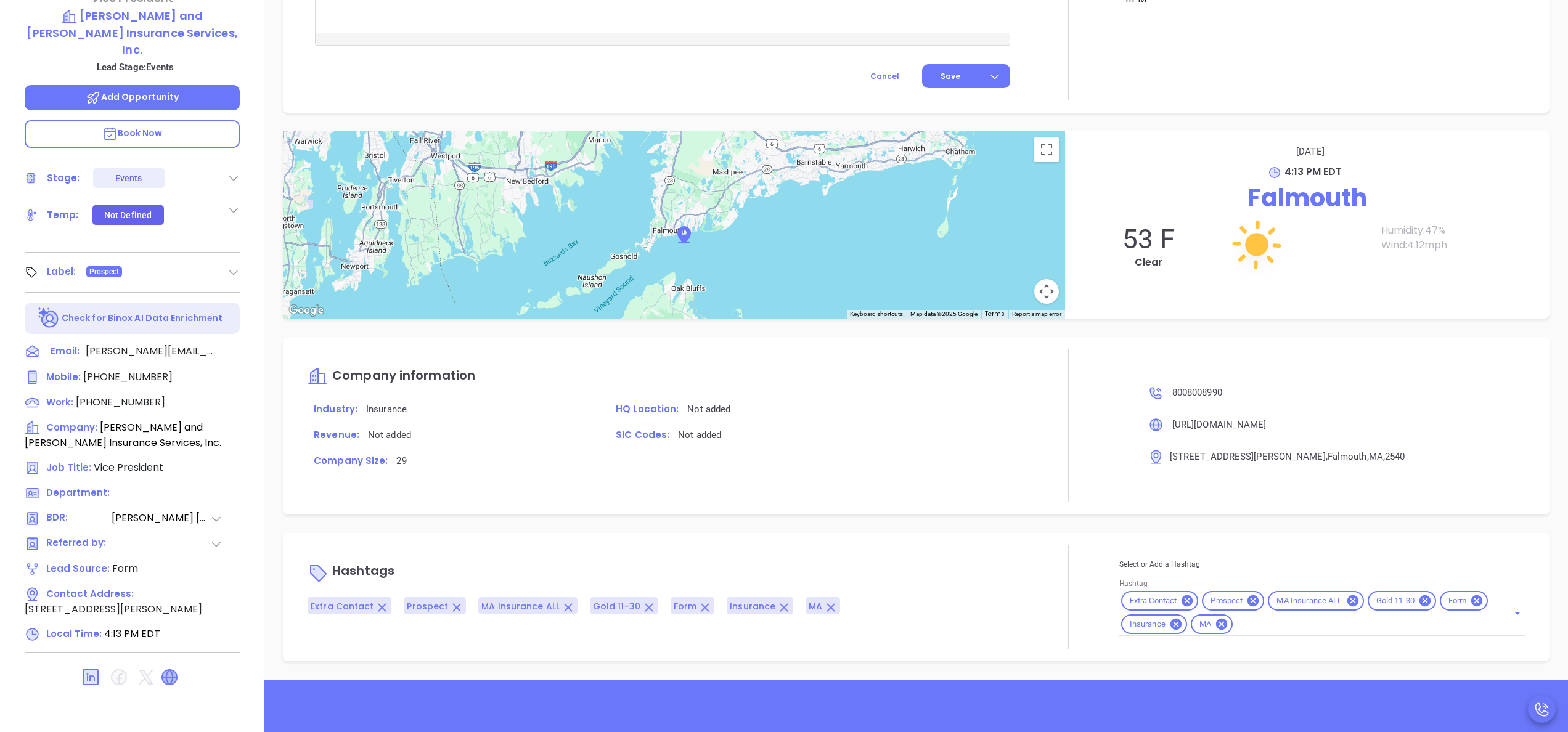
click at [170, 670] on icon at bounding box center [169, 678] width 16 height 16
click at [1033, 415] on div at bounding box center [1069, 425] width 102 height 153
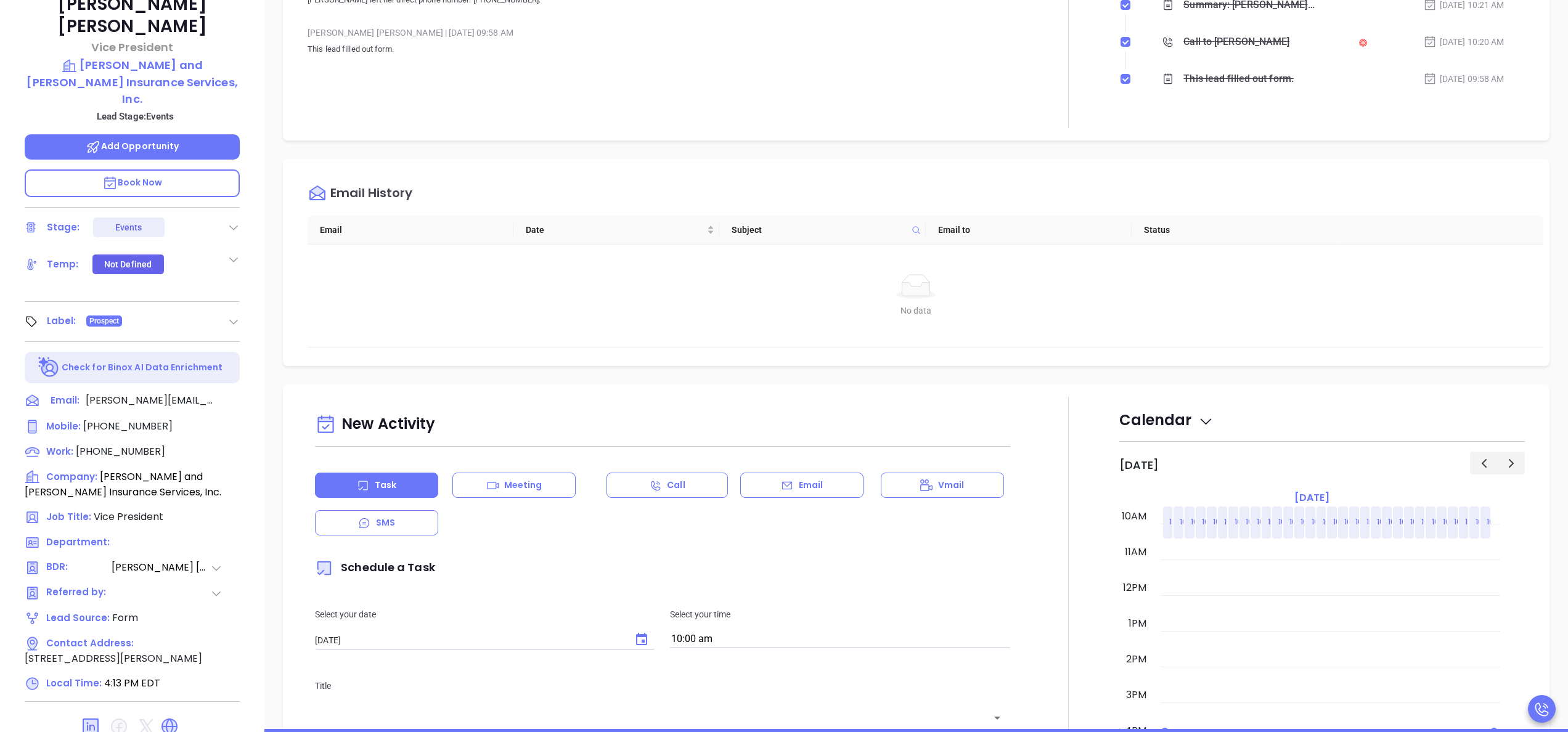
scroll to position [253, 0]
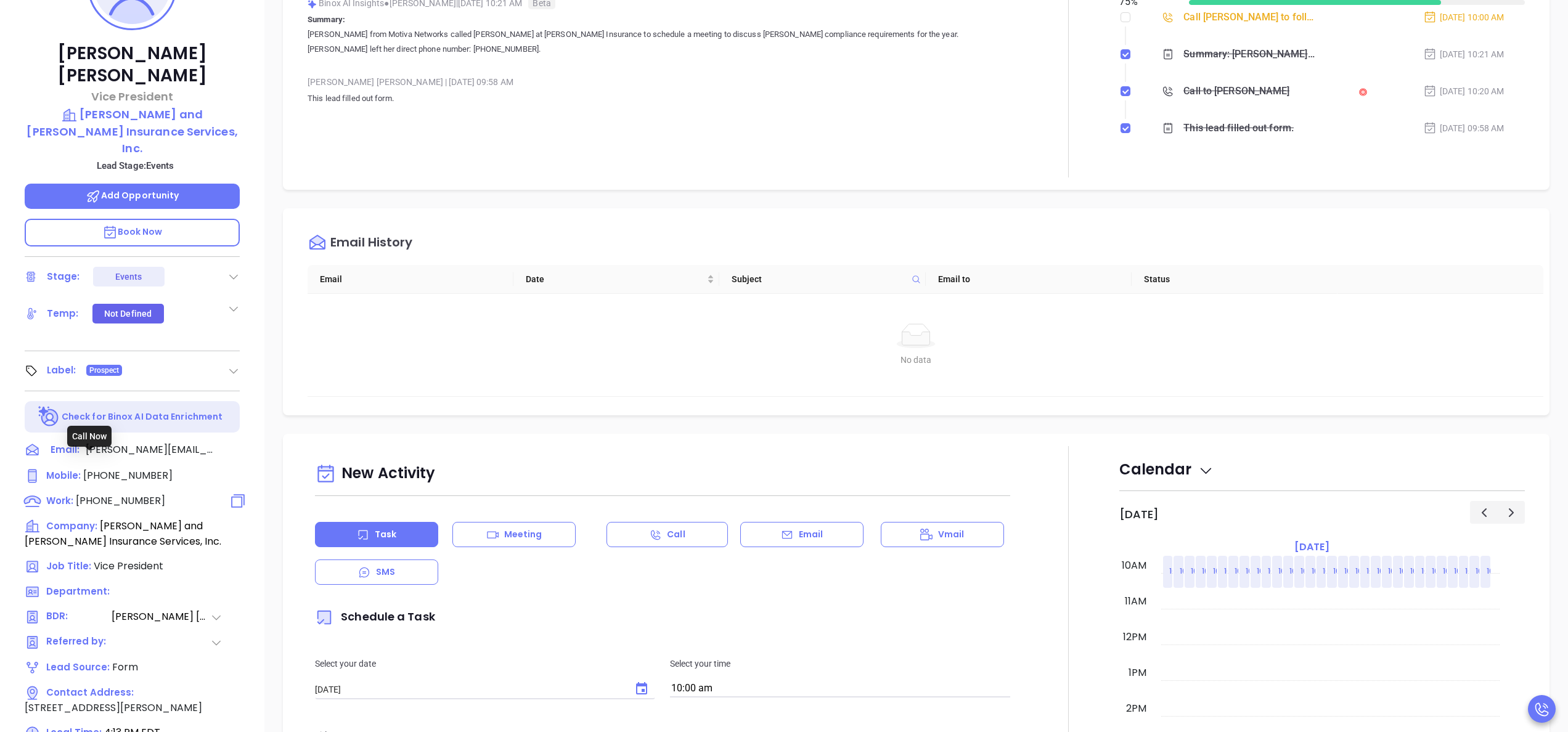
click at [77, 493] on span "(800) 800-8990" at bounding box center [120, 501] width 90 height 14
type input "(800) 800-8990"
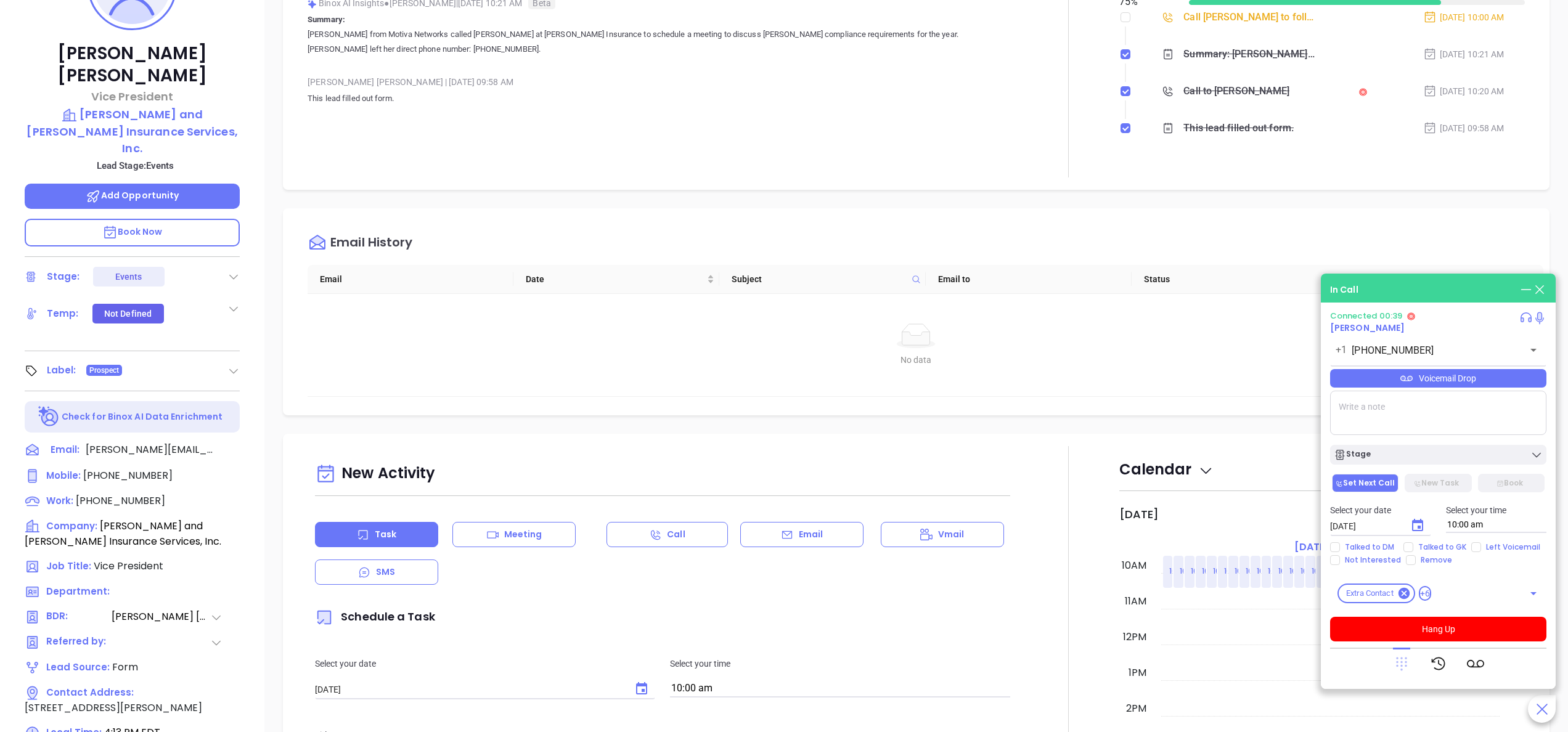
click at [1406, 663] on icon at bounding box center [1401, 664] width 11 height 14
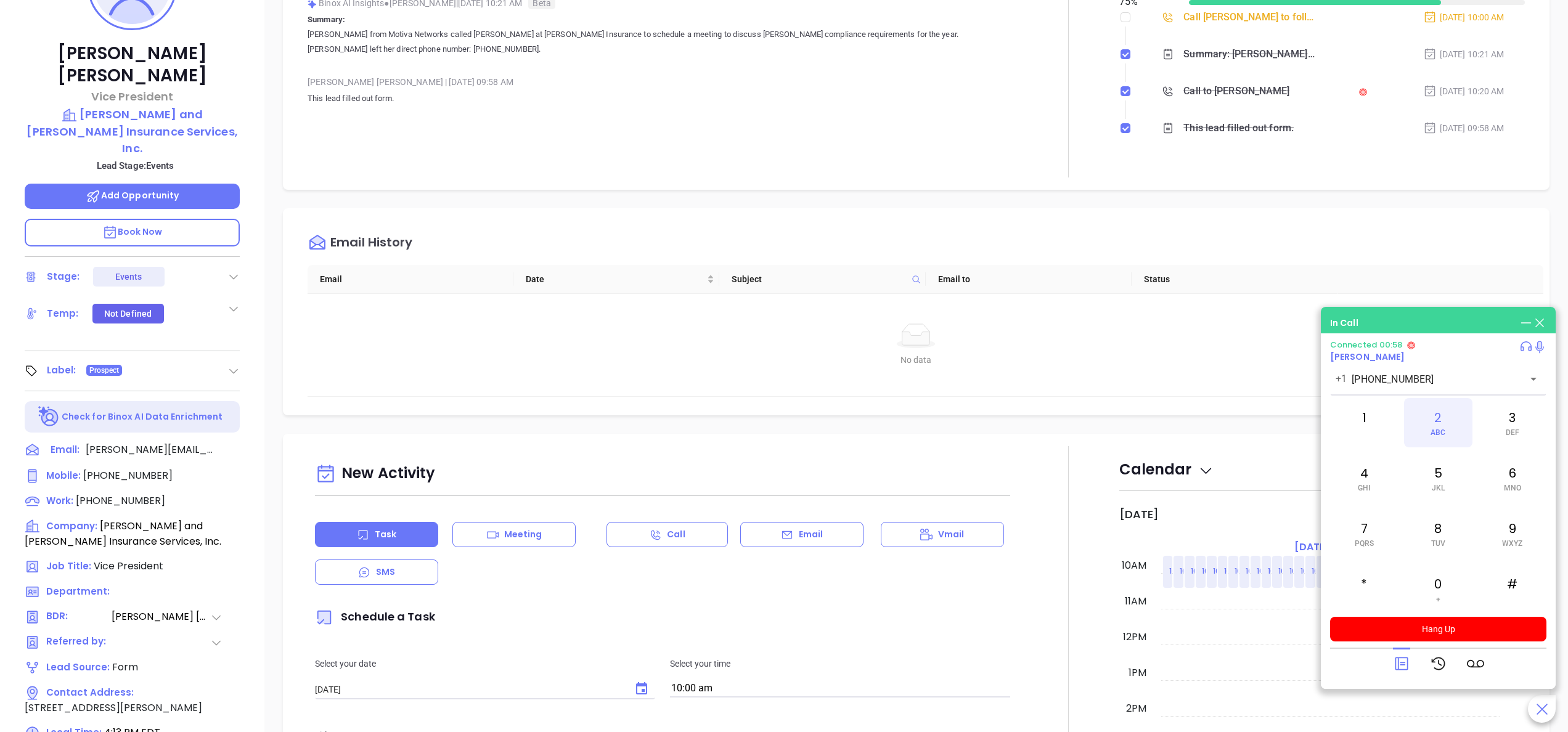
click at [1443, 425] on div "2 ABC" at bounding box center [1438, 423] width 68 height 49
click at [956, 134] on div "Notes All Binox AI Insights ● Anabell Dominguez | Oct 9, 2025 10:21 AM Beta Sum…" at bounding box center [662, 62] width 710 height 231
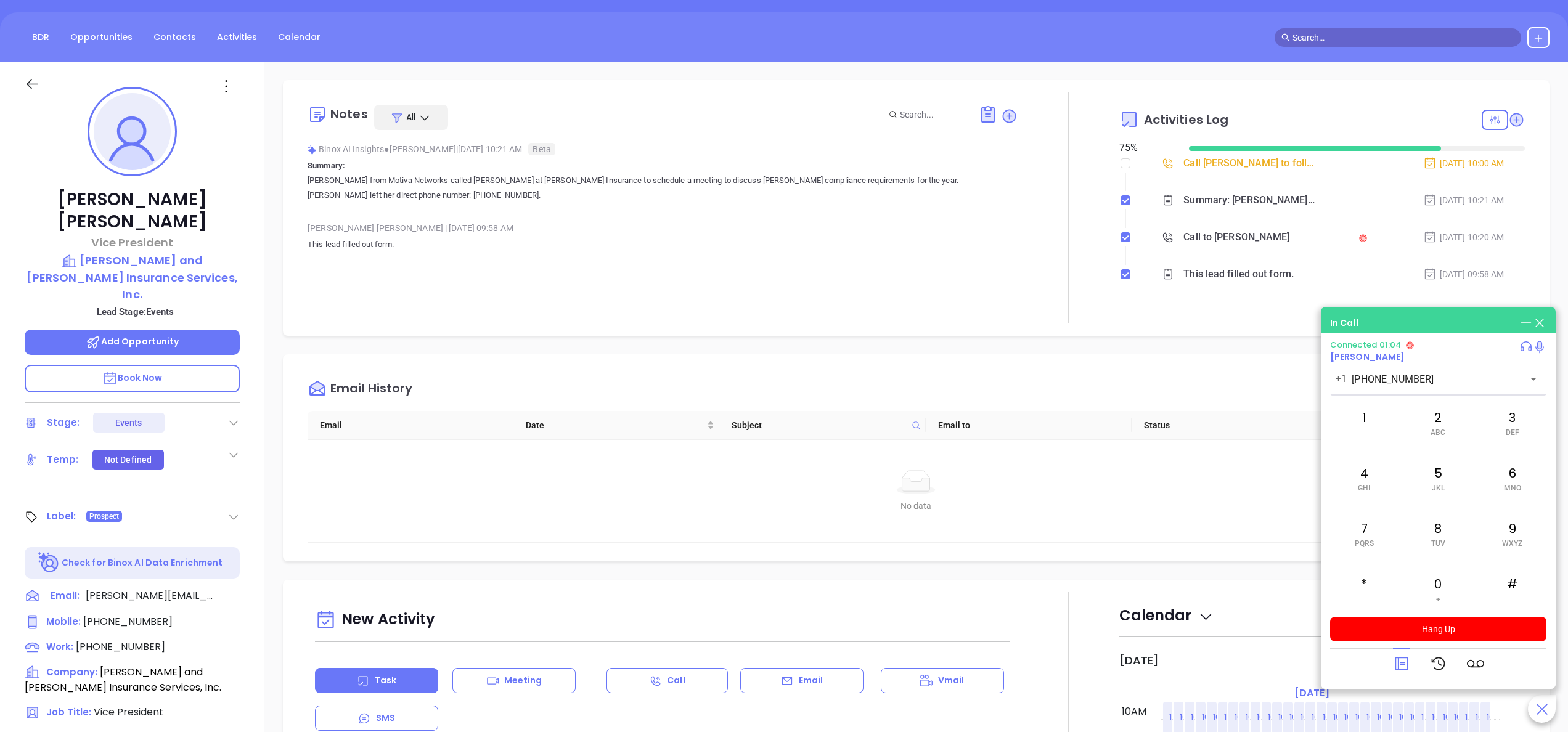
scroll to position [105, 0]
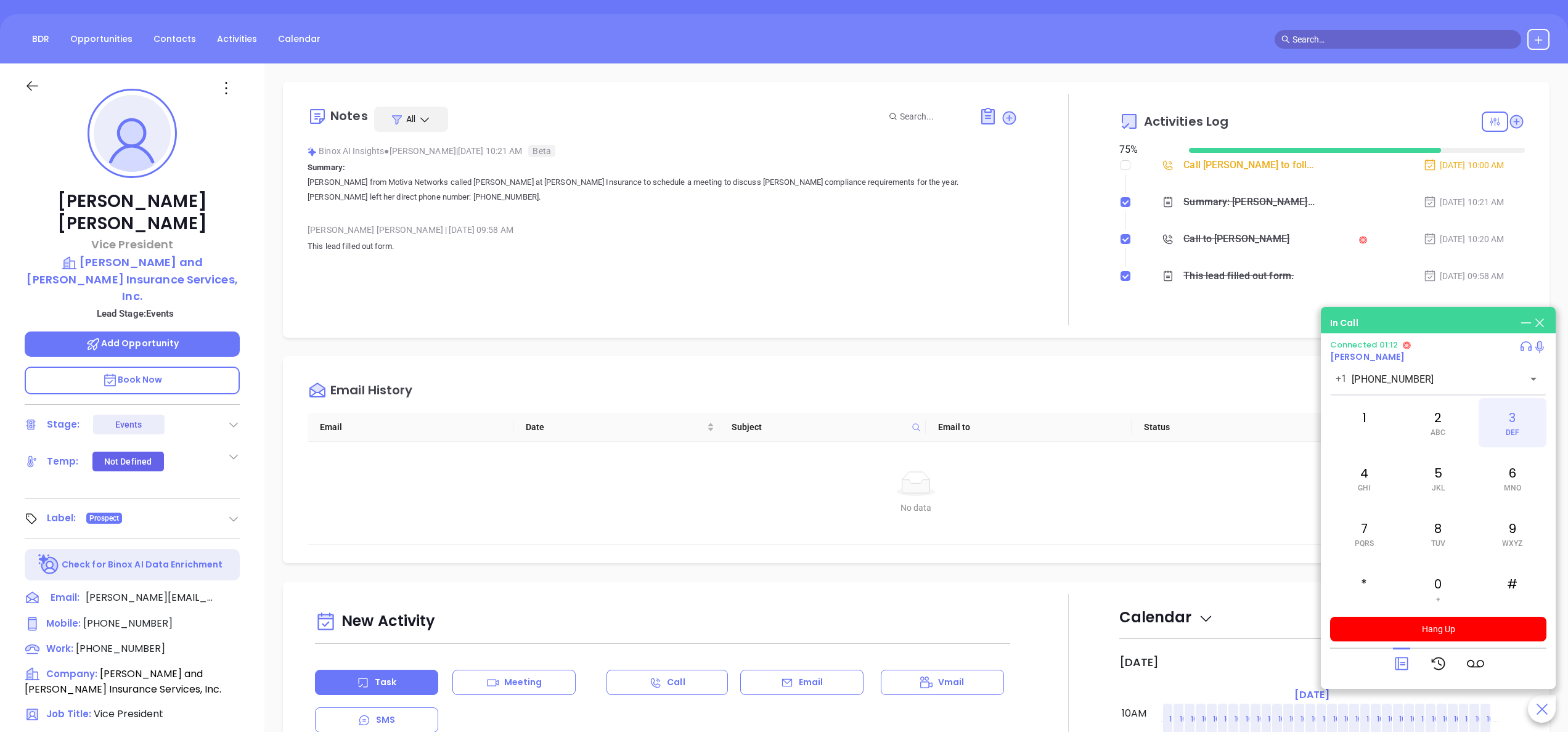
click at [1517, 434] on span "DEF" at bounding box center [1512, 433] width 14 height 9
click at [215, 367] on p "Book Now" at bounding box center [132, 380] width 215 height 28
click at [1438, 621] on button "Hang Up" at bounding box center [1438, 629] width 216 height 24
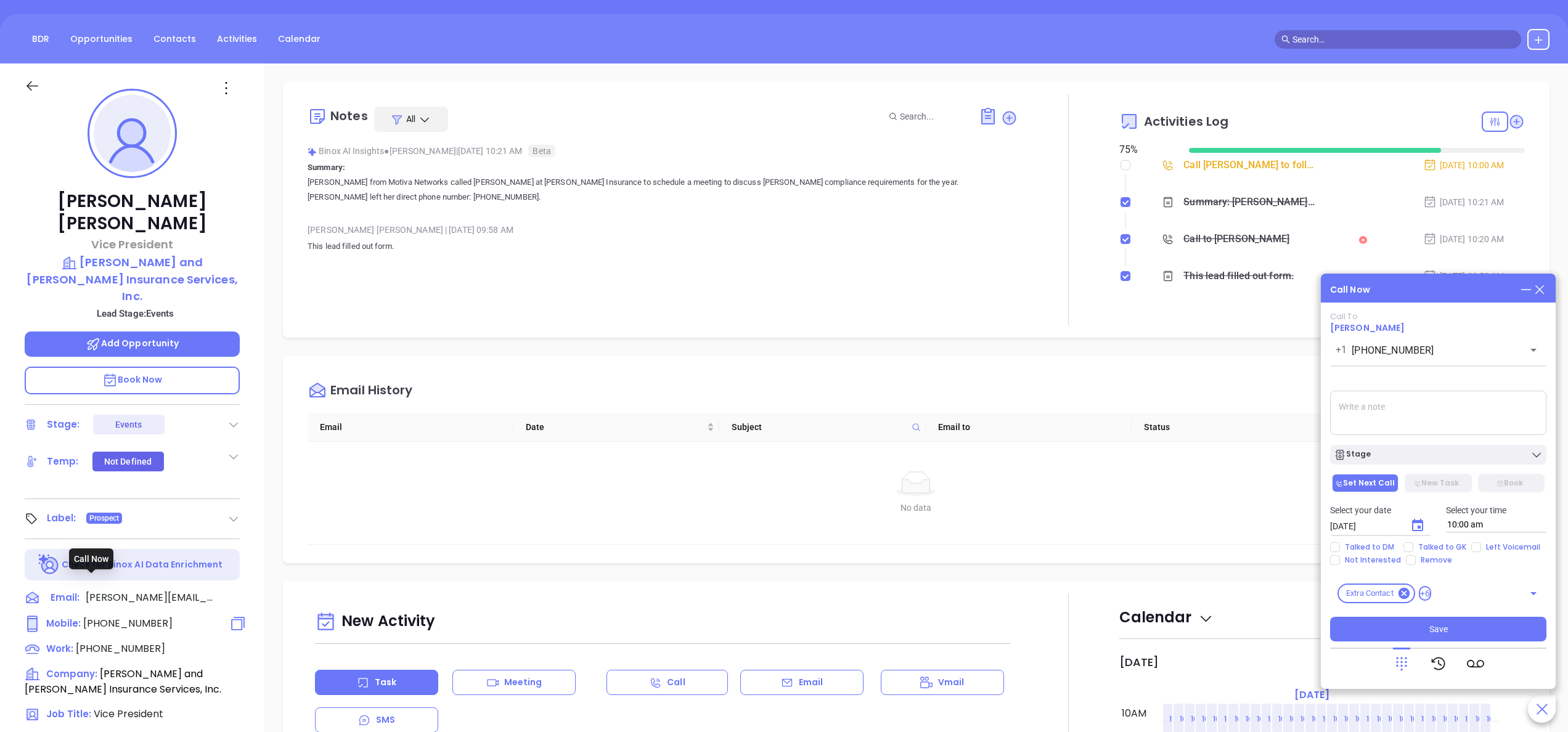
click at [133, 617] on span "(508) 289-4160" at bounding box center [128, 624] width 90 height 14
type input "(508) 289-4160"
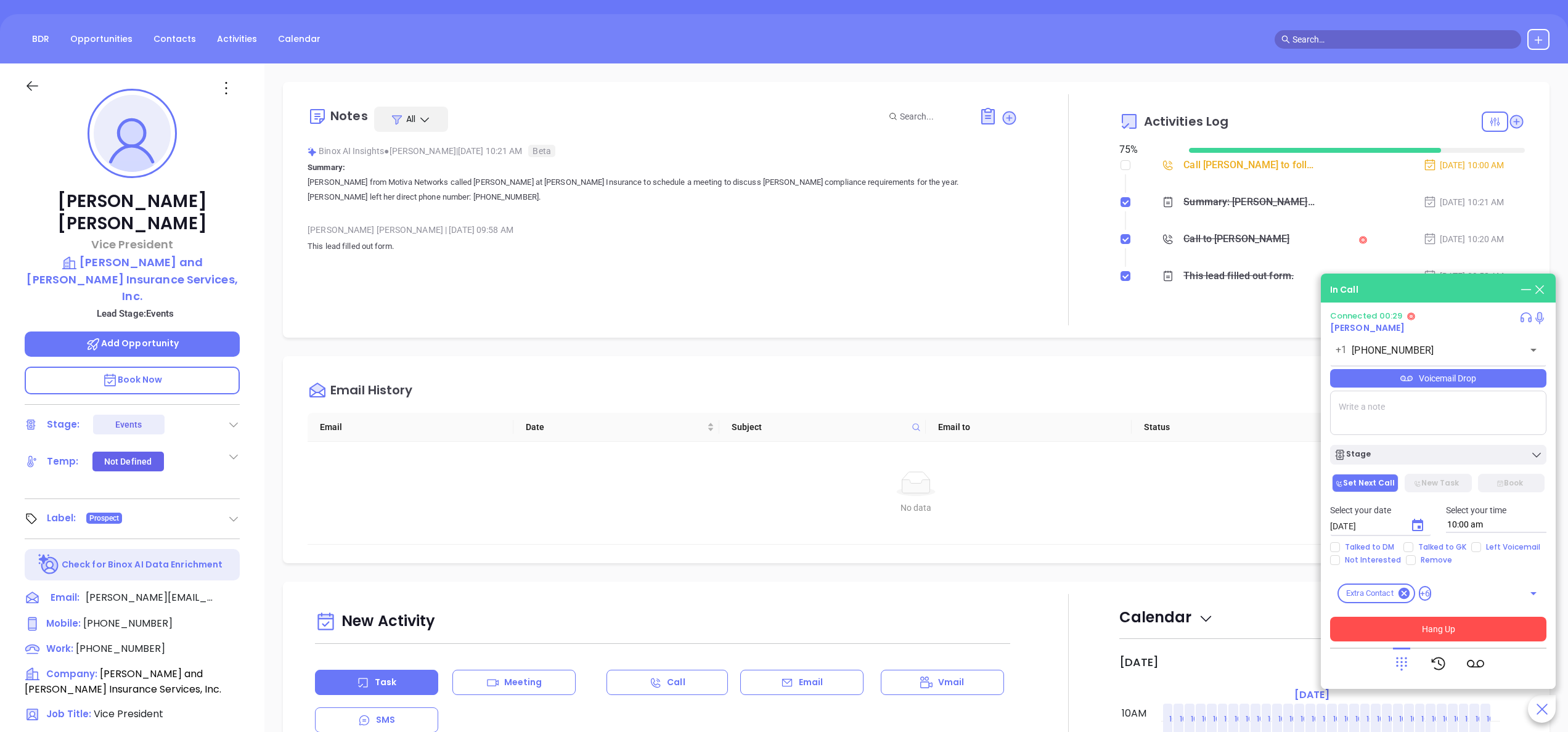
click at [1487, 620] on button "Hang Up" at bounding box center [1438, 629] width 216 height 24
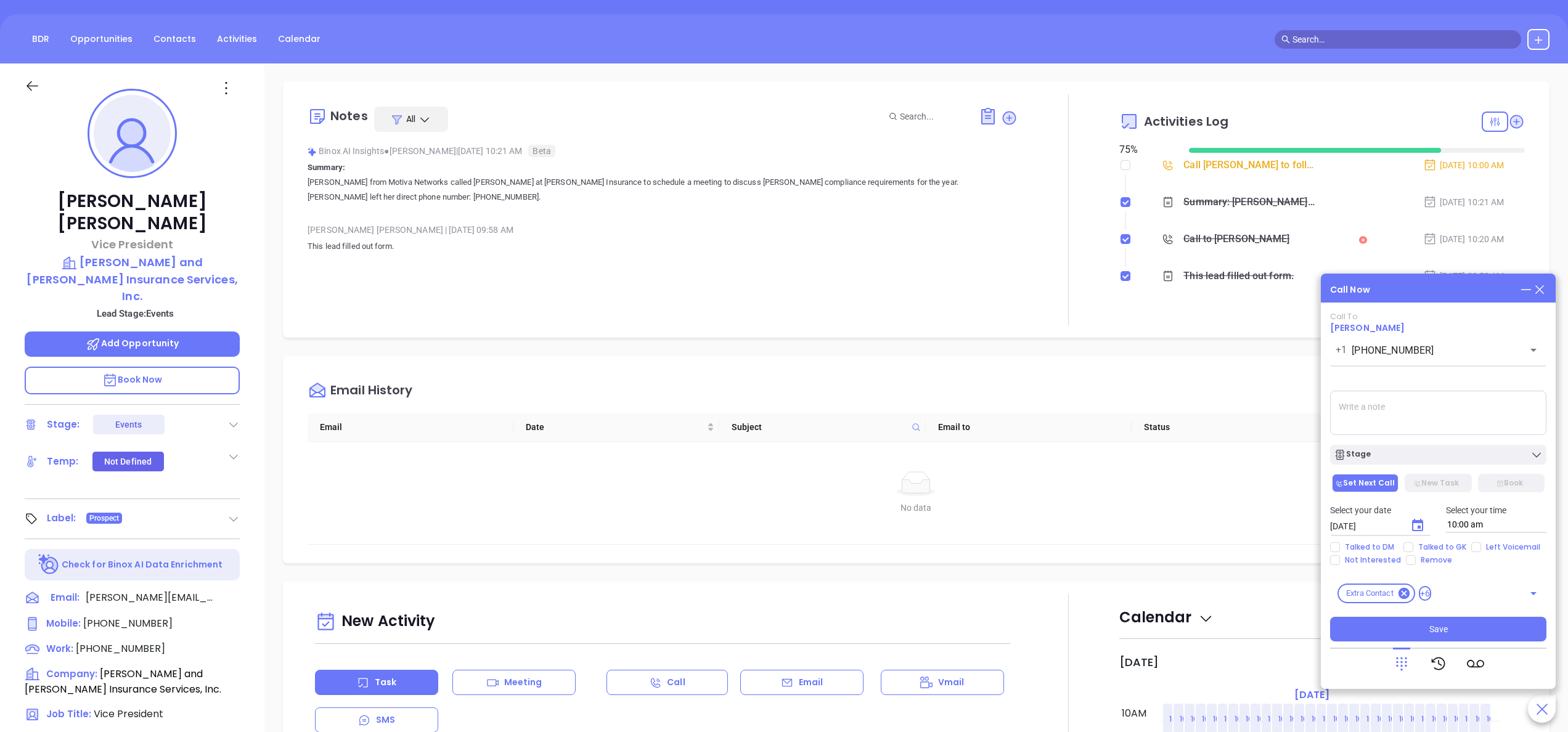
click at [1378, 400] on textarea at bounding box center [1438, 413] width 216 height 44
click at [1406, 453] on div "Stage" at bounding box center [1438, 454] width 209 height 12
click at [1413, 524] on icon "Choose date, selected date is Oct 10, 2025" at bounding box center [1418, 525] width 11 height 12
click at [1481, 407] on button "10" at bounding box center [1478, 407] width 22 height 22
click at [1441, 632] on span "Save" at bounding box center [1439, 629] width 19 height 14
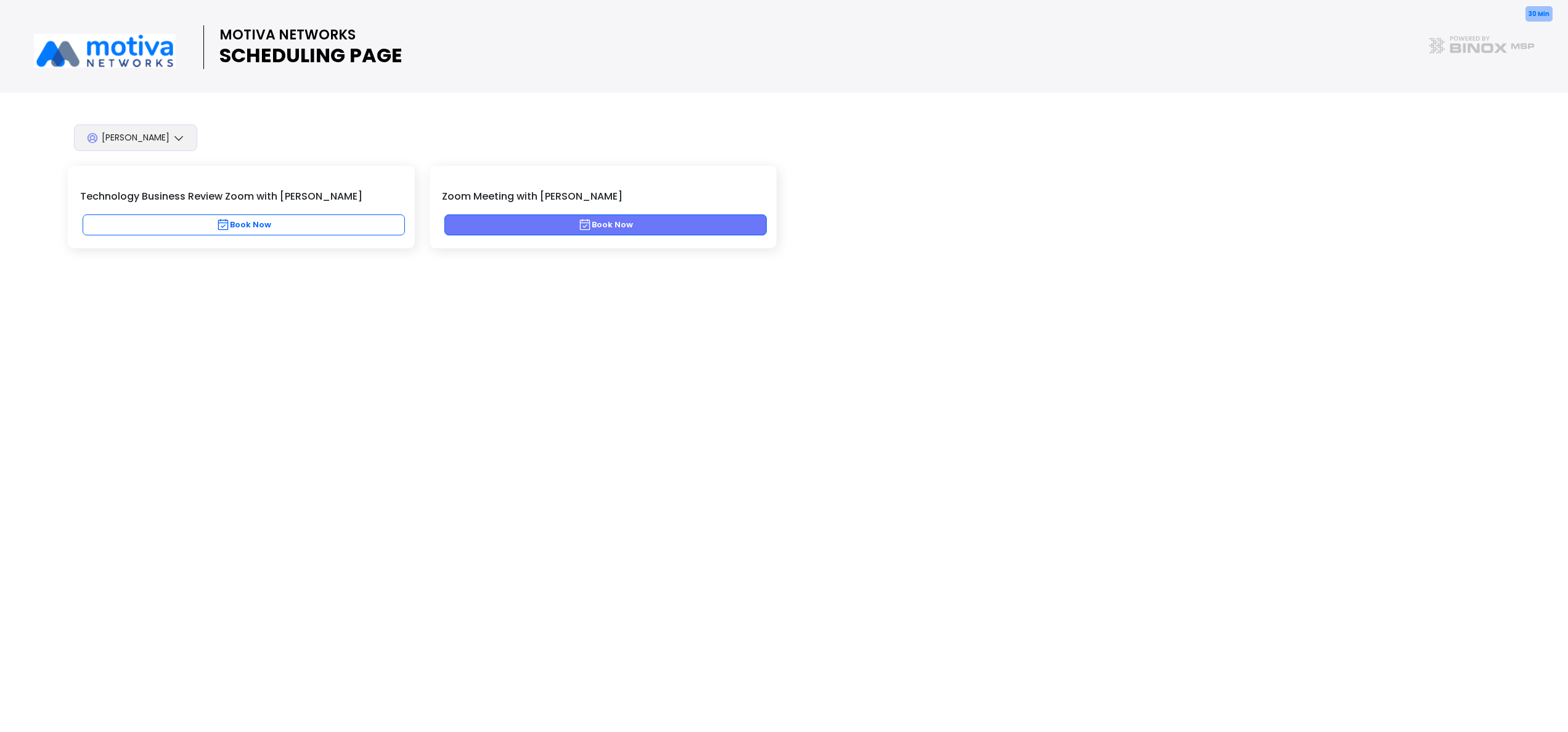
click at [711, 225] on button "Book Now" at bounding box center [605, 224] width 322 height 21
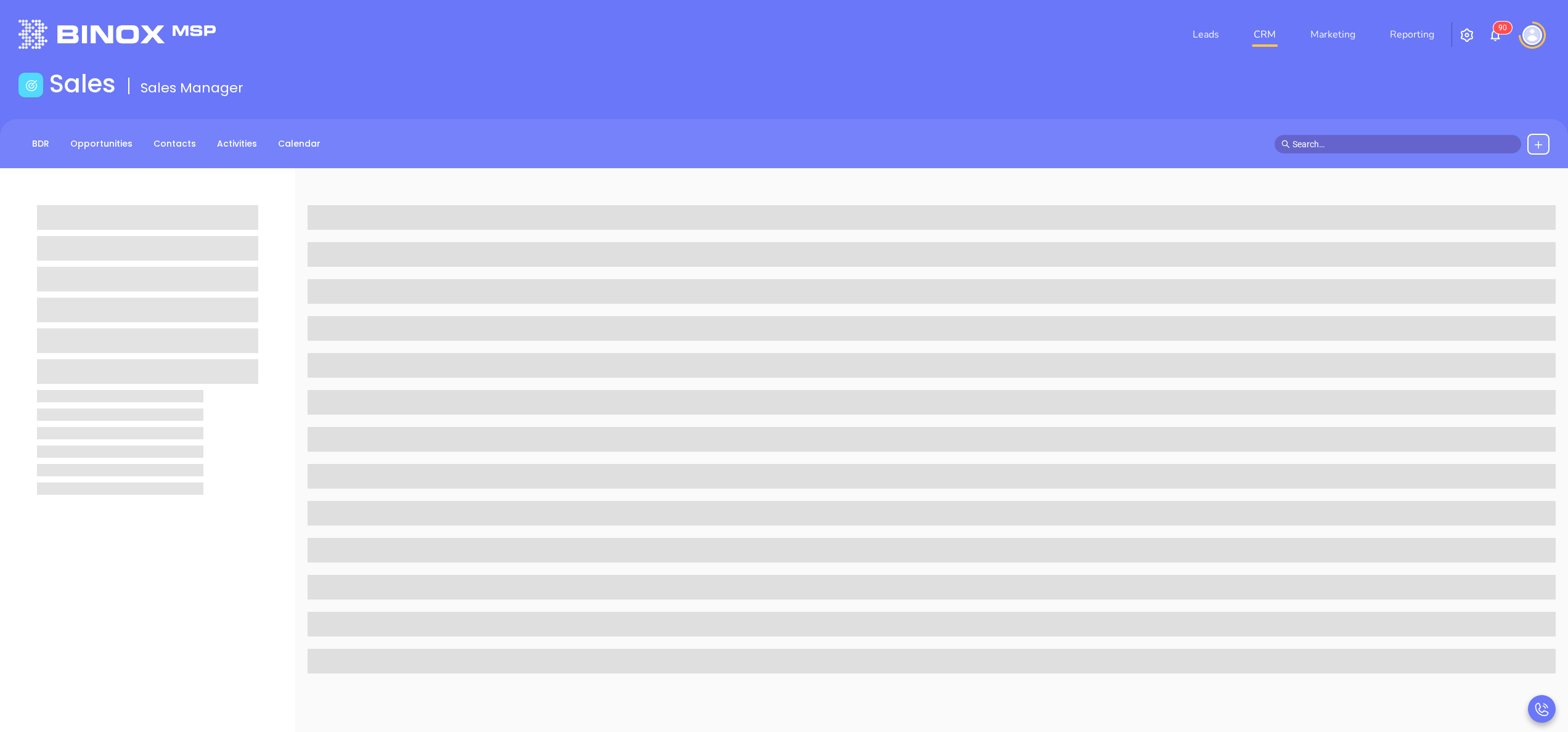
scroll to position [105, 0]
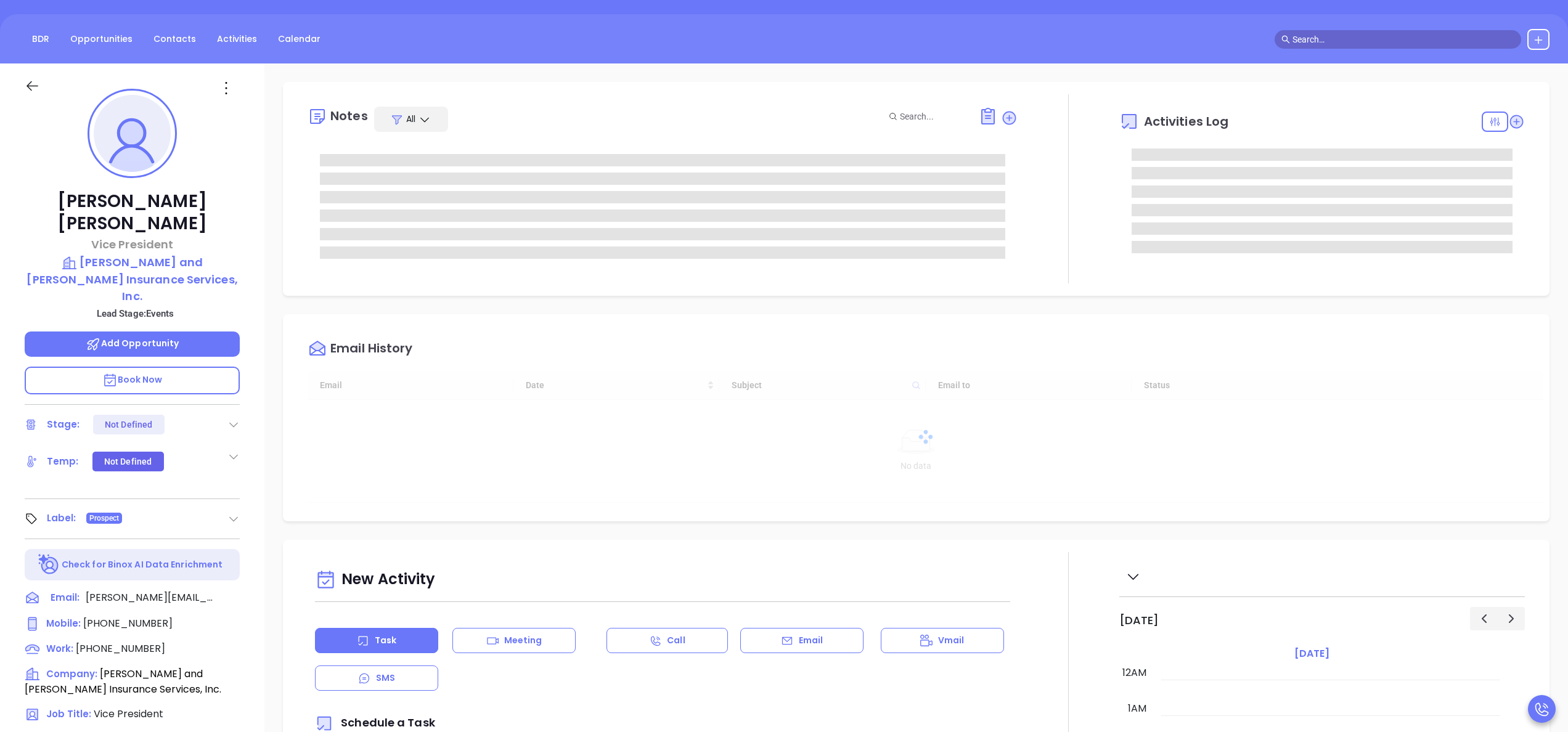
type input "[DATE]"
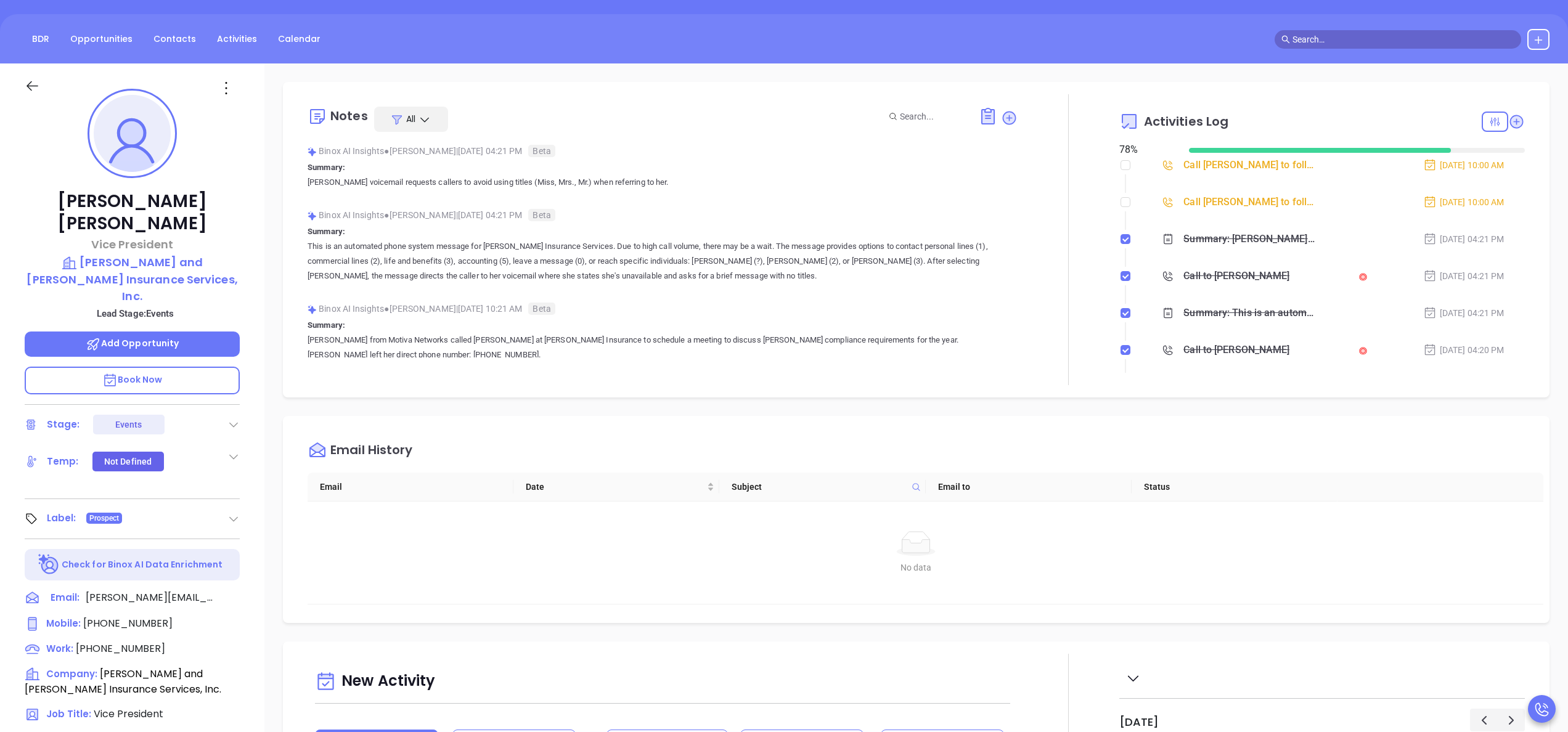
type input "[PERSON_NAME]"
click at [1121, 201] on input "checkbox" at bounding box center [1126, 202] width 10 height 10
checkbox input "true"
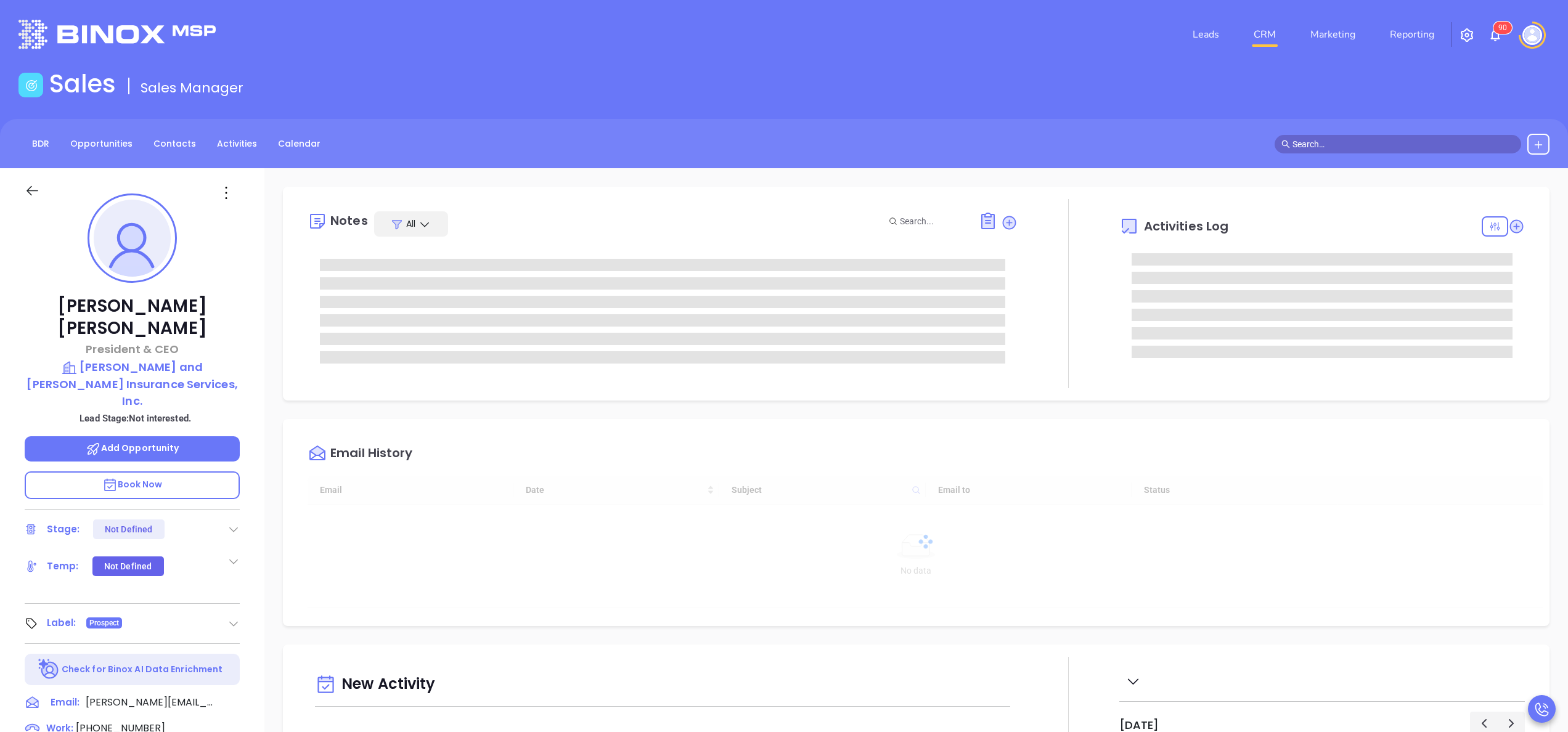
type input "[DATE]"
type input "[PERSON_NAME]"
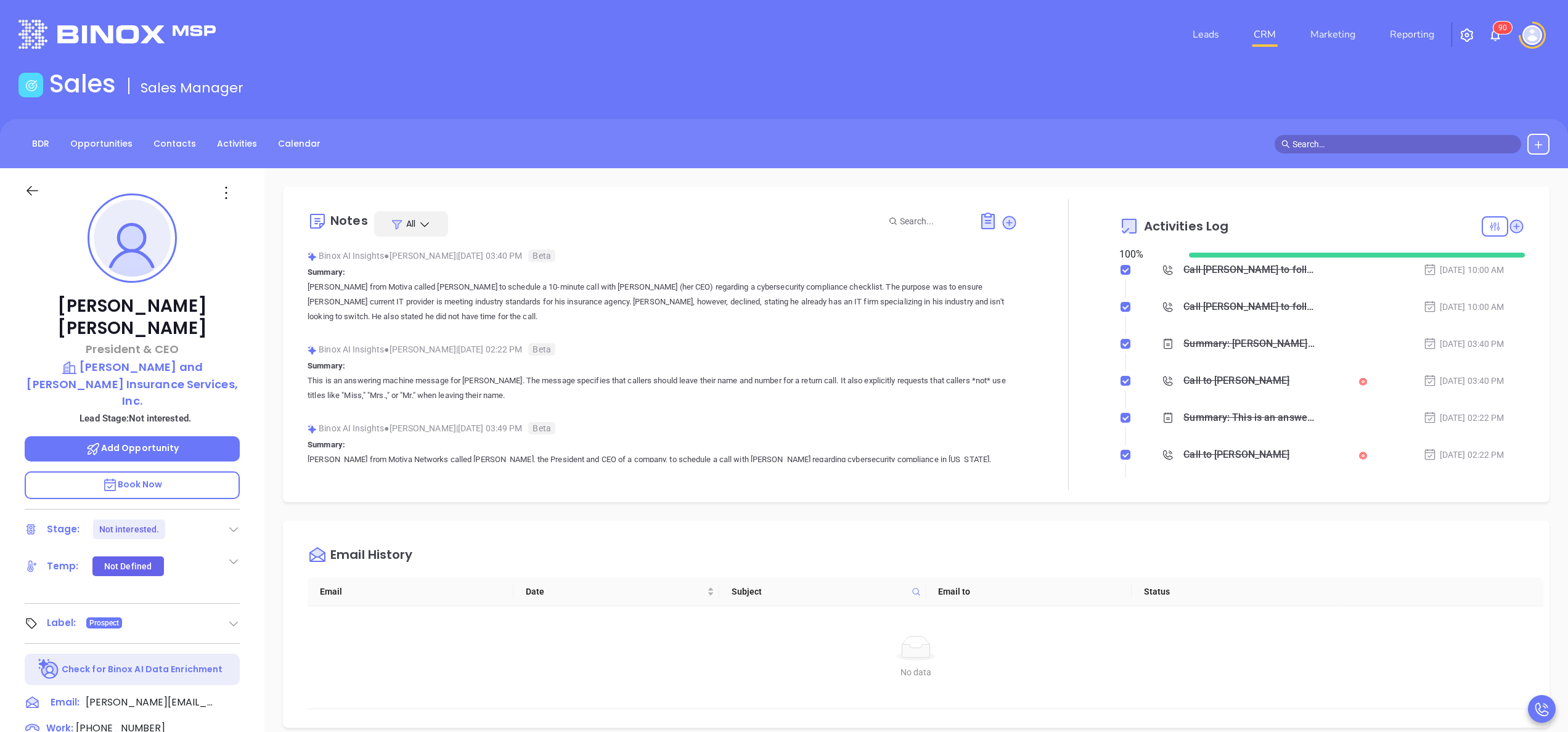
click at [1078, 318] on div at bounding box center [1069, 345] width 102 height 291
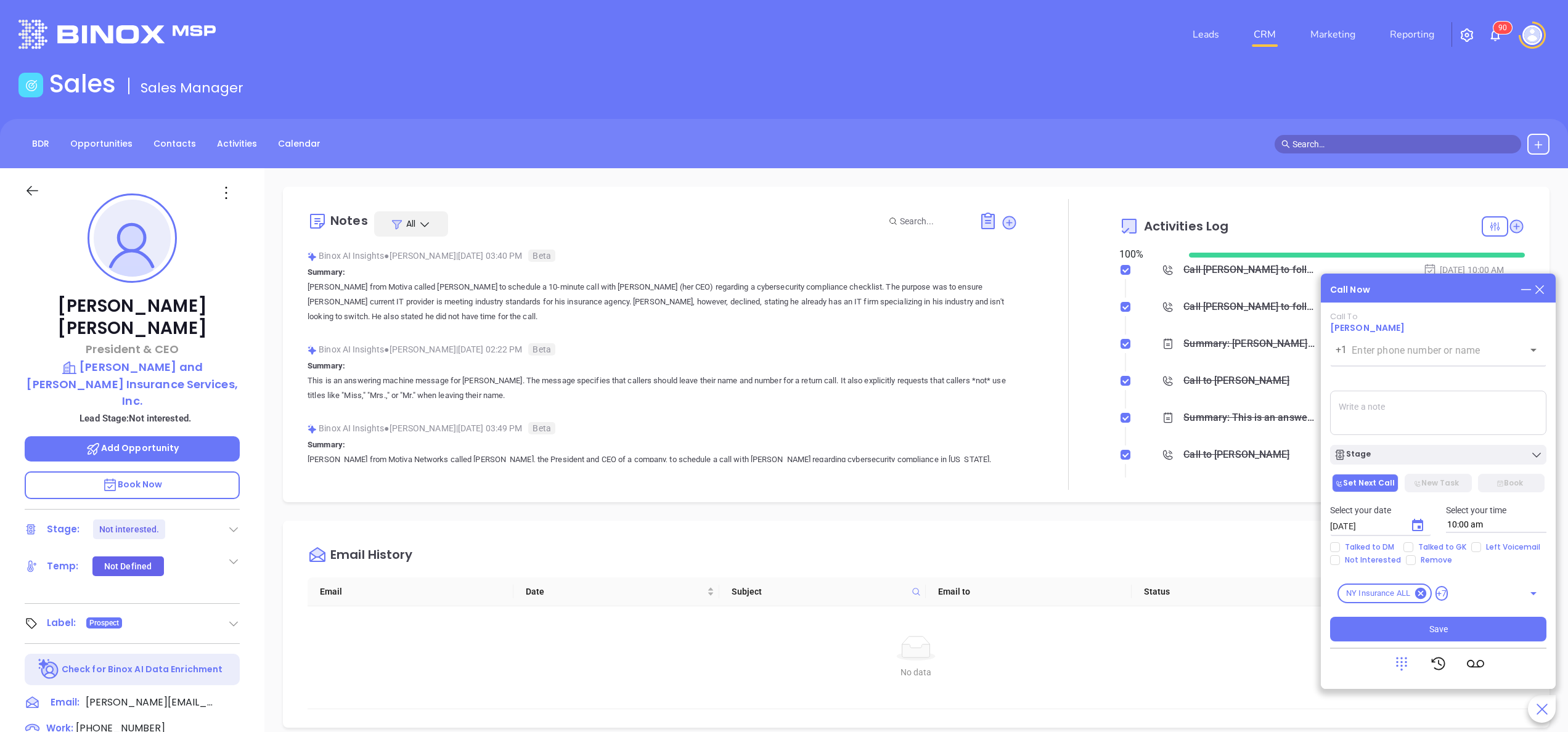
type input "[PHONE_NUMBER]"
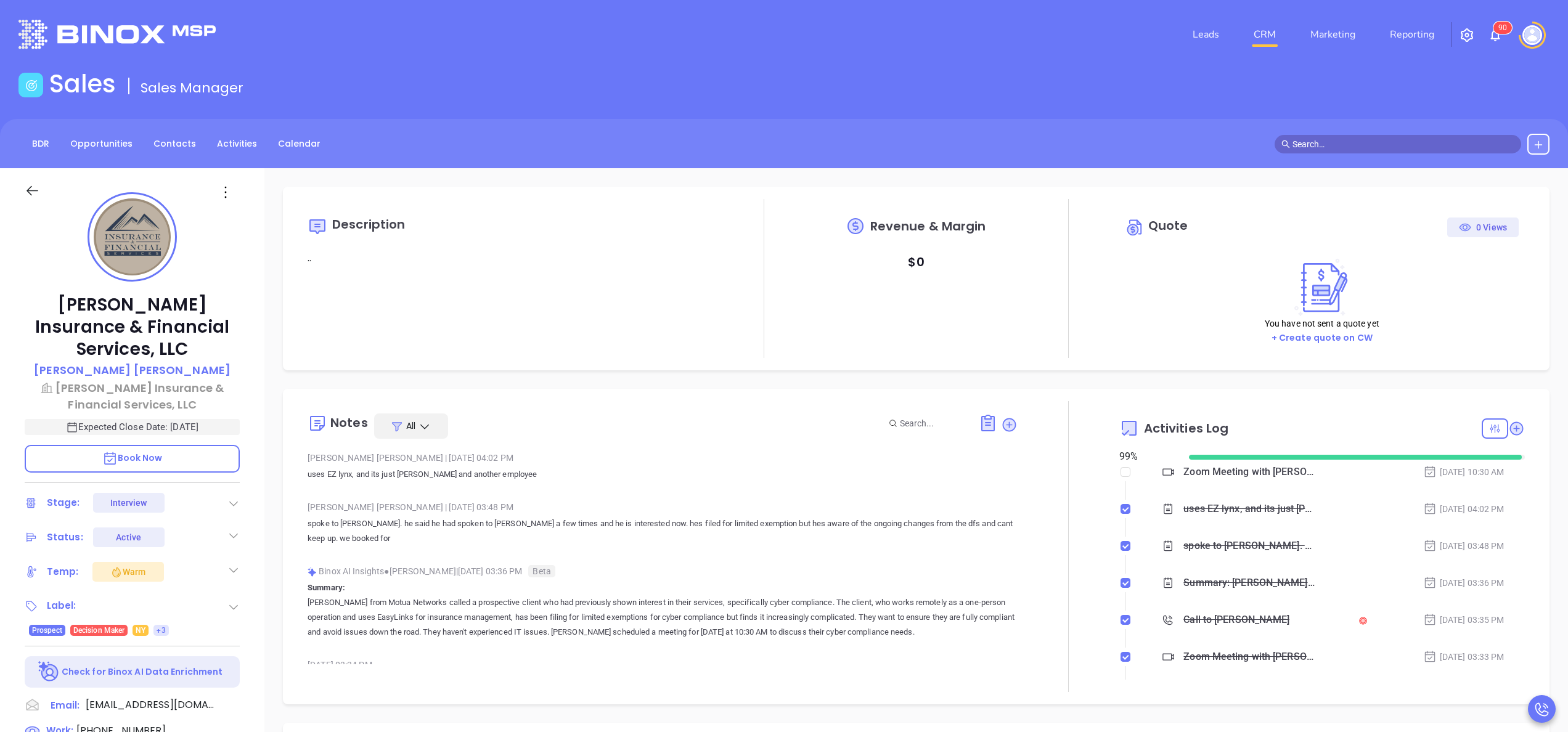
type input "[PERSON_NAME]"
click at [252, 526] on div "L M Insurance & Financial Services, LLC Daniel Lopez L M Insurance & Financial …" at bounding box center [132, 626] width 264 height 915
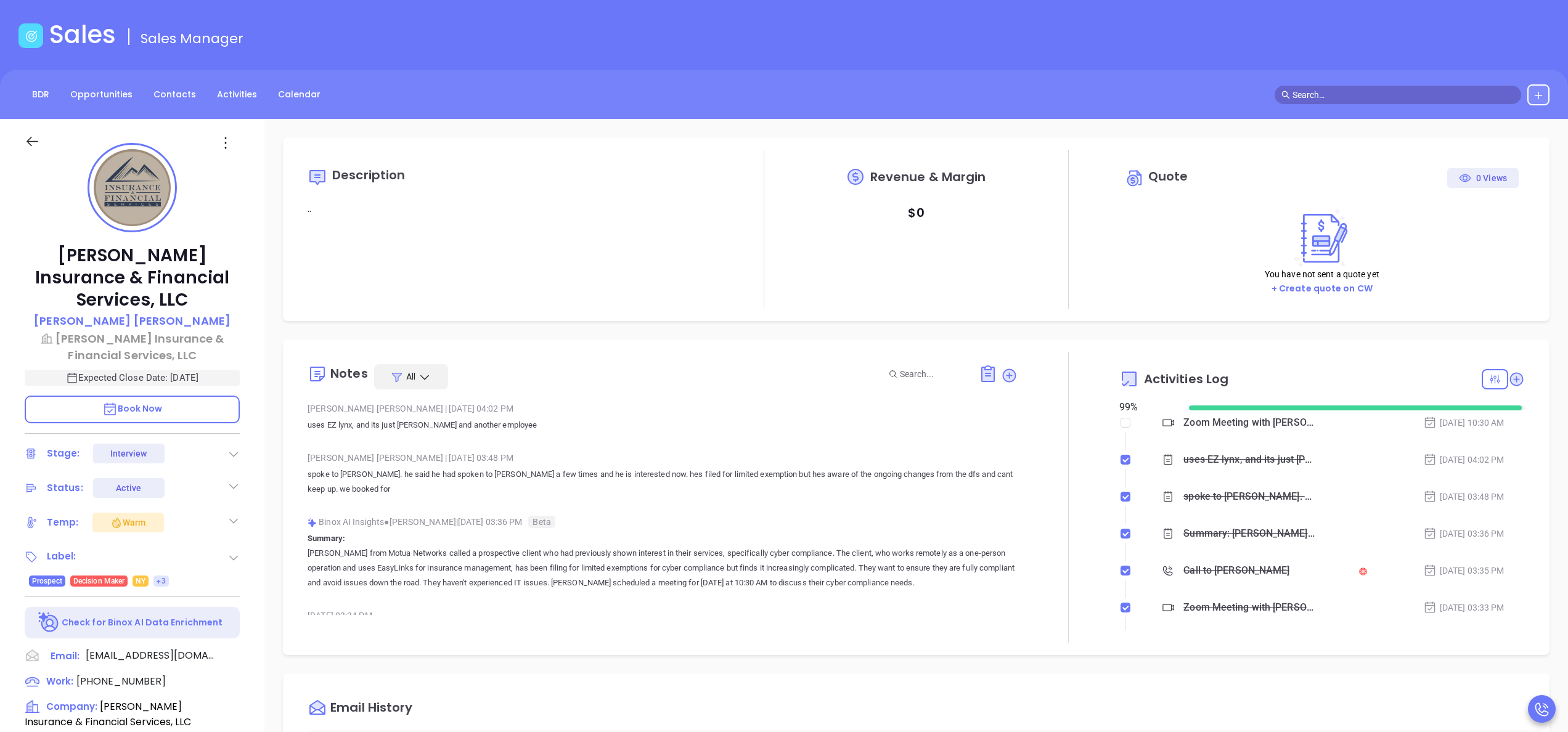
scroll to position [197, 0]
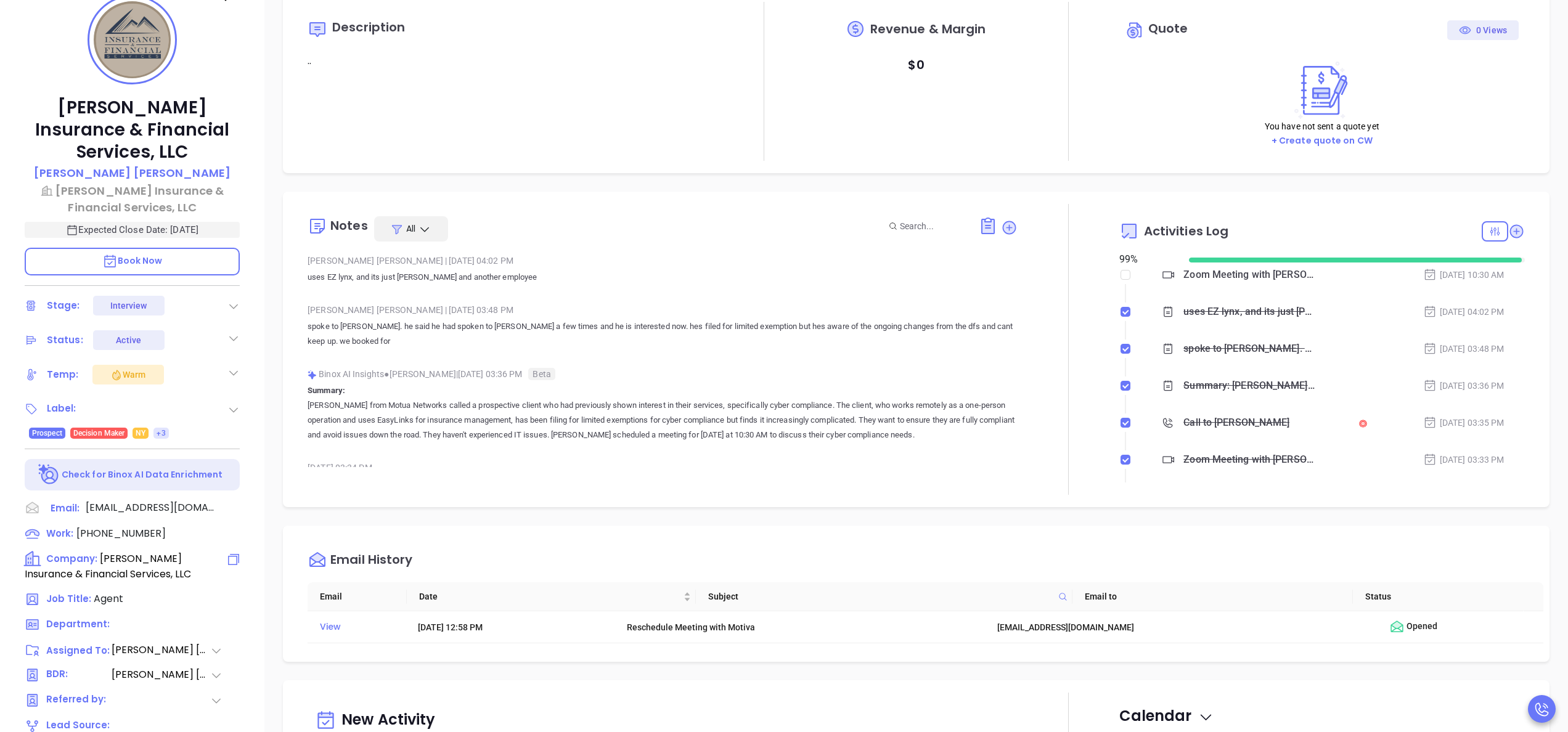
click at [226, 552] on icon at bounding box center [234, 559] width 15 height 15
click at [860, 424] on p "Annabelle from Motua Networks called a prospective client who had previously sh…" at bounding box center [662, 420] width 710 height 44
click at [807, 435] on p "Annabelle from Motua Networks called a prospective client who had previously sh…" at bounding box center [662, 420] width 710 height 44
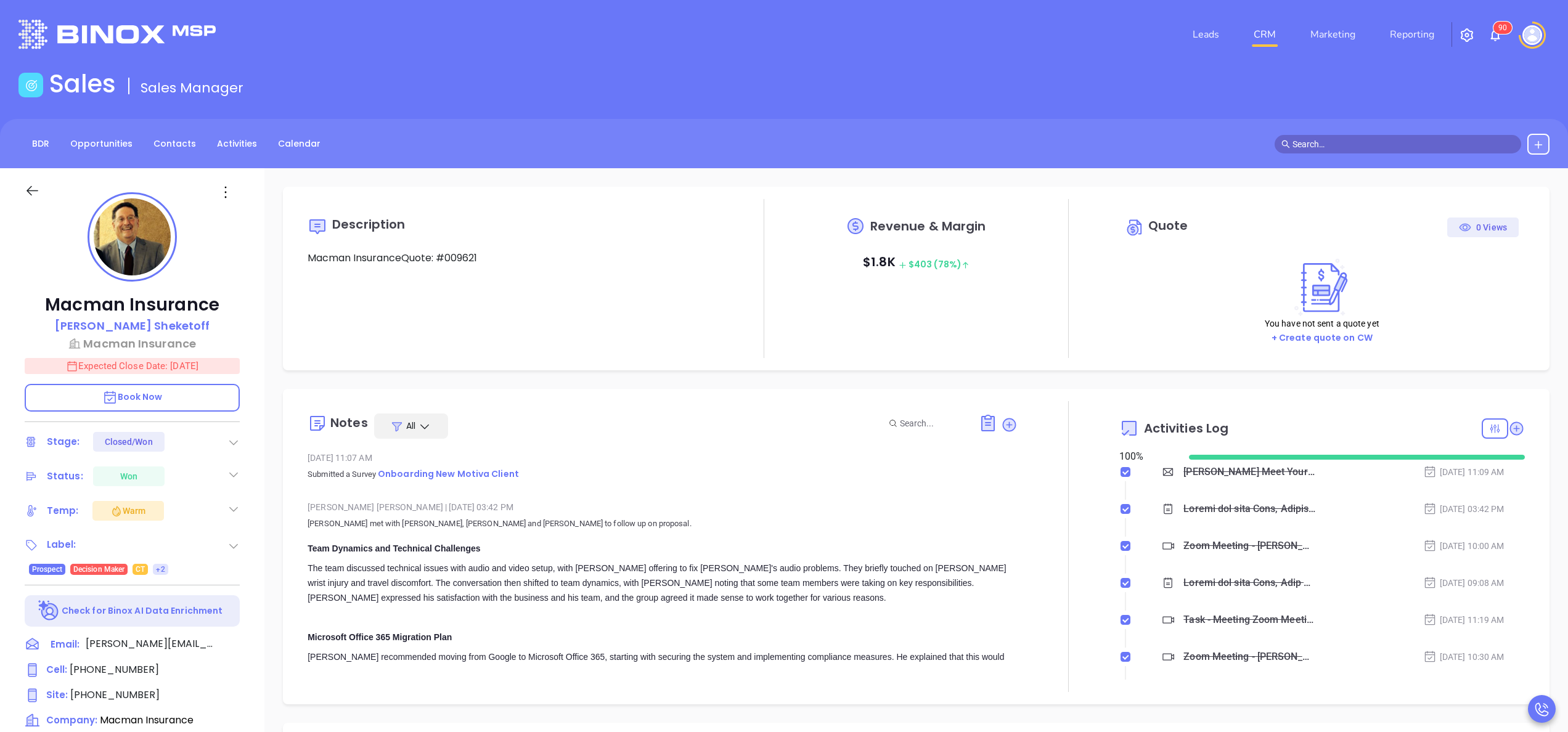
type input "[DATE]"
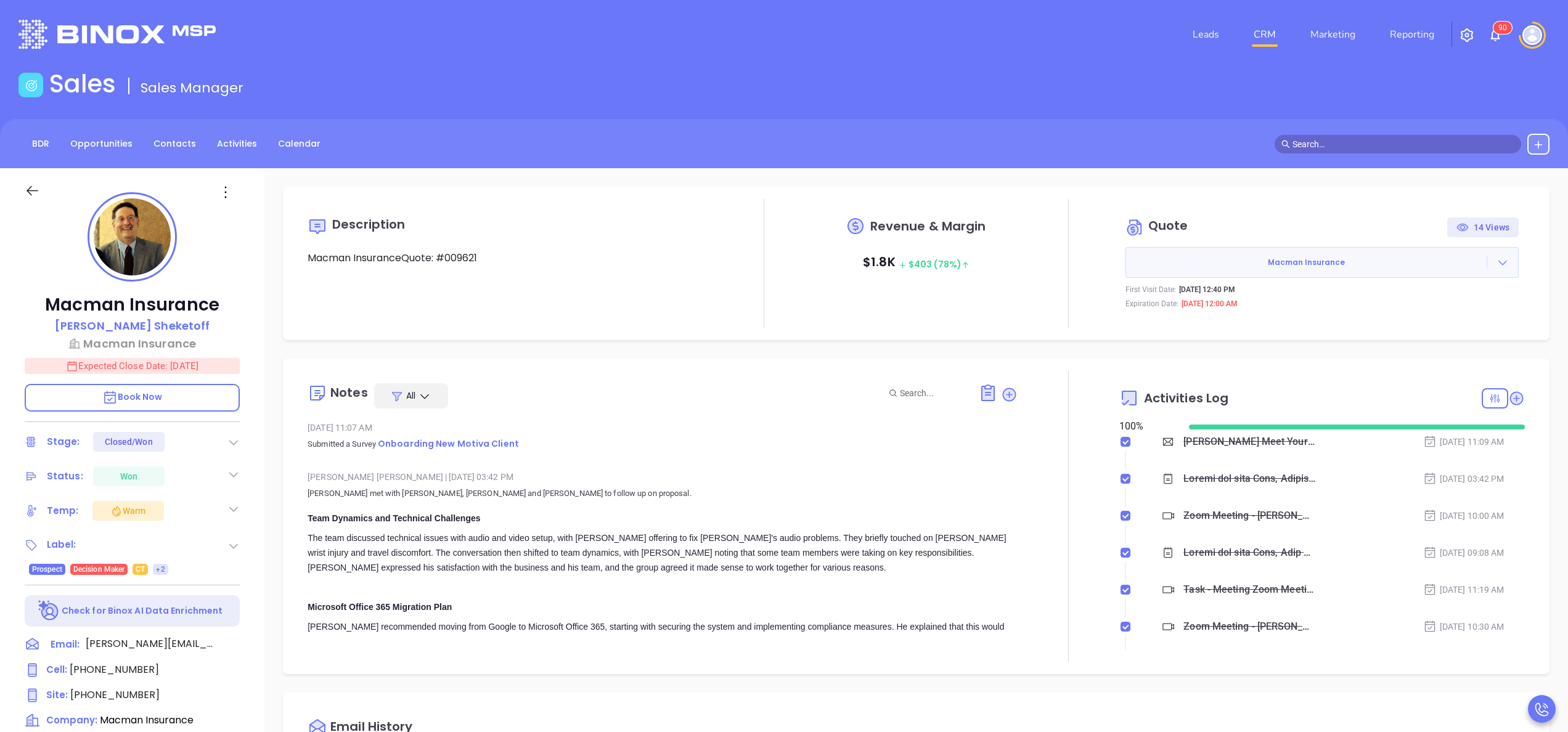
type input "[PERSON_NAME]"
click at [1496, 259] on icon at bounding box center [1502, 262] width 12 height 12
click at [1418, 316] on link "View Order [PERSON_NAME]" at bounding box center [1425, 319] width 127 height 12
click at [686, 561] on div "The team discussed technical issues with audio and video setup, with [PERSON_NA…" at bounding box center [662, 553] width 710 height 44
click at [564, 519] on div "Team Dynamics and Technical Challenges" at bounding box center [662, 518] width 710 height 15
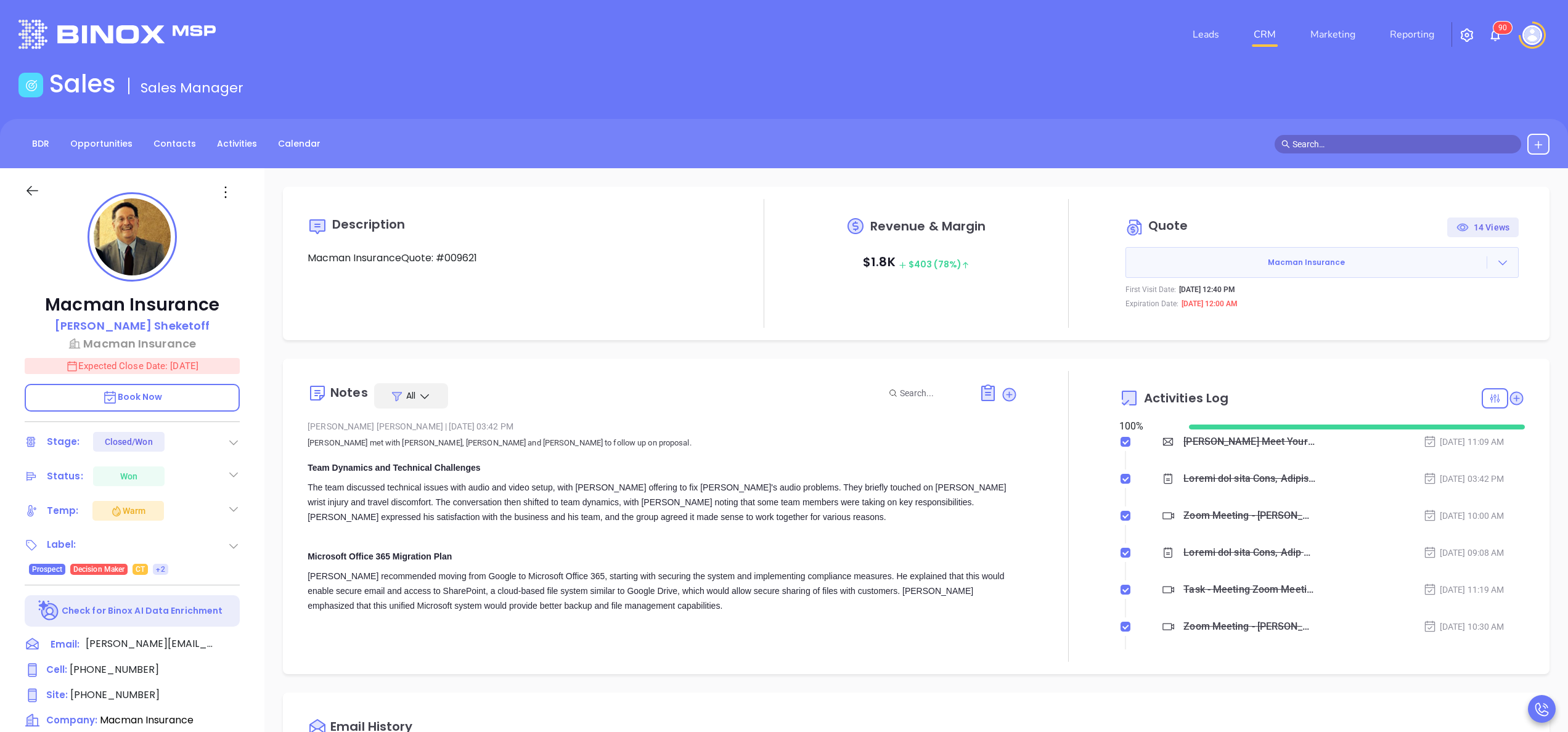
scroll to position [0, 0]
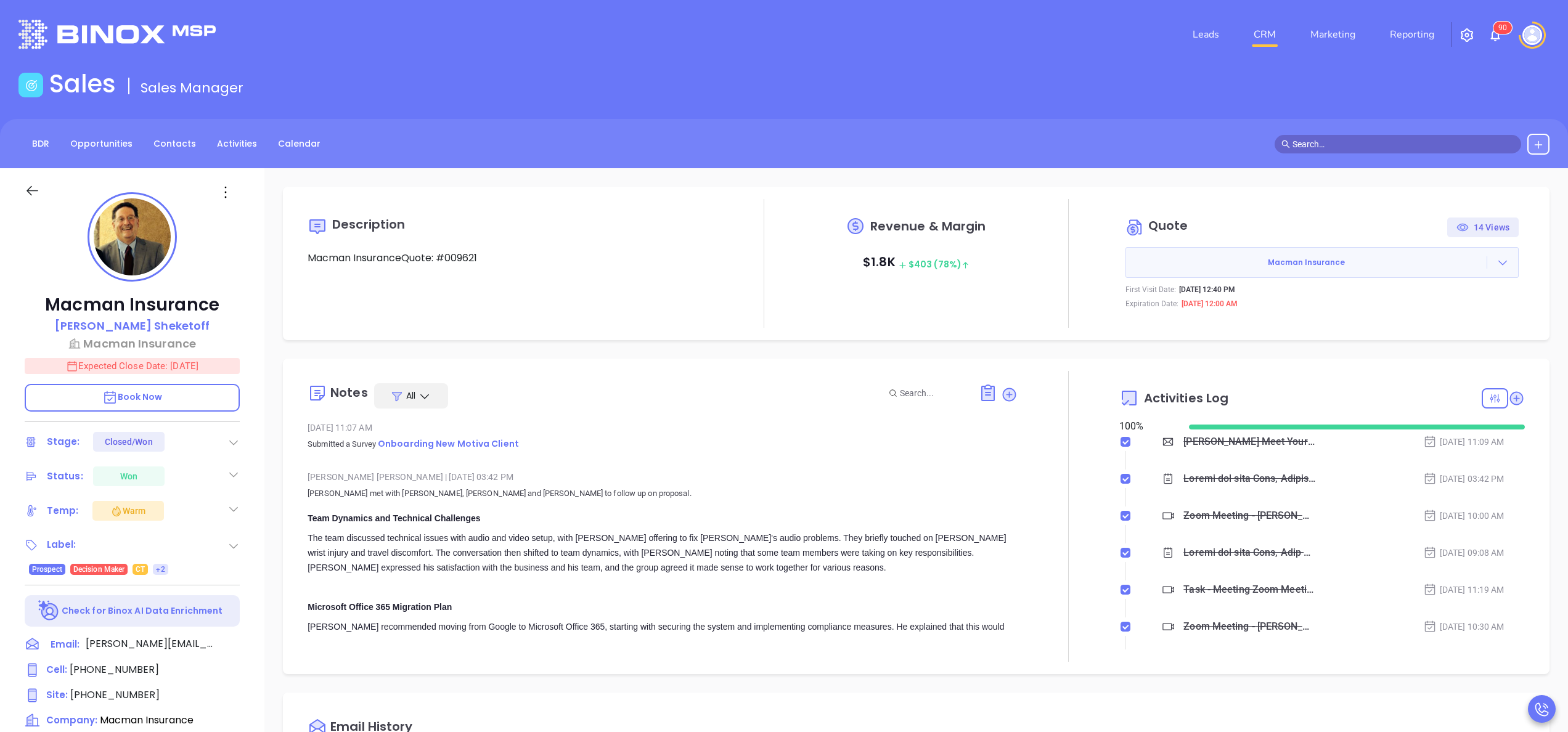
click at [241, 511] on div "Macman Insurance [PERSON_NAME] Insurance Expected Close Date: [DATE] Book Now S…" at bounding box center [132, 626] width 264 height 915
click at [245, 513] on div "Macman Insurance Alan Sheketoff Macman Insurance Expected Close Date: Sep 29, 2…" at bounding box center [132, 626] width 264 height 915
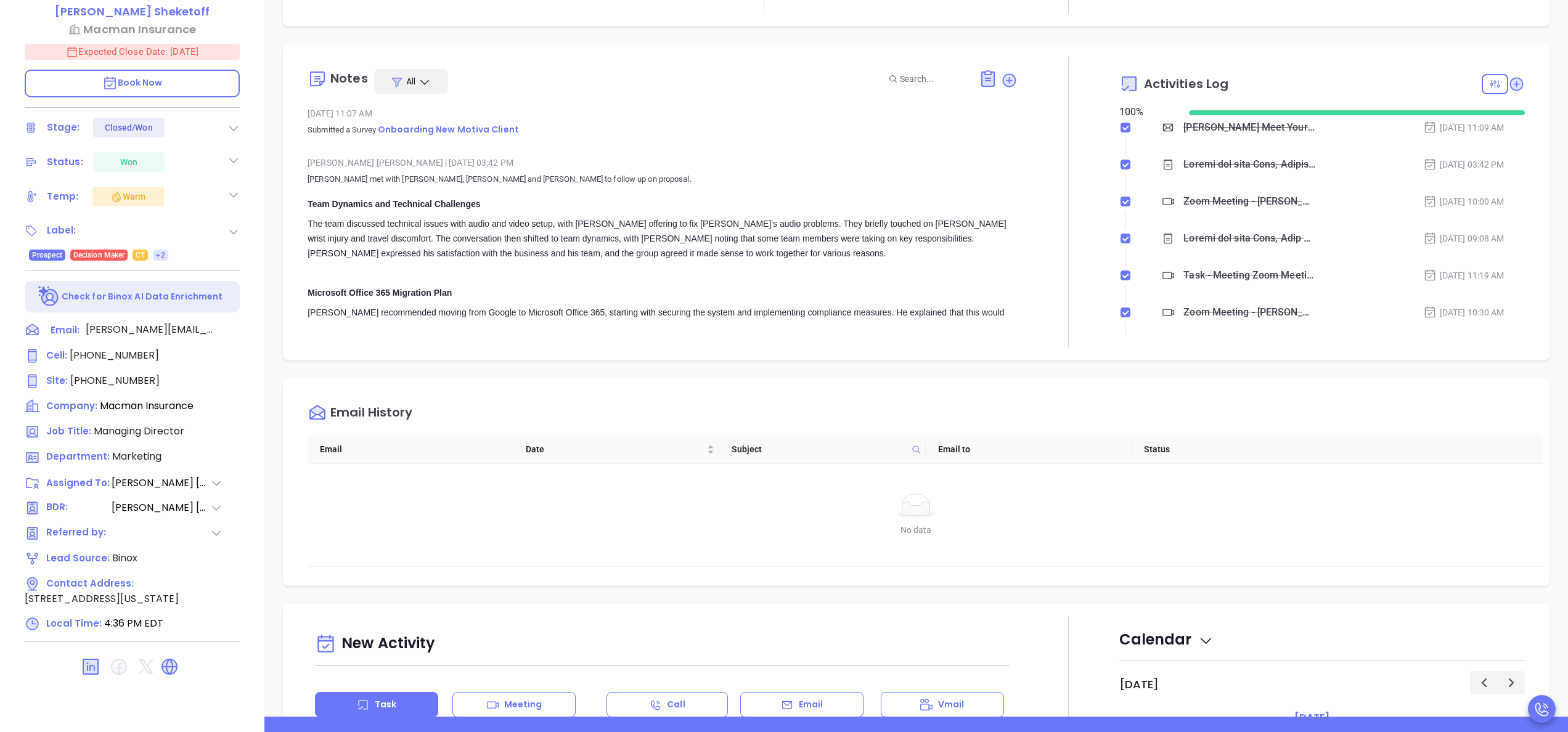
scroll to position [352, 0]
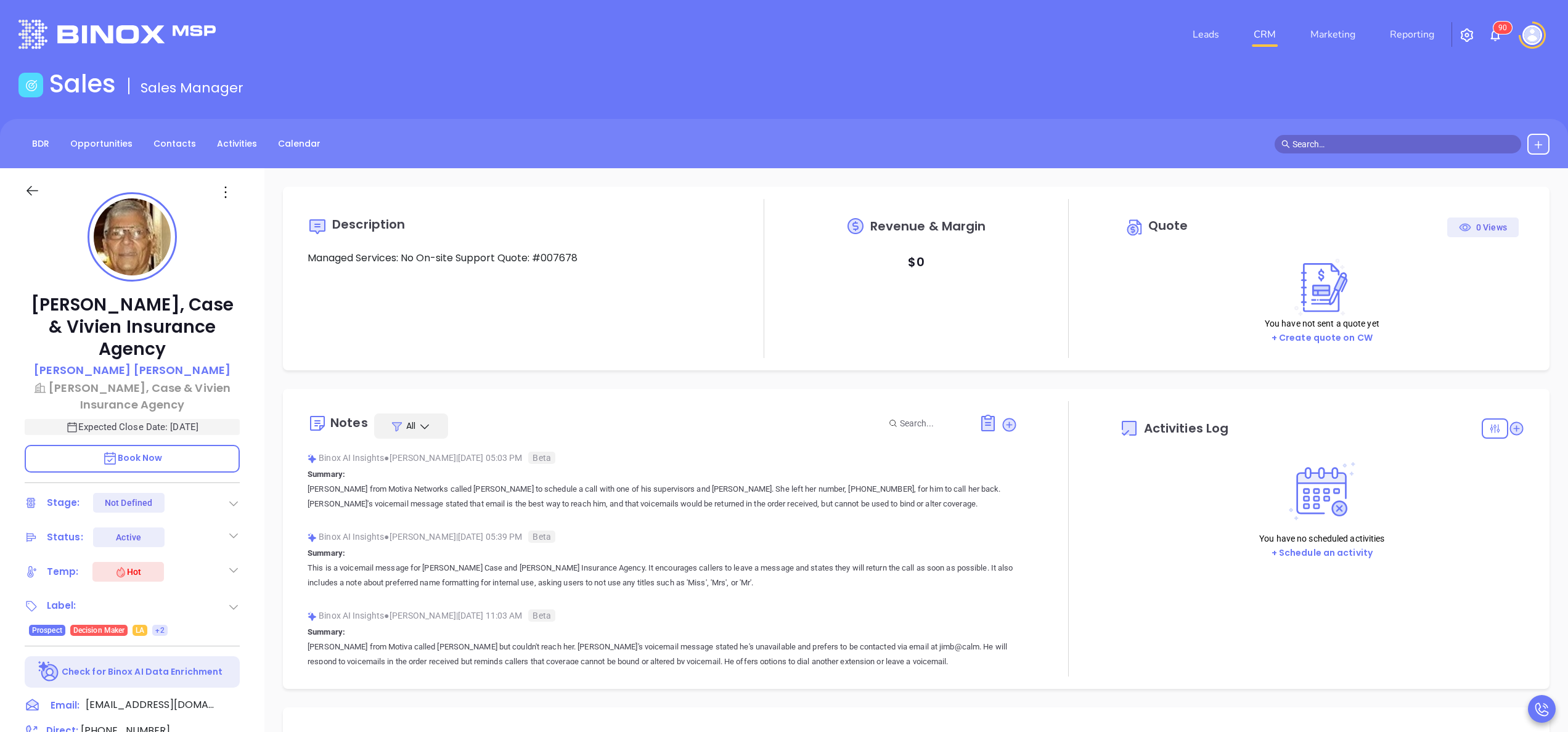
type input "10:00 am"
type input "[DATE]"
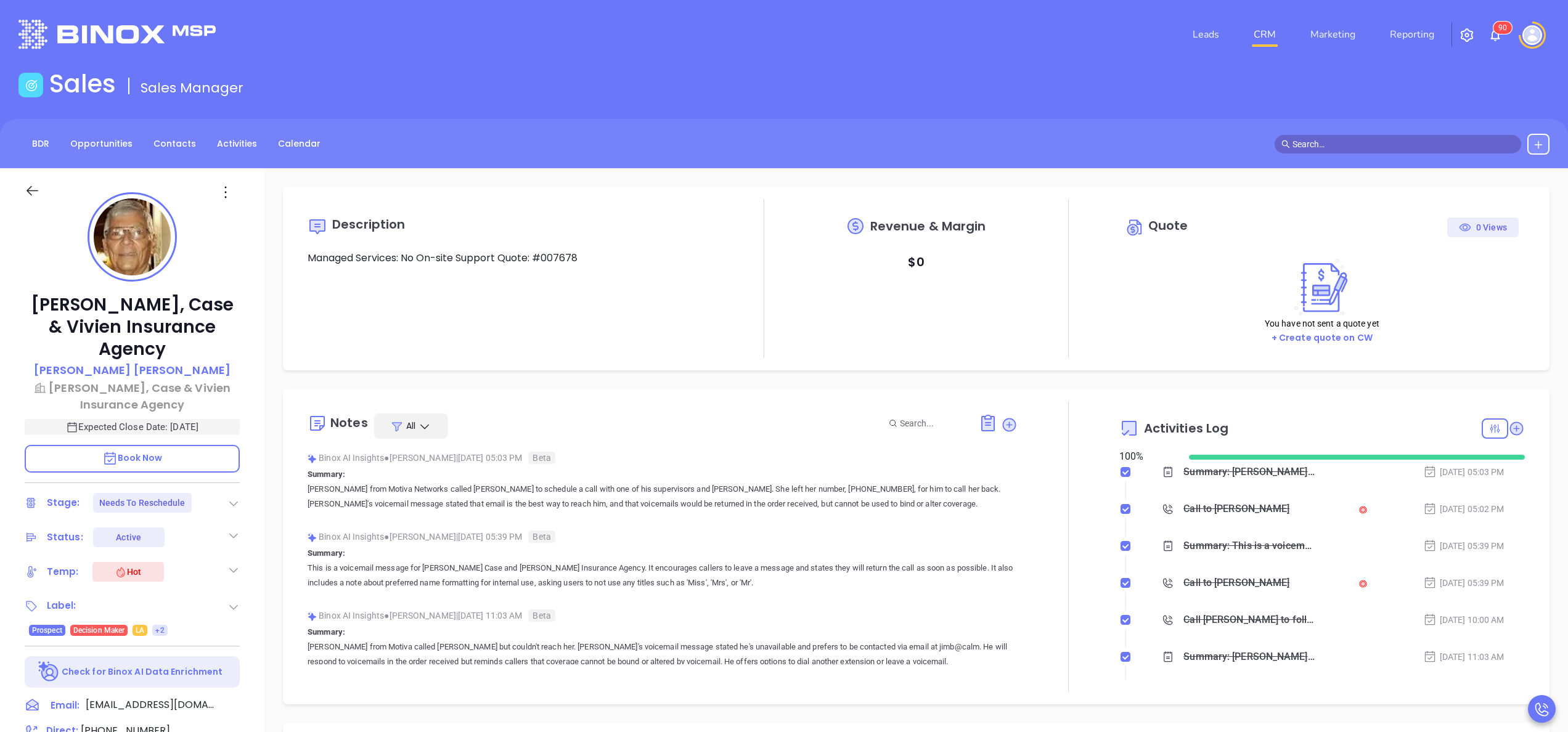
type input "[PERSON_NAME]"
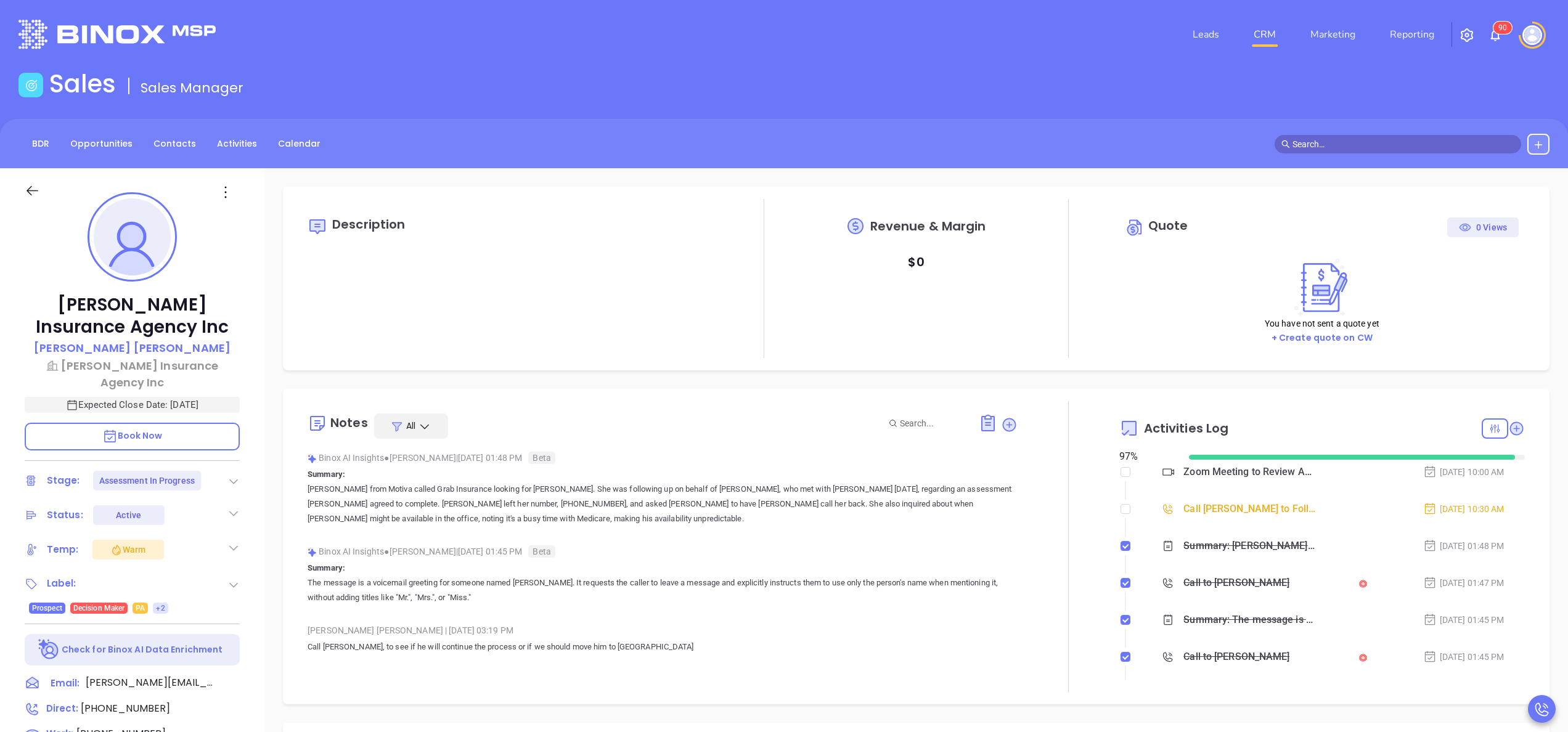
type input "[PERSON_NAME]"
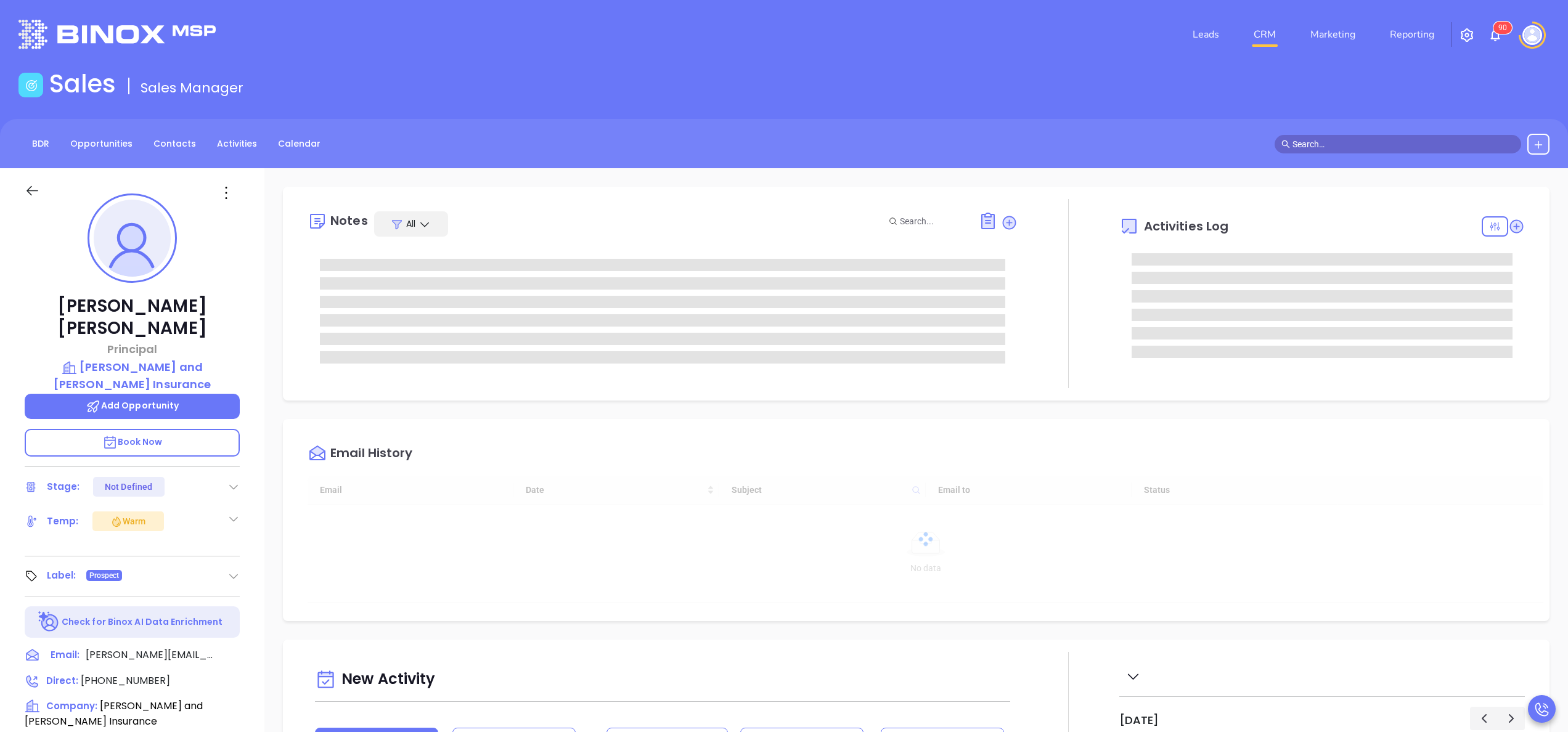
type input "[PERSON_NAME]"
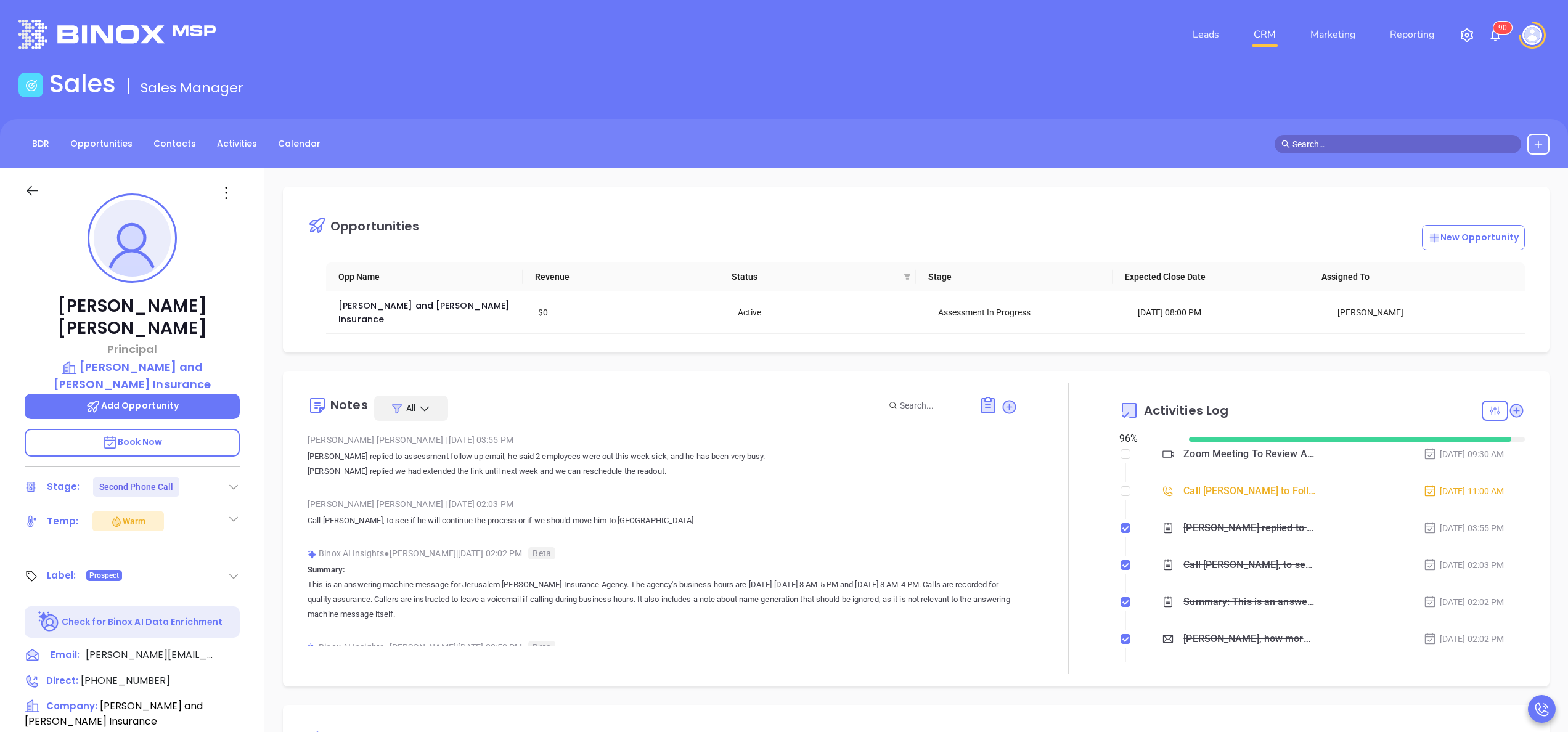
scroll to position [358, 0]
click at [809, 563] on p "Summary: This is an answering machine message for Jerusalem [PERSON_NAME] Insur…" at bounding box center [662, 592] width 710 height 59
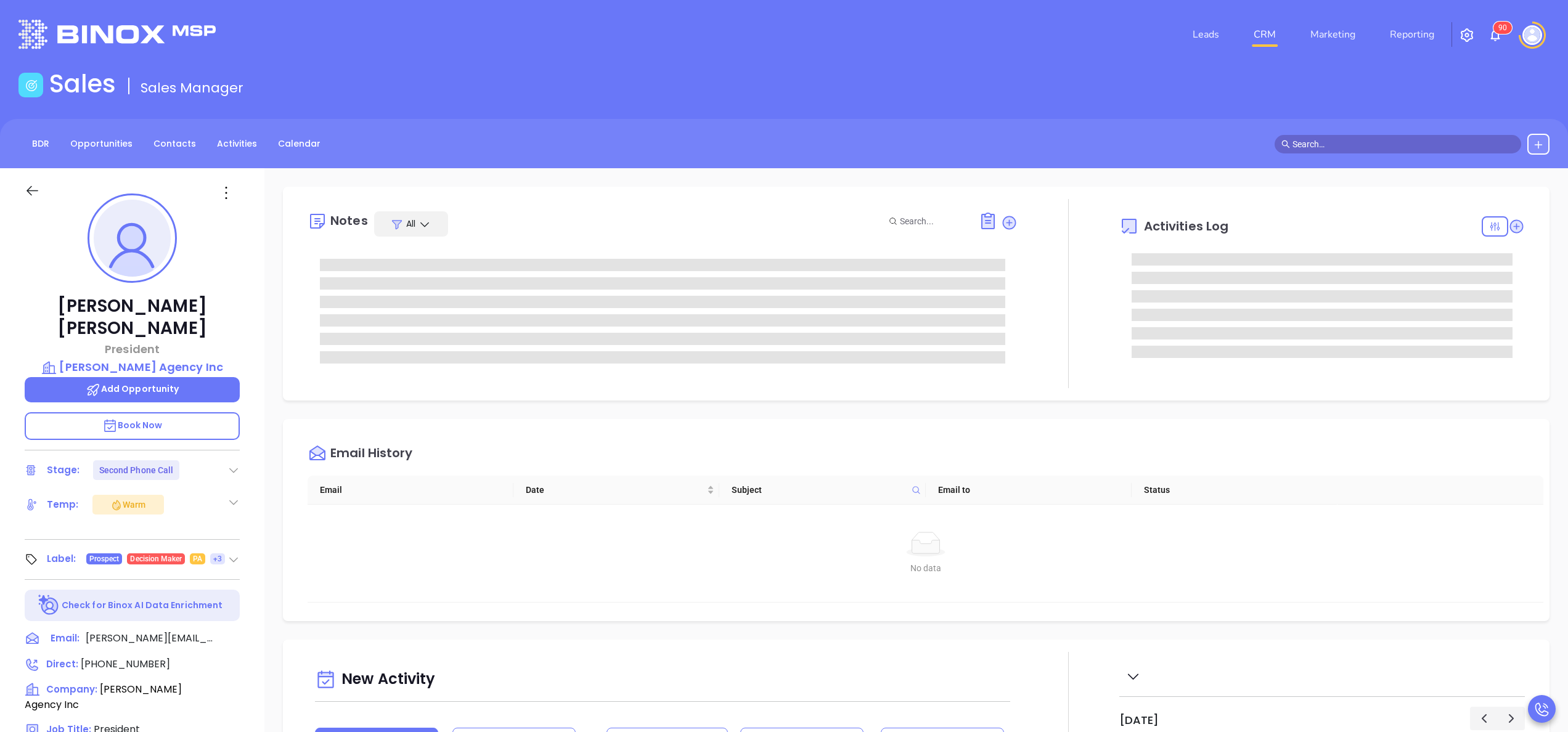
type input "[PERSON_NAME]"
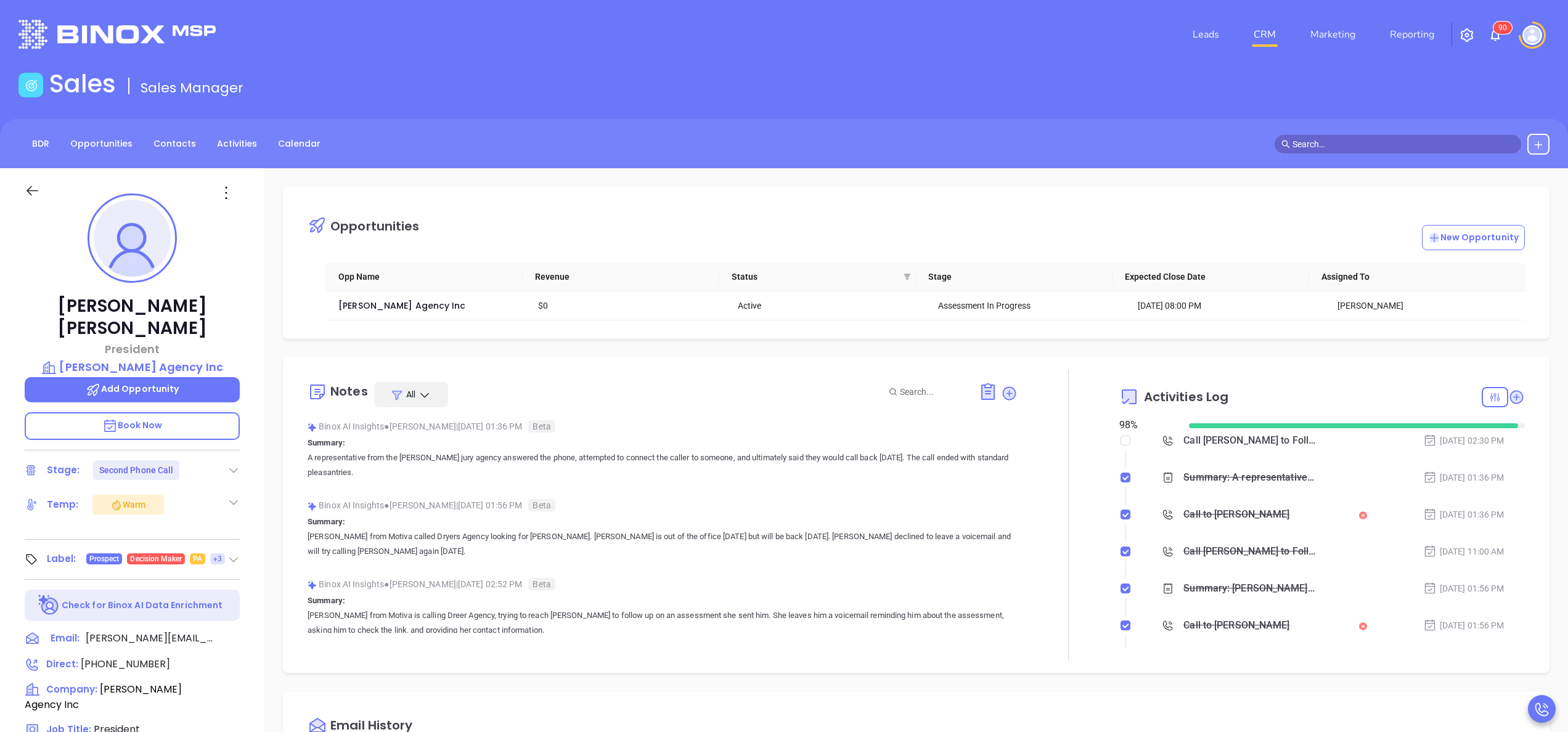
scroll to position [358, 0]
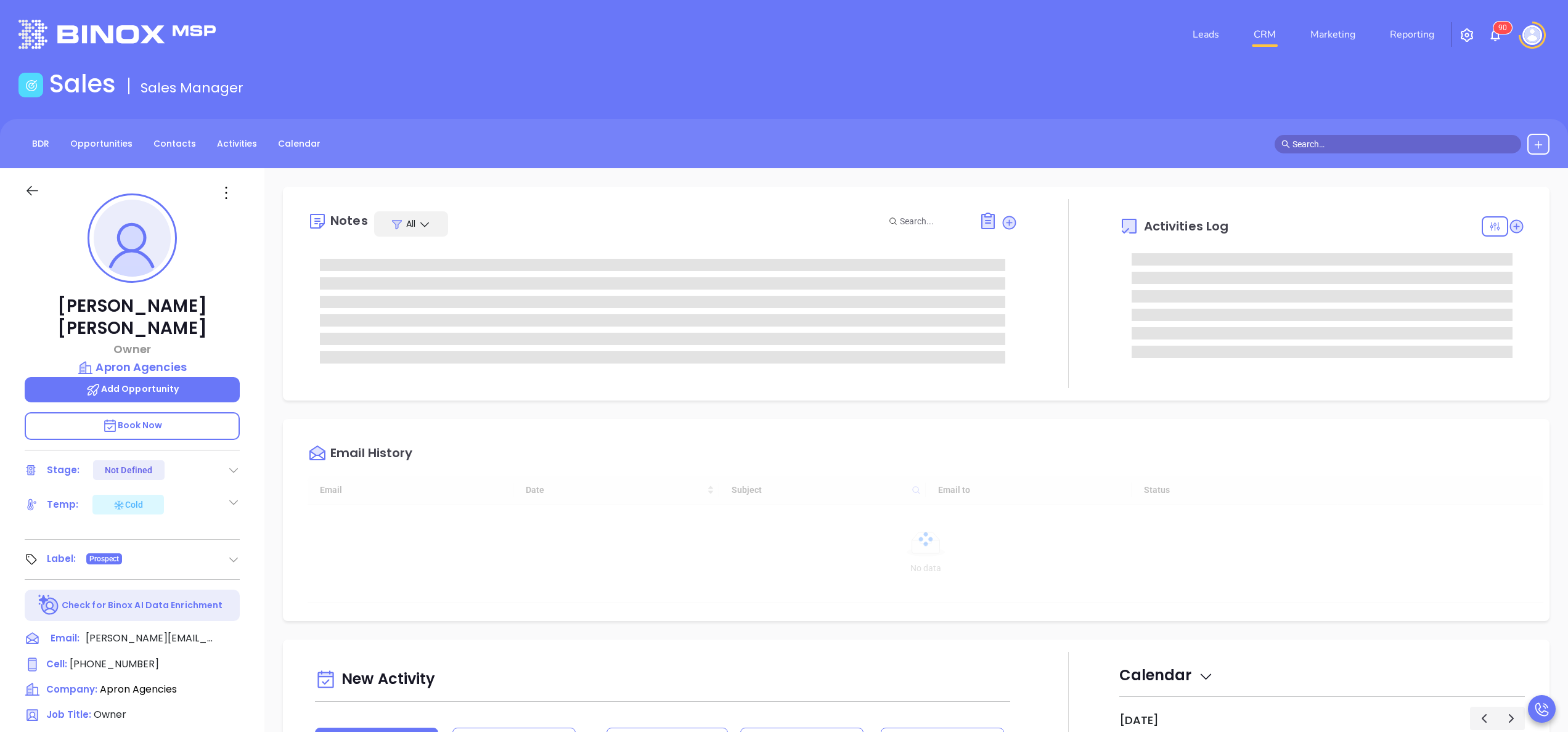
type input "[PERSON_NAME]"
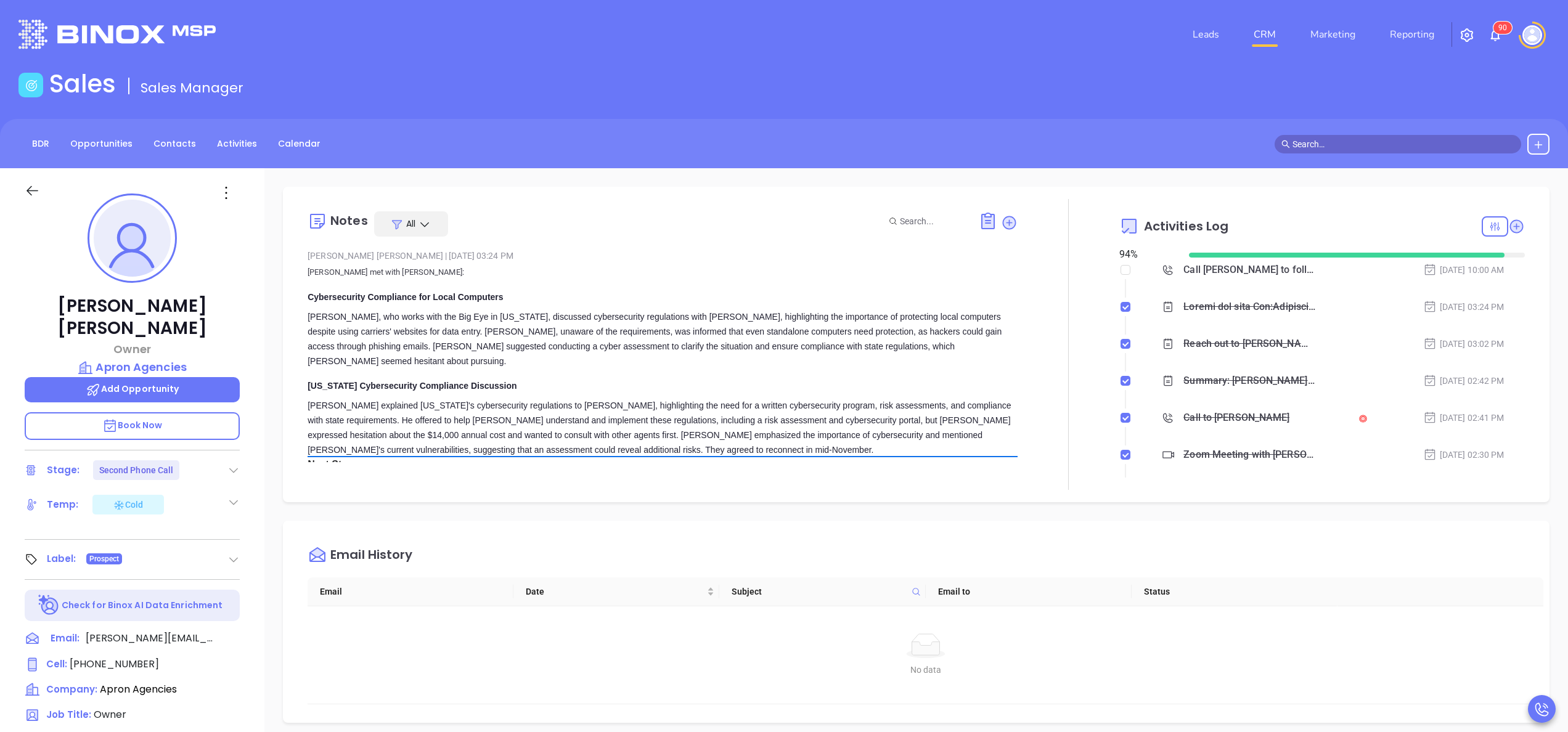
scroll to position [358, 0]
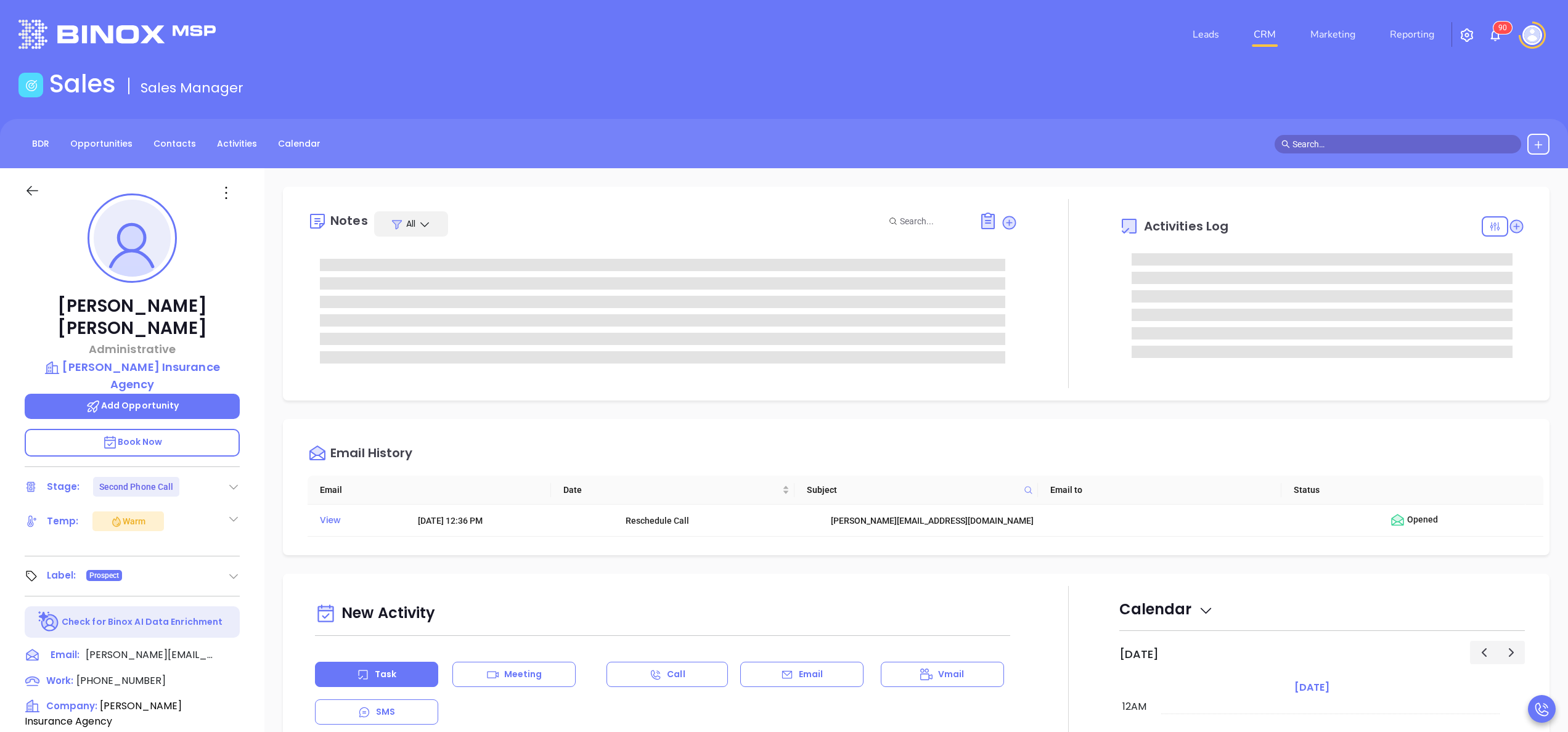
type input "[PERSON_NAME]"
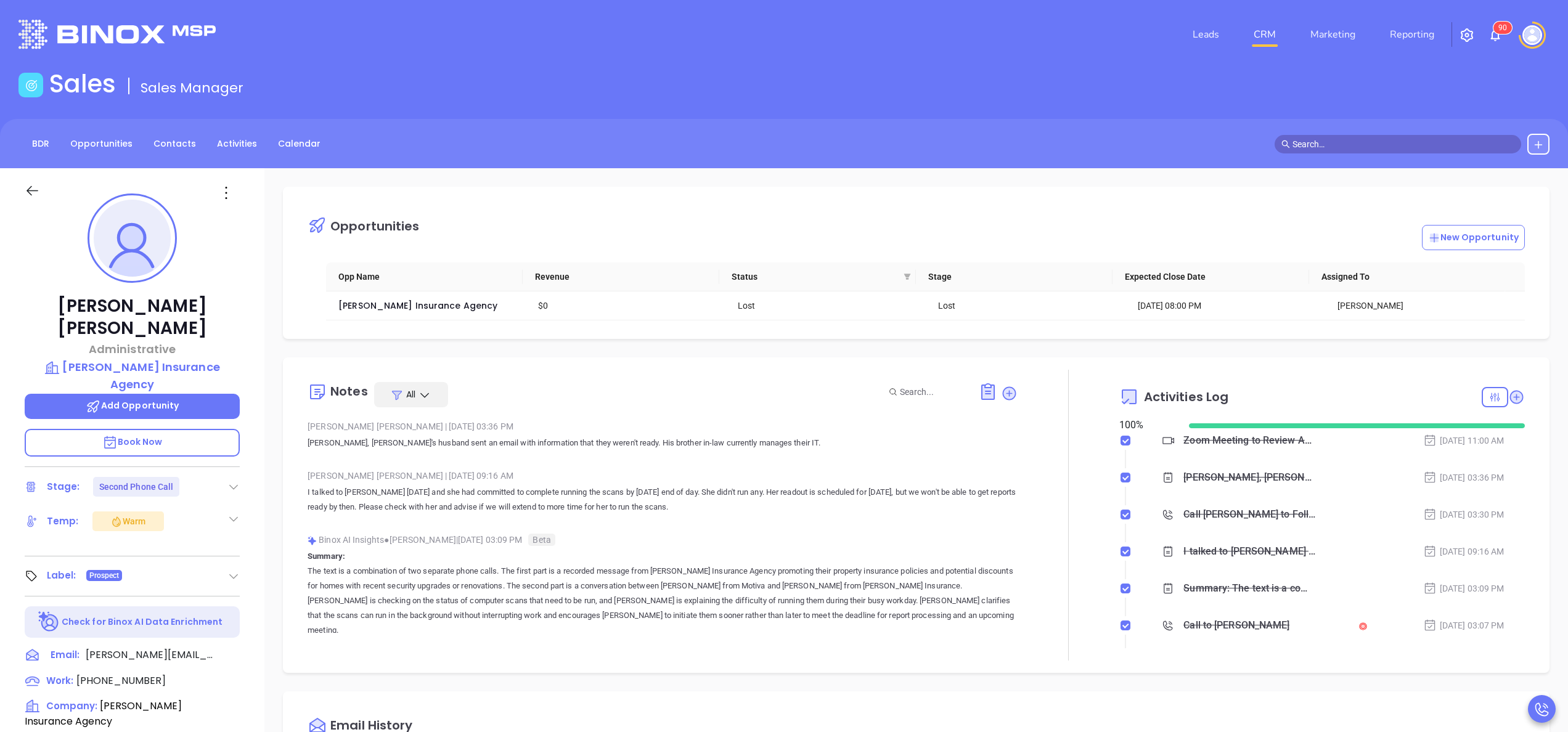
scroll to position [358, 0]
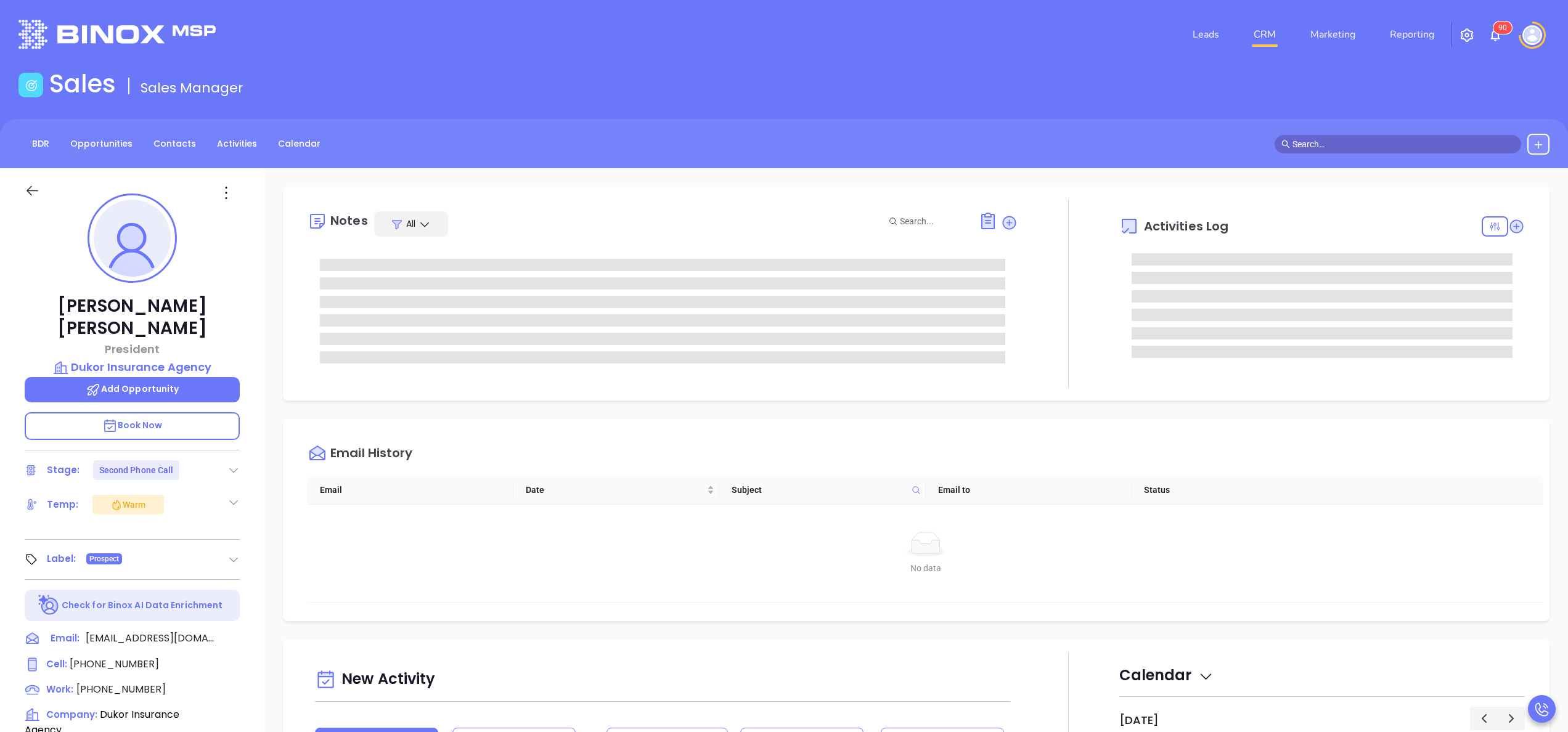
type input "[PERSON_NAME]"
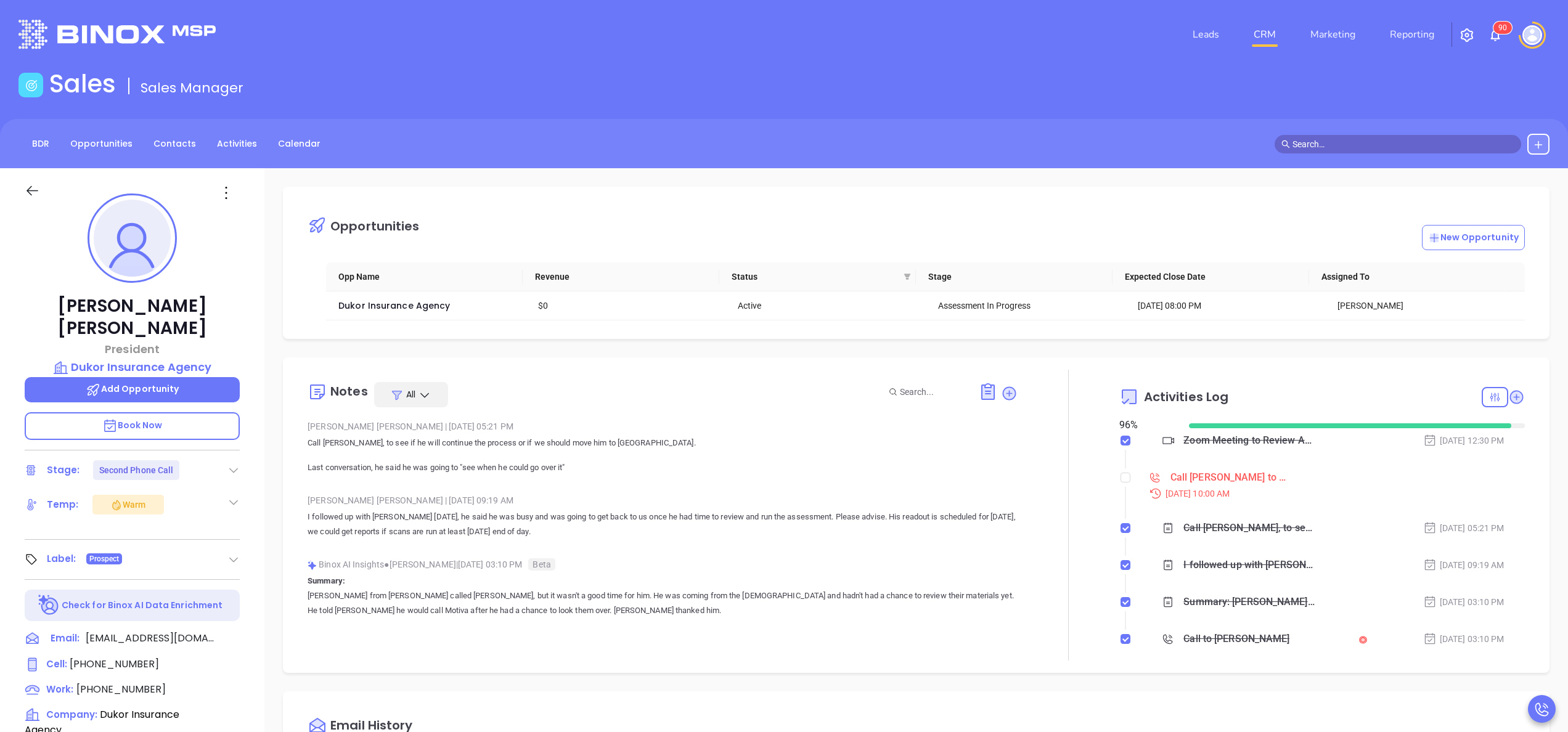
scroll to position [358, 0]
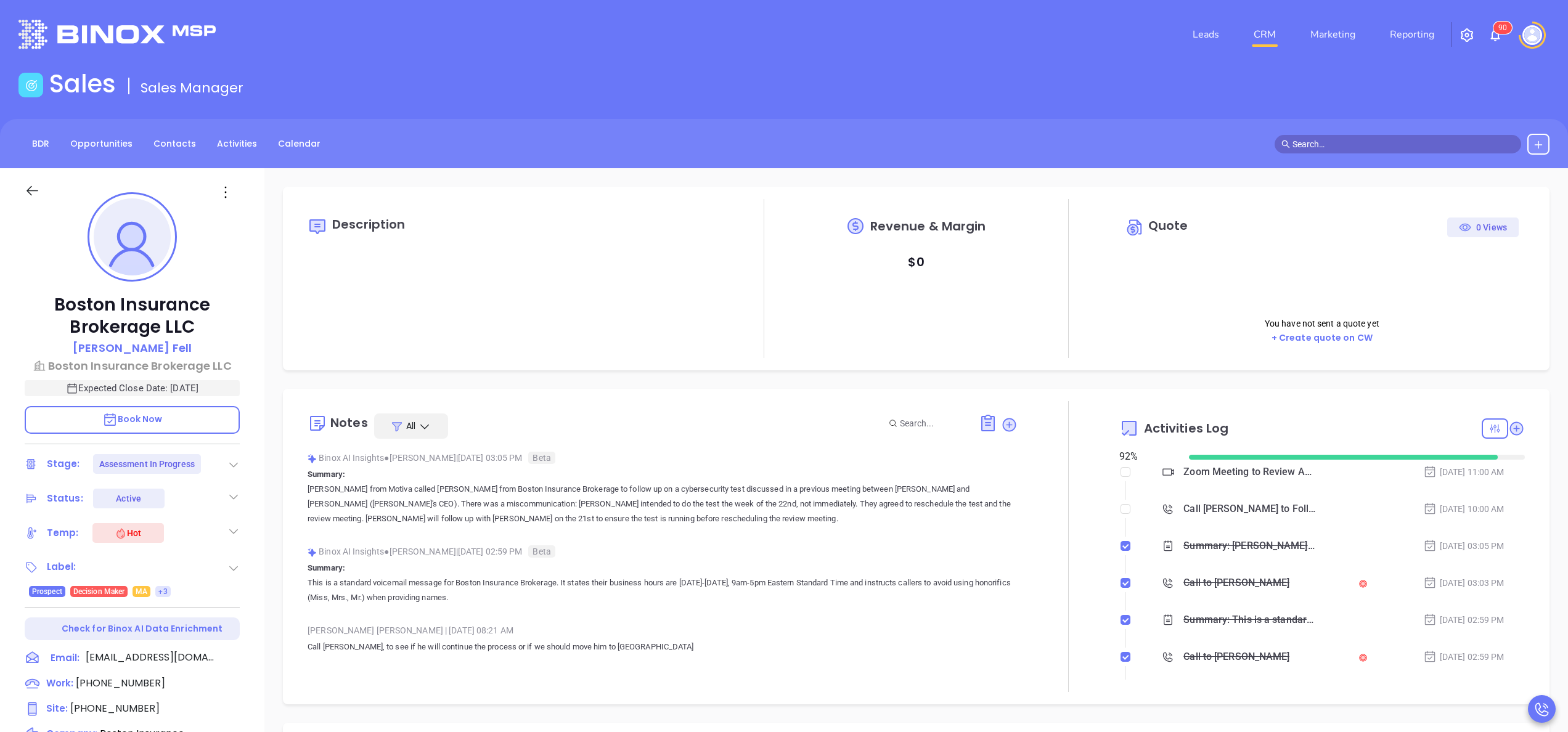
type input "[PERSON_NAME]"
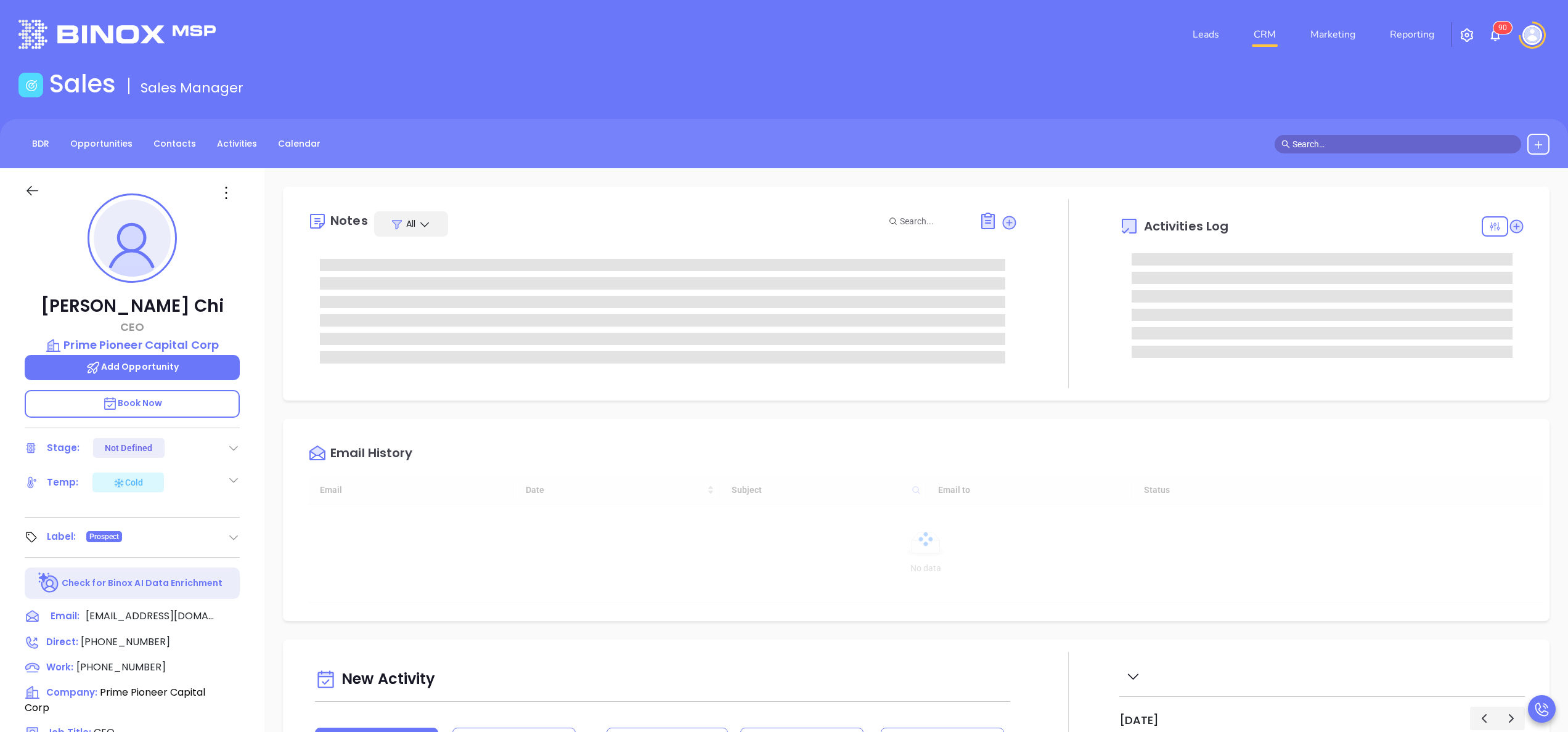
type input "[DATE]"
type input "[PERSON_NAME]"
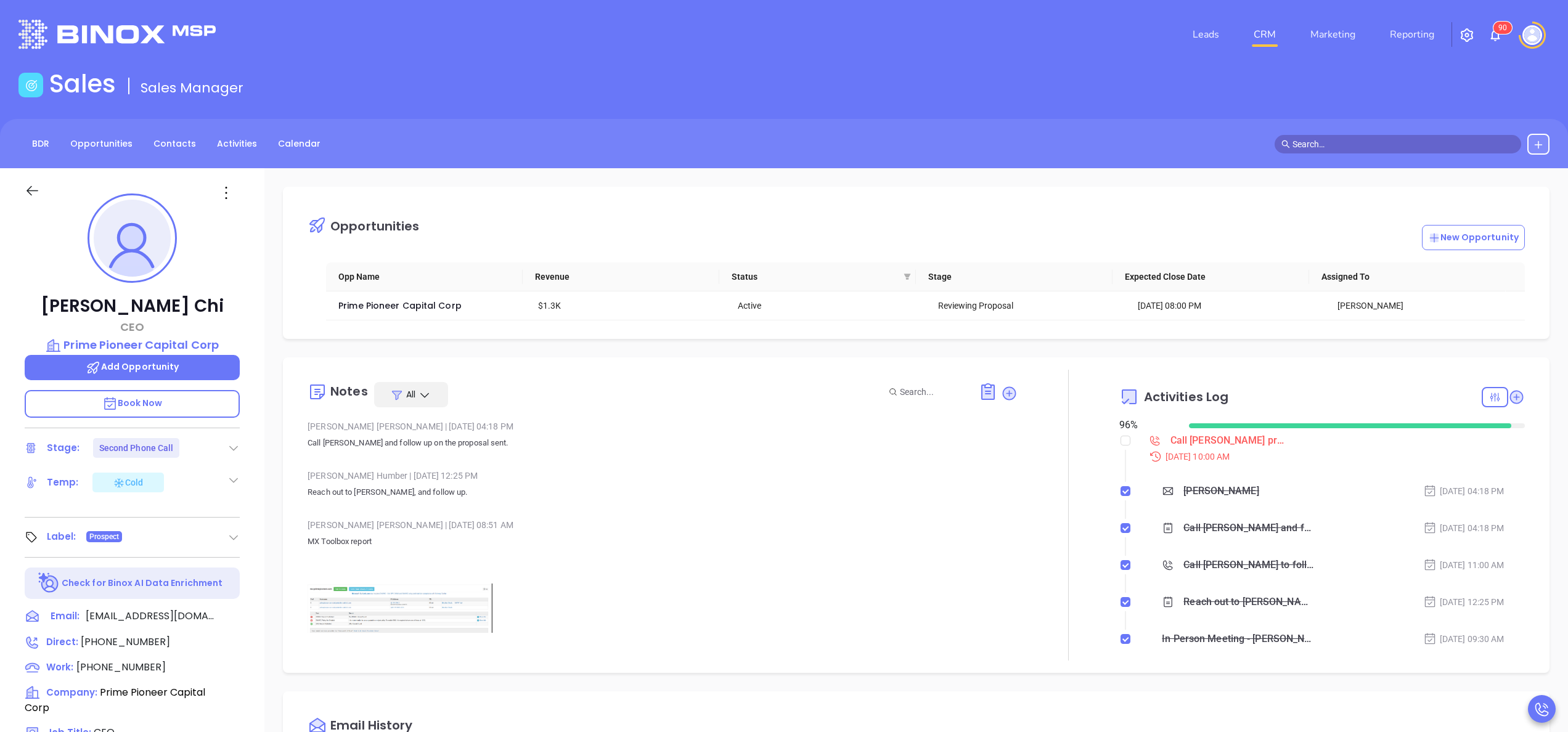
scroll to position [358, 0]
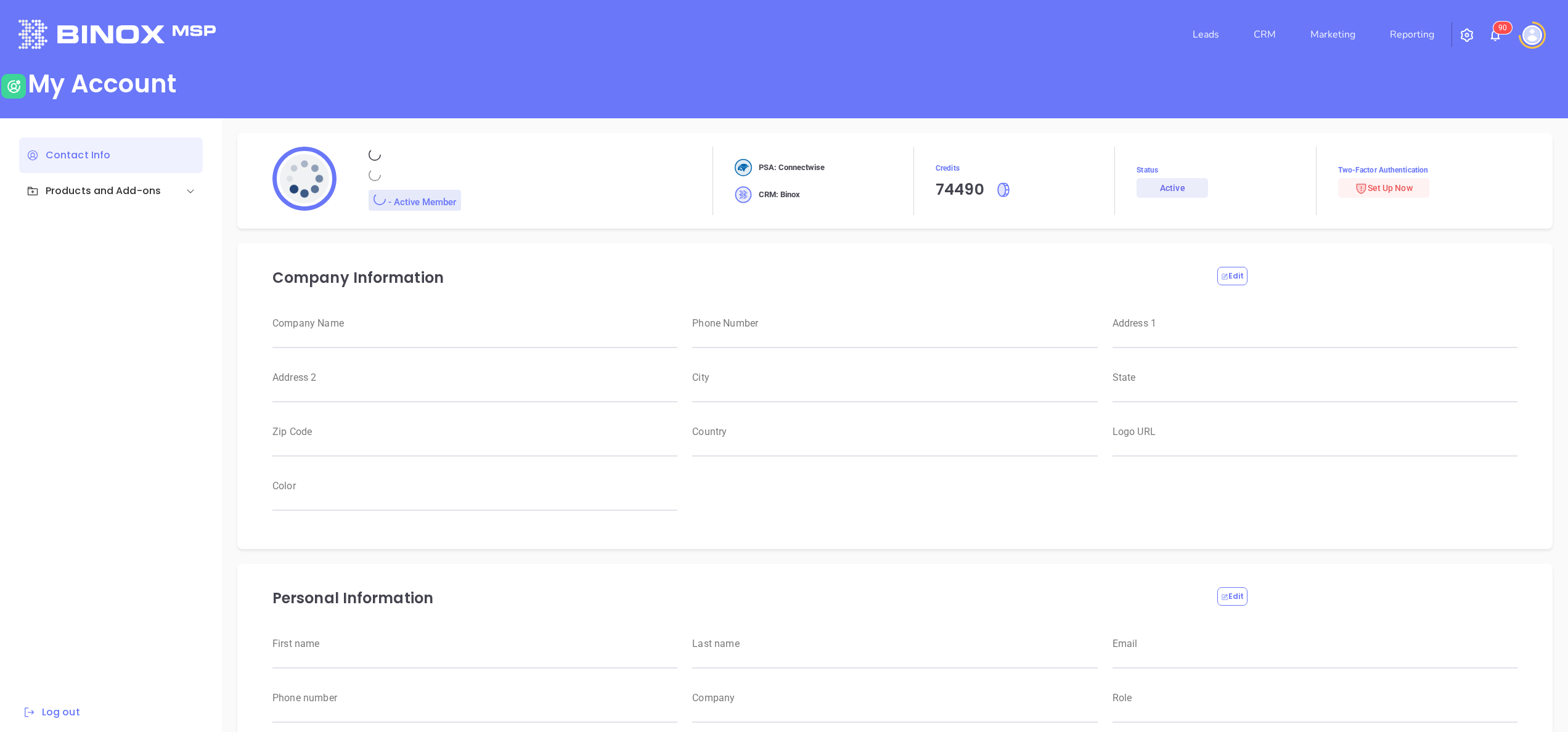
type input "Motiva Networks"
type input "[PHONE_NUMBER]"
type input "[STREET_ADDRESS]"
type input "[GEOGRAPHIC_DATA]"
type input "[US_STATE]"
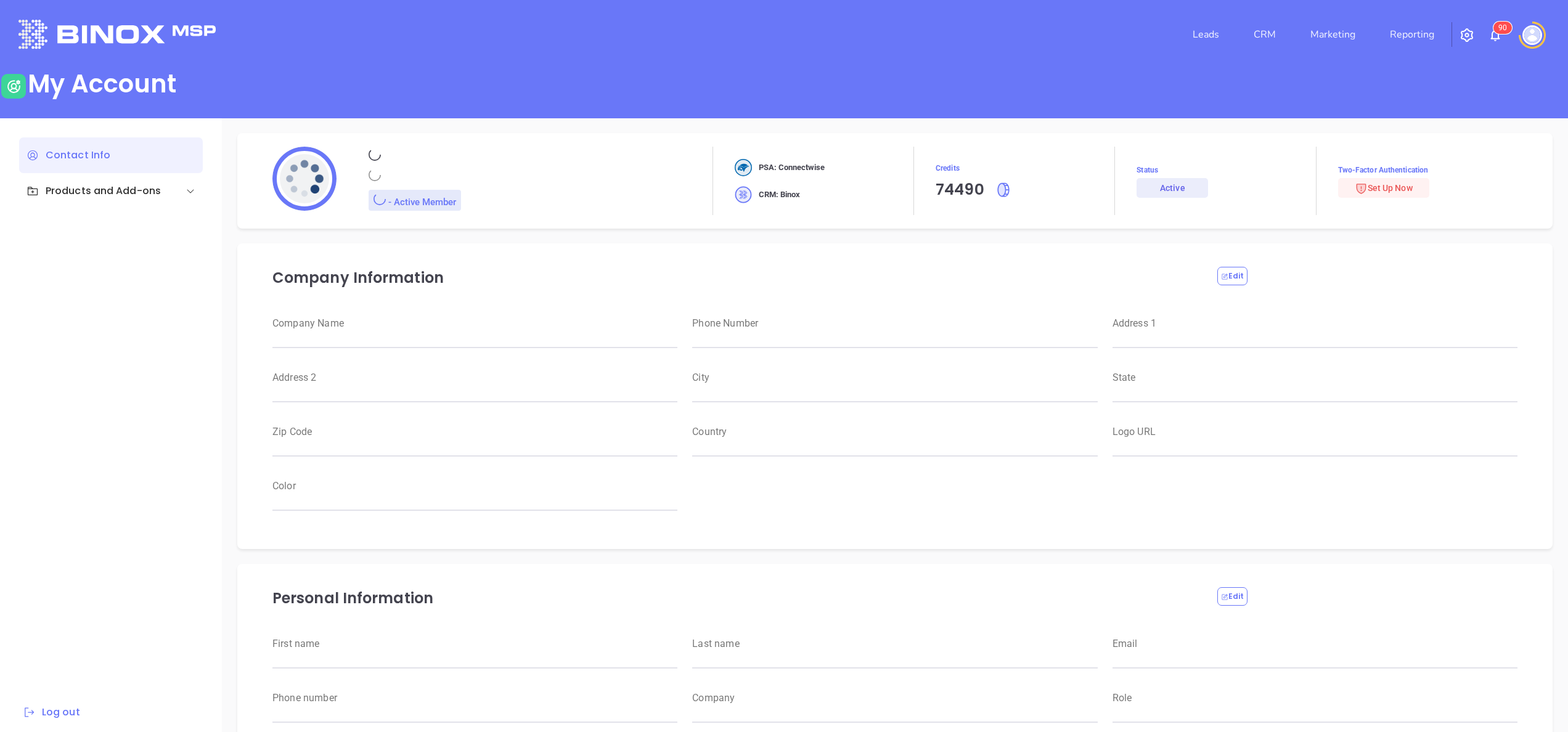
type input "11530"
type input "[GEOGRAPHIC_DATA]"
type input "[URL][DOMAIN_NAME]"
type input "#007aff"
type input "[PERSON_NAME]"
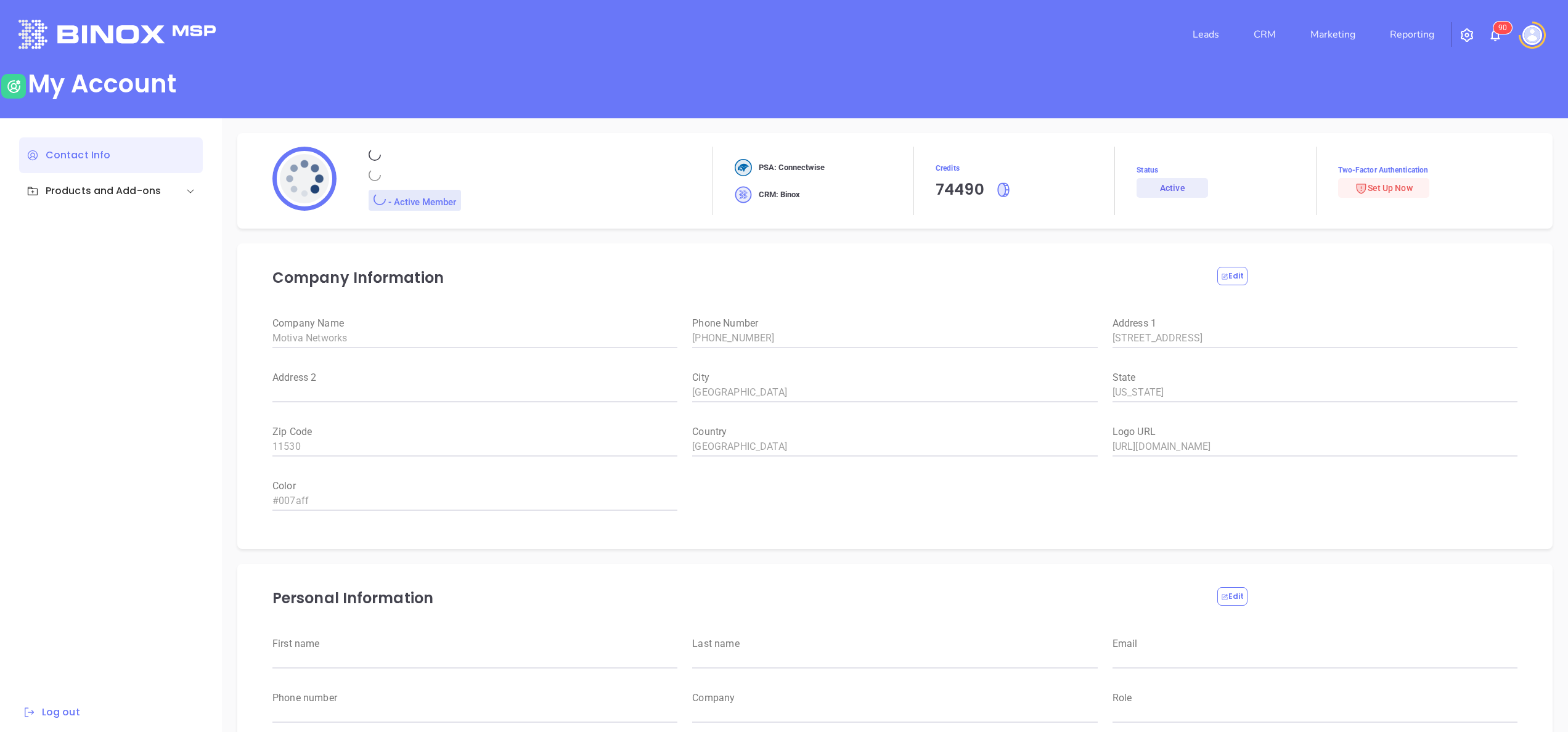
type input "[PERSON_NAME]"
type input "anabell@motiva.net"
type input "6465510554"
type input "Motiva Networks"
type input "Marketing"
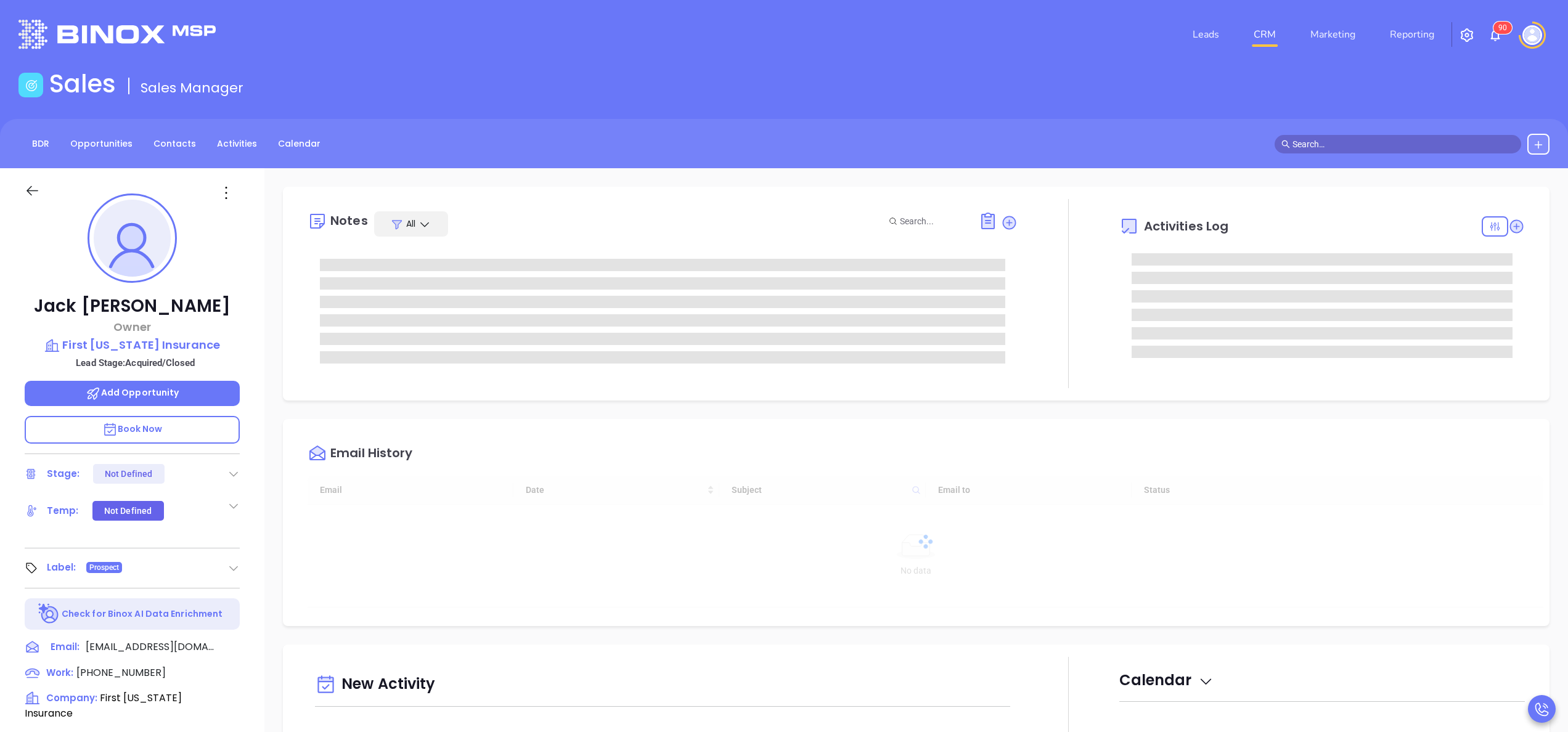
type input "[DATE]"
type input "[PERSON_NAME]"
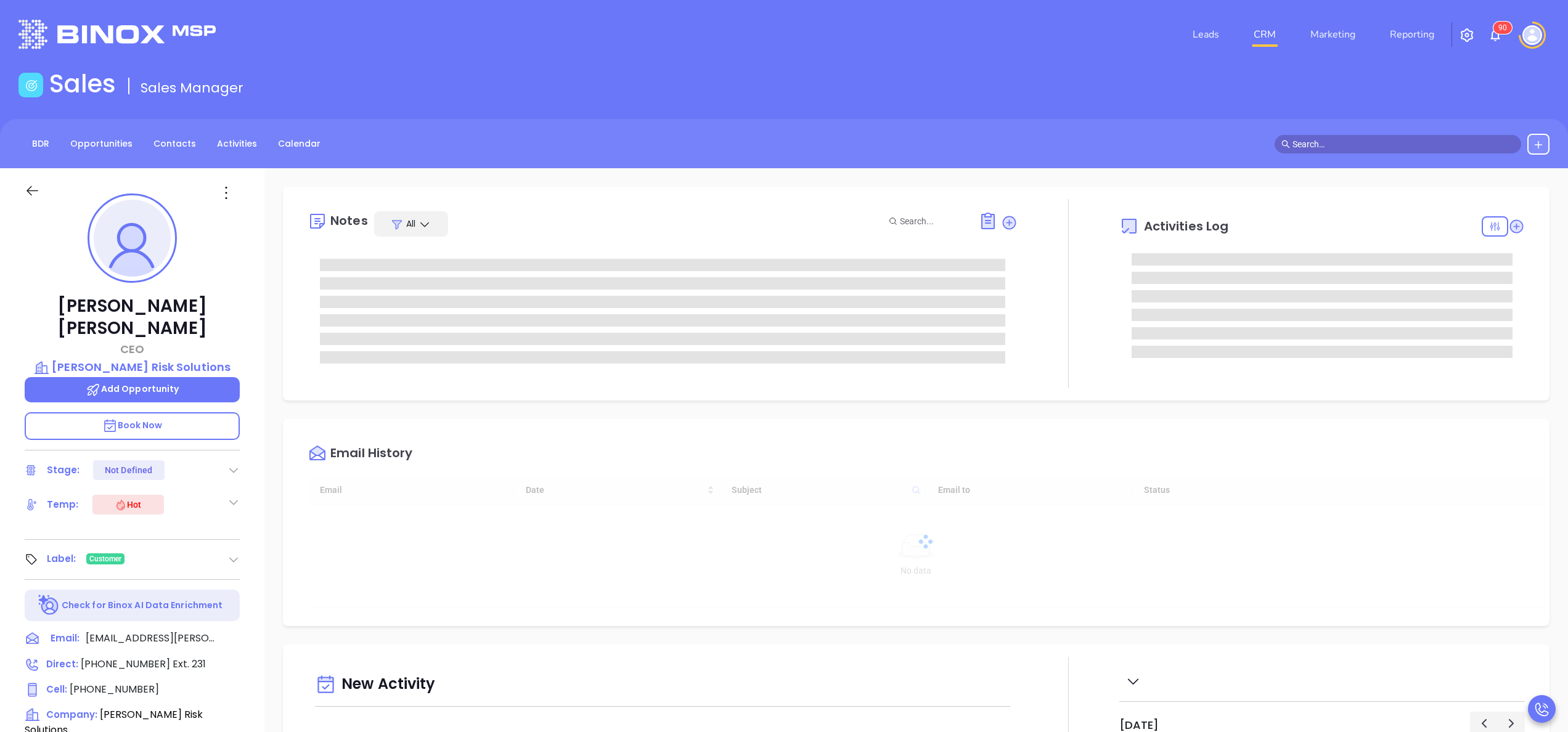
type input "[DATE]"
type input "[PERSON_NAME]"
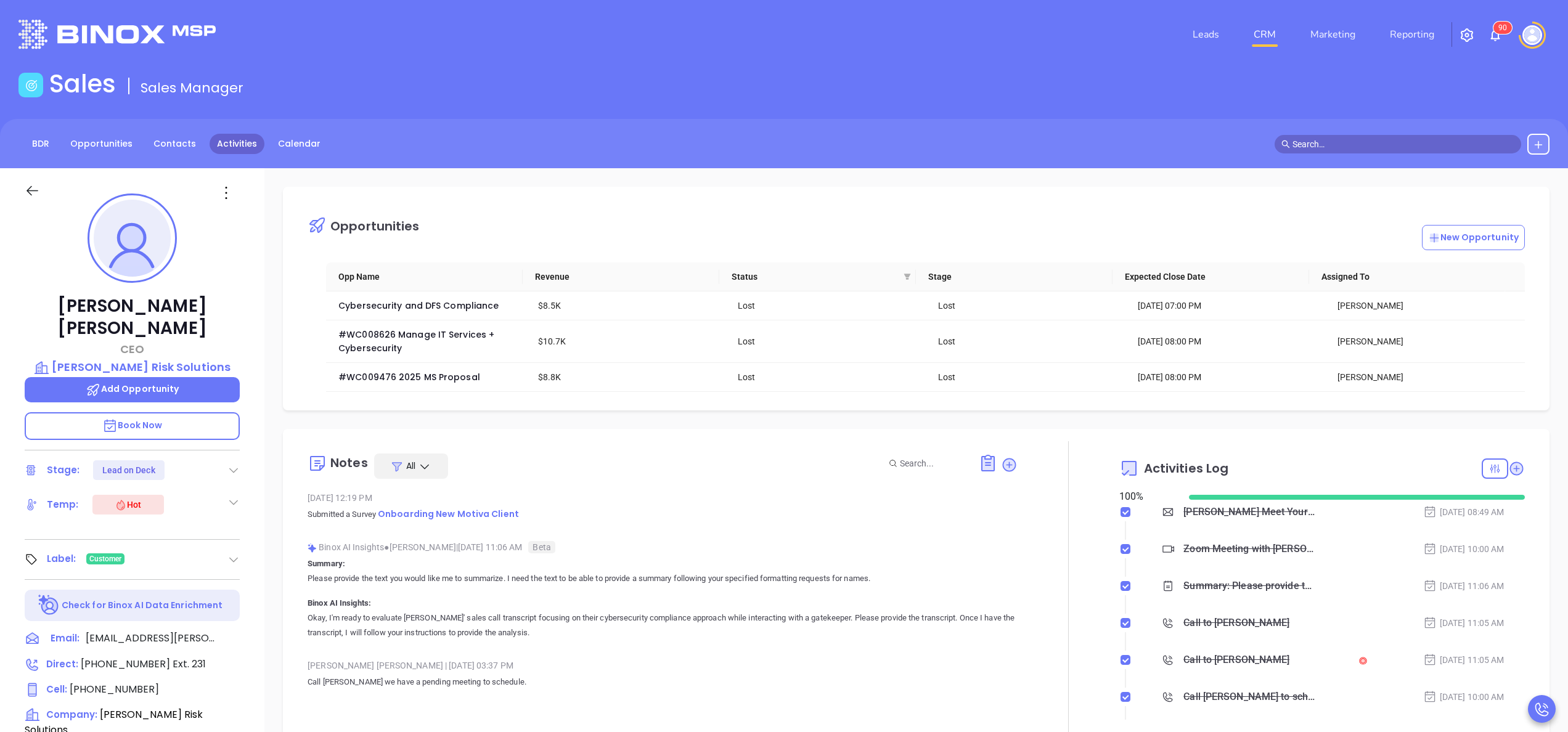
click at [228, 148] on link "Activities" at bounding box center [237, 144] width 55 height 20
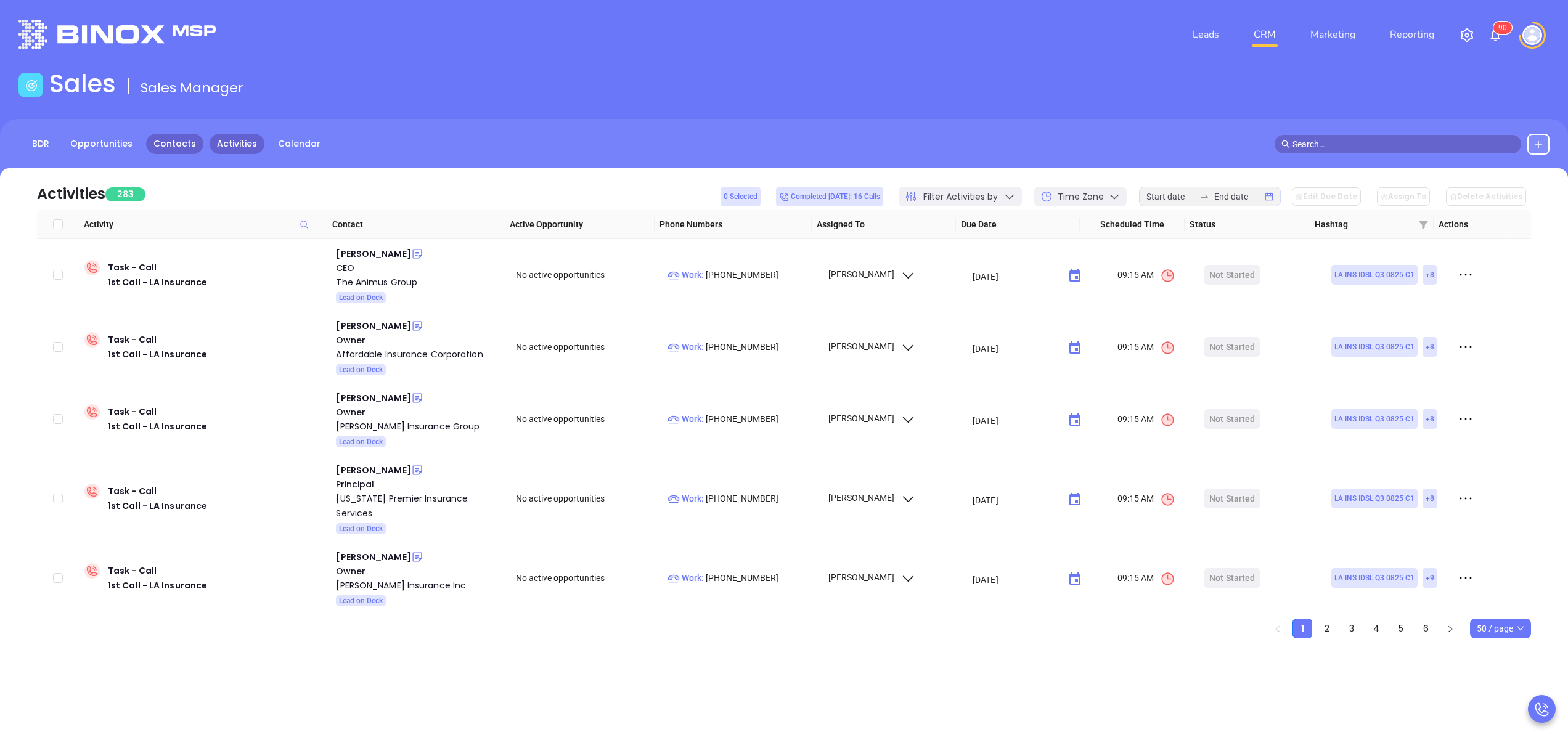
click at [170, 144] on link "Contacts" at bounding box center [175, 144] width 57 height 20
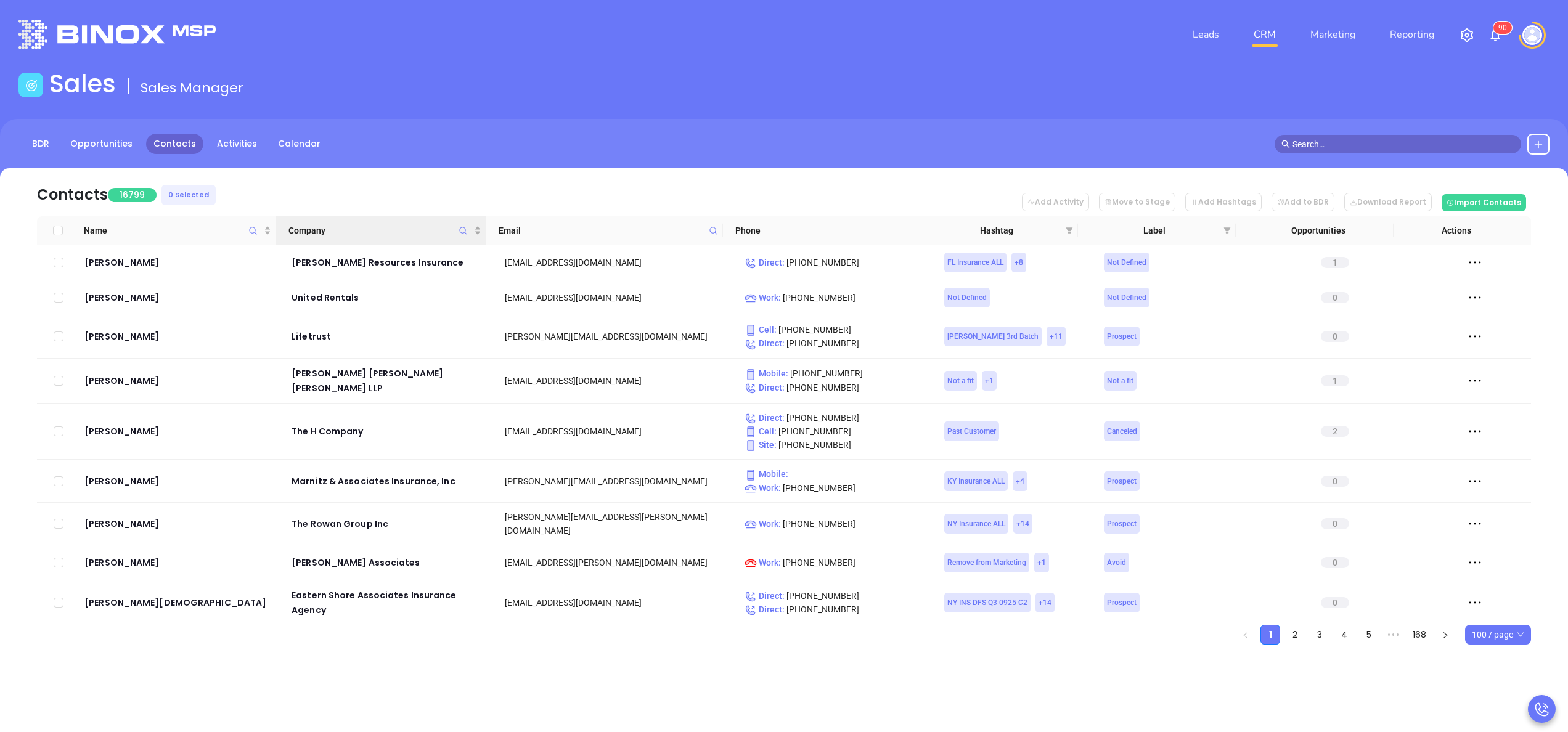
click at [461, 224] on span "Company" at bounding box center [463, 231] width 14 height 29
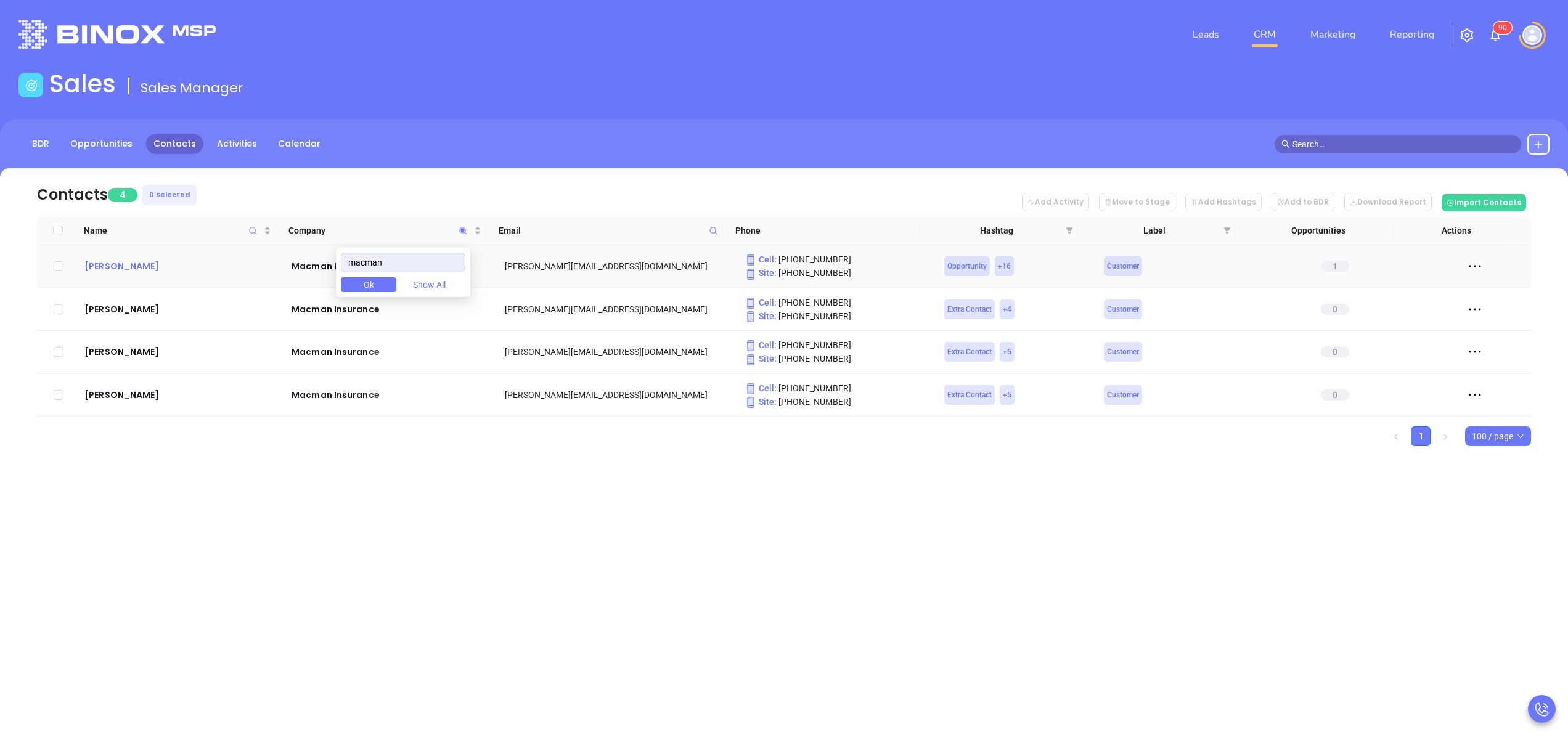
type input "macman"
click at [132, 265] on div "[PERSON_NAME]" at bounding box center [179, 266] width 190 height 15
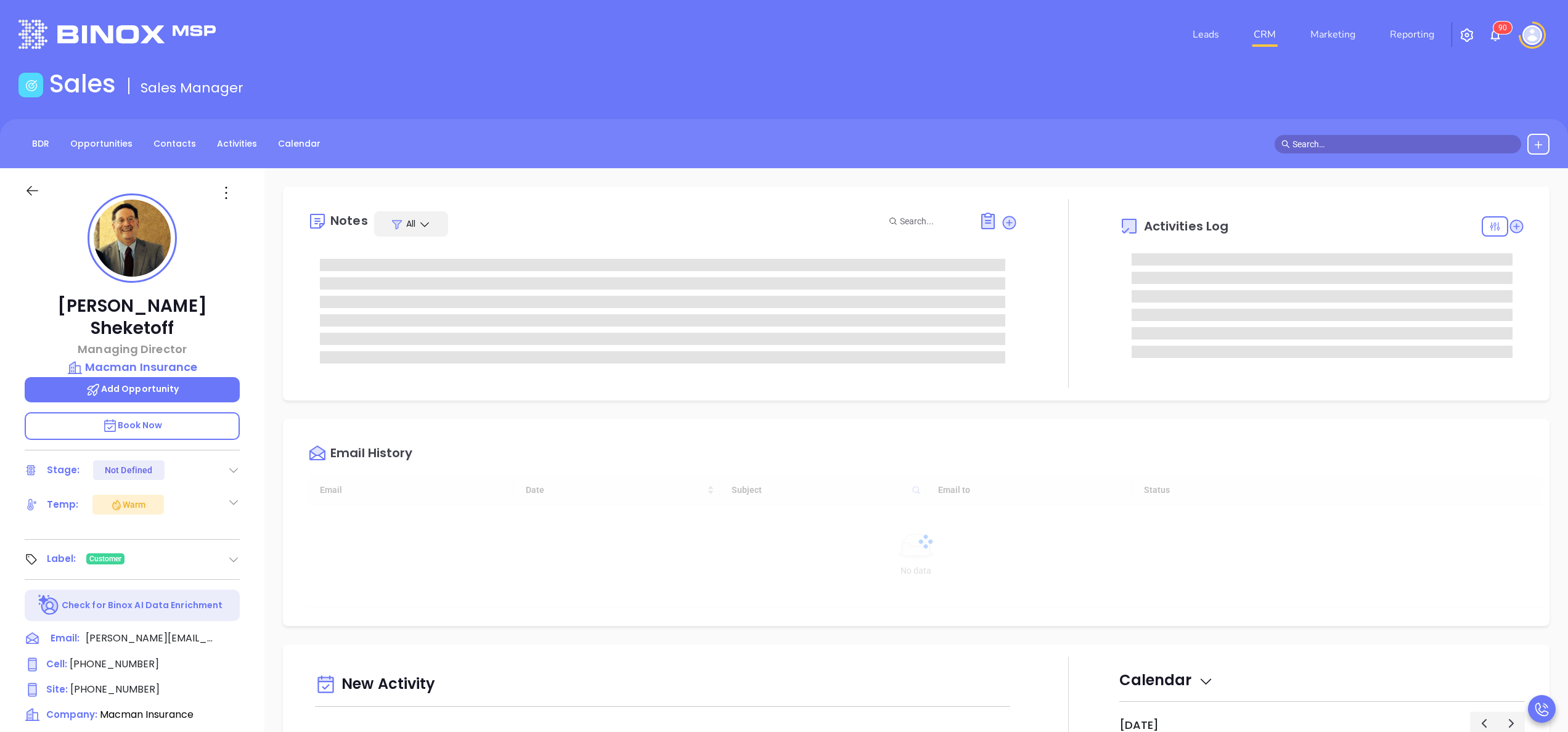
type input "[DATE]"
type input "[PERSON_NAME]"
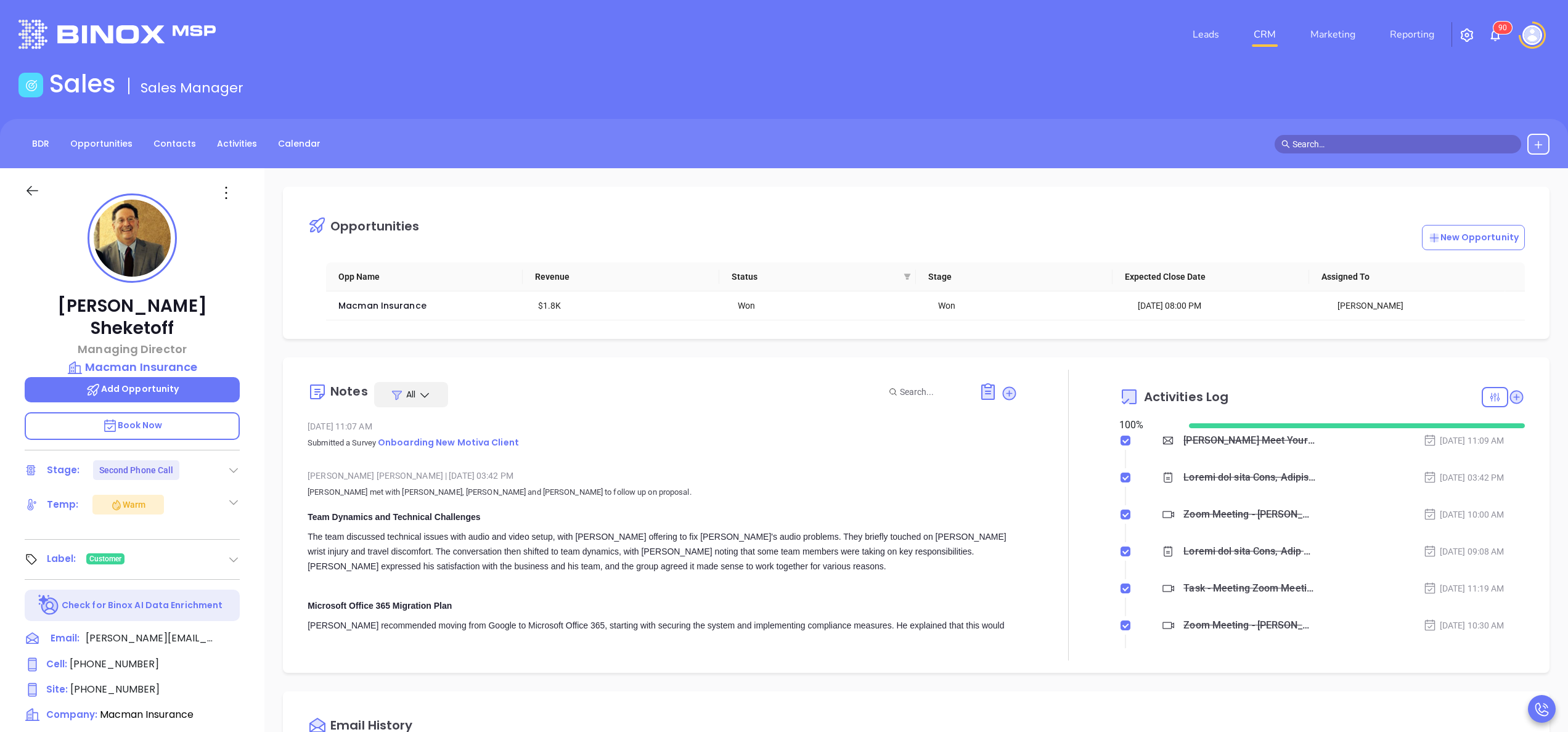
click at [741, 60] on header "Leads CRM Marketing Reporting 9 0 Financial Leads Leads" at bounding box center [784, 34] width 1531 height 69
